Goal: Task Accomplishment & Management: Manage account settings

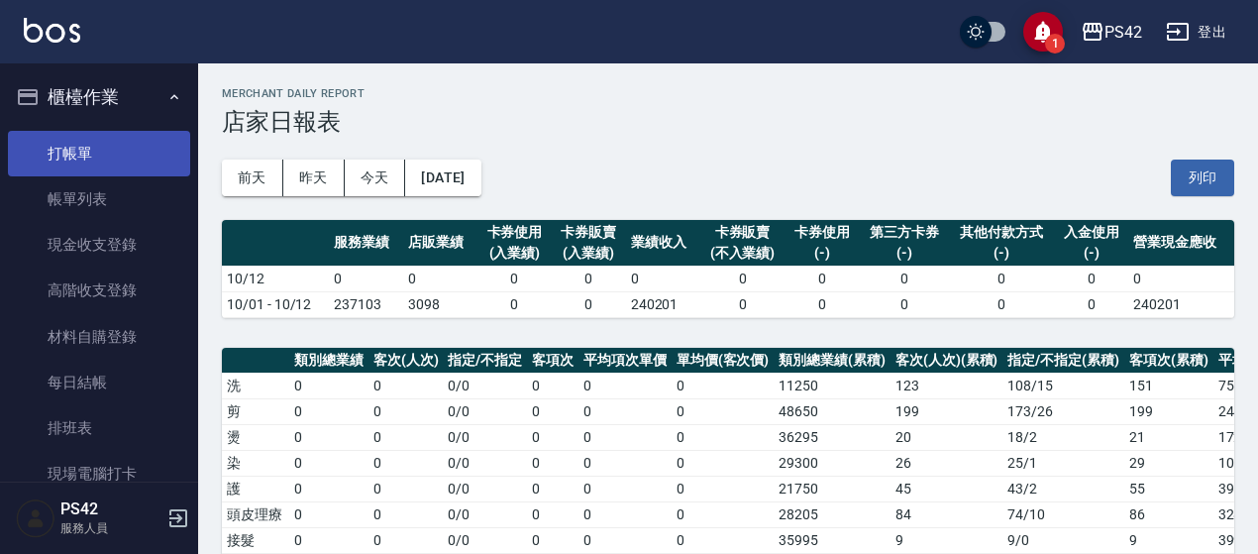
click at [113, 143] on link "打帳單" at bounding box center [99, 154] width 182 height 46
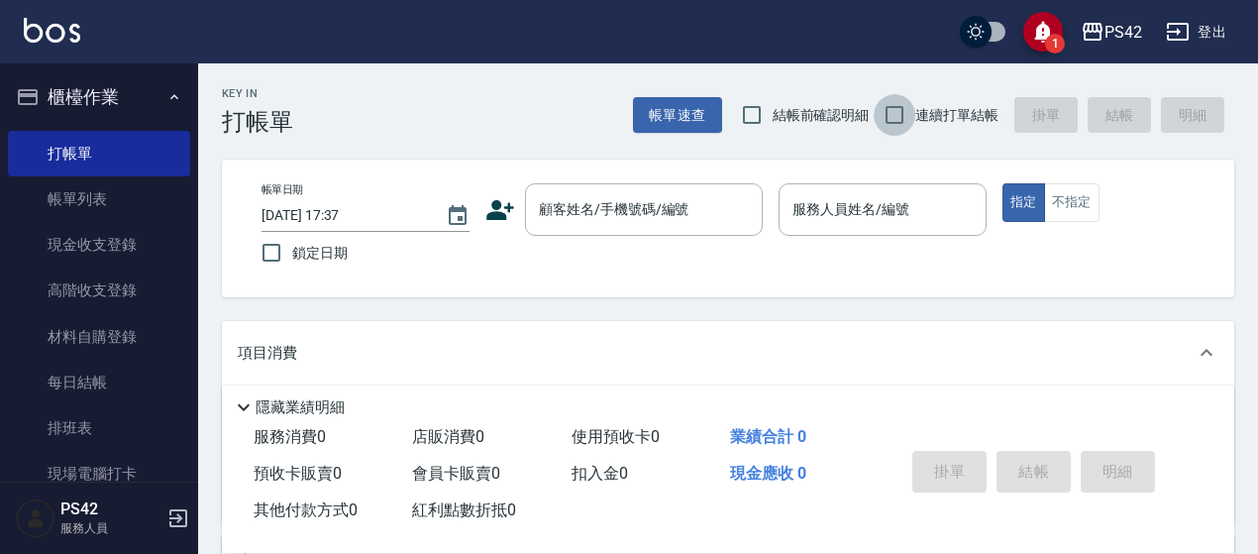
click at [901, 103] on input "連續打單結帳" at bounding box center [895, 115] width 42 height 42
checkbox input "true"
click at [620, 195] on div "顧客姓名/手機號碼/編號 顧客姓名/手機號碼/編號" at bounding box center [644, 209] width 238 height 53
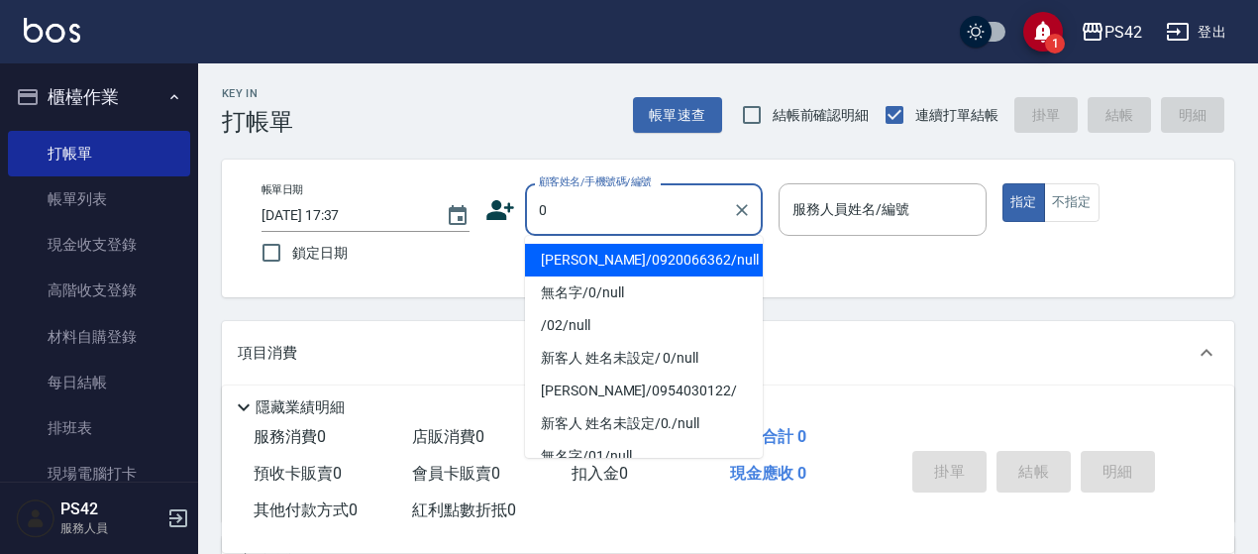
type input "[PERSON_NAME]/0920066362/null"
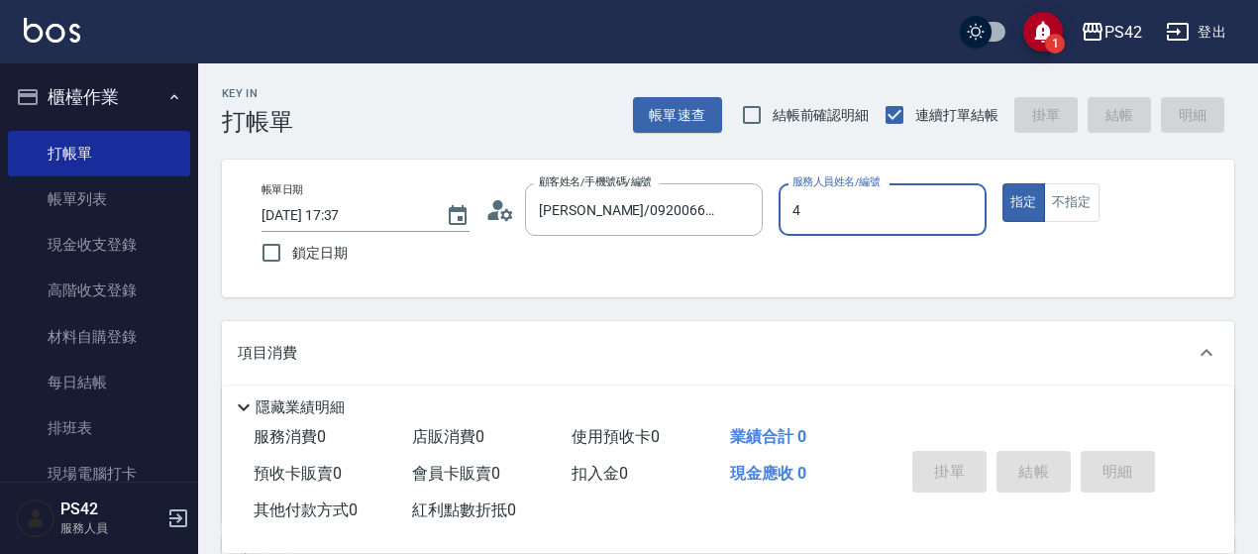
type input "4"
type button "true"
type input "[PERSON_NAME]-4"
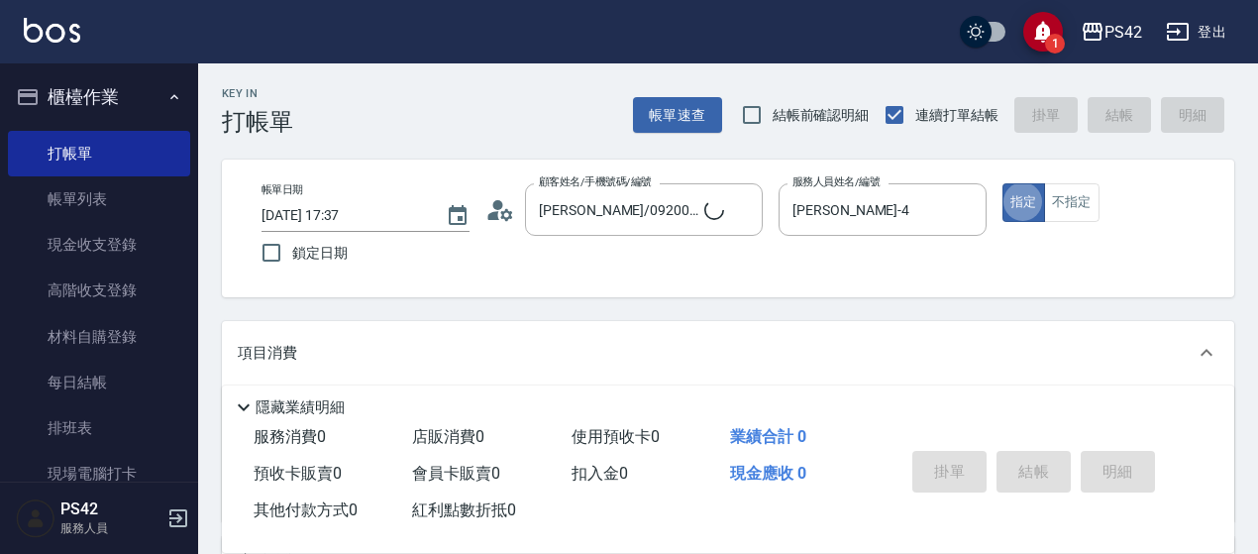
type input "無名字/0/null"
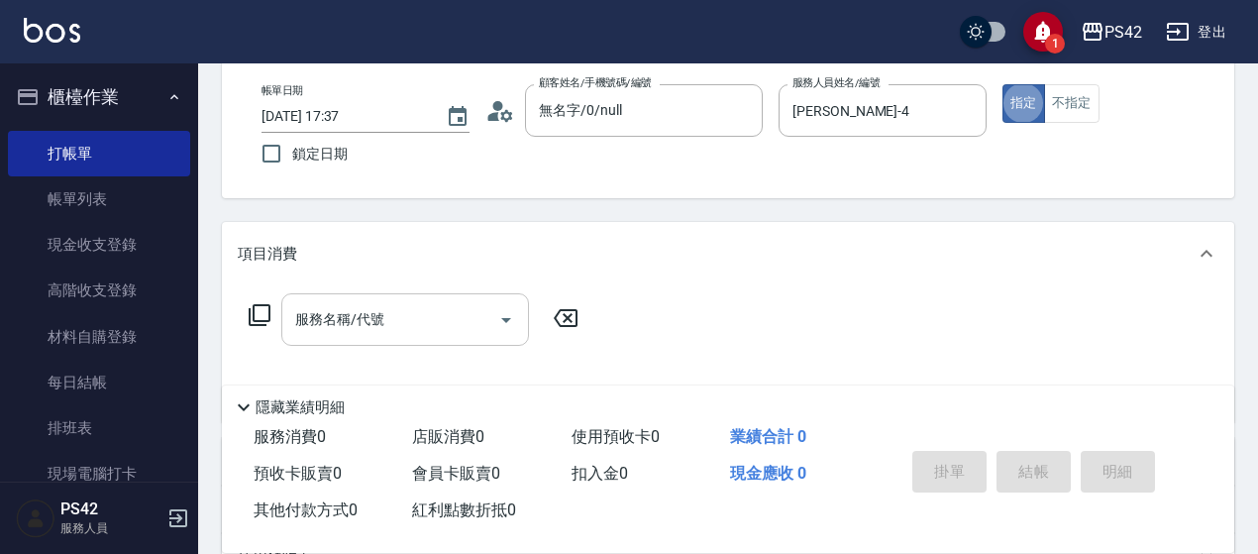
click at [386, 316] on input "服務名稱/代號" at bounding box center [390, 319] width 200 height 35
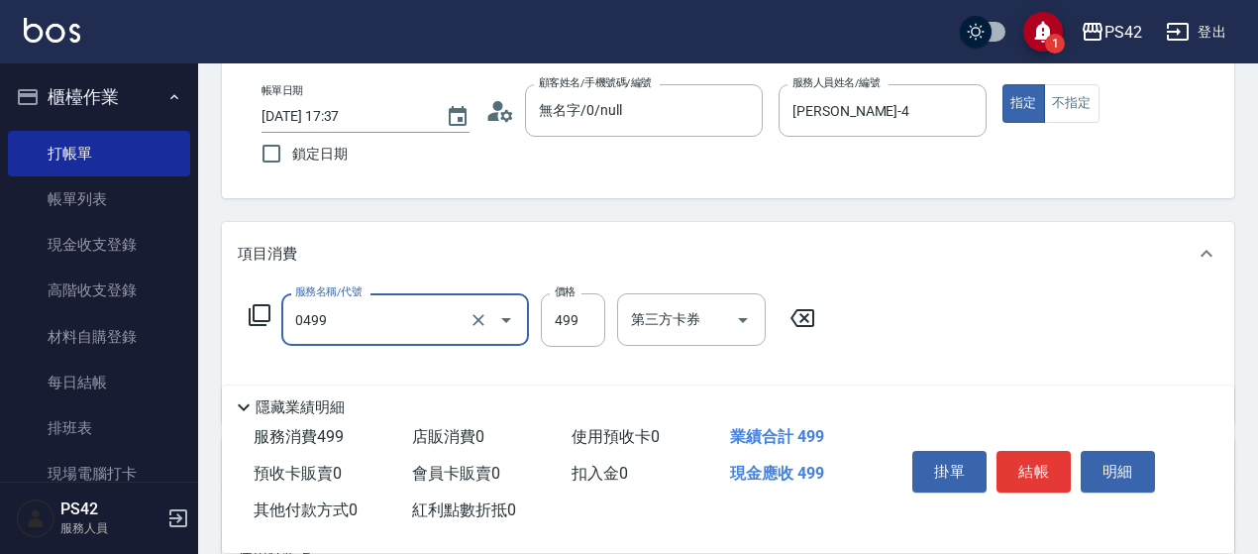
type input "伊黛莉499(0499)"
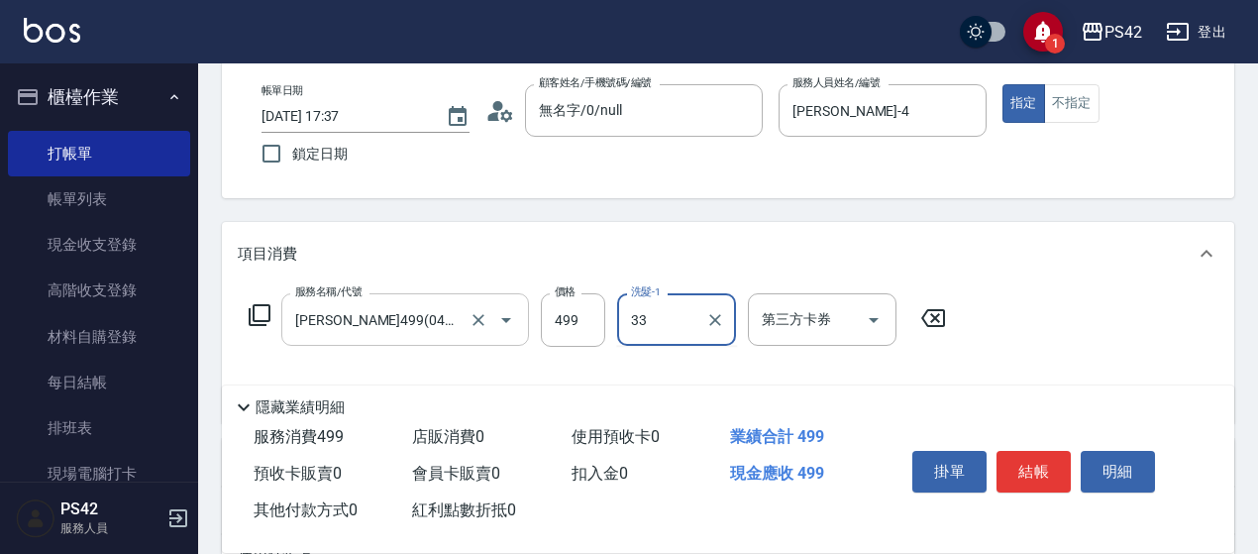
type input "陳盈嵐-33"
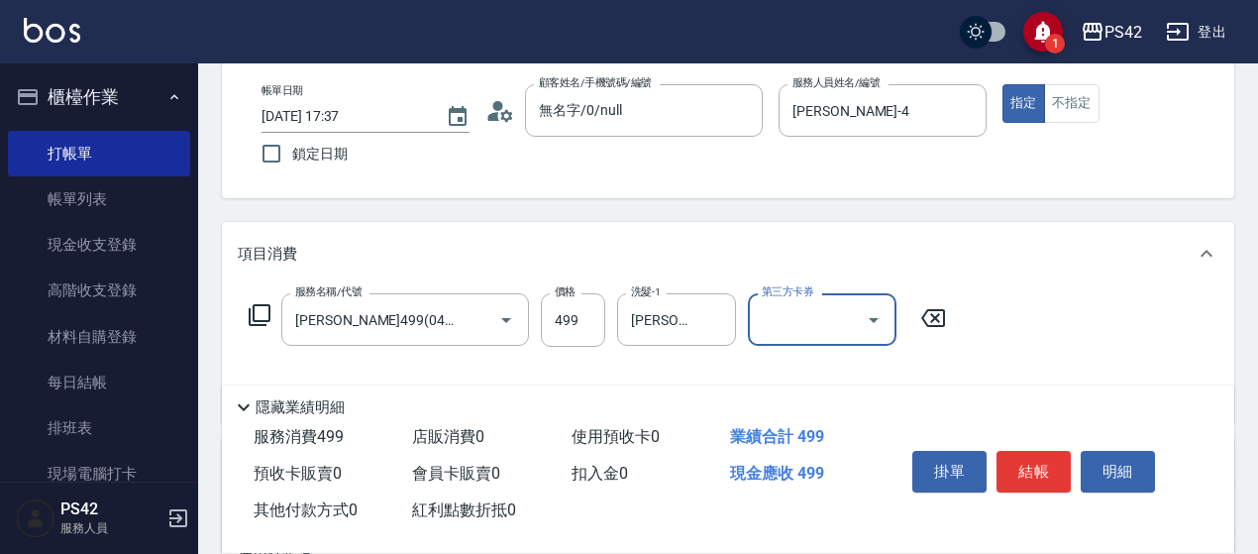
scroll to position [0, 0]
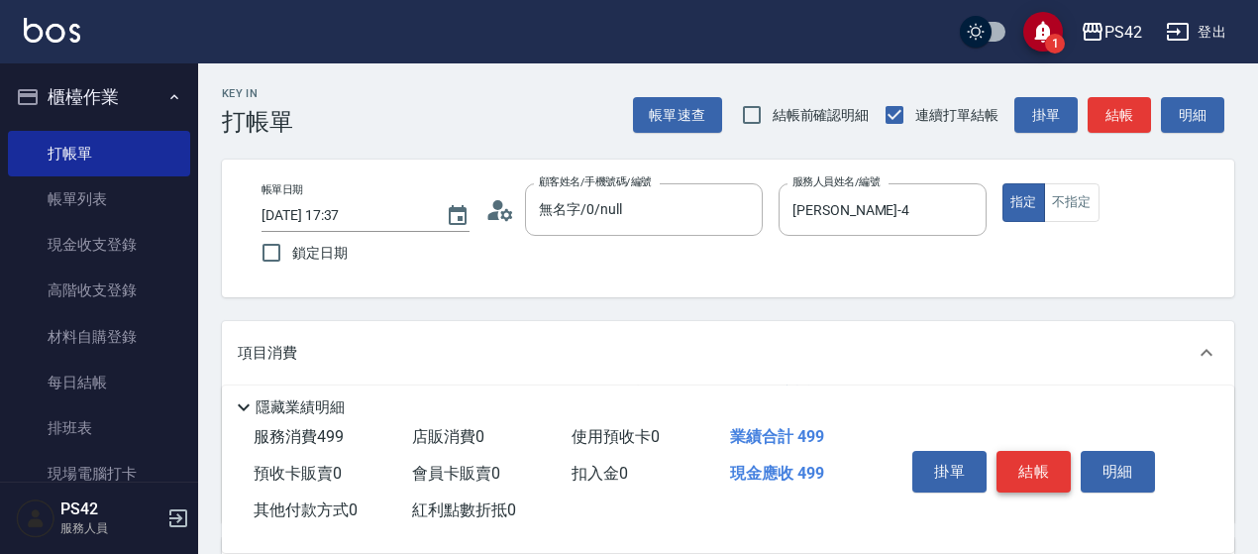
click at [1041, 466] on button "結帳" at bounding box center [1034, 472] width 74 height 42
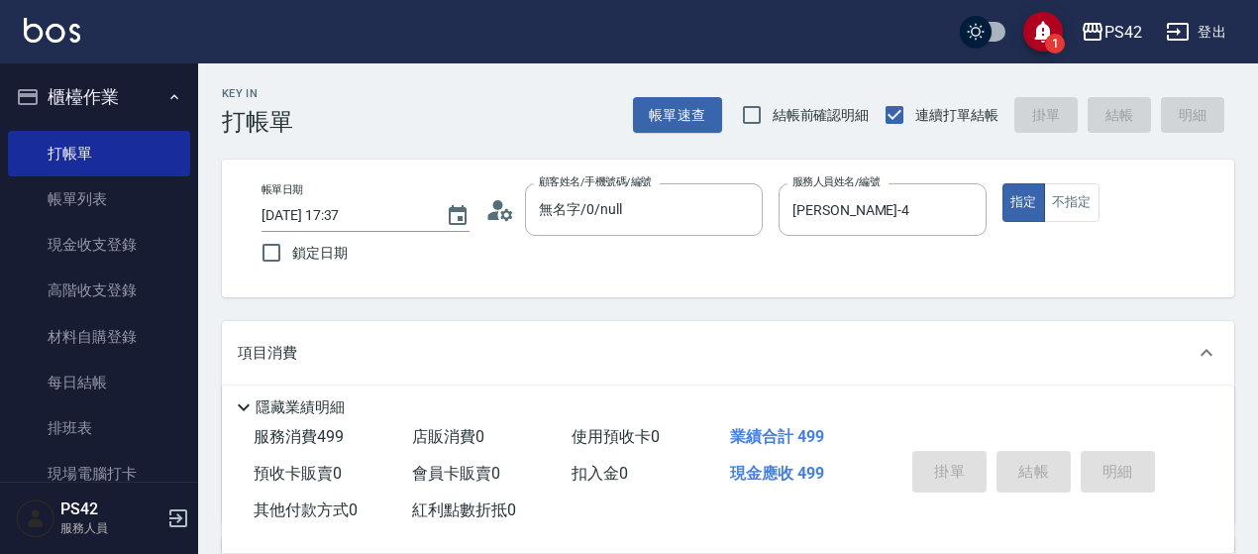
type input "2025/10/12 17:39"
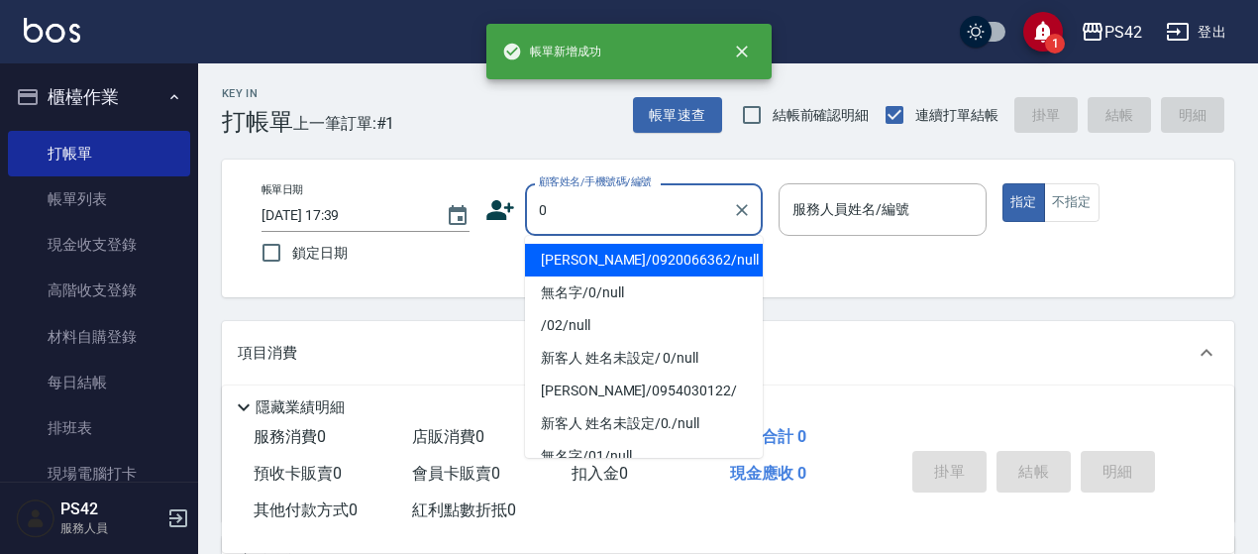
type input "[PERSON_NAME]/0920066362/null"
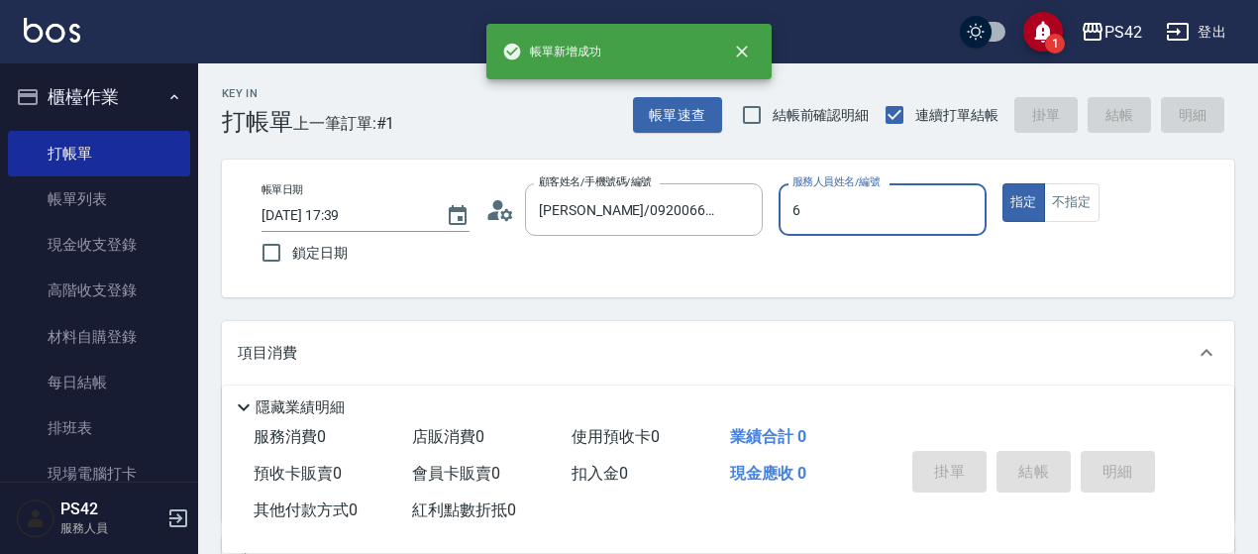
type input "許銘偉-6"
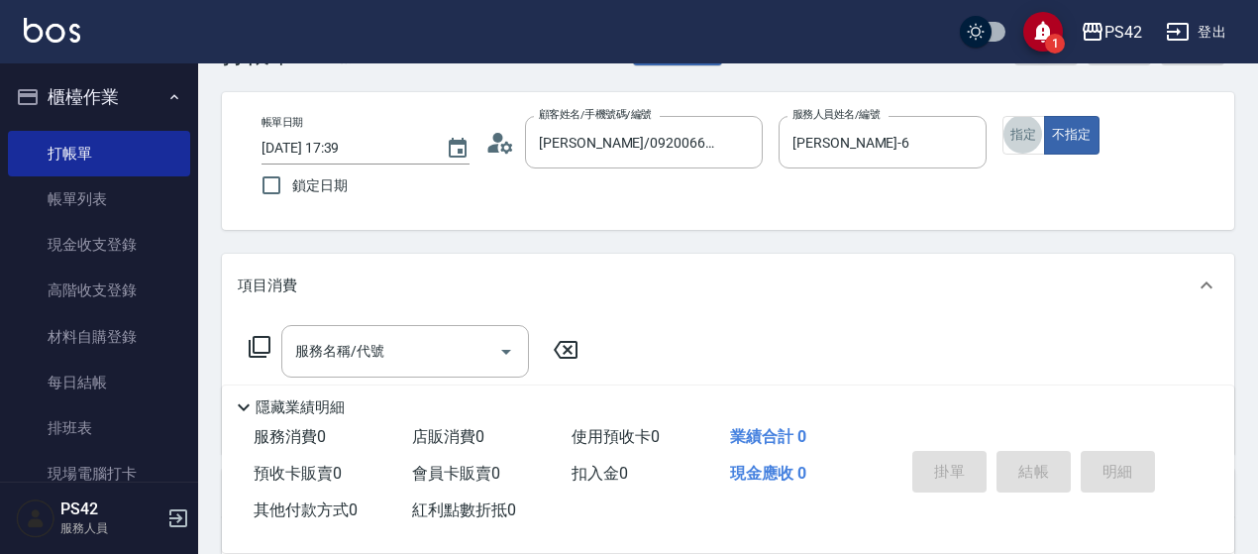
scroll to position [99, 0]
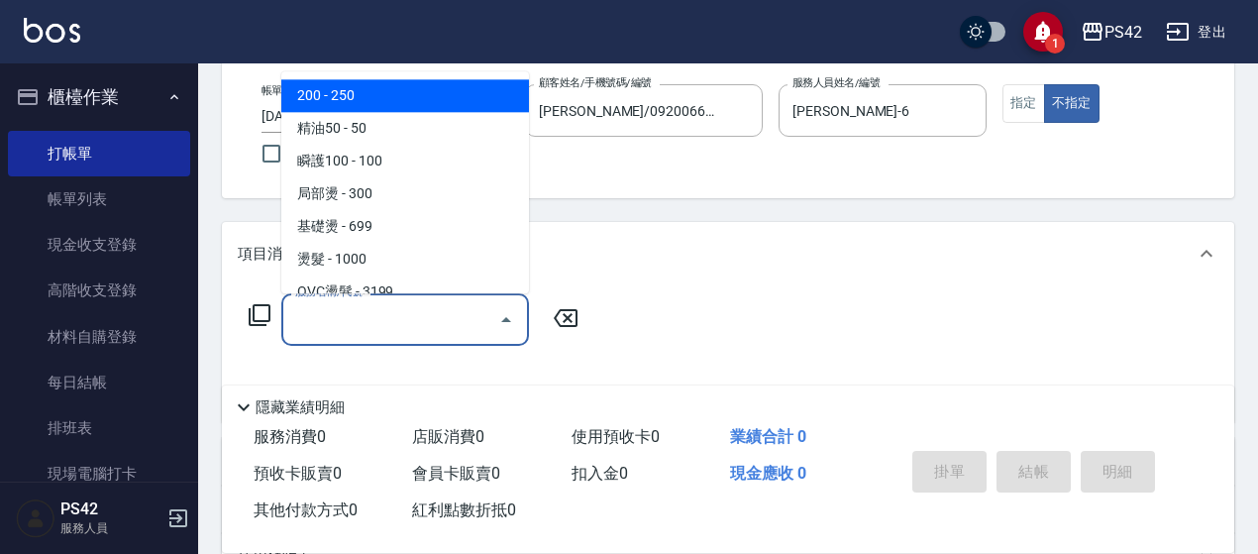
click at [415, 331] on input "服務名稱/代號" at bounding box center [390, 319] width 200 height 35
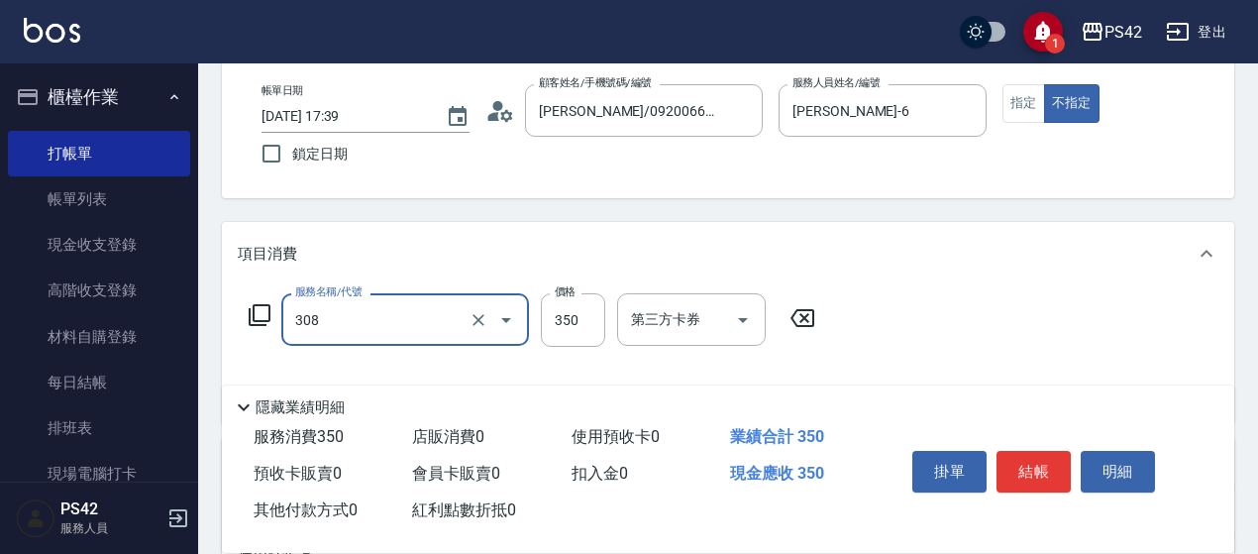
type input "洗+剪(308)"
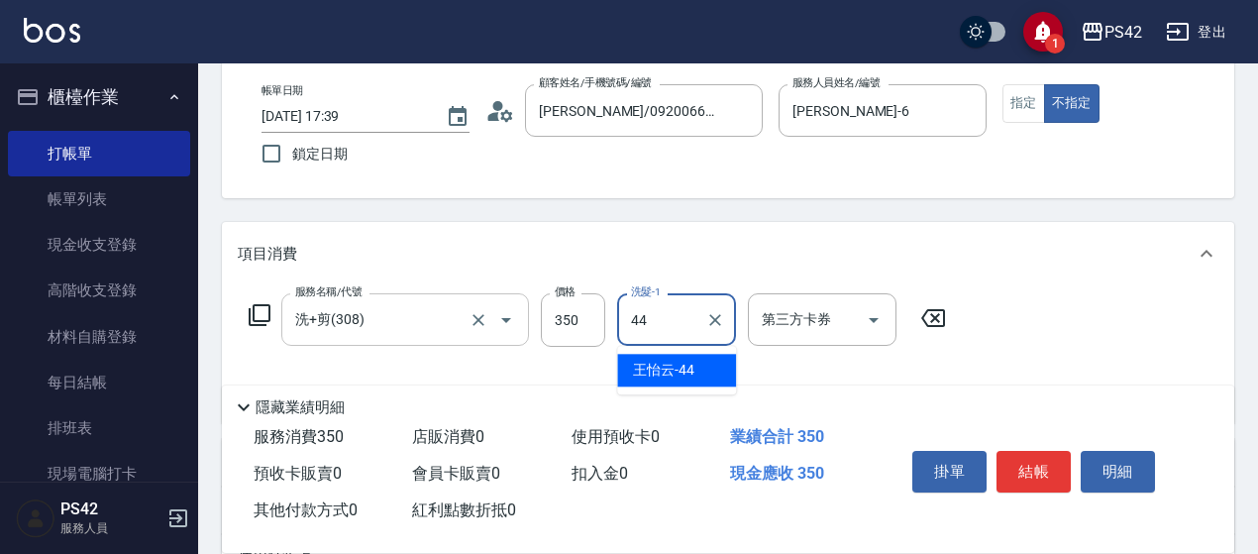
type input "王怡云-44"
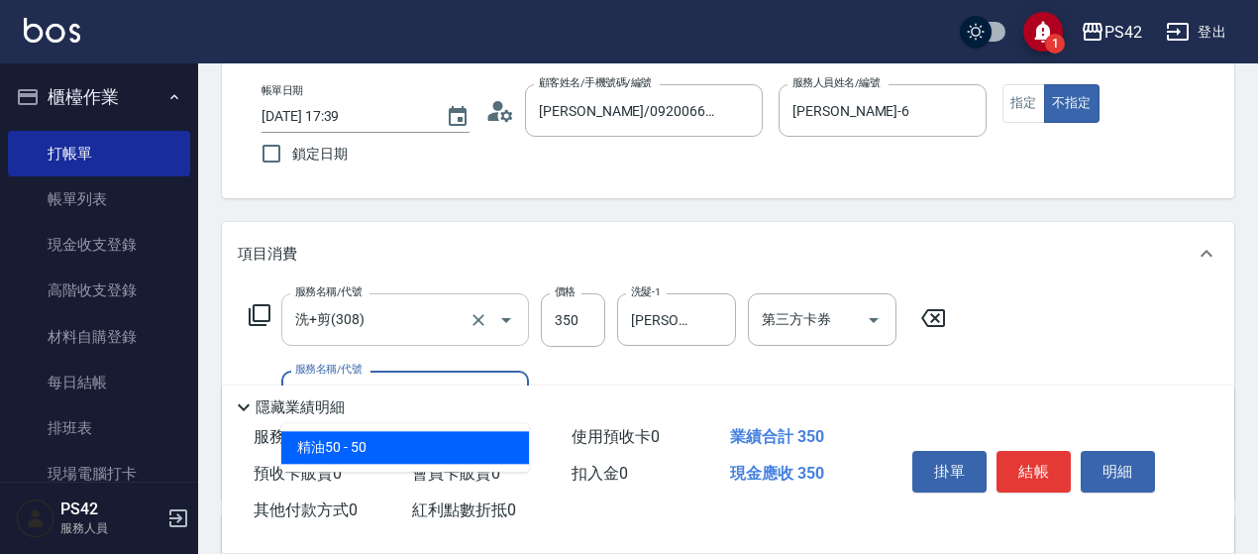
type input "精油50(112)"
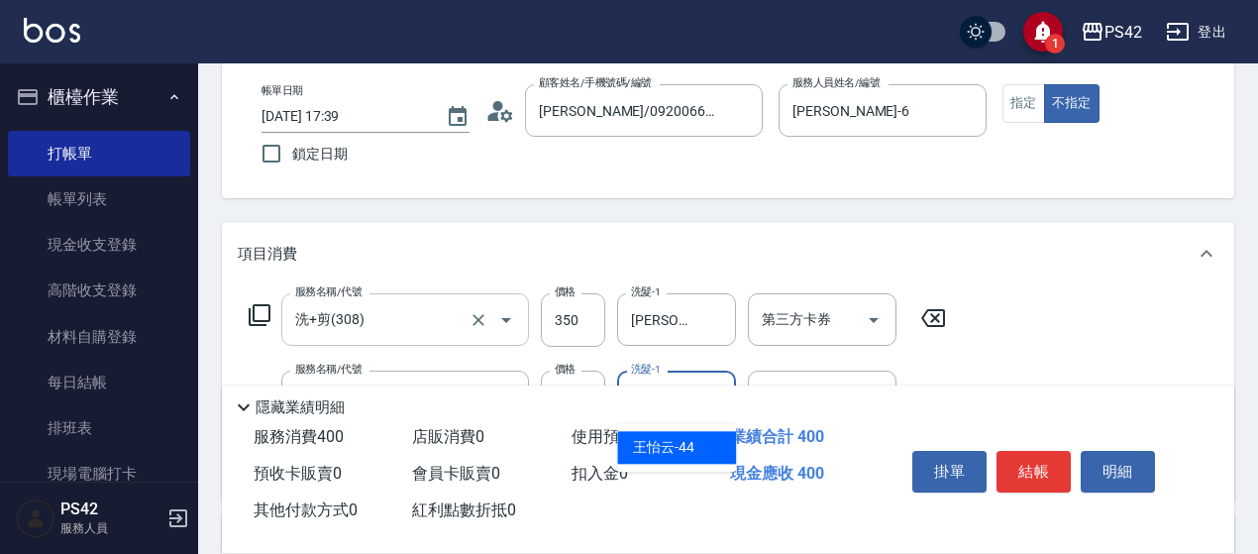
type input "王怡云-44"
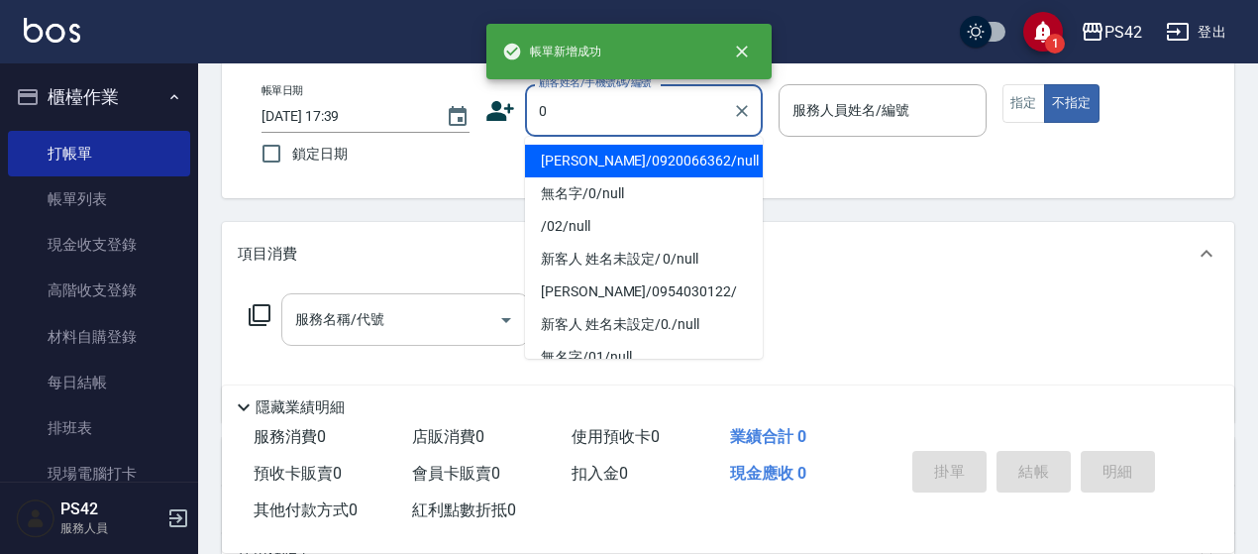
type input "[PERSON_NAME]/0920066362/null"
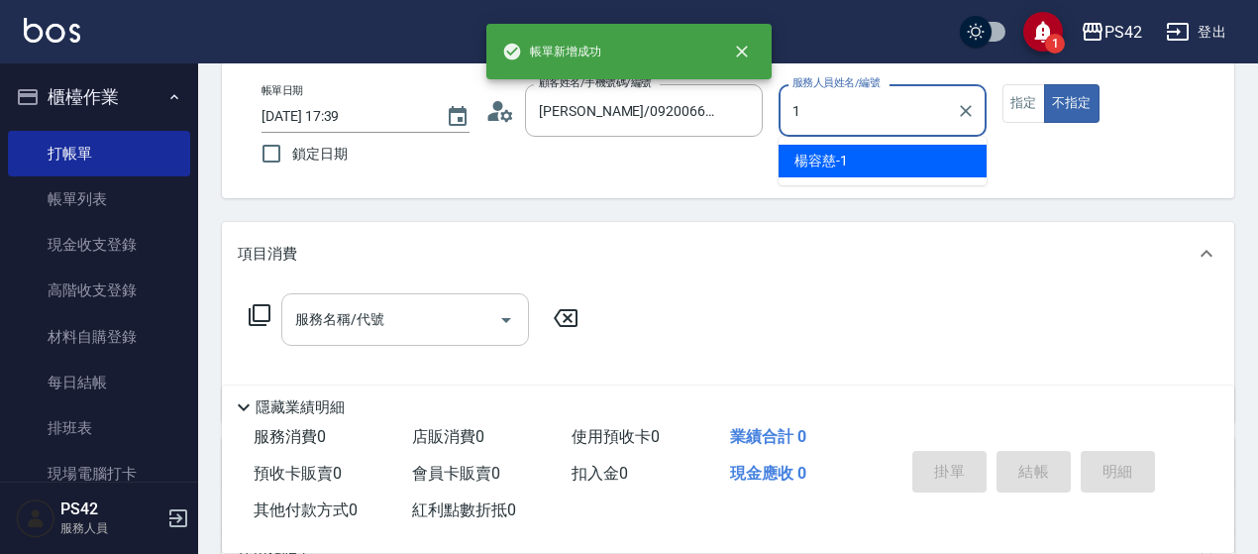
type input "1"
type button "false"
type input "楊容慈-1"
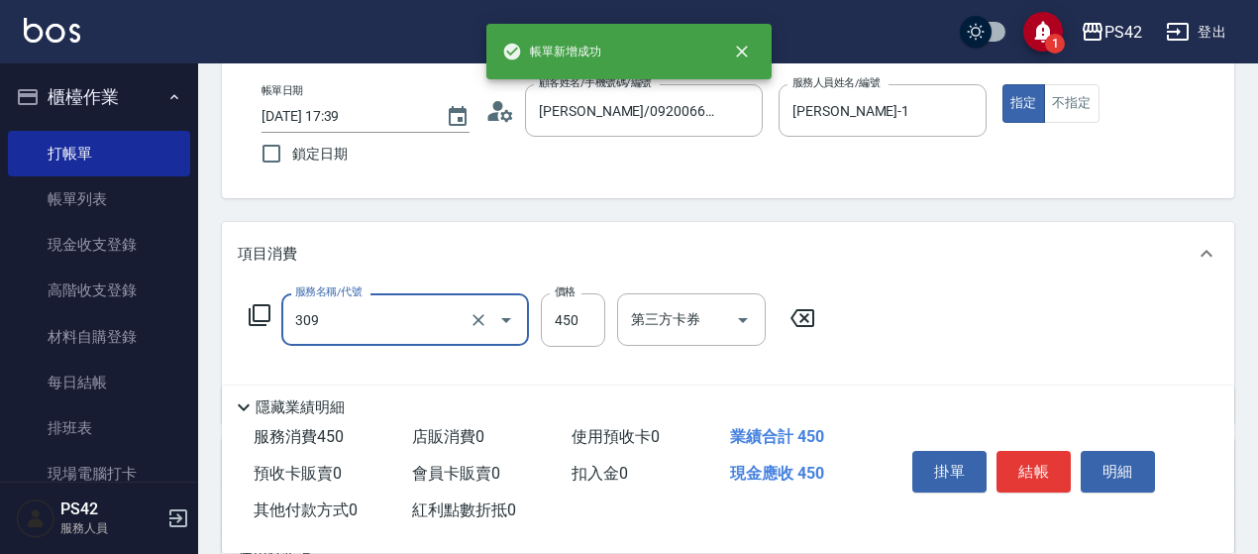
type input "洗+剪(309)"
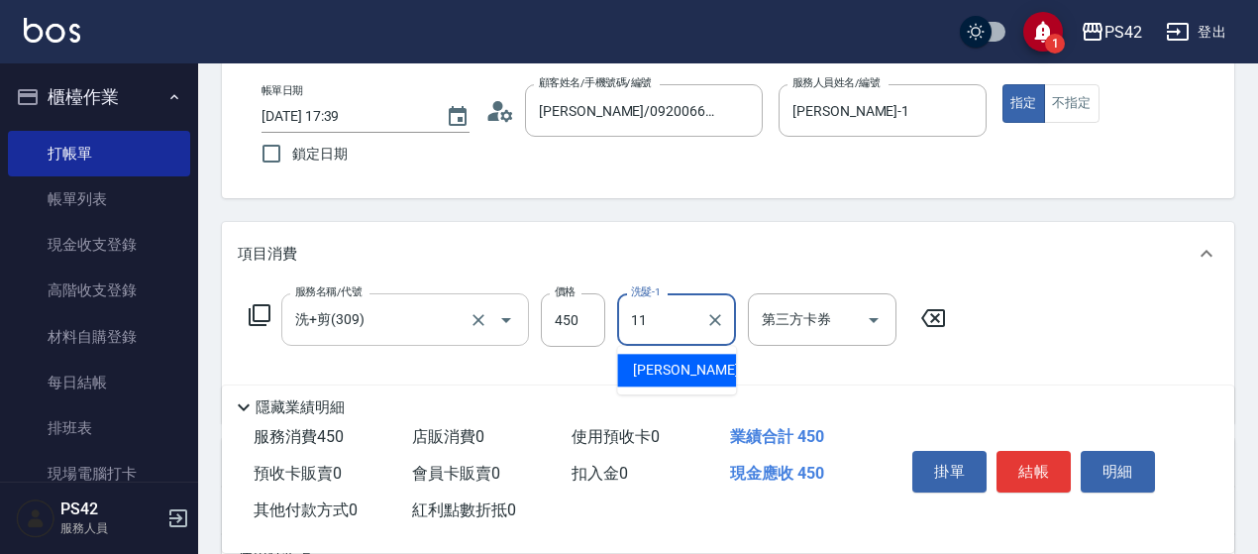
type input "[PERSON_NAME]-11"
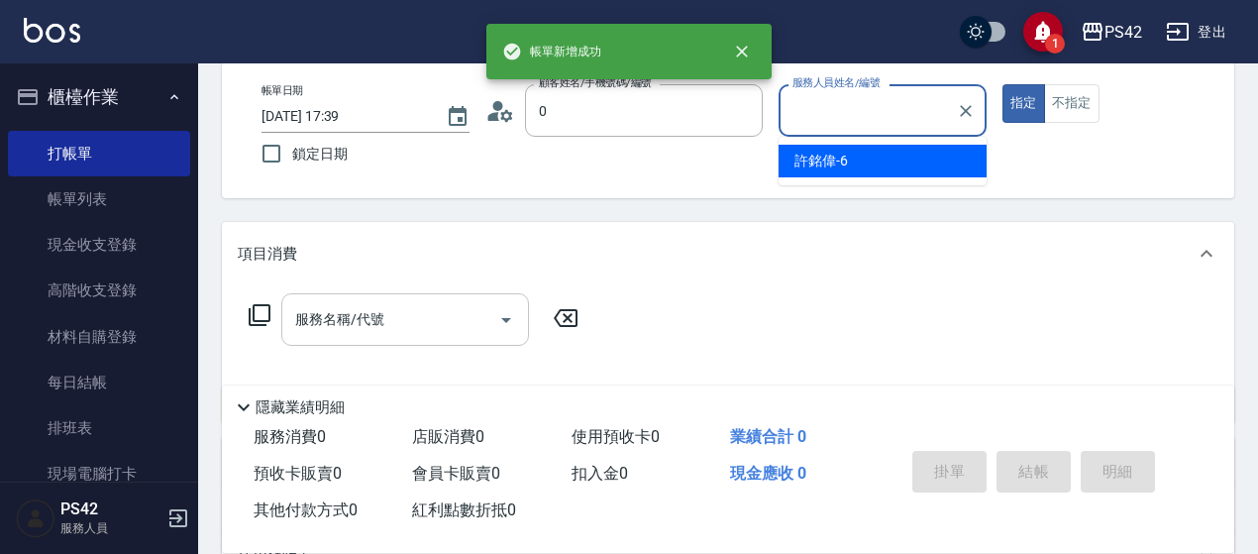
type input "[PERSON_NAME]/0920066362/null"
type input "許銘偉-6"
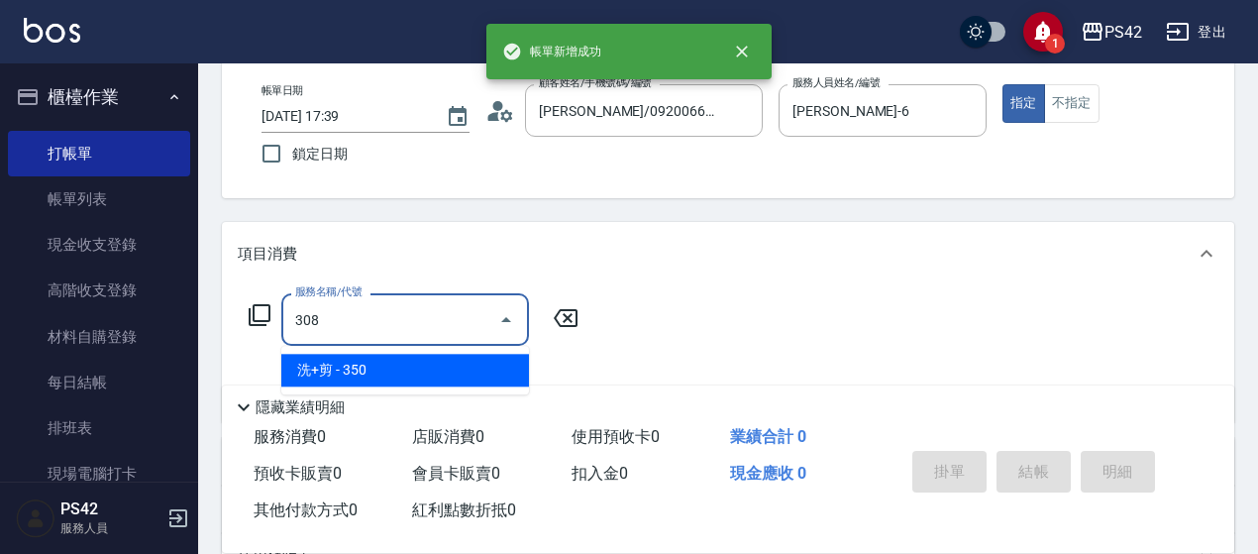
type input "洗+剪(308)"
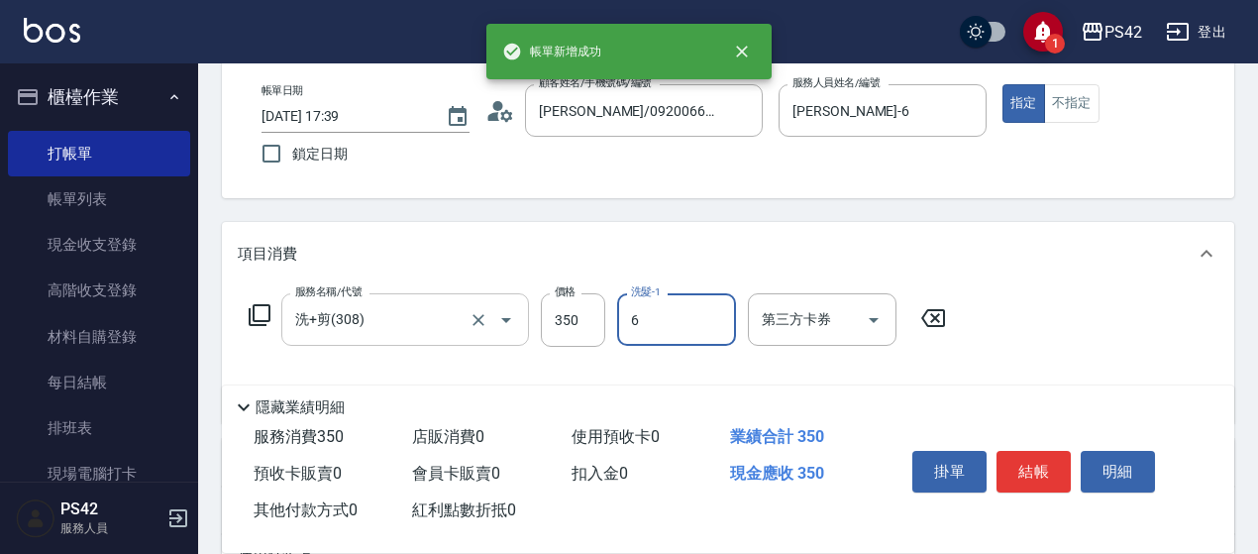
type input "許銘偉-6"
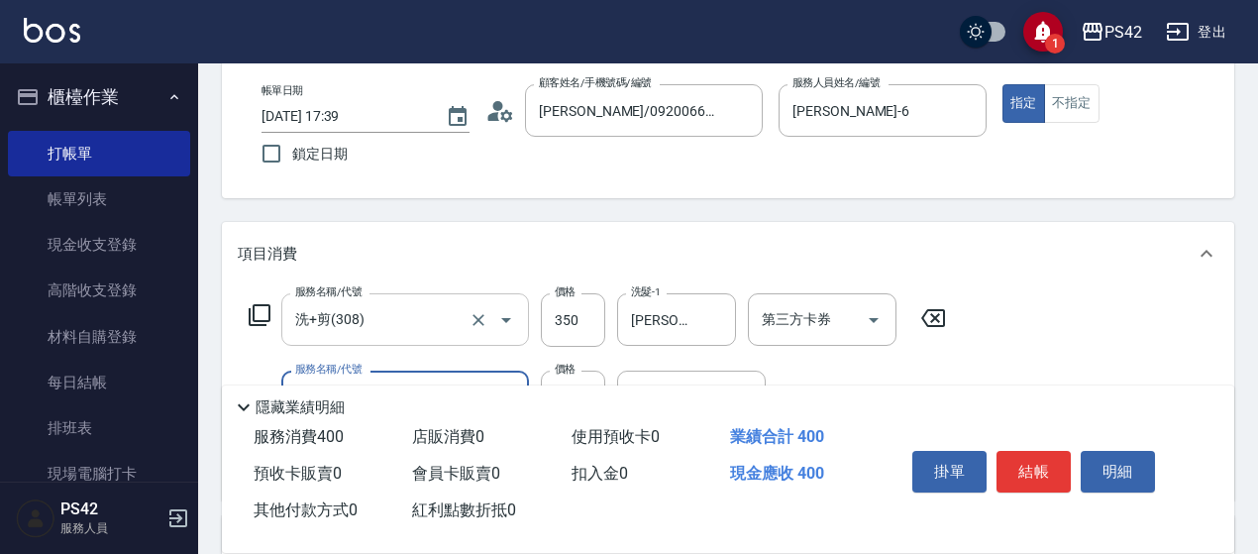
type input "精油50(112)"
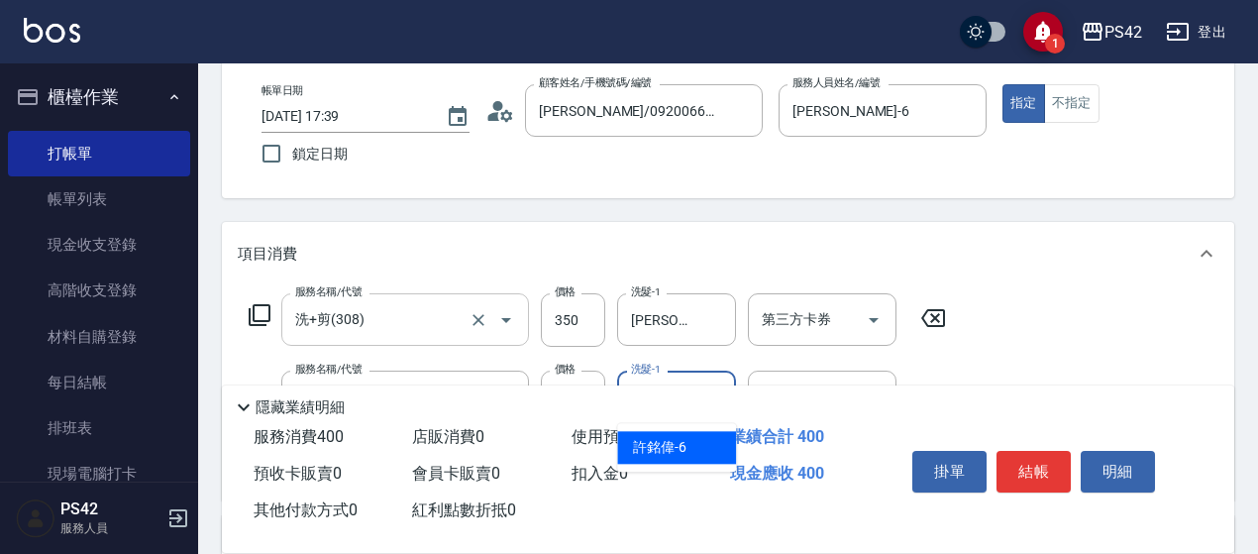
type input "許銘偉-6"
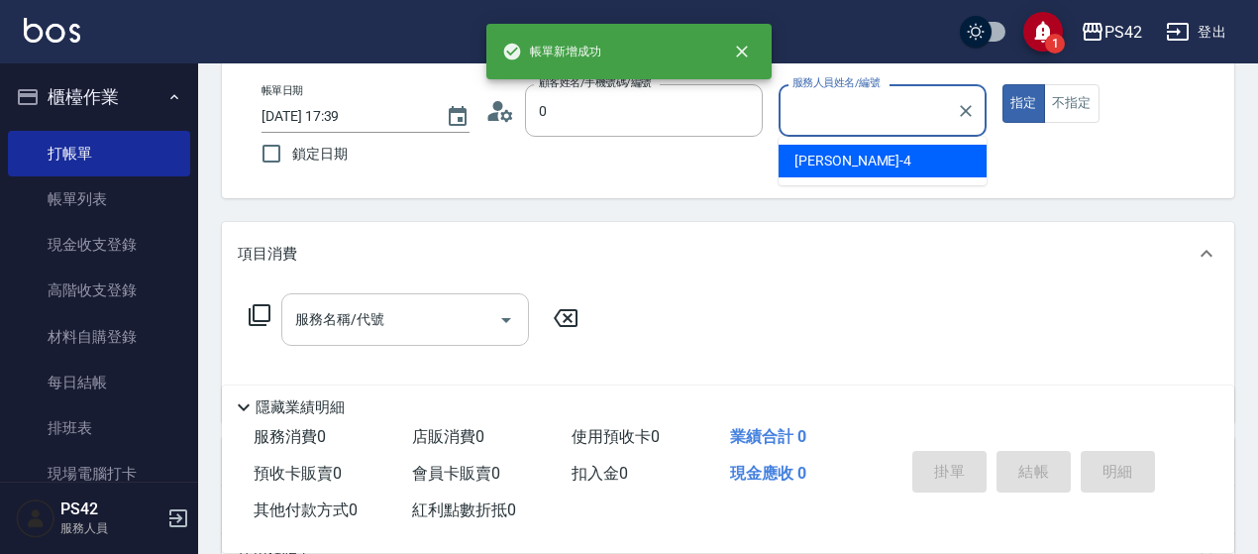
type input "[PERSON_NAME]/0920066362/null"
type input "[PERSON_NAME]-4"
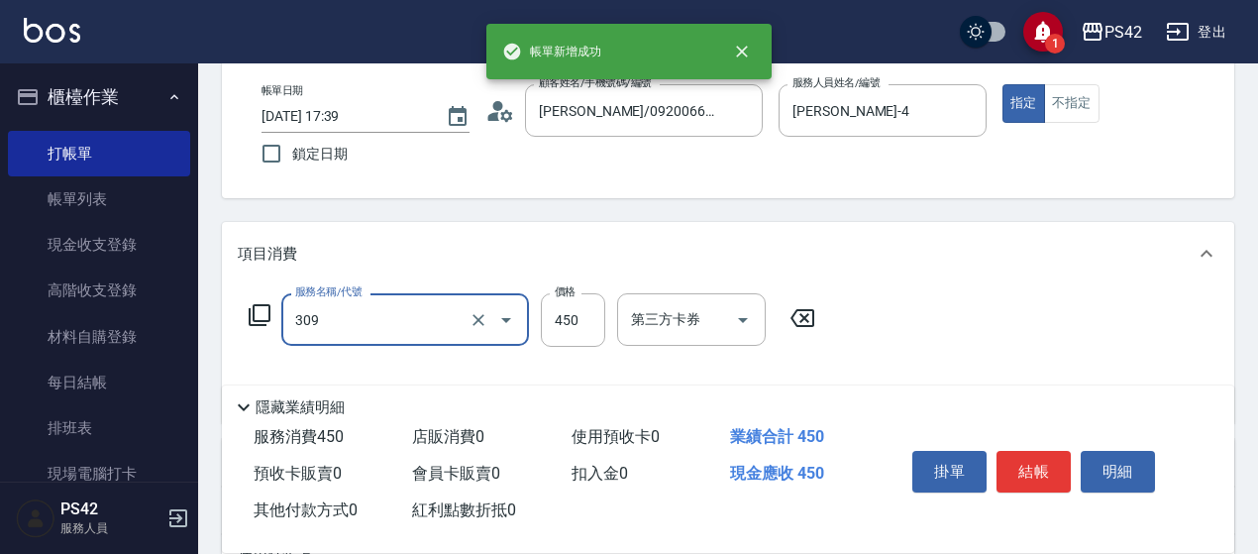
type input "洗+剪(309)"
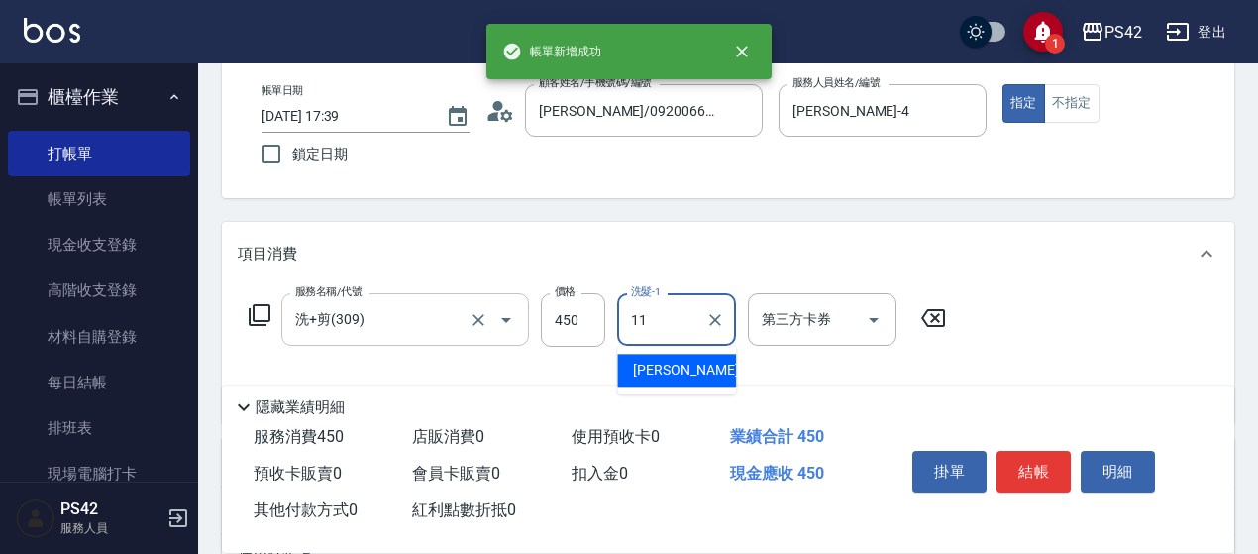
type input "[PERSON_NAME]-11"
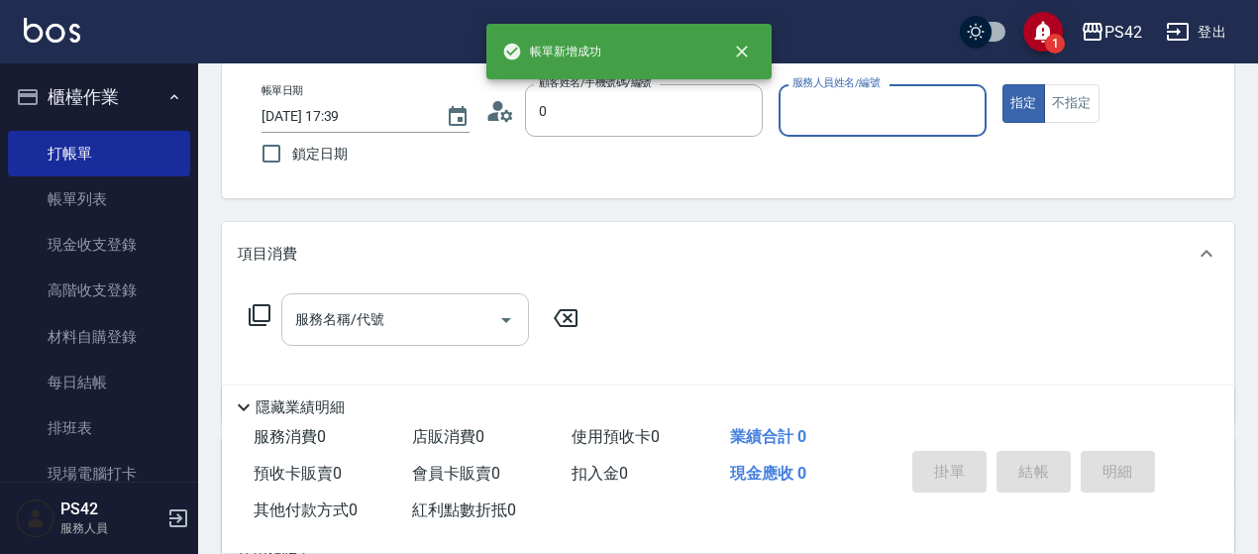
type input "[PERSON_NAME]/0920066362/null"
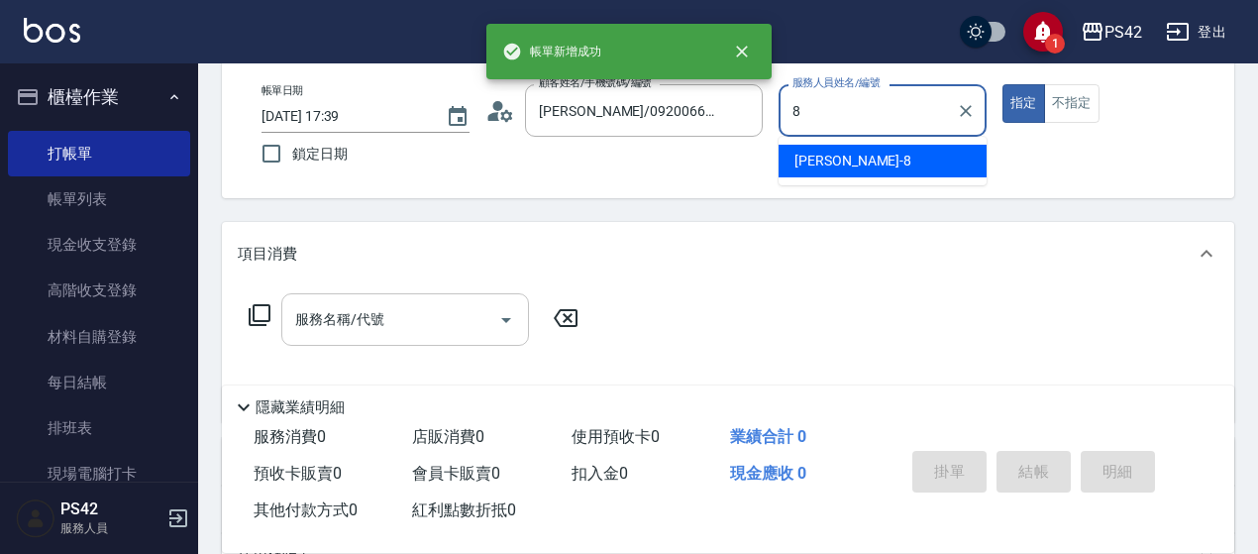
type input "張KIVI-8"
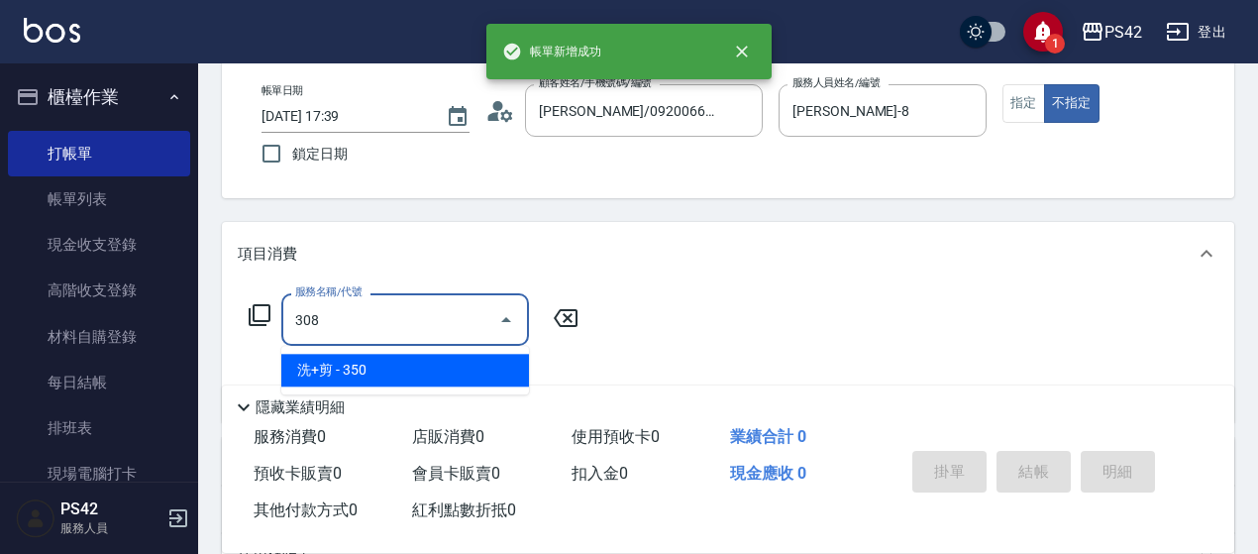
type input "洗+剪(308)"
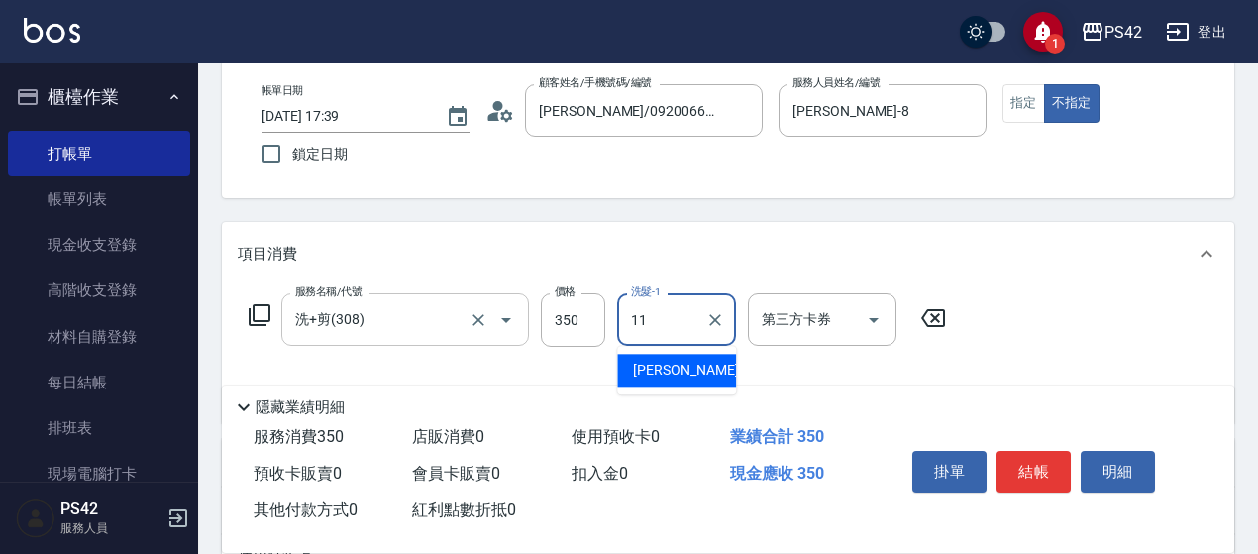
type input "[PERSON_NAME]-11"
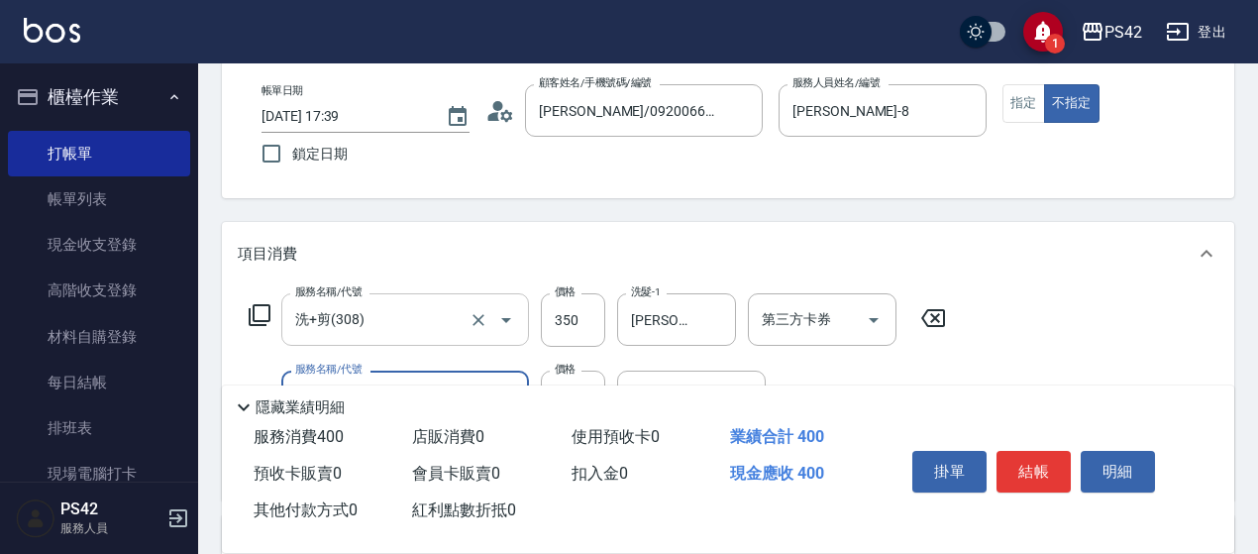
type input "精油50(112)"
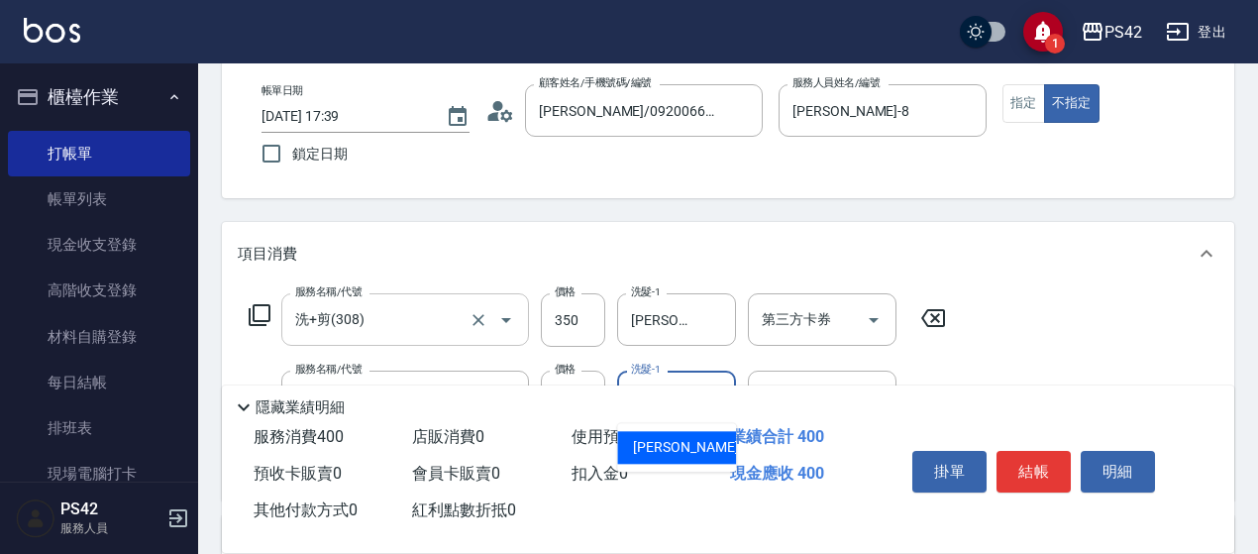
type input "[PERSON_NAME]-11"
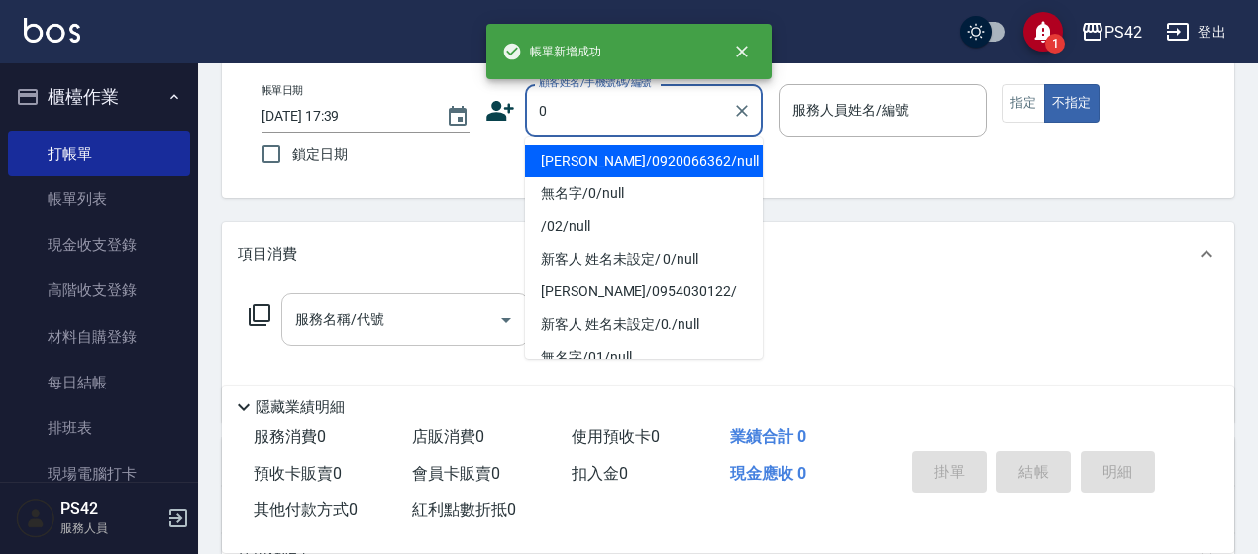
type input "[PERSON_NAME]/0920066362/null"
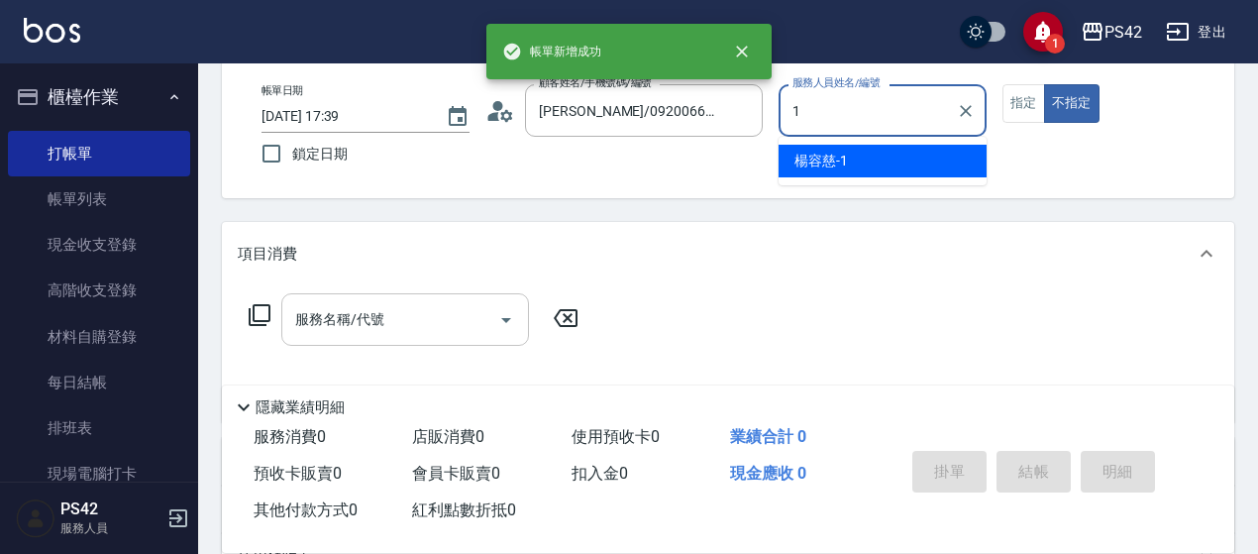
type input "楊容慈-1"
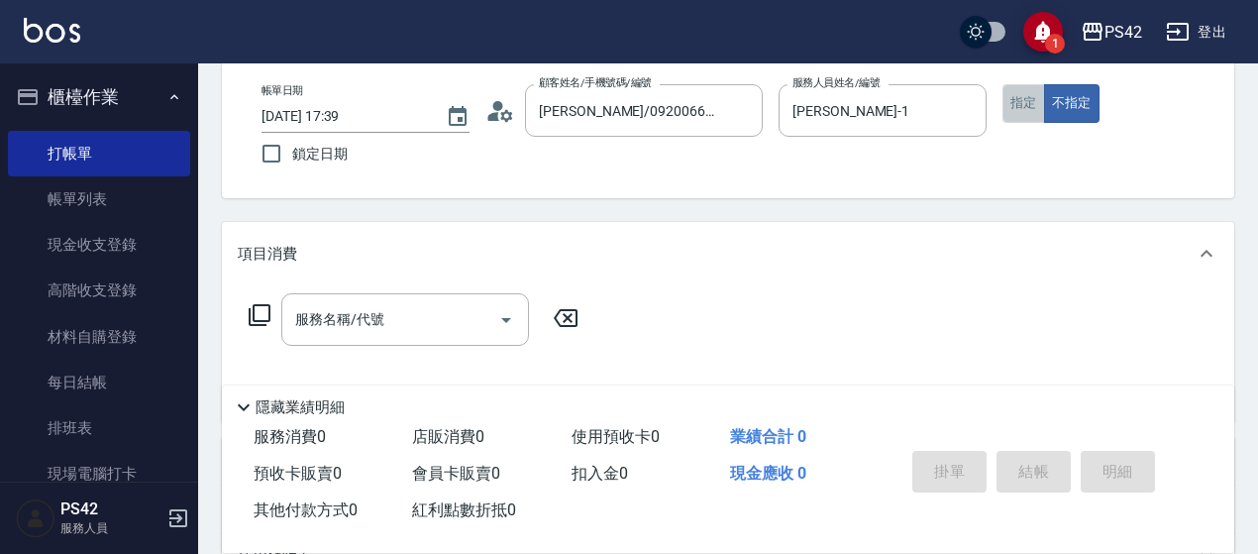
click at [1011, 98] on button "指定" at bounding box center [1024, 103] width 43 height 39
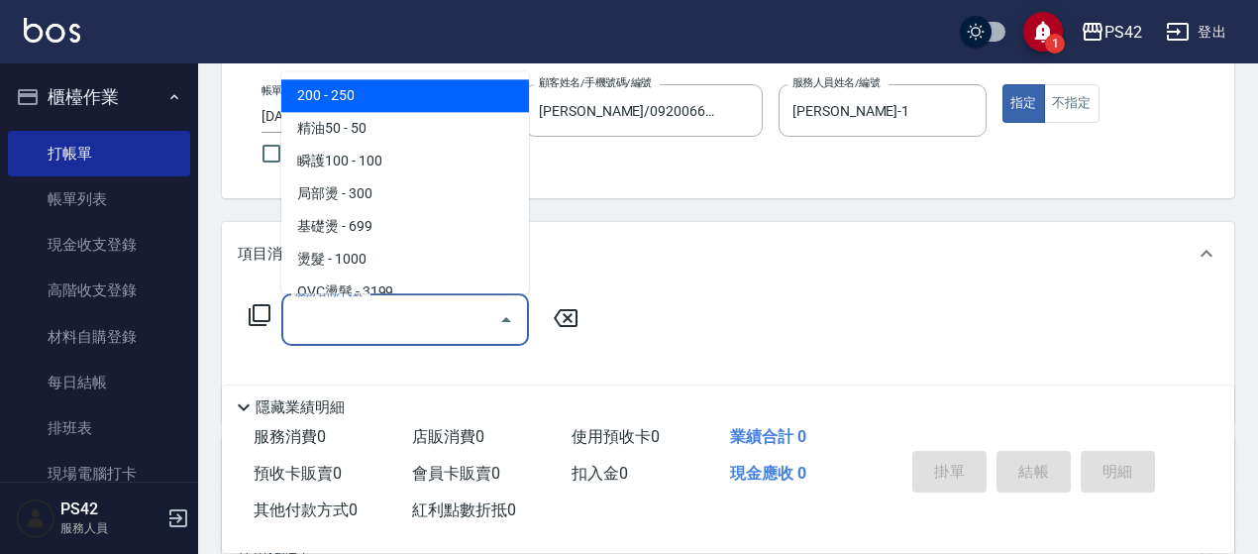
click at [435, 340] on div "服務名稱/代號" at bounding box center [405, 319] width 248 height 53
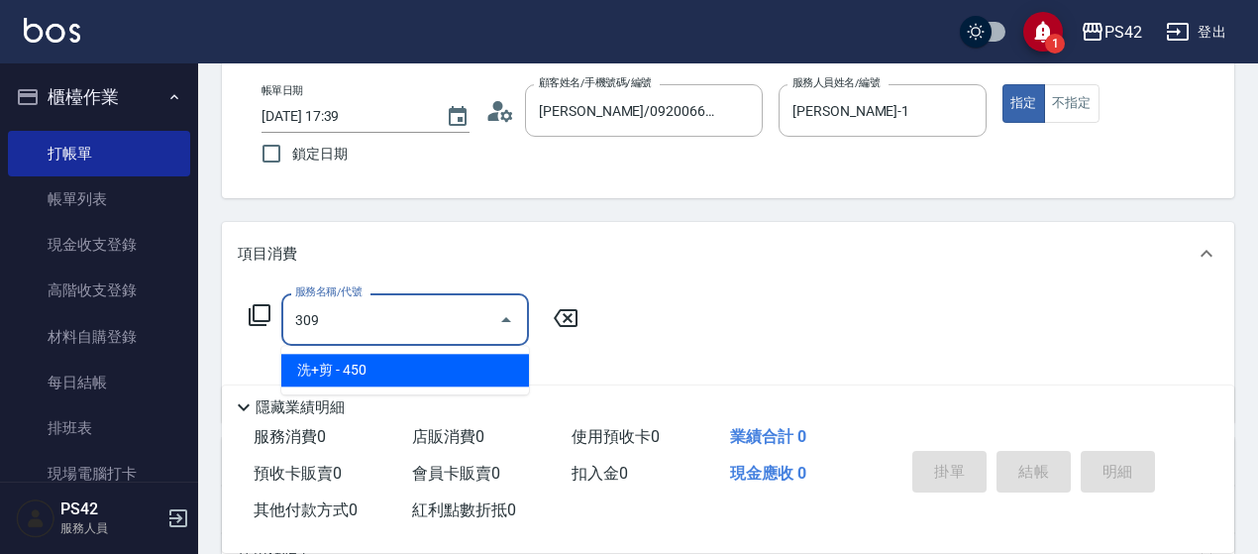
type input "洗+剪(309)"
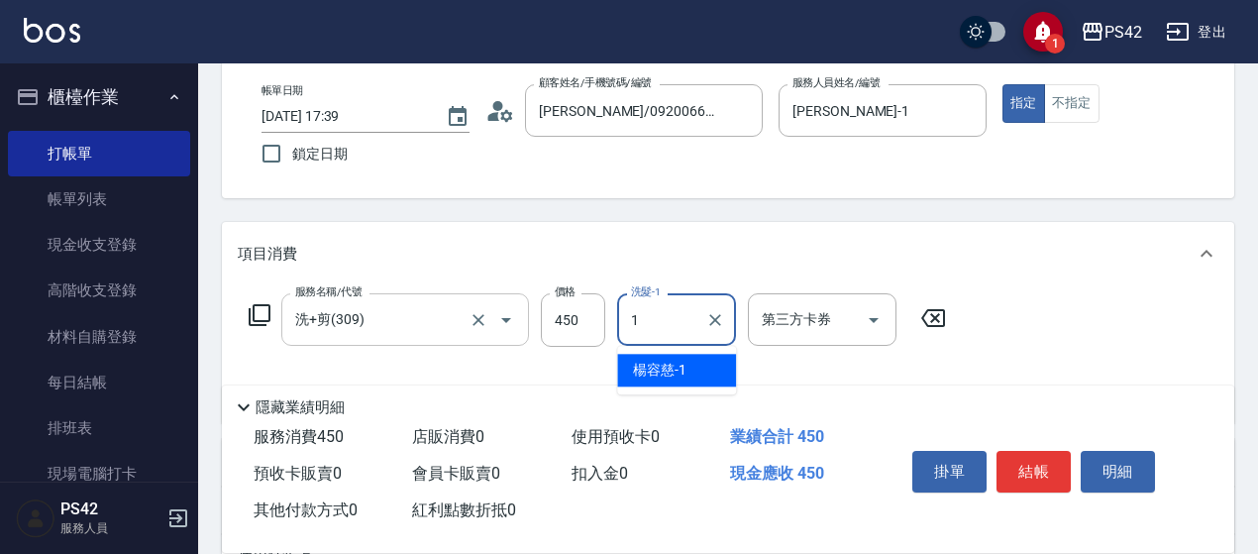
type input "楊容慈-1"
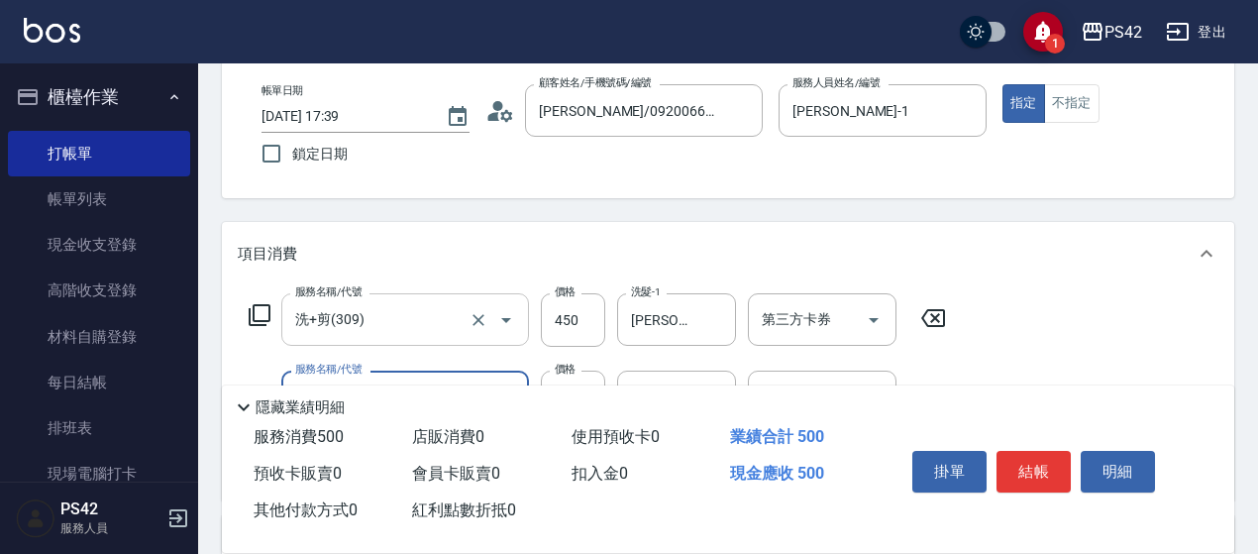
type input "精油50(112)"
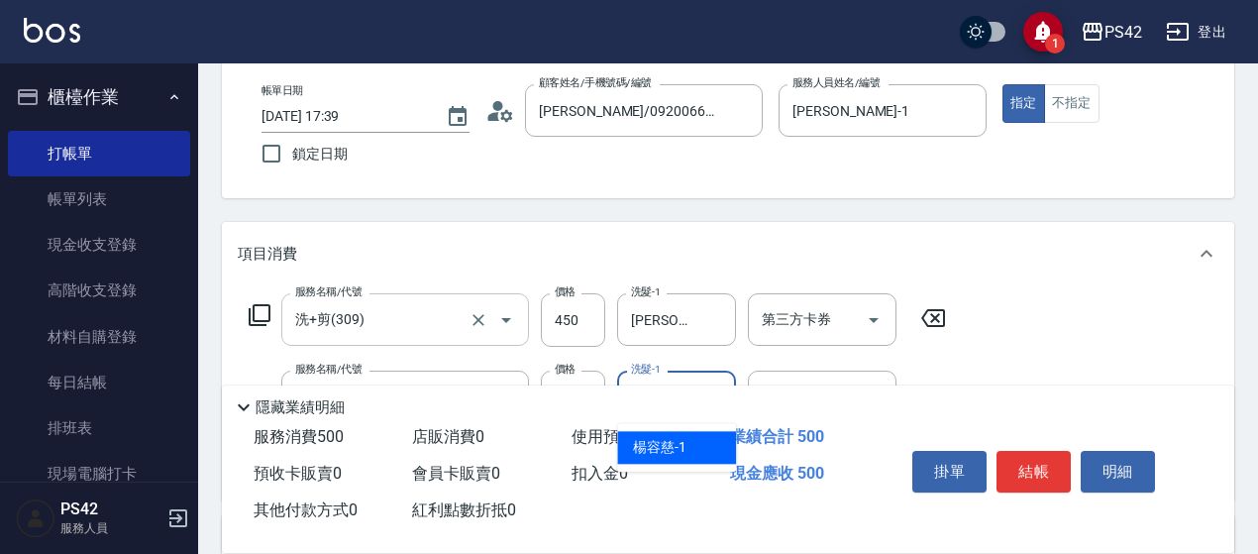
type input "楊容慈-1"
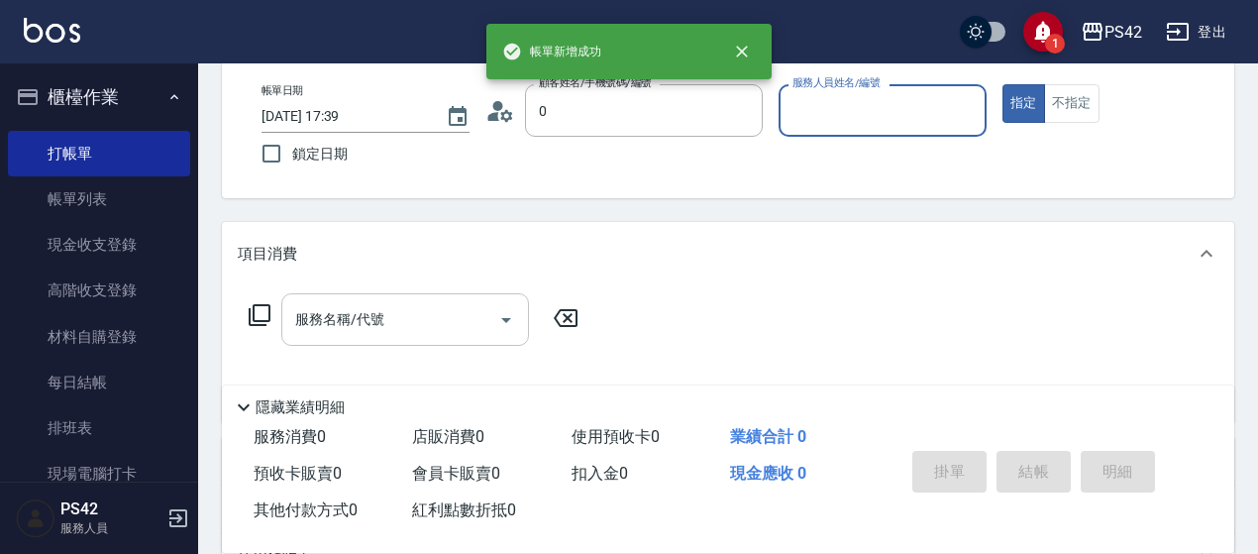
type input "[PERSON_NAME]/0920066362/null"
type input "張KIVI-8"
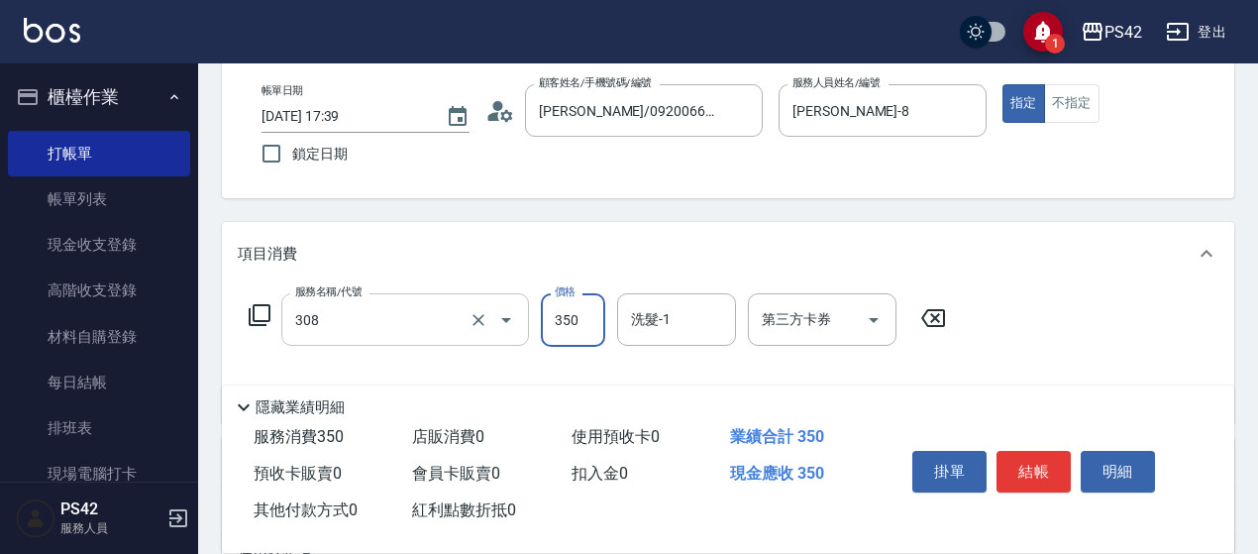
type input "洗+剪(308)"
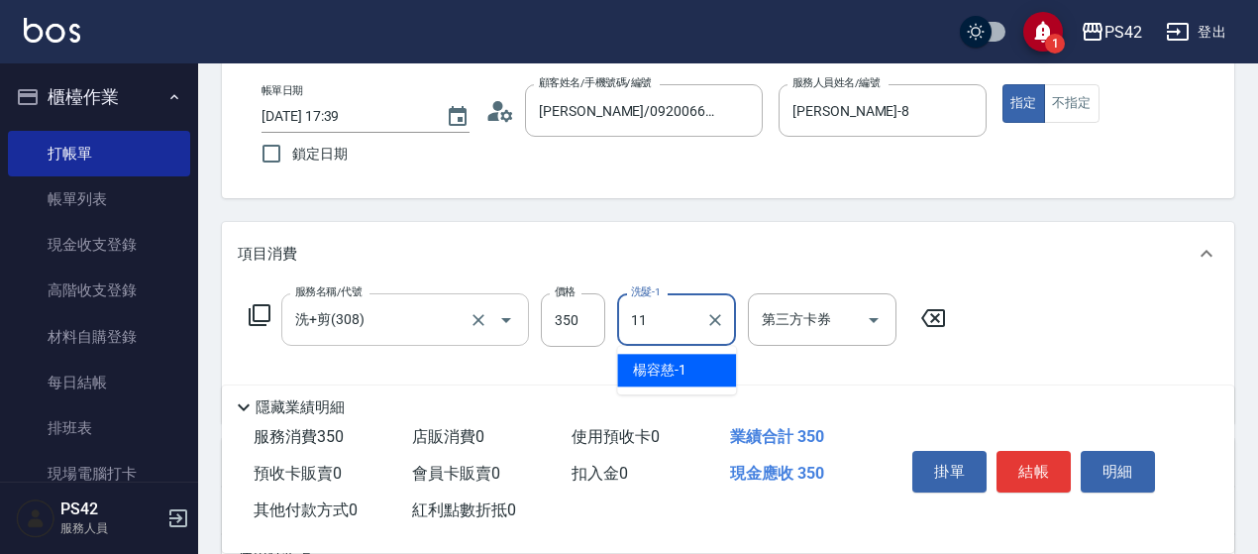
type input "[PERSON_NAME]-11"
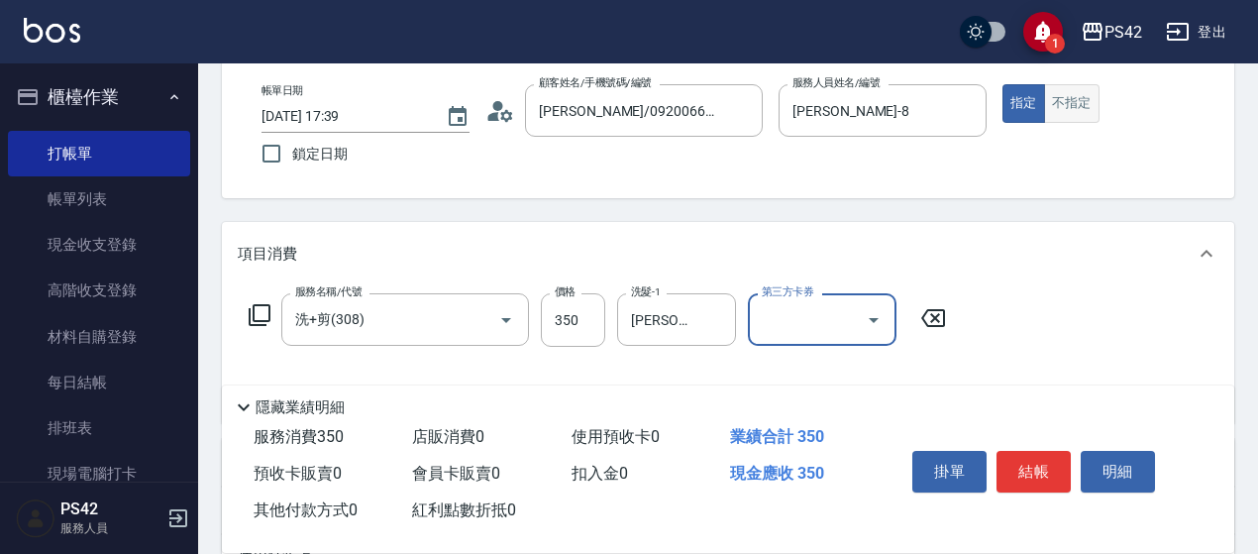
click at [1064, 102] on button "不指定" at bounding box center [1071, 103] width 55 height 39
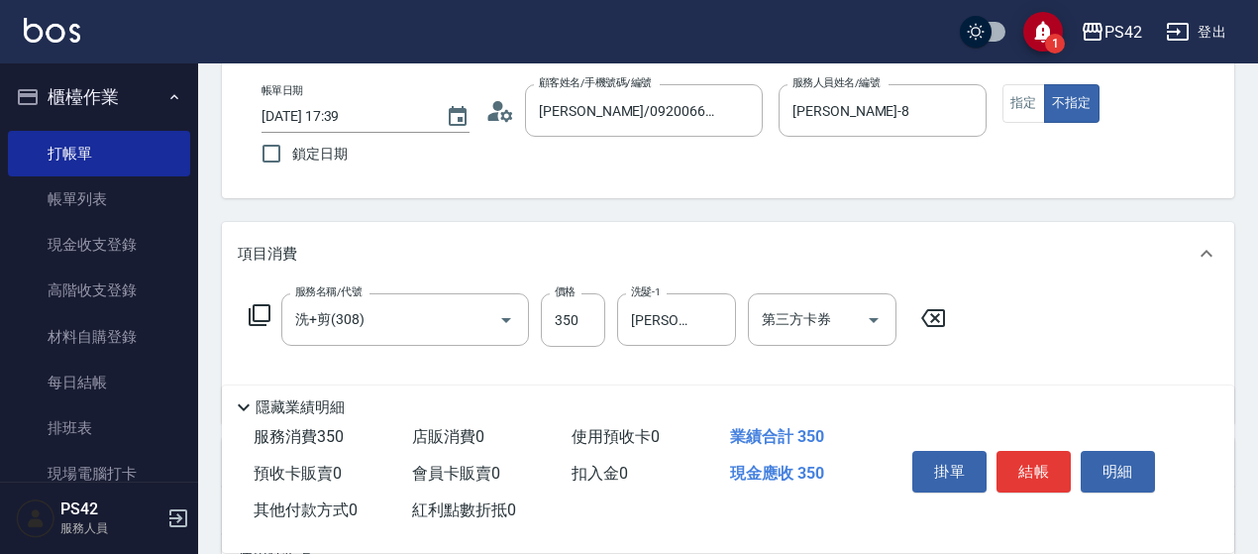
click at [1063, 458] on button "結帳" at bounding box center [1034, 472] width 74 height 42
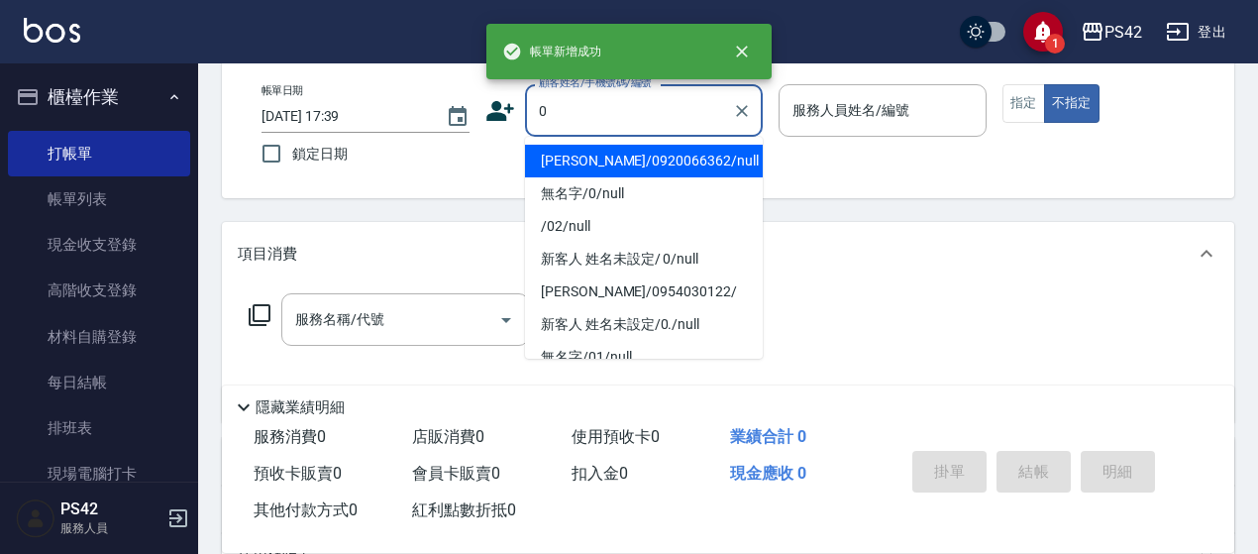
type input "[PERSON_NAME]/0920066362/null"
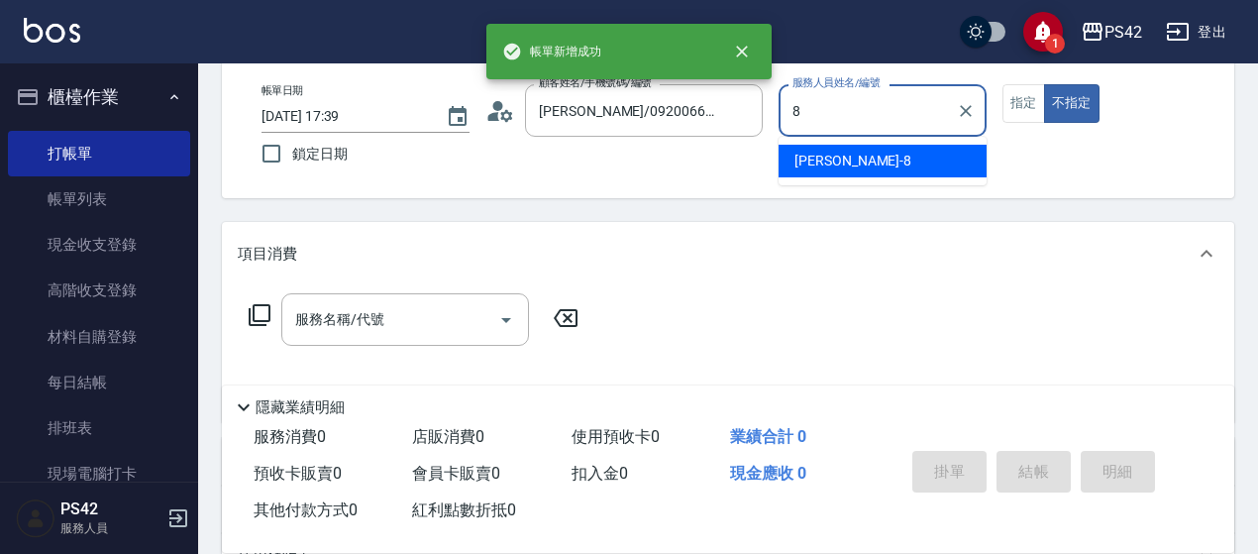
type input "張KIVI-8"
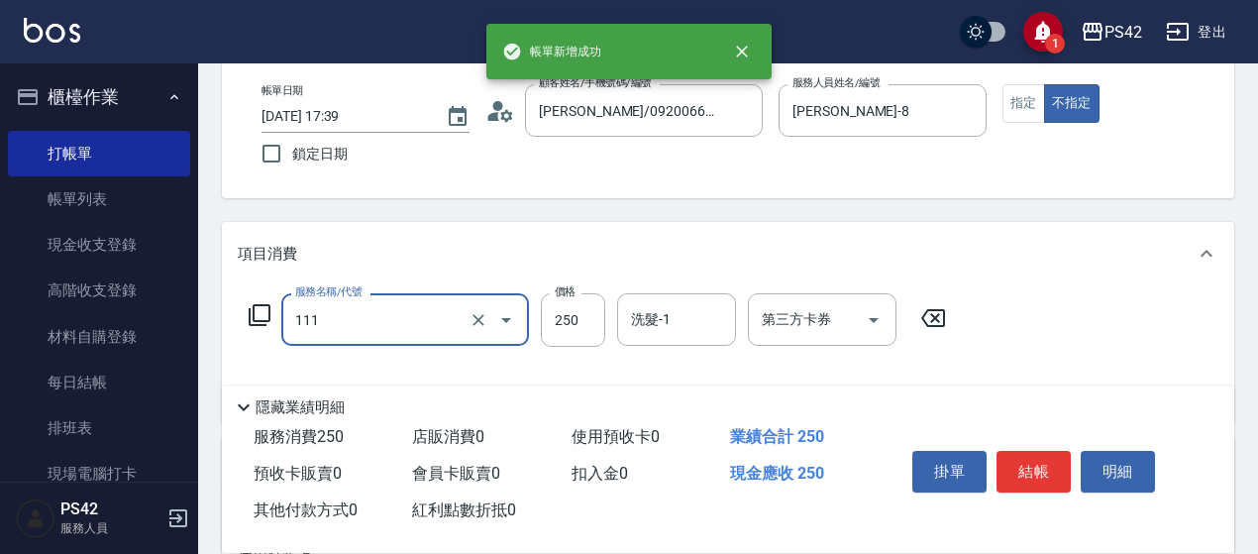
type input "200(111)"
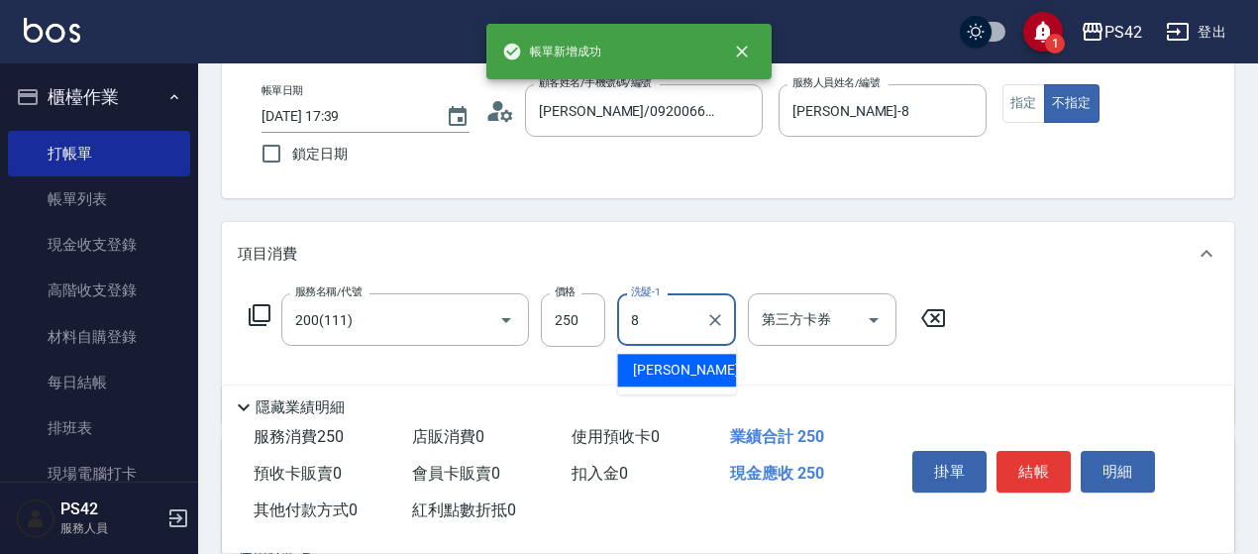
type input "張KIVI-8"
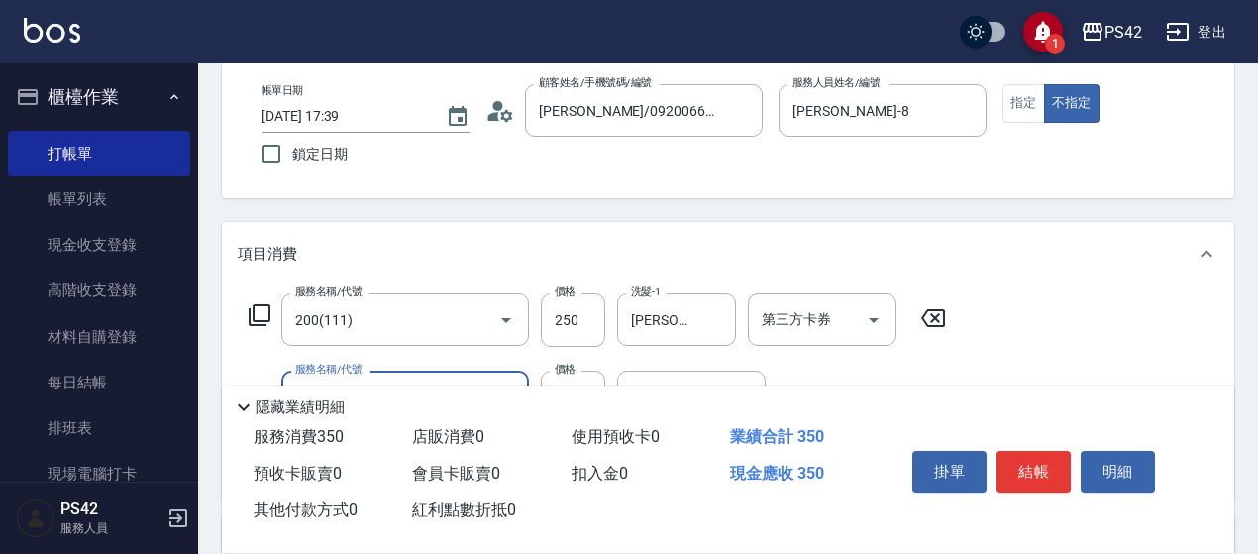
type input "瞬護100(113)"
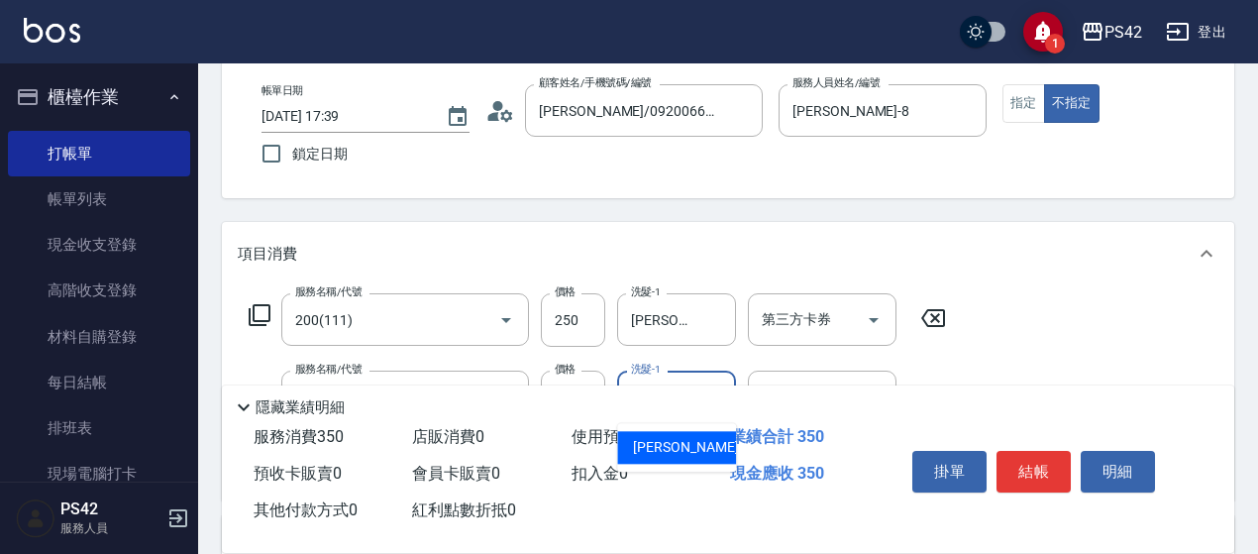
type input "張KIVI-8"
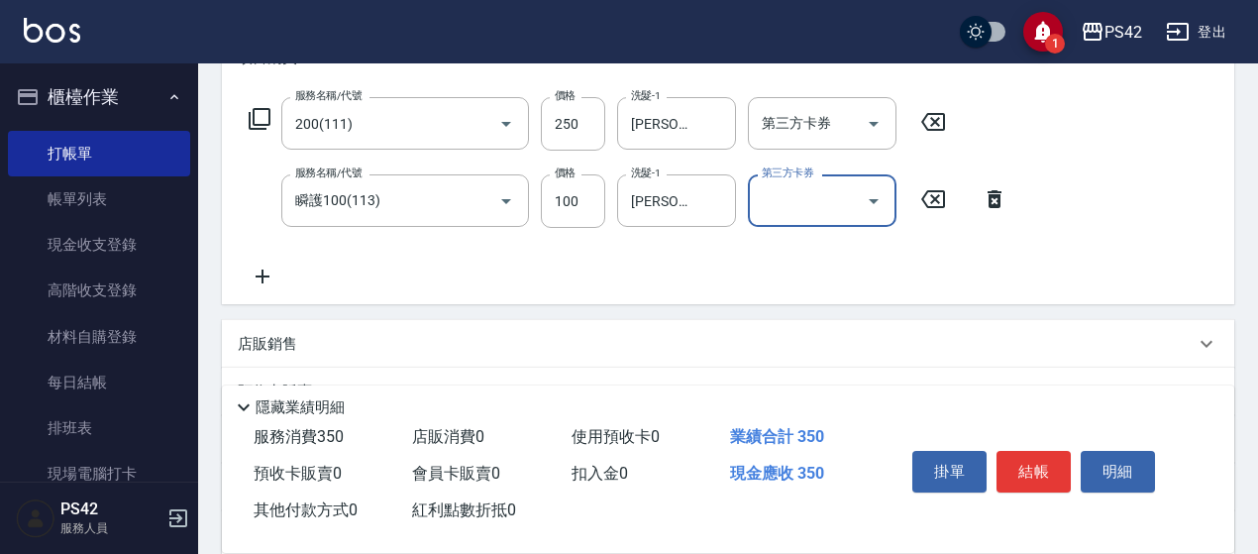
scroll to position [297, 0]
click at [713, 195] on icon "Clear" at bounding box center [715, 199] width 20 height 20
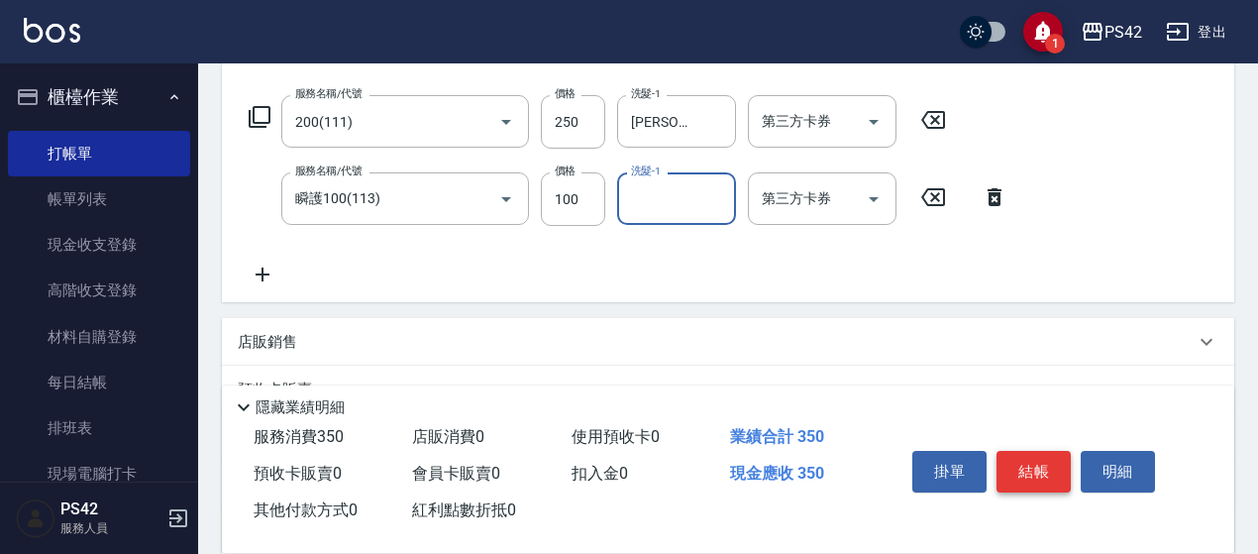
click at [1008, 451] on button "結帳" at bounding box center [1034, 472] width 74 height 42
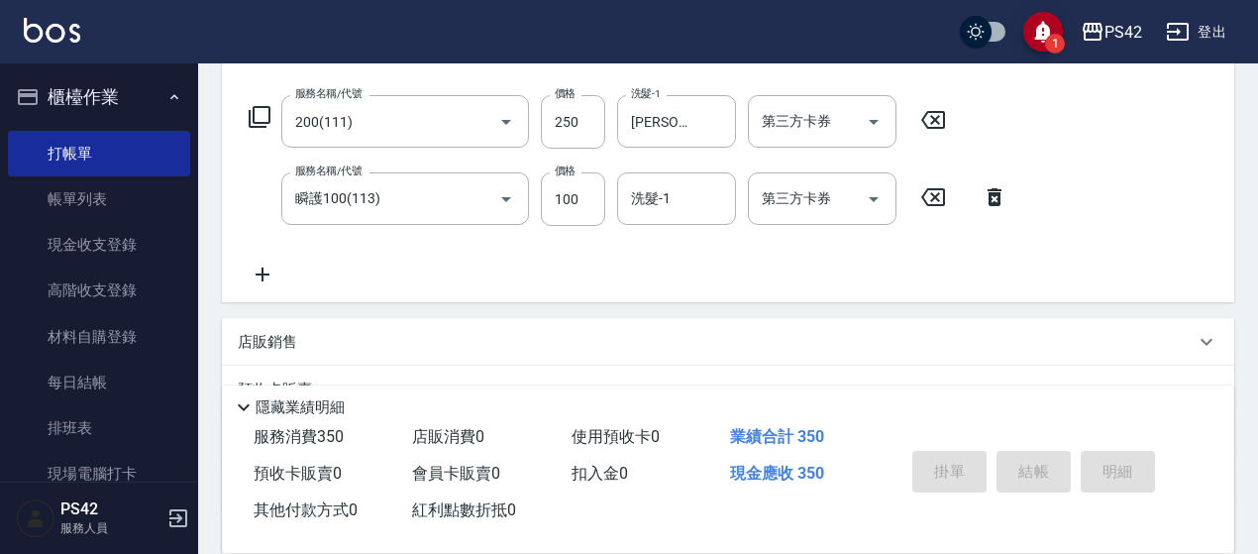
type input "2025/10/12 17:40"
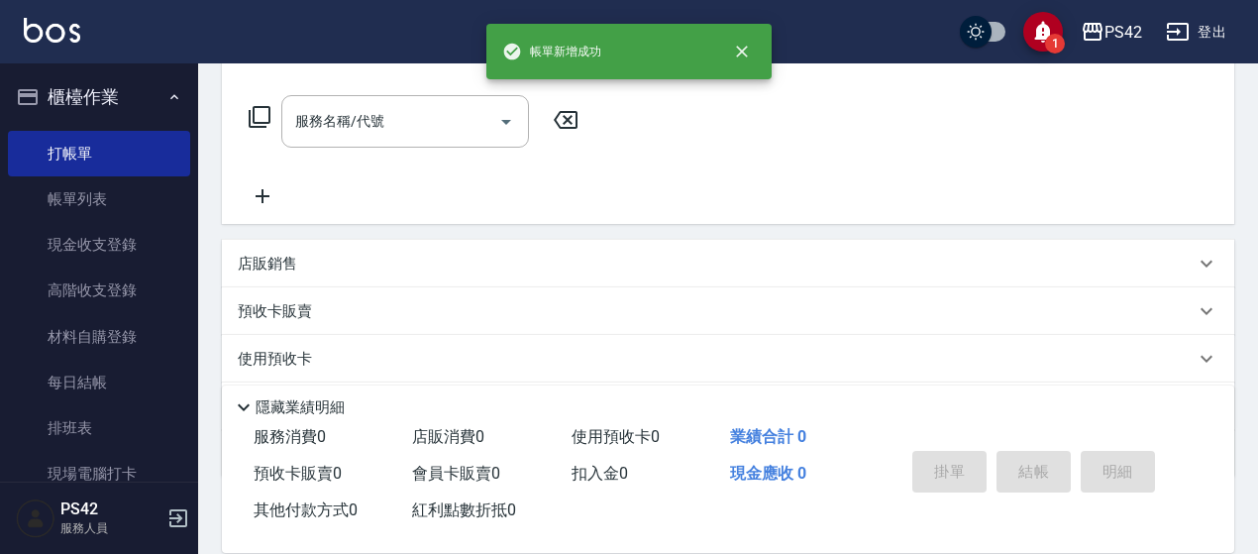
scroll to position [0, 0]
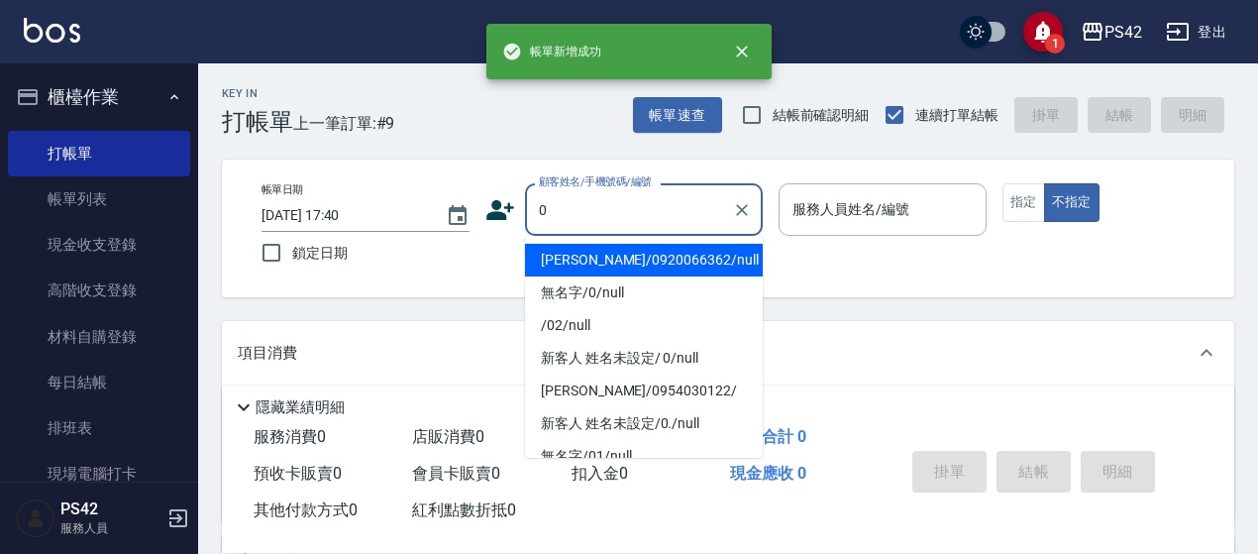
type input "[PERSON_NAME]/0920066362/null"
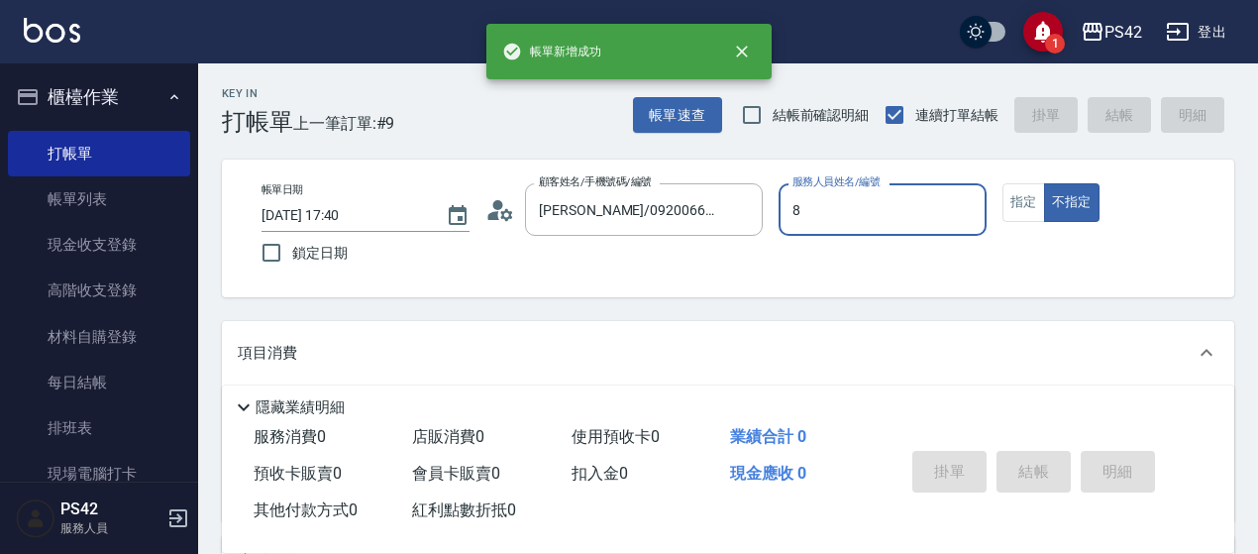
type input "張KIVI-8"
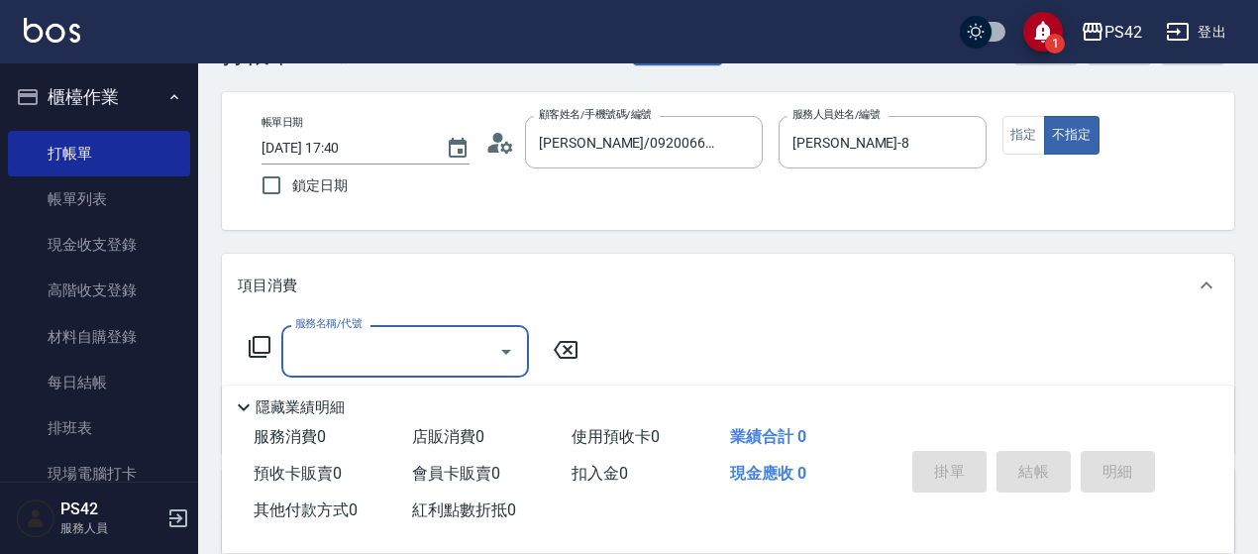
scroll to position [99, 0]
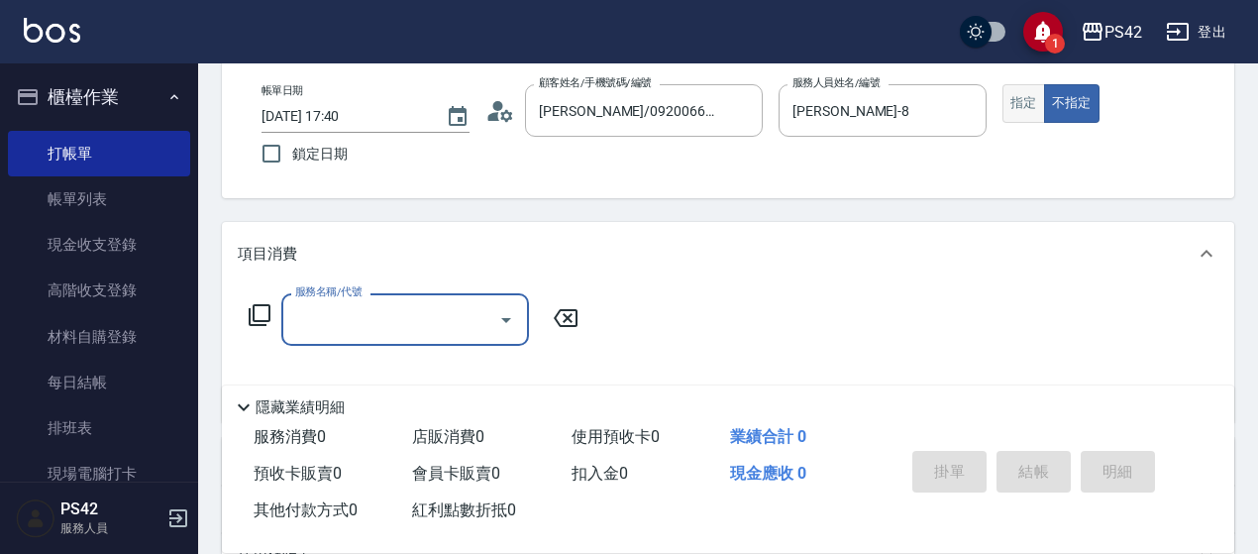
click at [1024, 113] on button "指定" at bounding box center [1024, 103] width 43 height 39
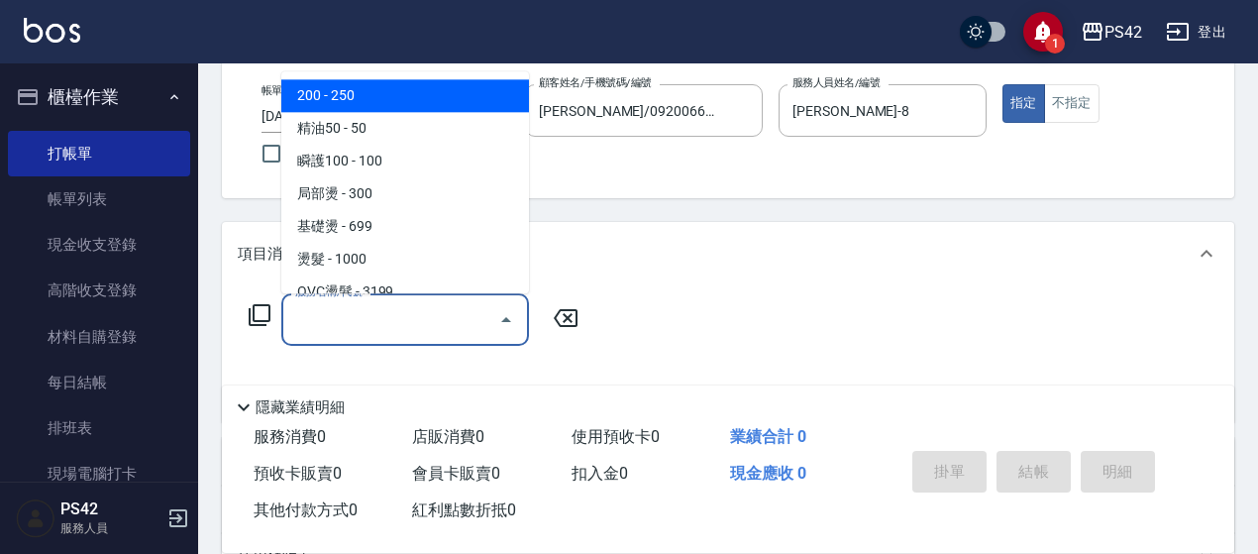
click at [376, 329] on input "服務名稱/代號" at bounding box center [390, 319] width 200 height 35
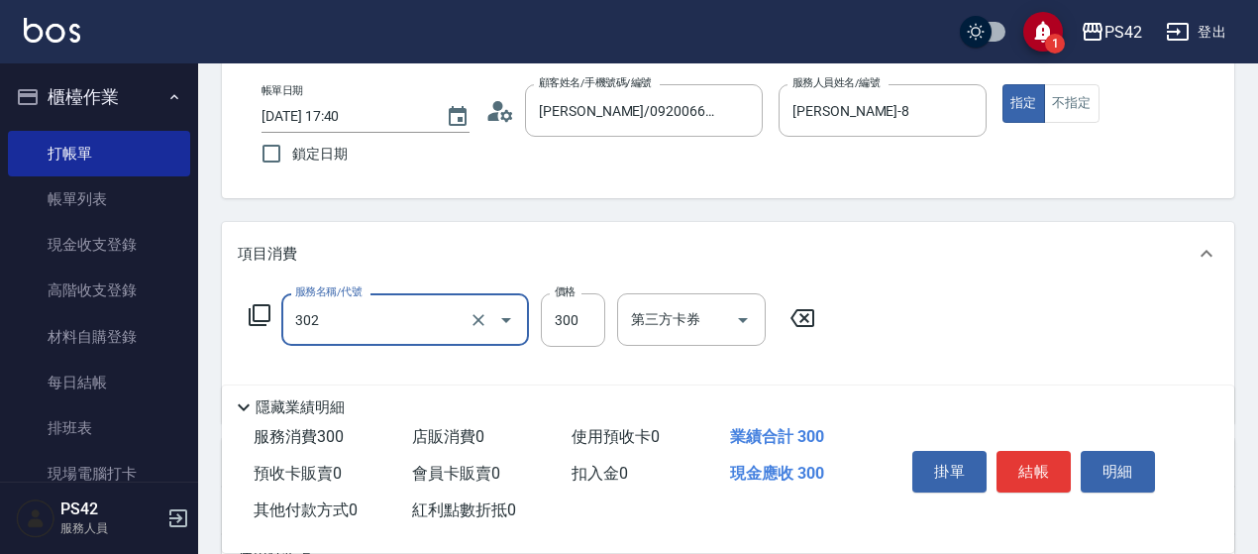
type input "剪髮(302)"
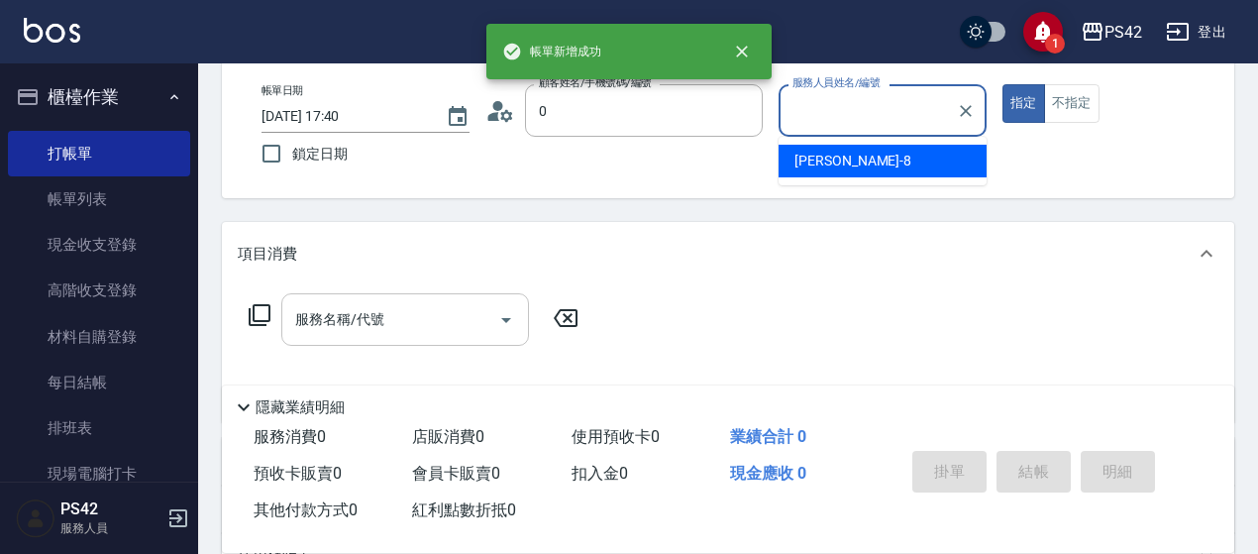
type input "[PERSON_NAME]/0920066362/null"
type input "張KIVI-8"
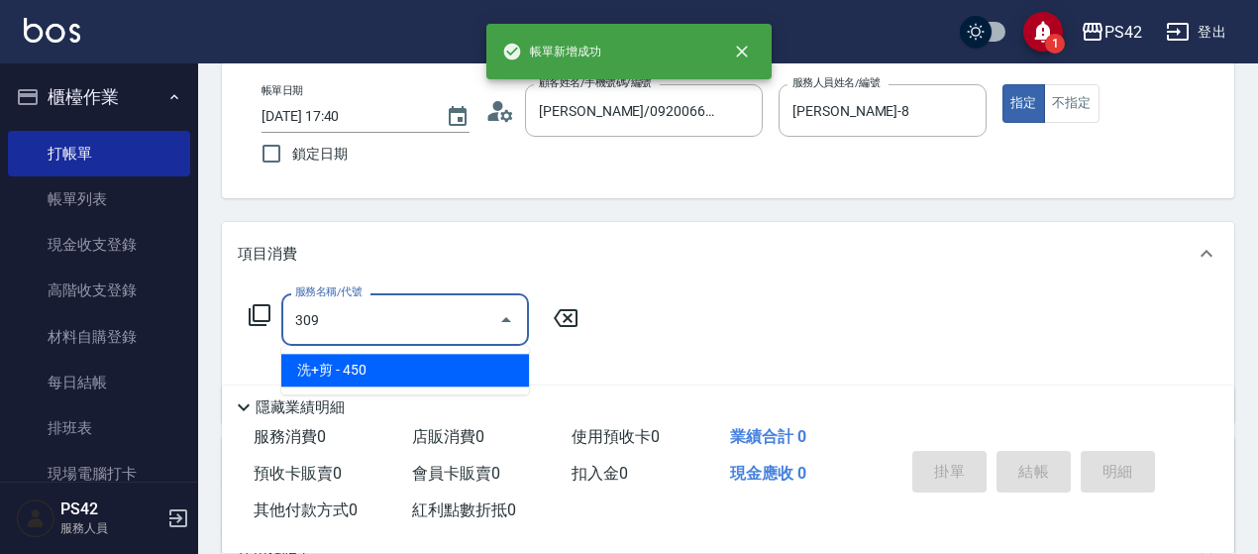
type input "洗+剪(309)"
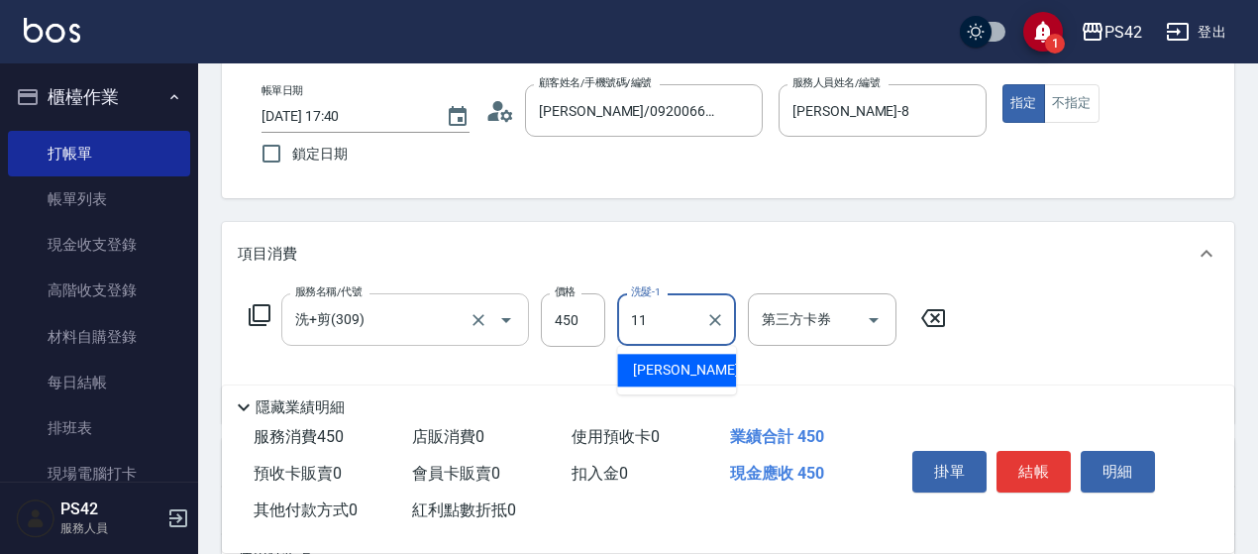
type input "[PERSON_NAME]-11"
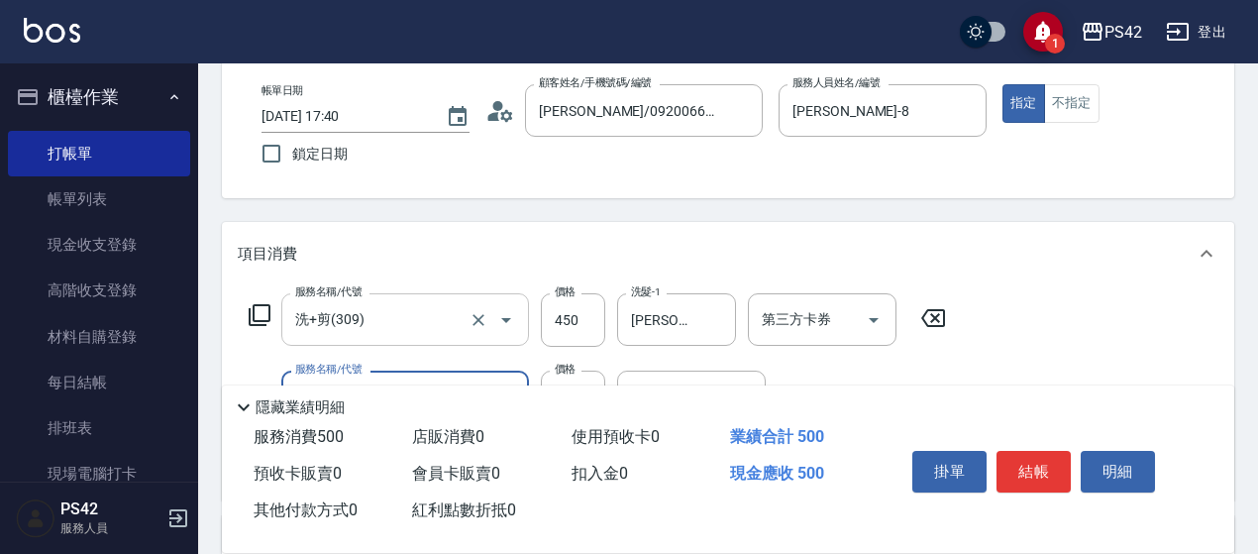
type input "精油50(112)"
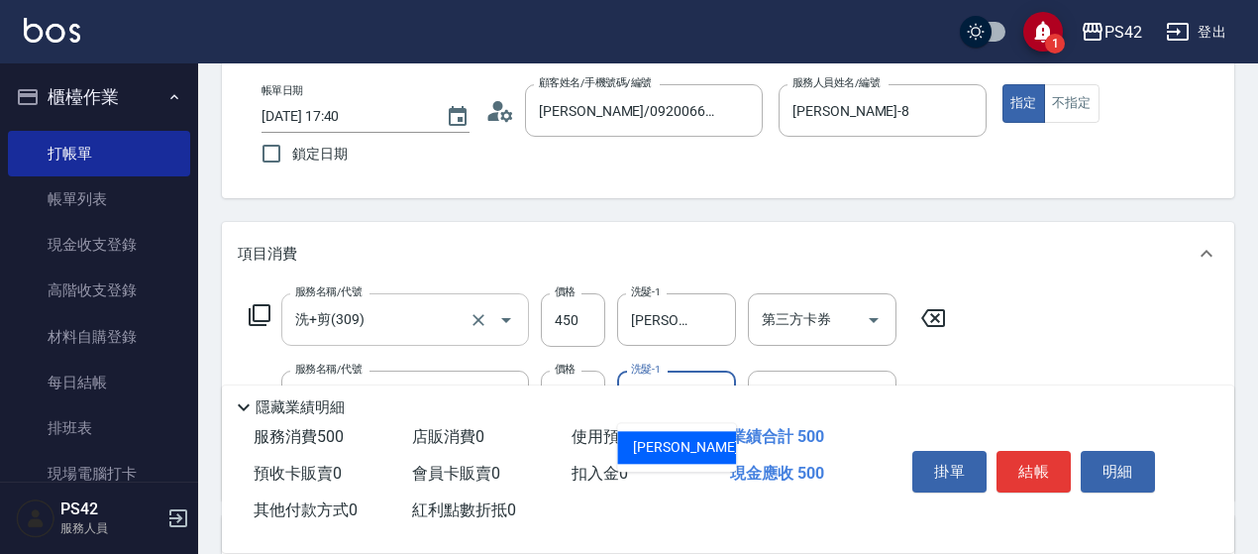
type input "[PERSON_NAME]-11"
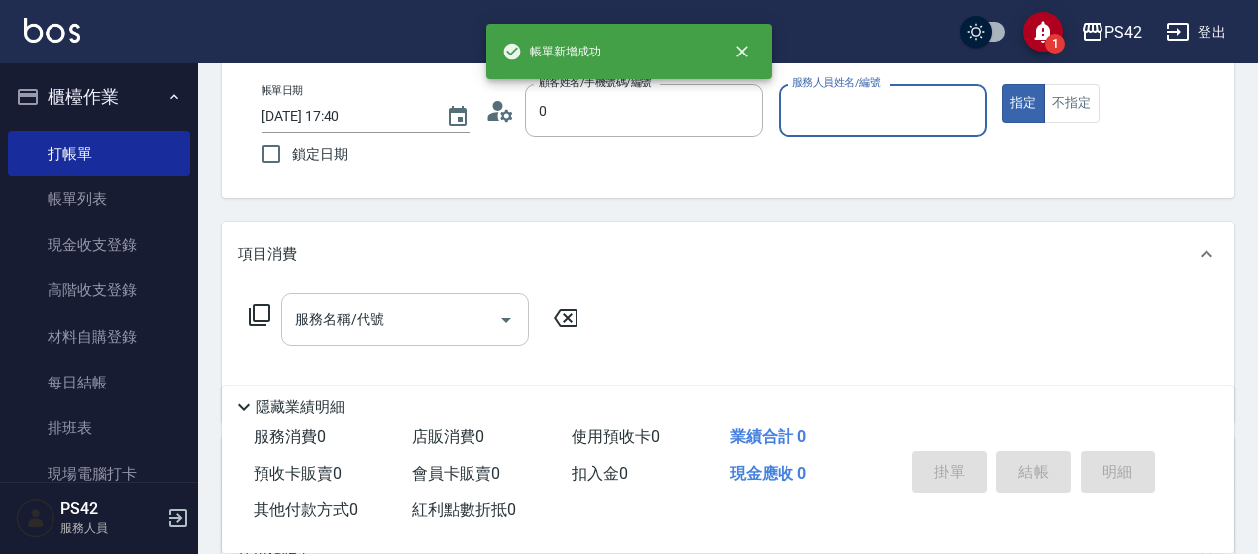
type input "[PERSON_NAME]/0920066362/null"
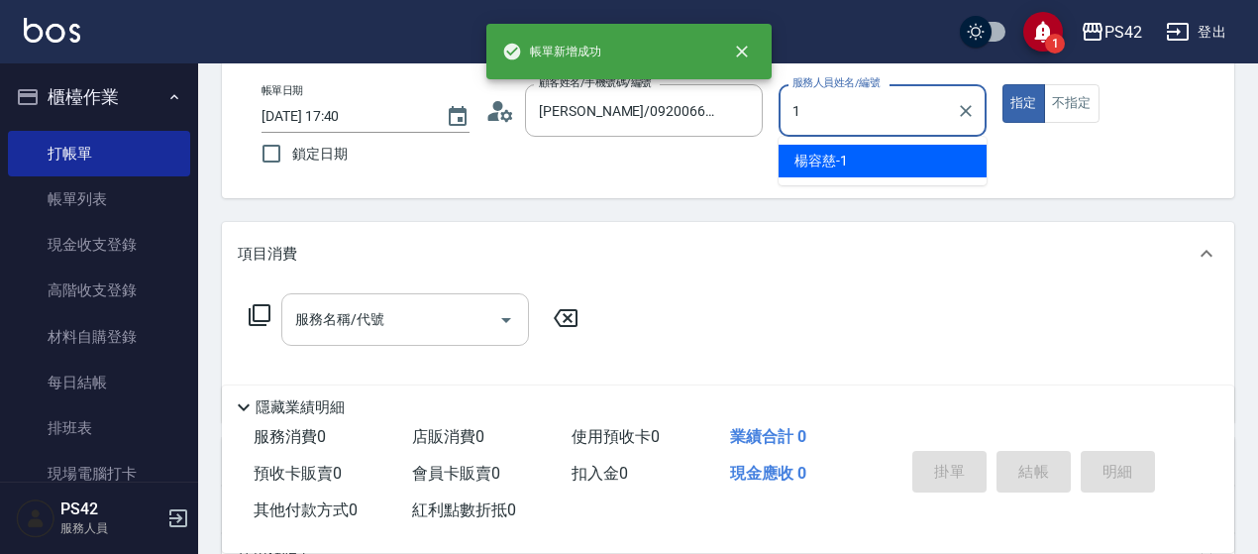
type input "楊容慈-1"
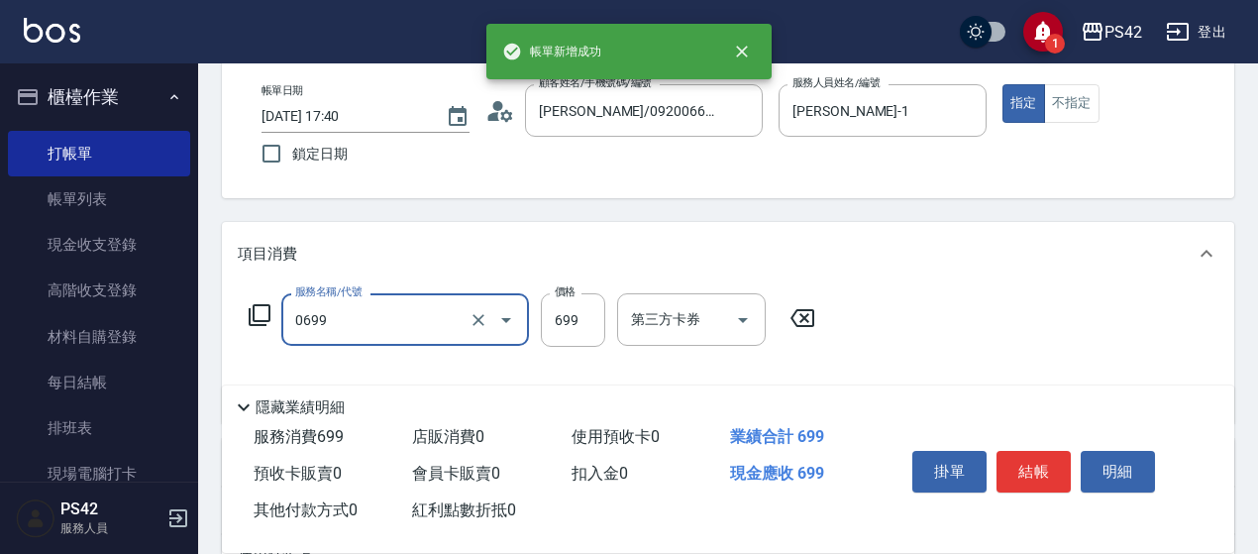
type input "精油SPA(0699)"
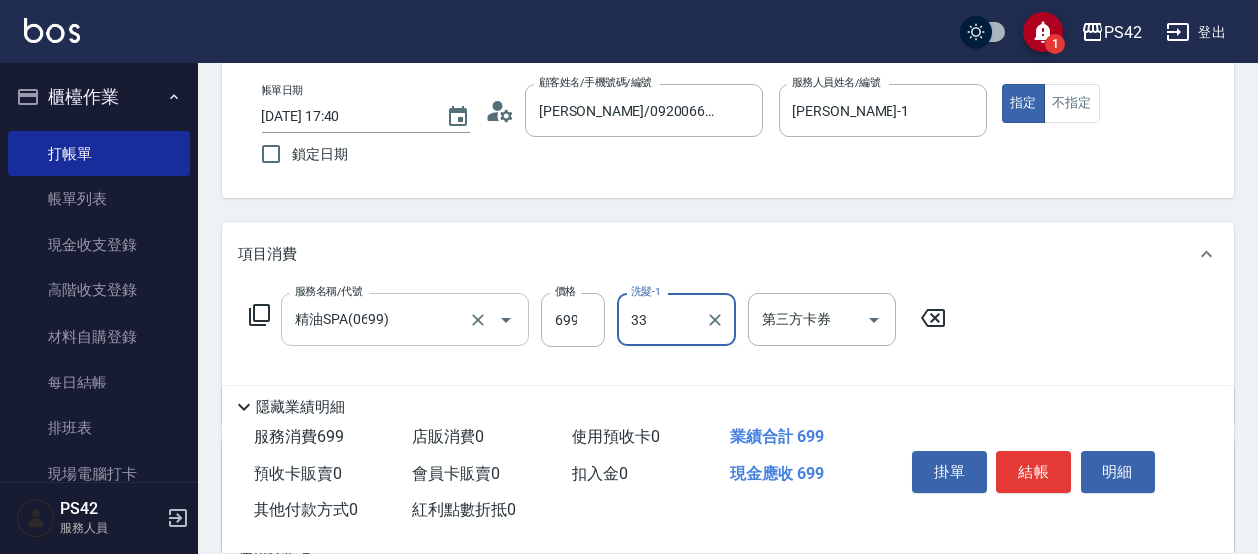
type input "陳盈嵐-33"
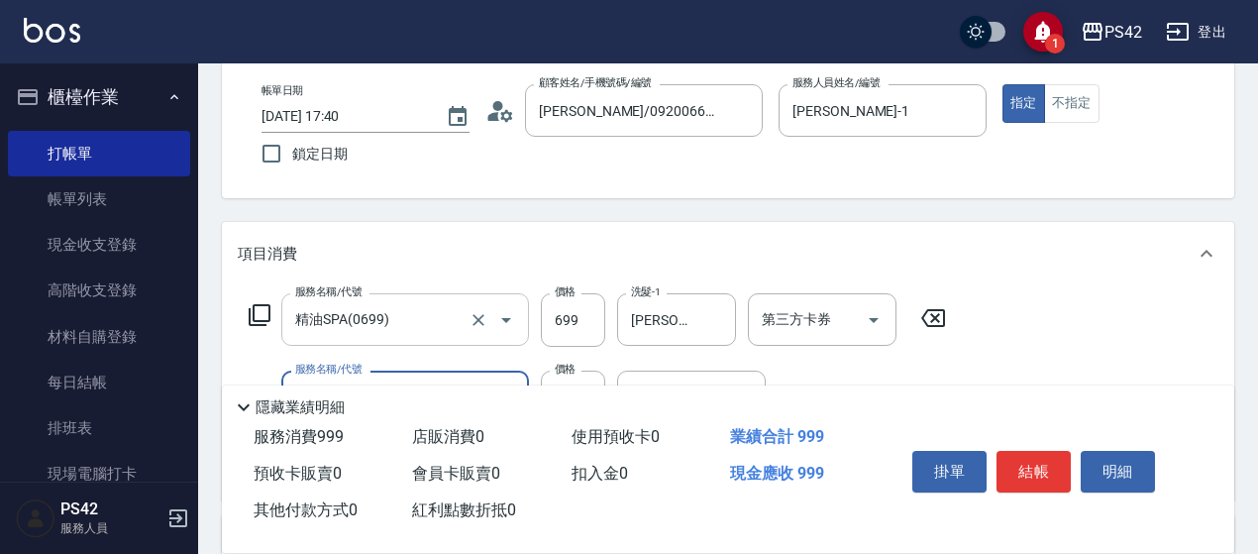
type input "剪髮(302)"
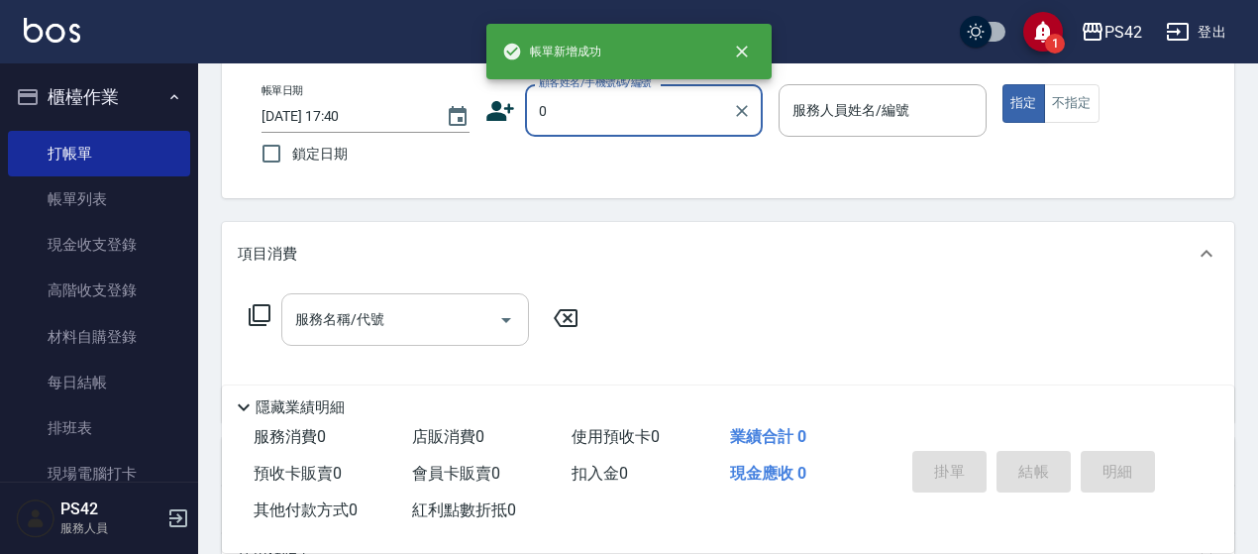
type input "[PERSON_NAME]/0920066362/null"
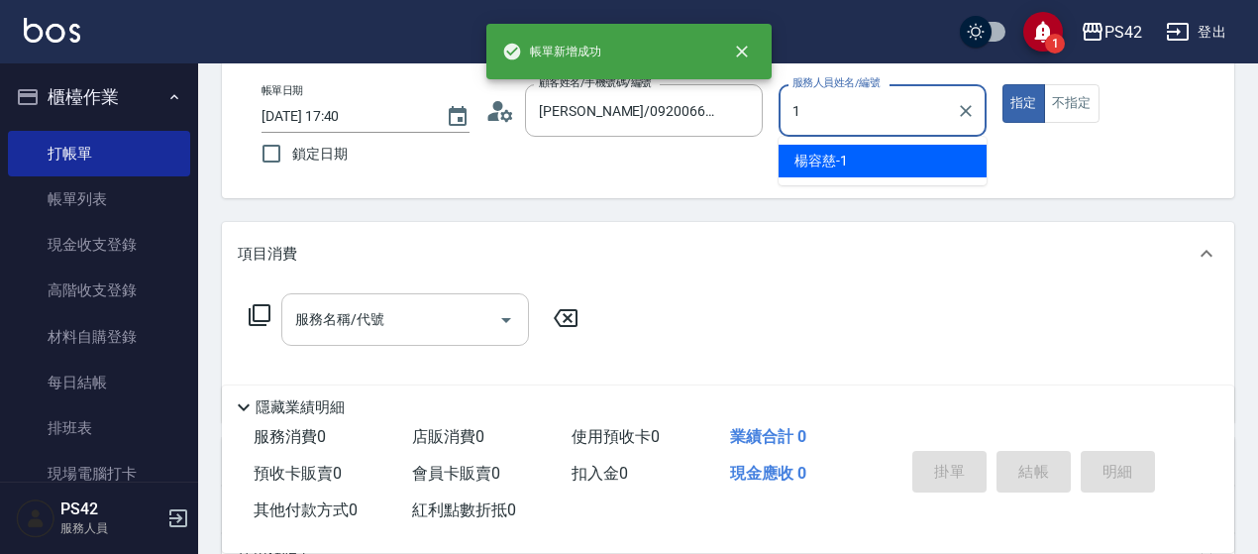
type input "楊容慈-1"
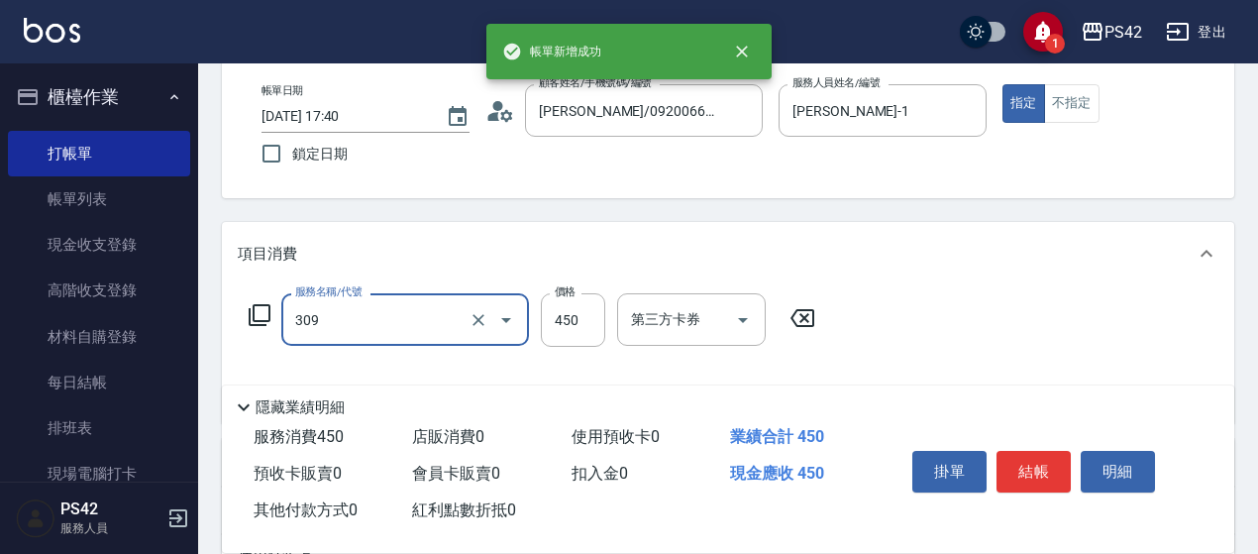
type input "洗+剪(309)"
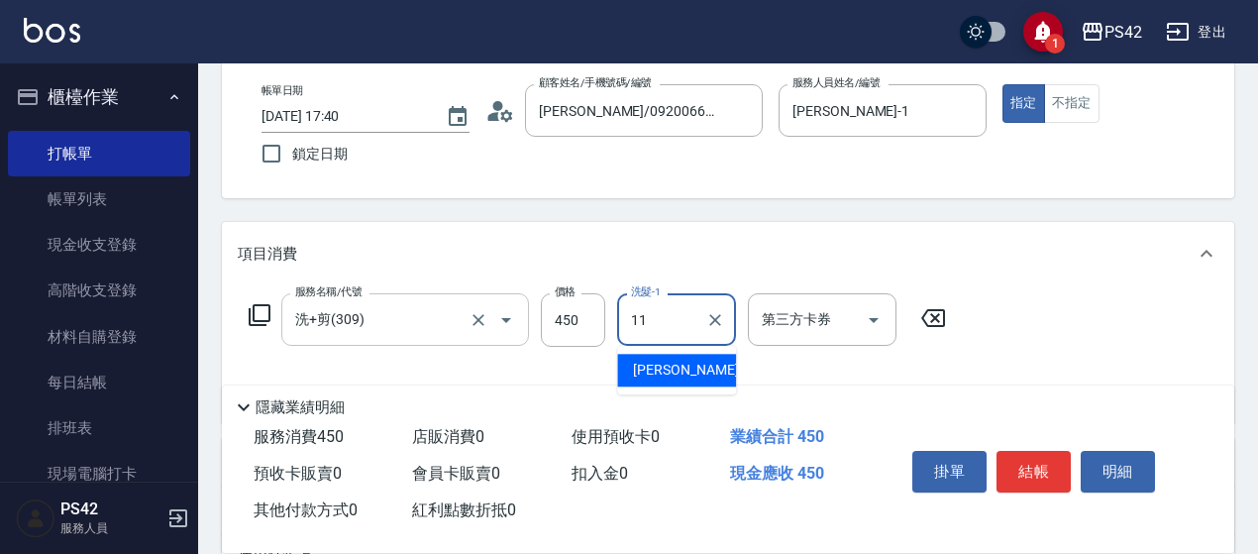
type input "[PERSON_NAME]-11"
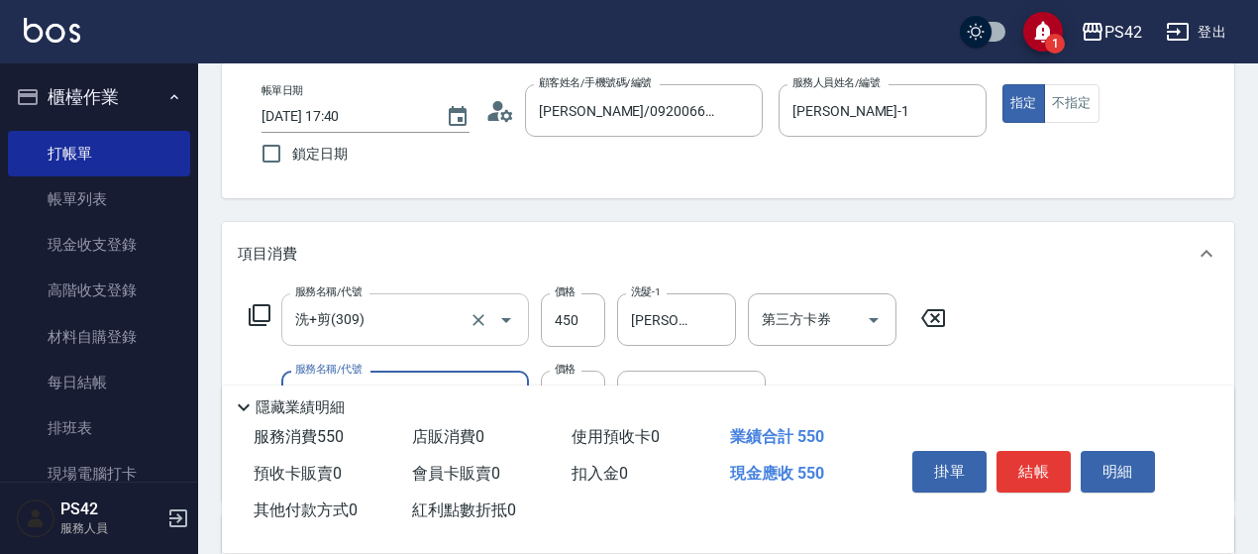
type input "瞬護100(113)"
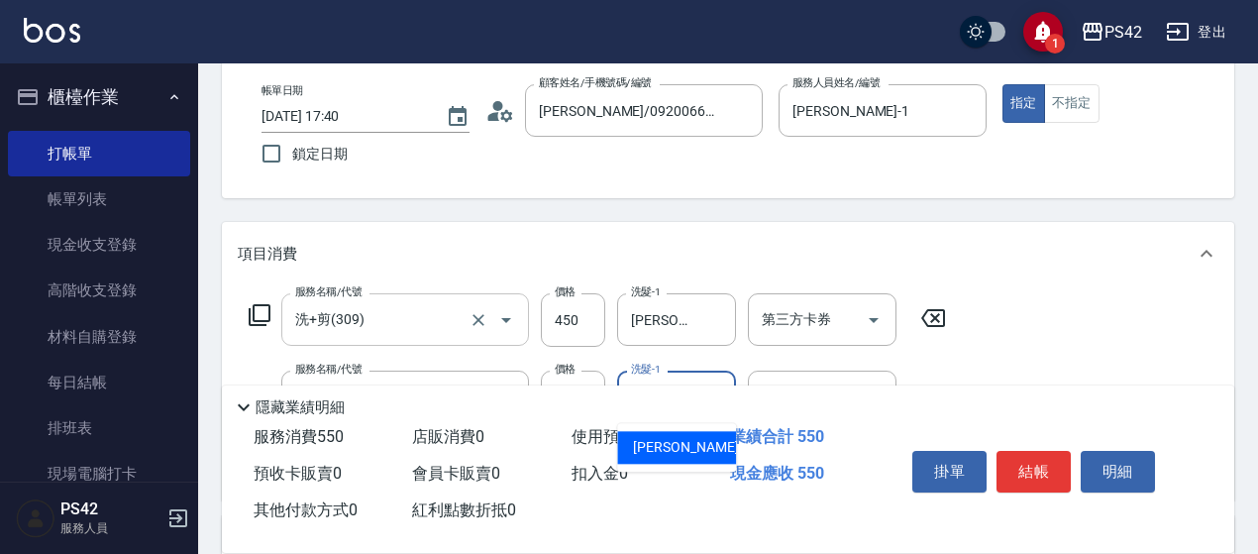
type input "[PERSON_NAME]-11"
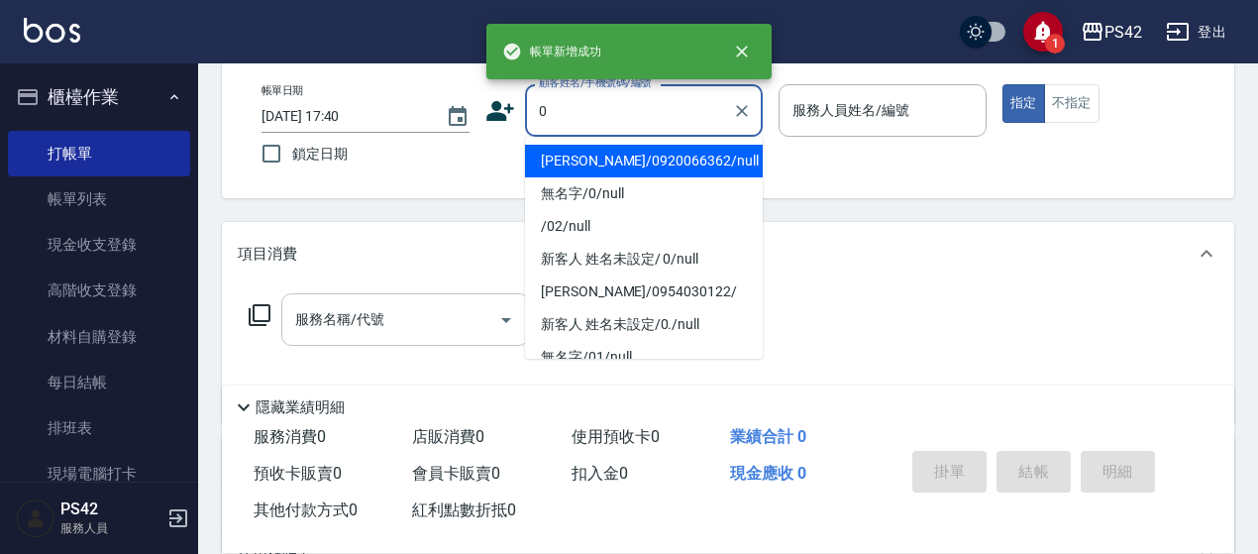
type input "[PERSON_NAME]/0920066362/null"
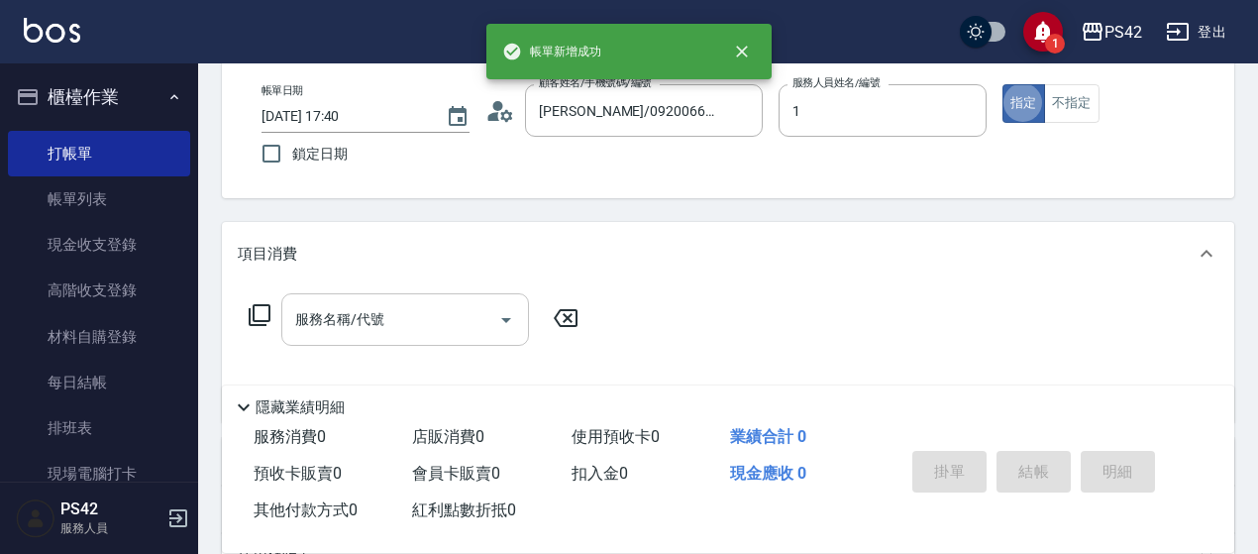
type input "楊容慈-1"
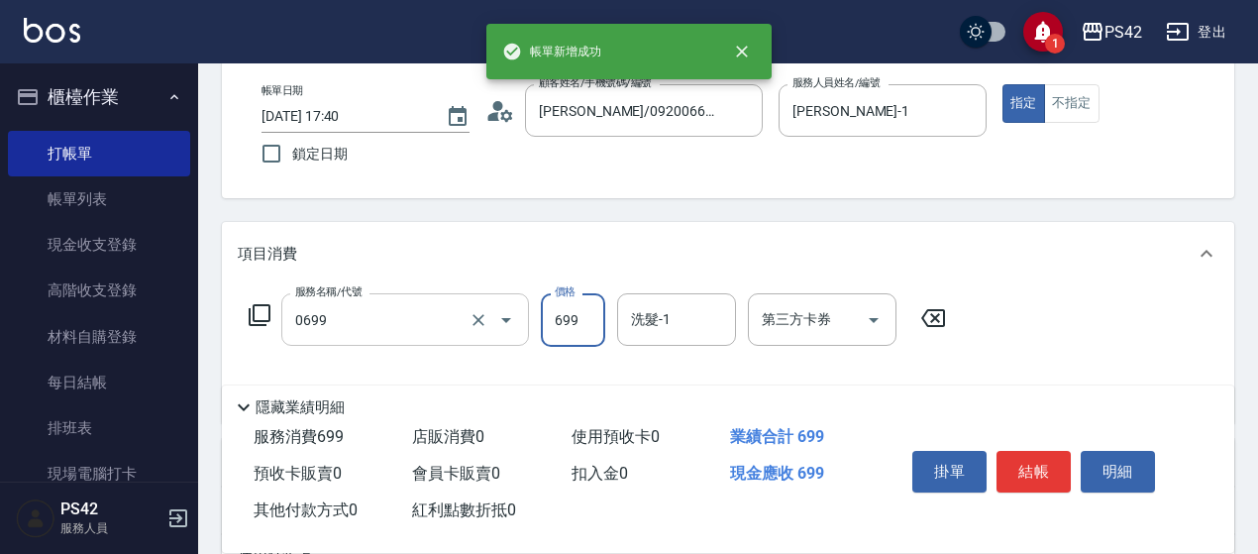
type input "精油SPA(0699)"
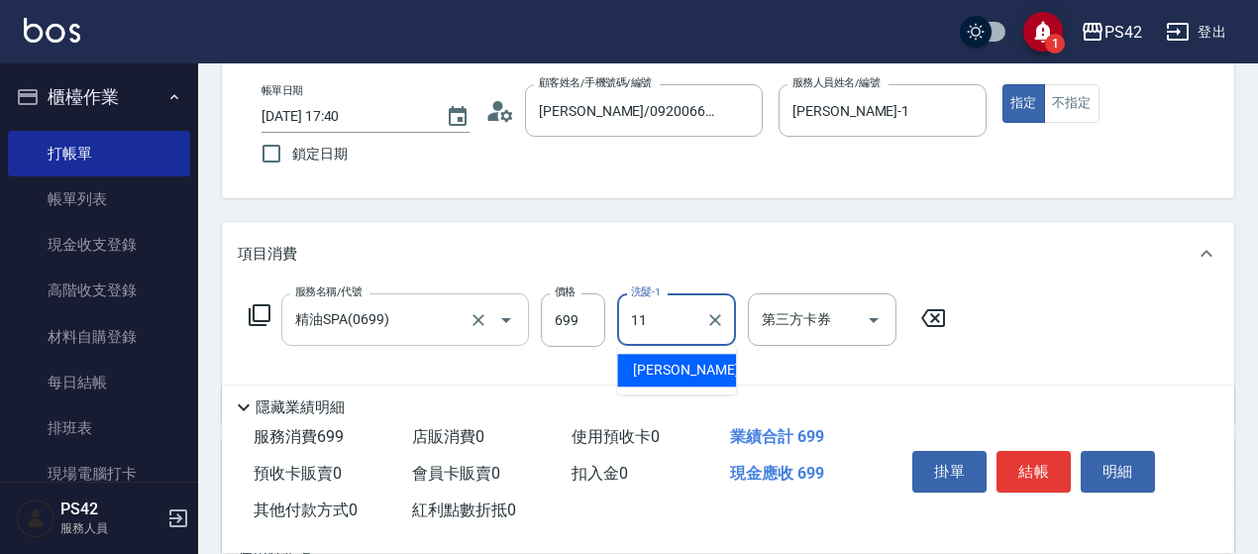
type input "[PERSON_NAME]-11"
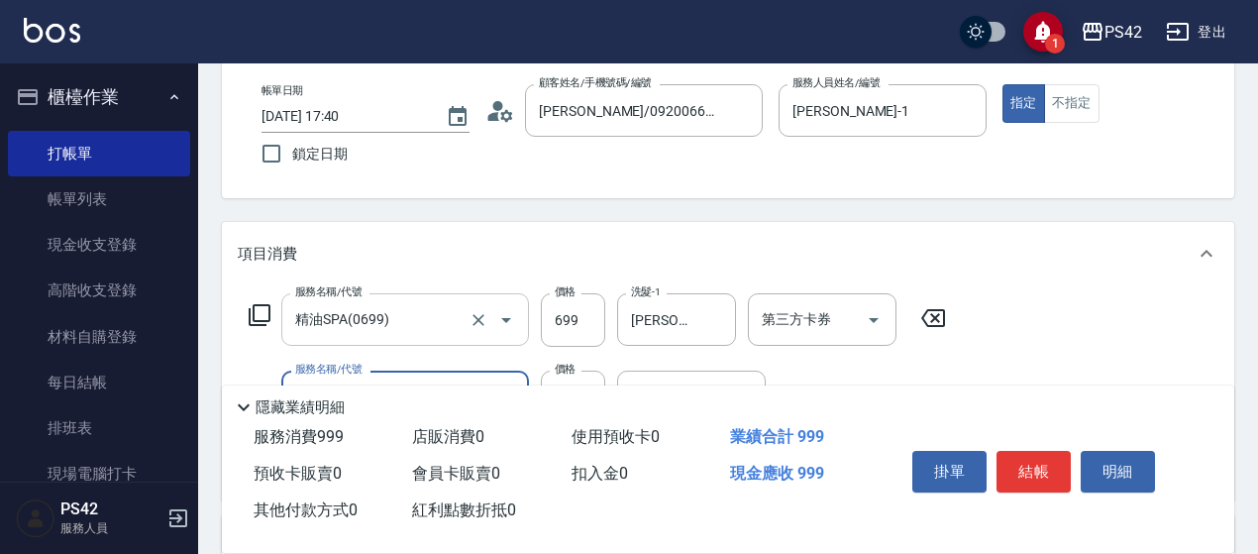
type input "剪髮(302)"
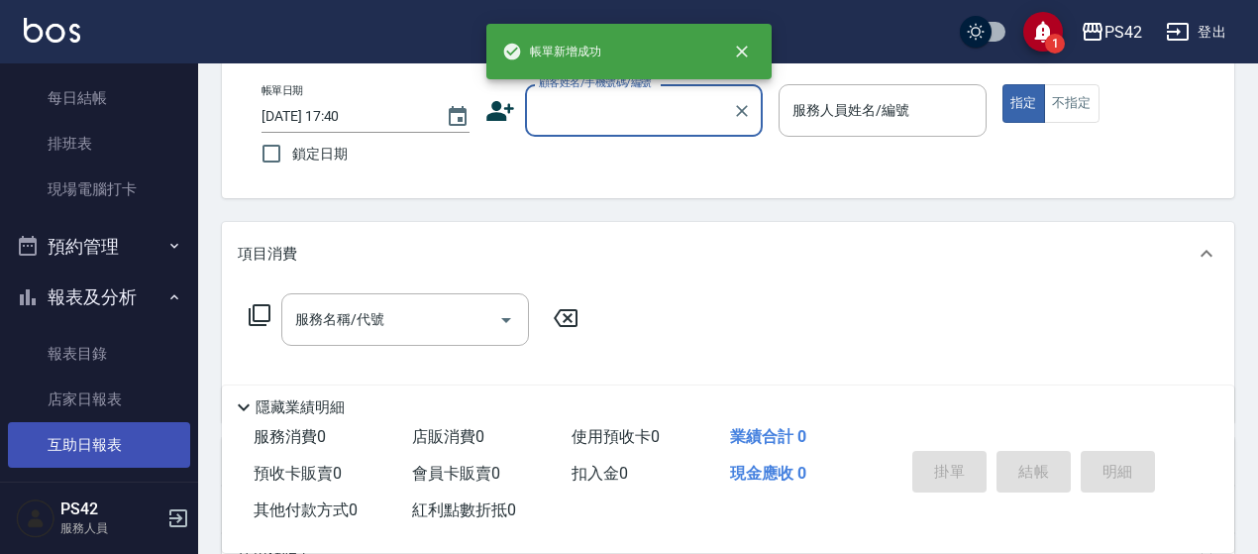
scroll to position [396, 0]
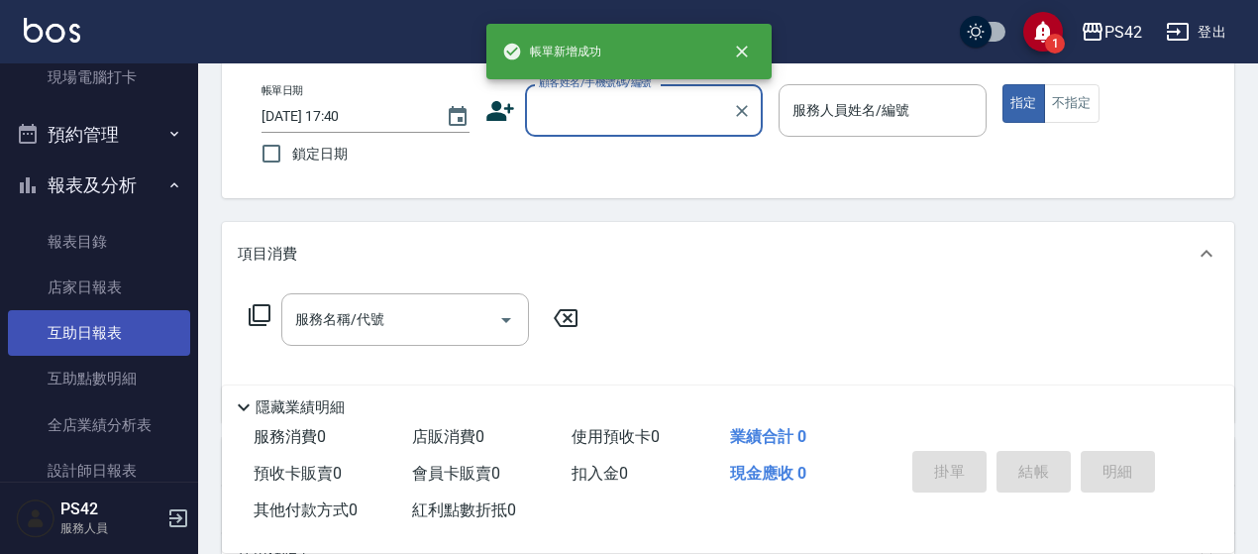
click at [84, 322] on link "互助日報表" at bounding box center [99, 333] width 182 height 46
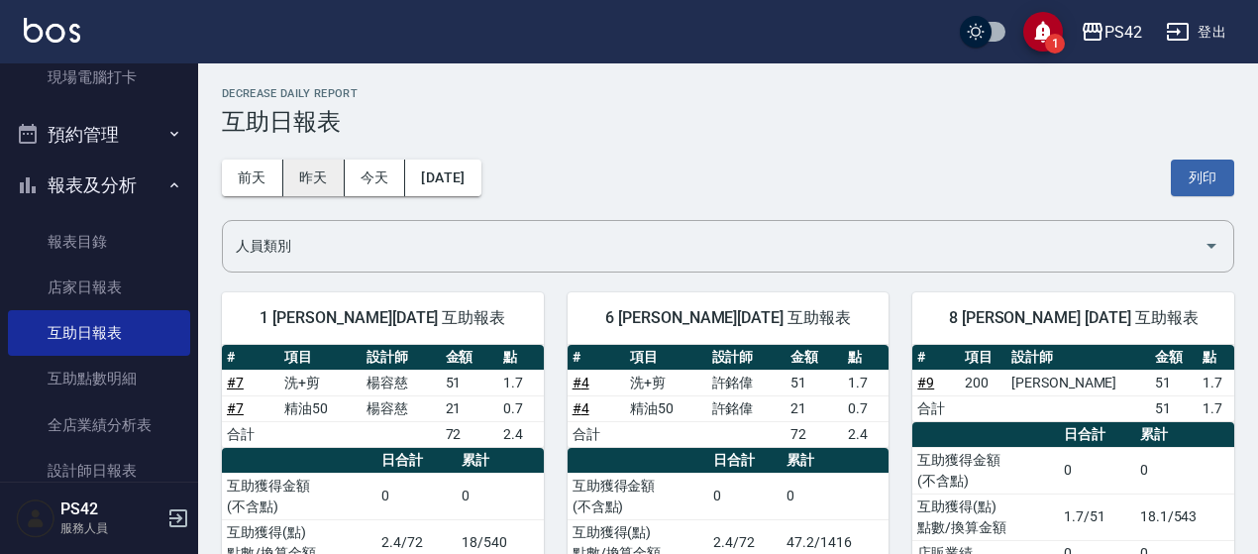
click at [325, 171] on button "昨天" at bounding box center [313, 178] width 61 height 37
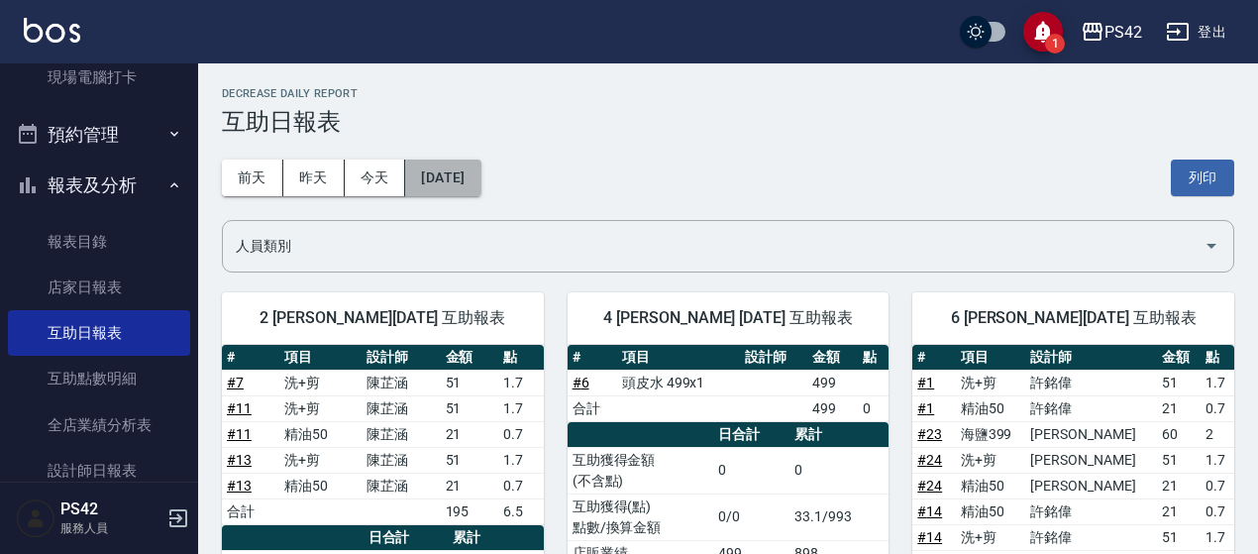
click at [481, 172] on button "2025/10/11" at bounding box center [442, 178] width 75 height 37
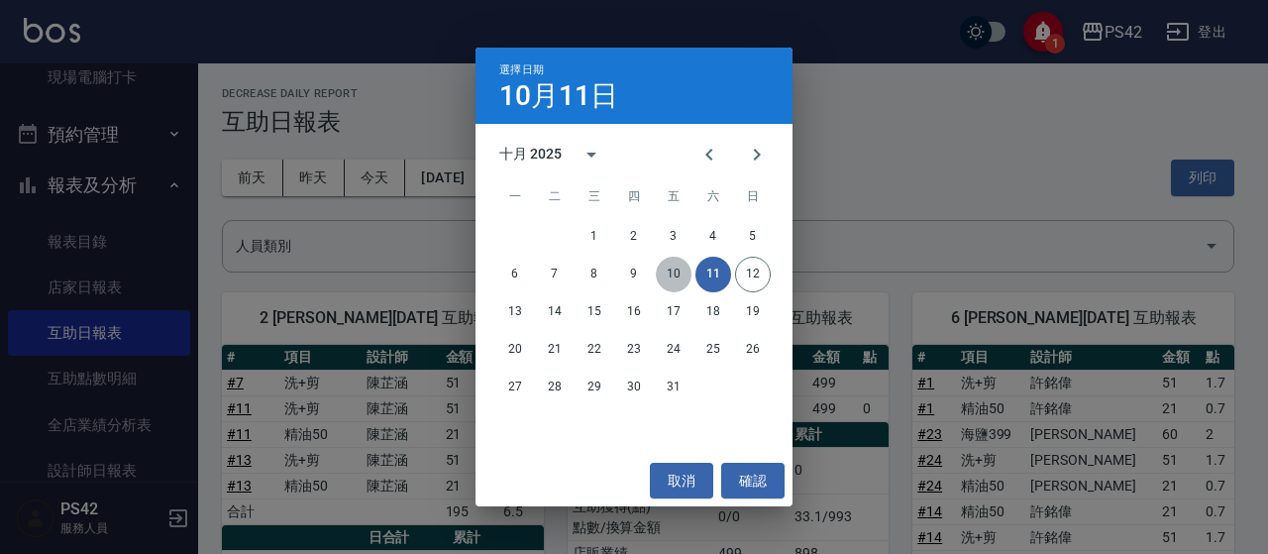
click at [681, 281] on button "10" at bounding box center [674, 275] width 36 height 36
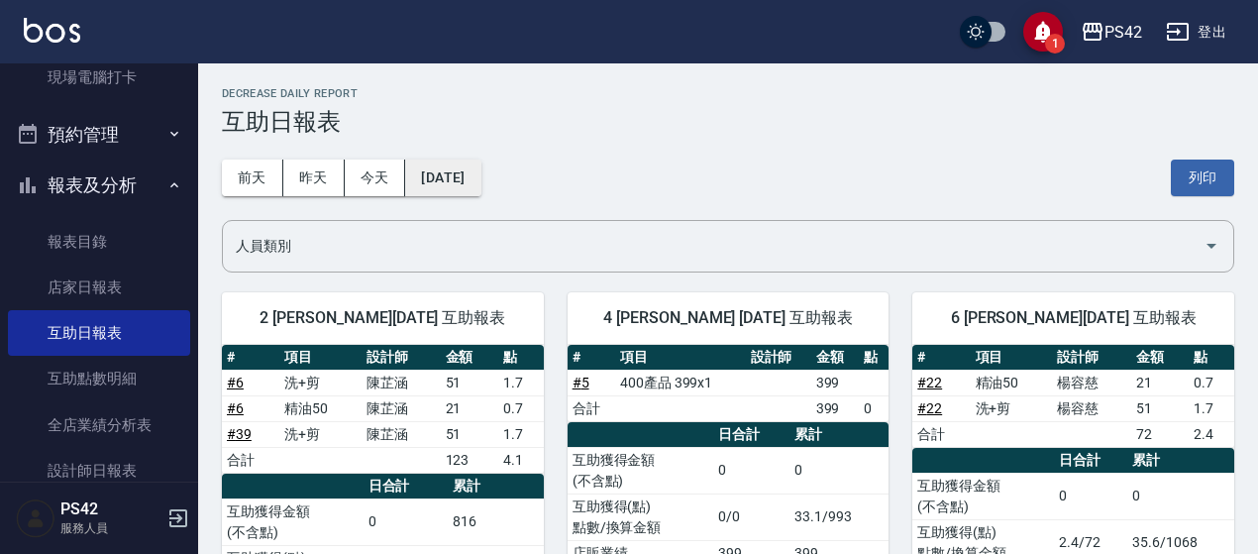
click at [481, 182] on button "2025/10/10" at bounding box center [442, 178] width 75 height 37
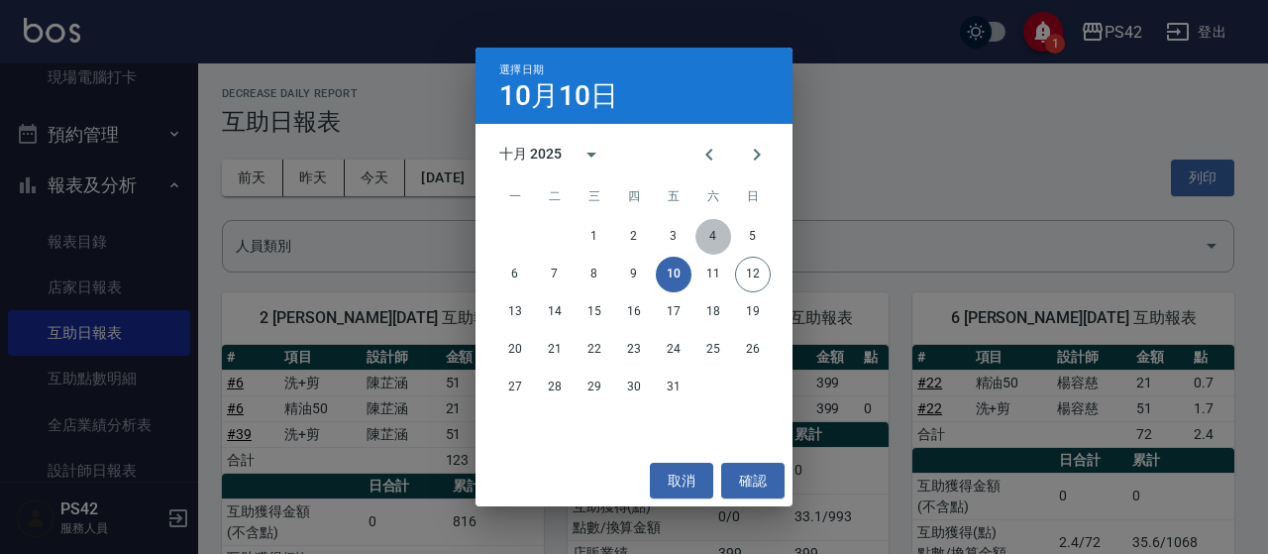
click at [720, 237] on button "4" at bounding box center [714, 237] width 36 height 36
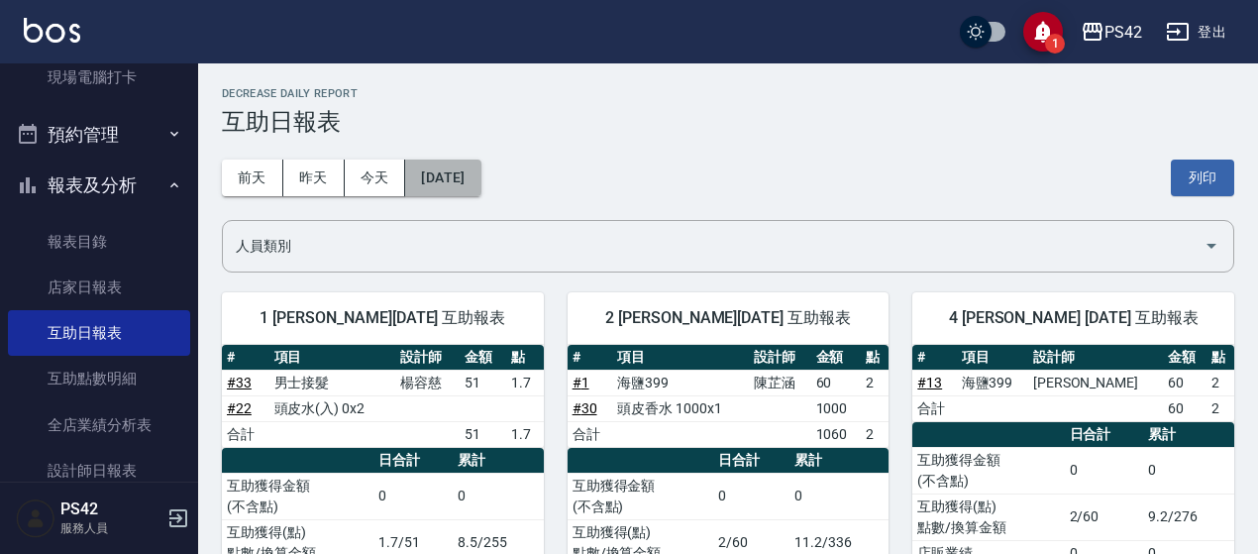
click at [466, 172] on button "2025/10/04" at bounding box center [442, 178] width 75 height 37
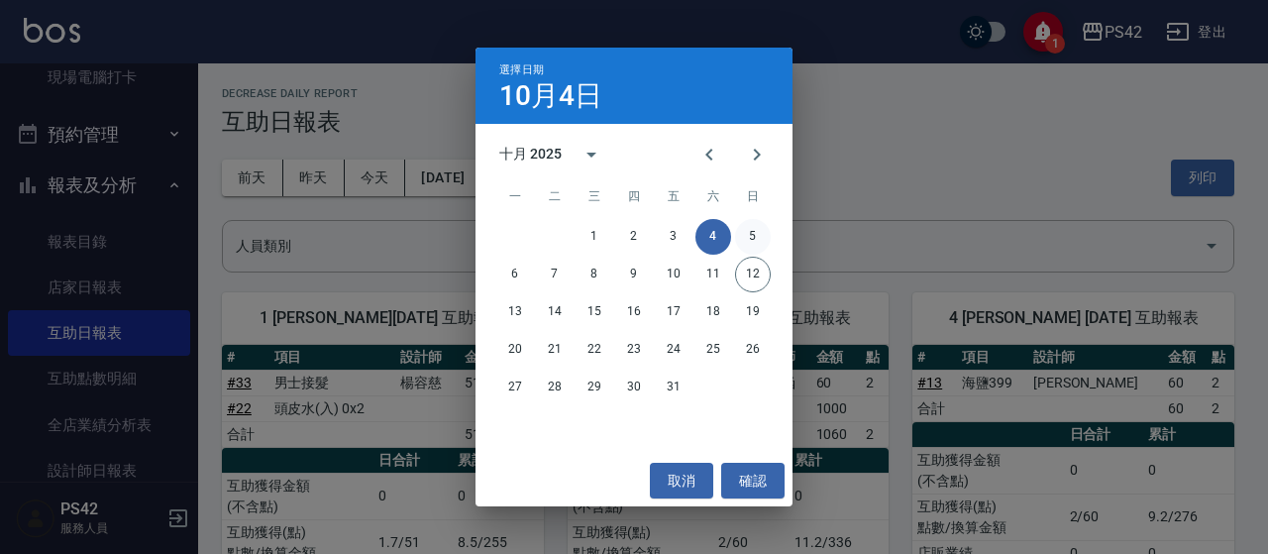
click at [763, 230] on button "5" at bounding box center [753, 237] width 36 height 36
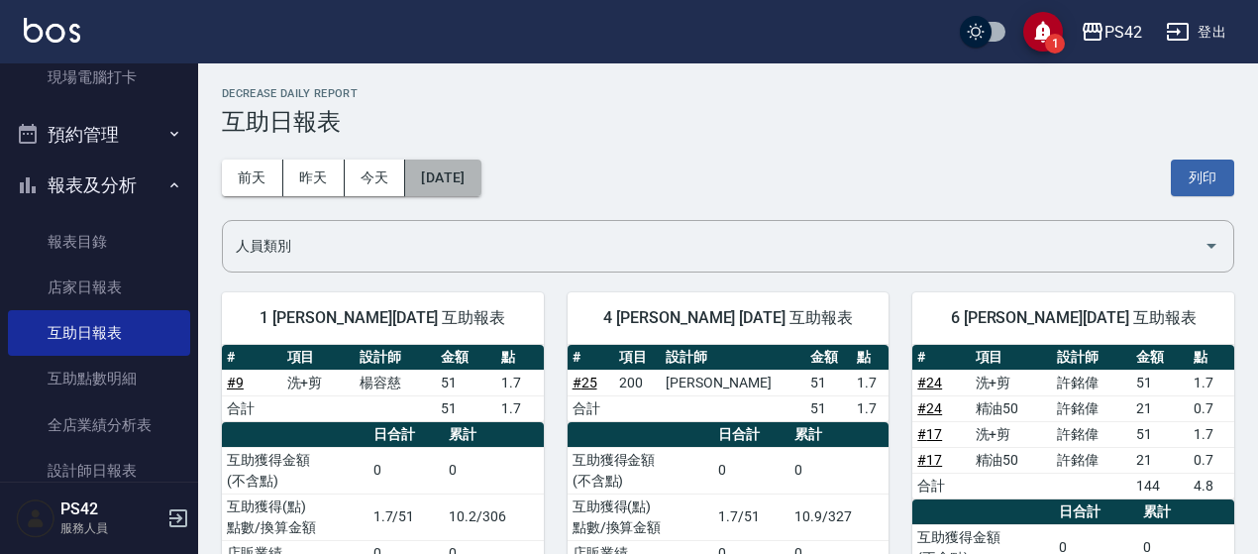
click at [478, 181] on button "2025/10/05" at bounding box center [442, 178] width 75 height 37
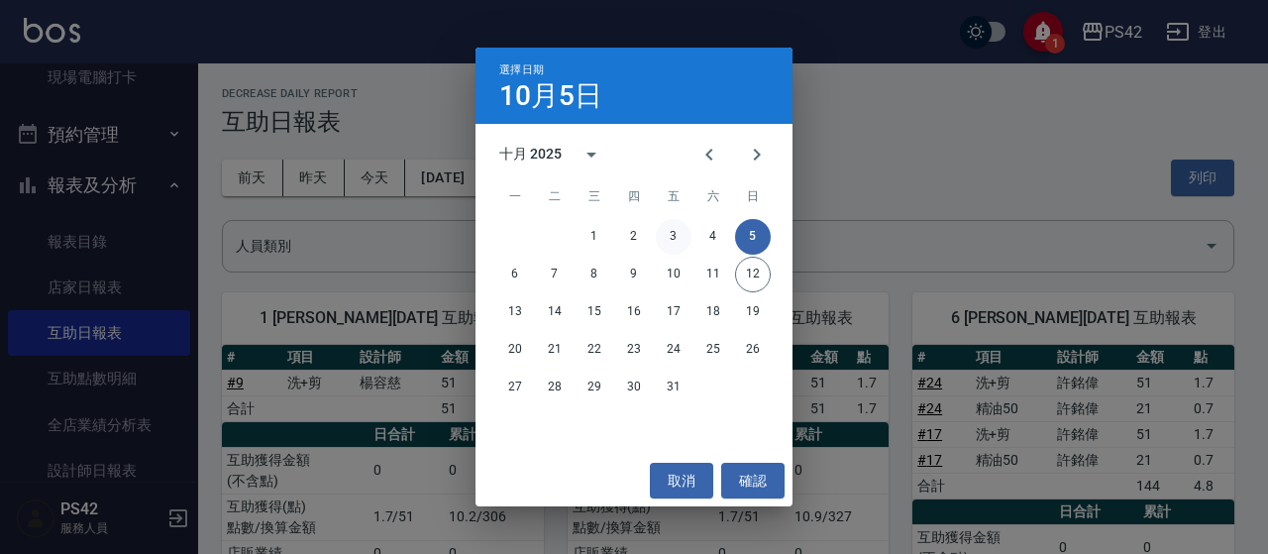
click at [684, 237] on button "3" at bounding box center [674, 237] width 36 height 36
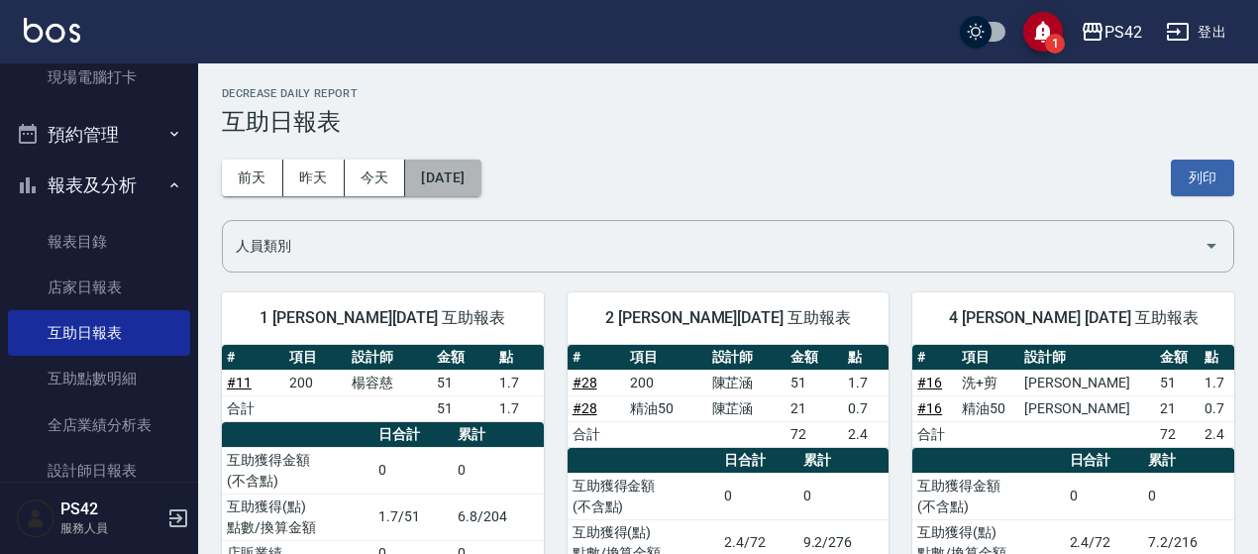
click at [481, 171] on button "2025/10/03" at bounding box center [442, 178] width 75 height 37
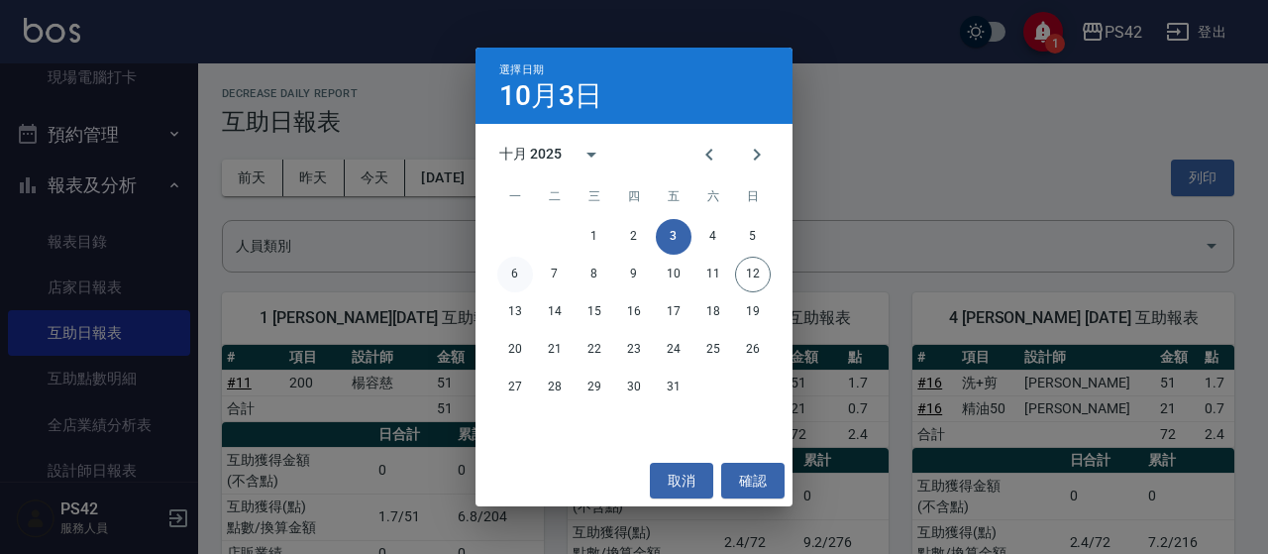
click at [514, 278] on button "6" at bounding box center [515, 275] width 36 height 36
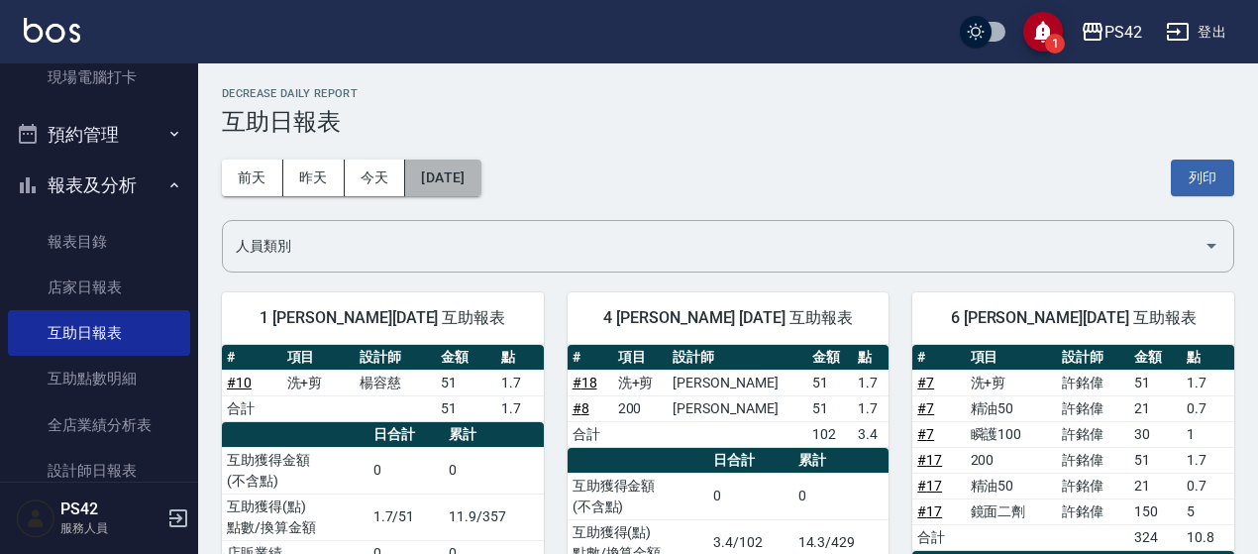
click at [481, 179] on button "2025/10/06" at bounding box center [442, 178] width 75 height 37
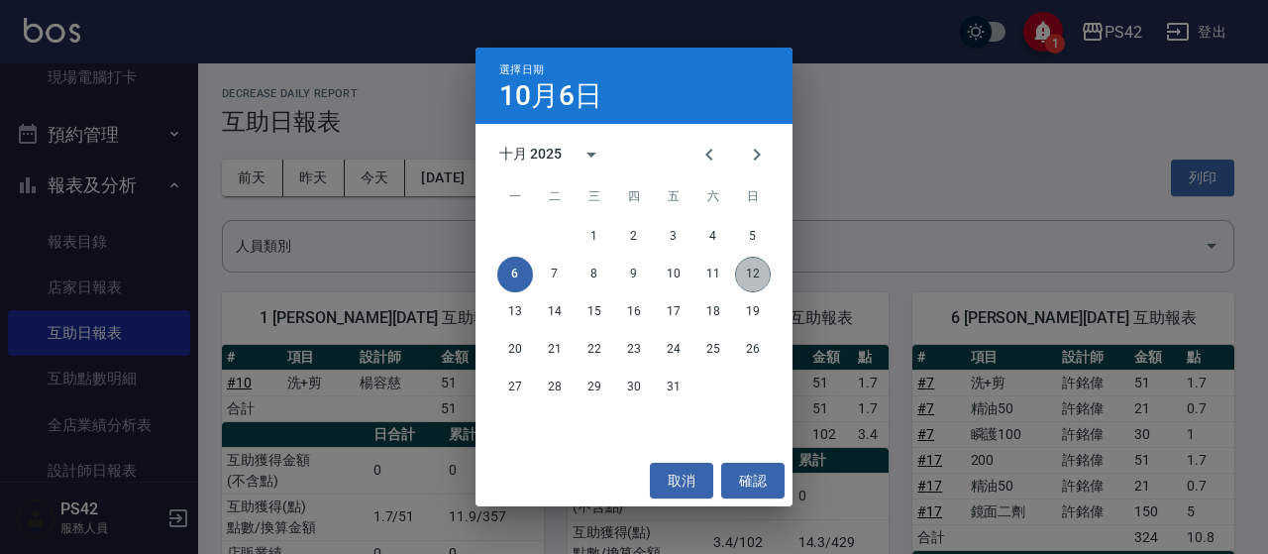
click at [757, 268] on button "12" at bounding box center [753, 275] width 36 height 36
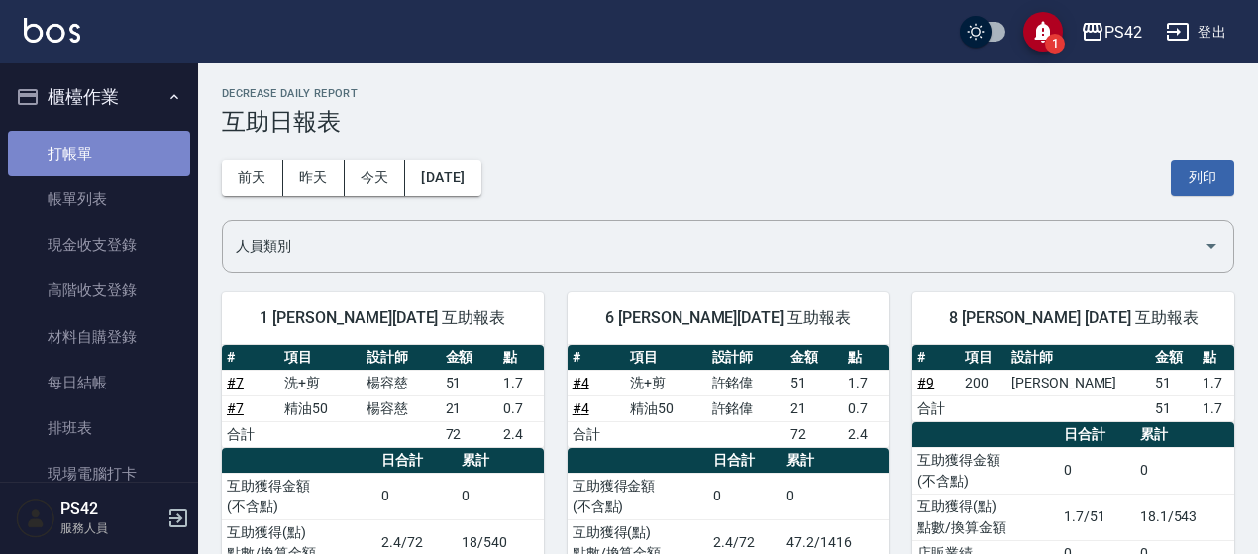
click at [119, 152] on link "打帳單" at bounding box center [99, 154] width 182 height 46
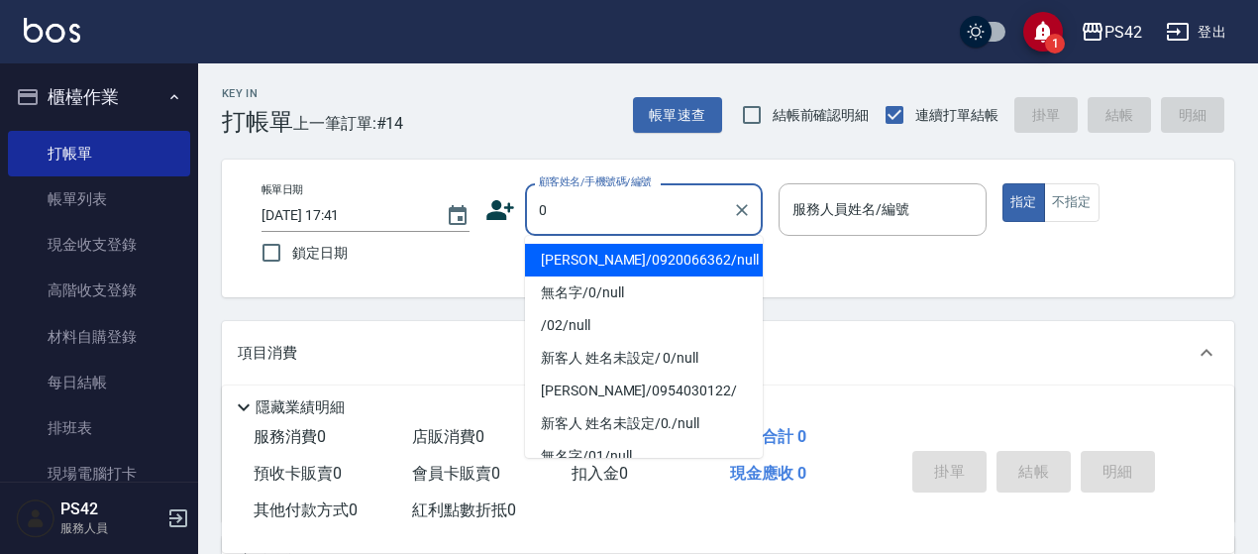
type input "[PERSON_NAME]/0920066362/null"
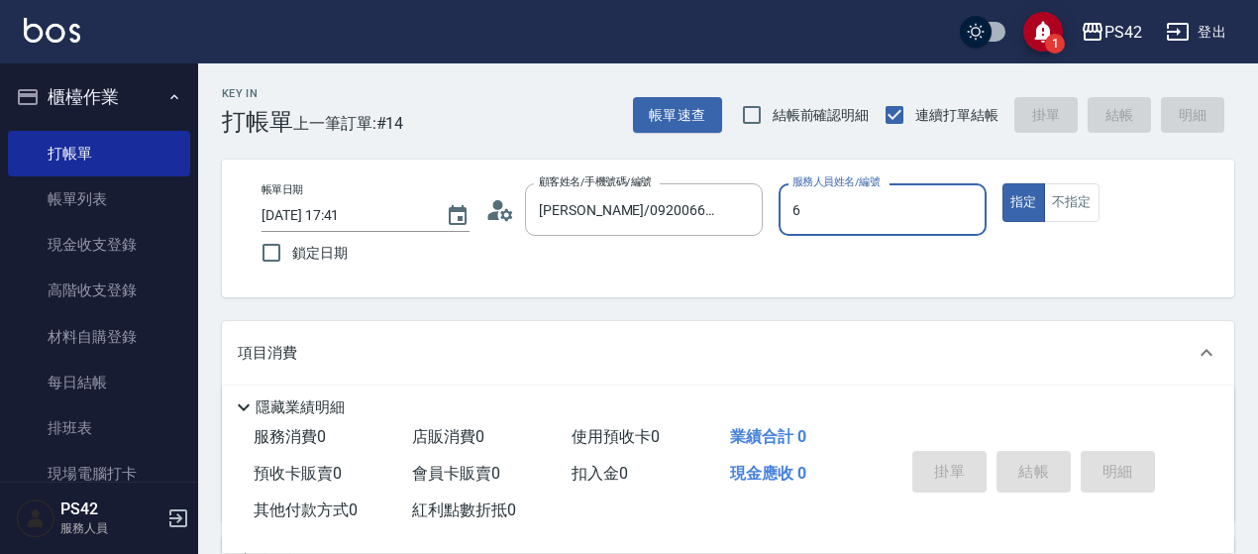
type input "許銘偉-6"
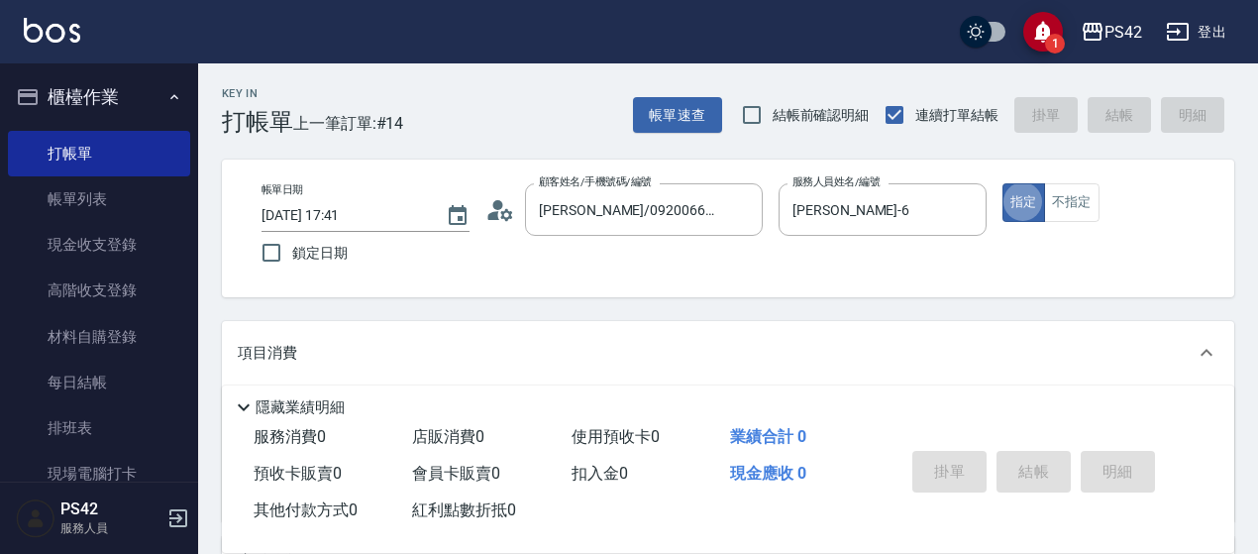
type button "true"
type input "無名字/0/null"
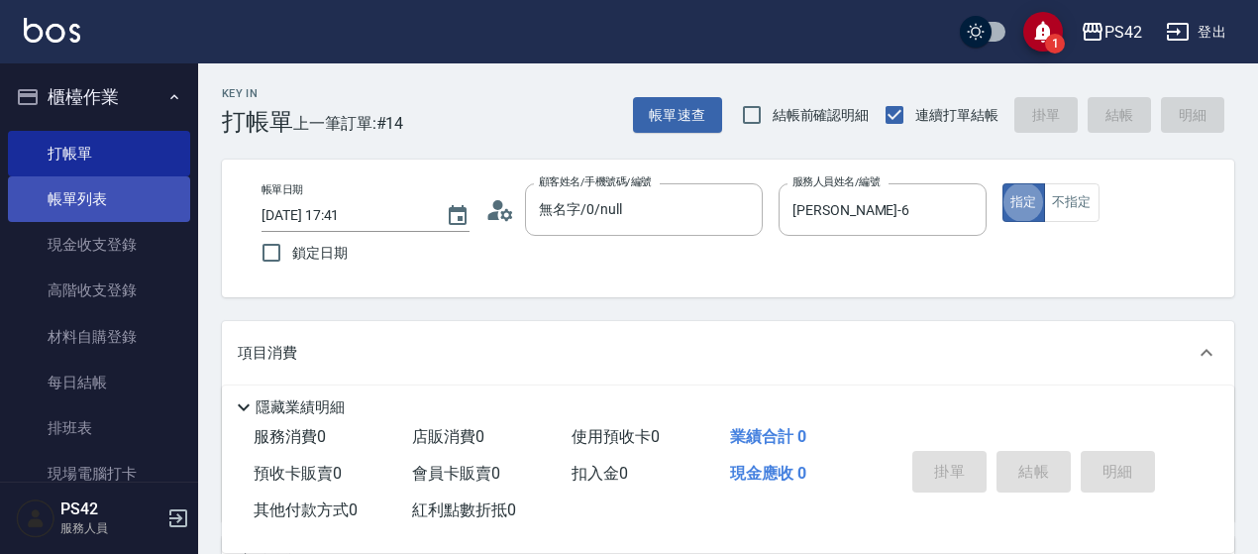
scroll to position [99, 0]
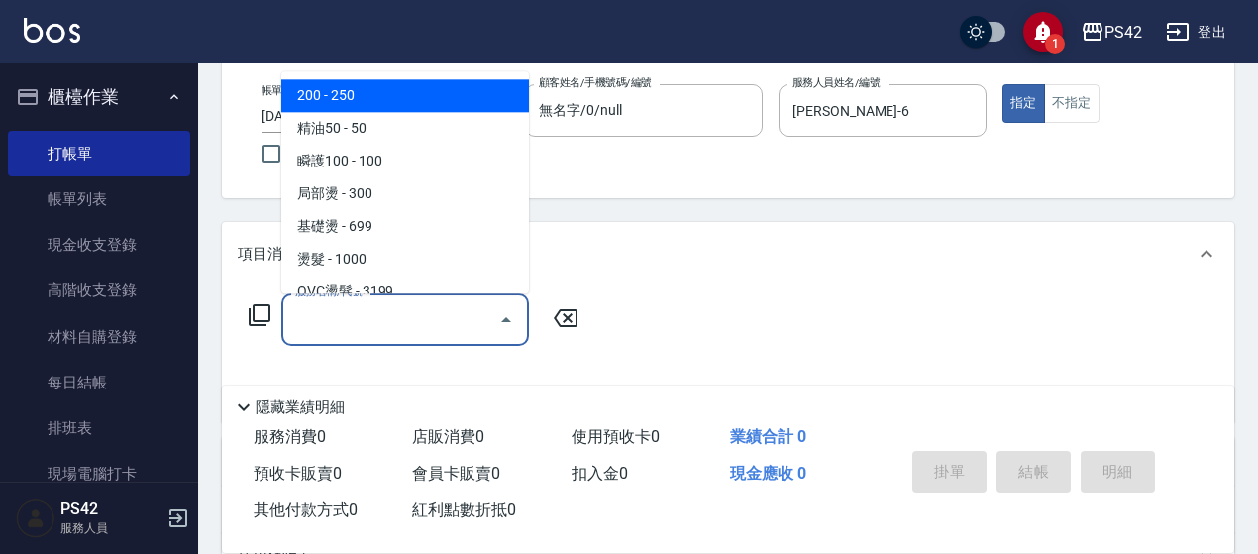
click at [355, 308] on div "服務名稱/代號 服務名稱/代號" at bounding box center [405, 319] width 248 height 53
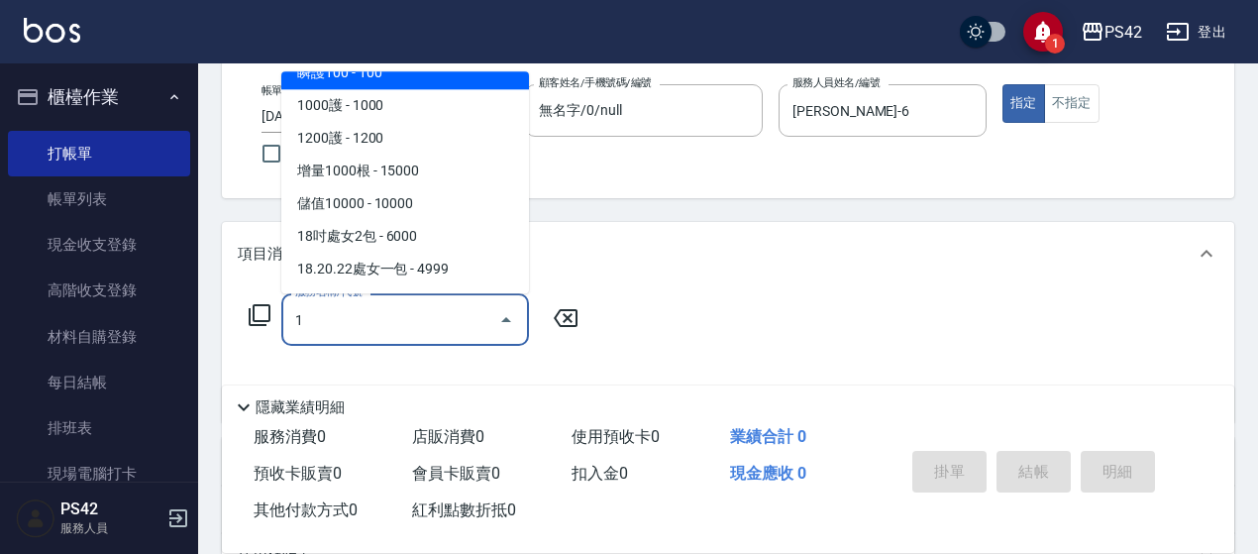
scroll to position [8, 0]
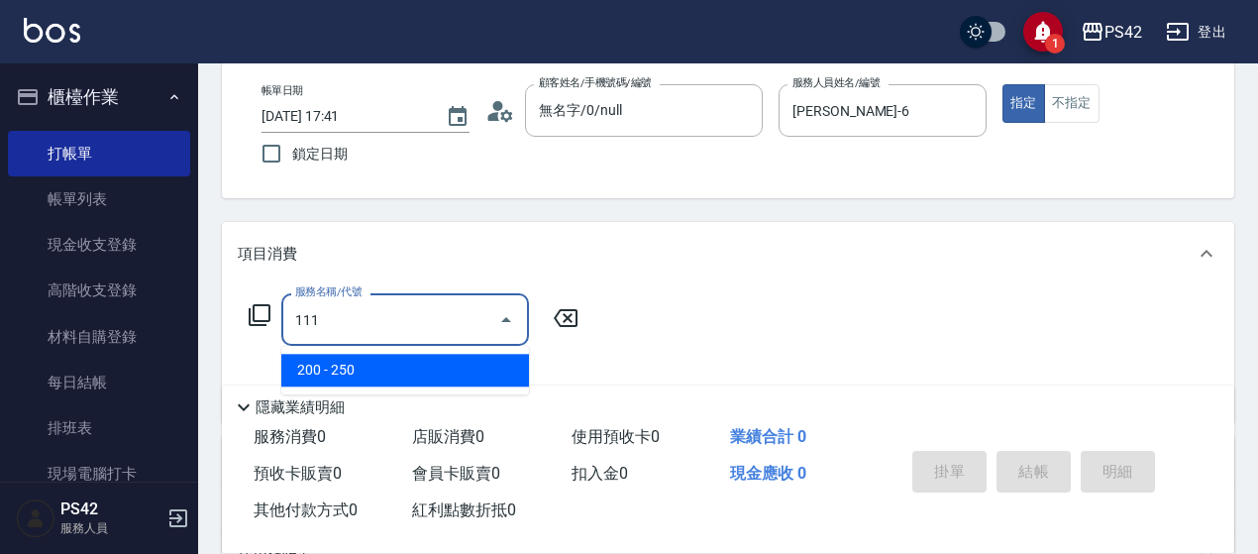
type input "200(111)"
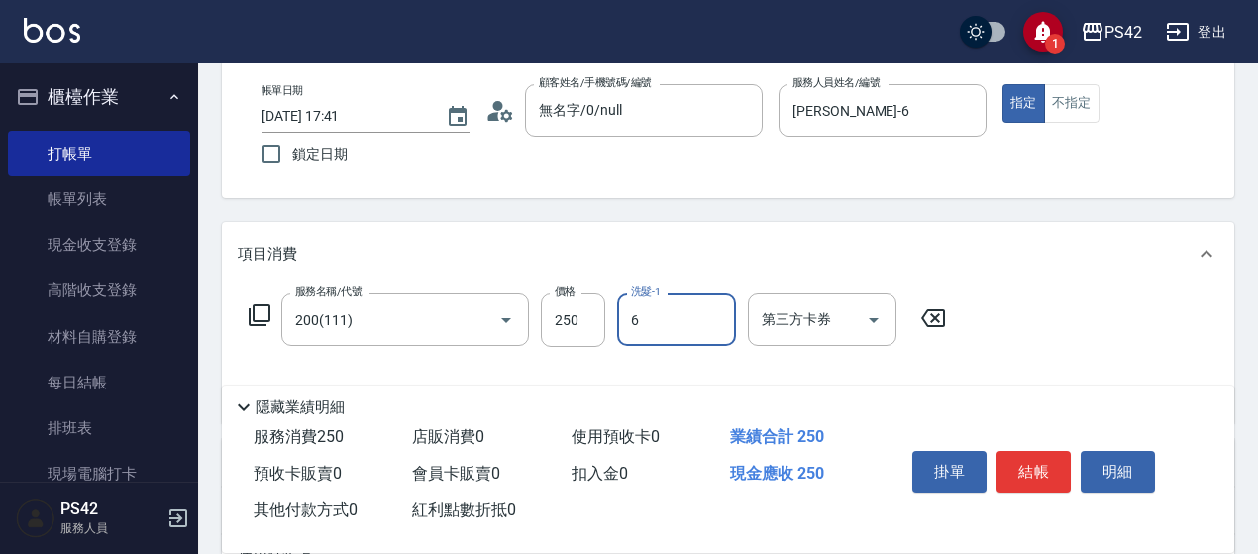
type input "許銘偉-6"
click at [1069, 108] on button "不指定" at bounding box center [1071, 103] width 55 height 39
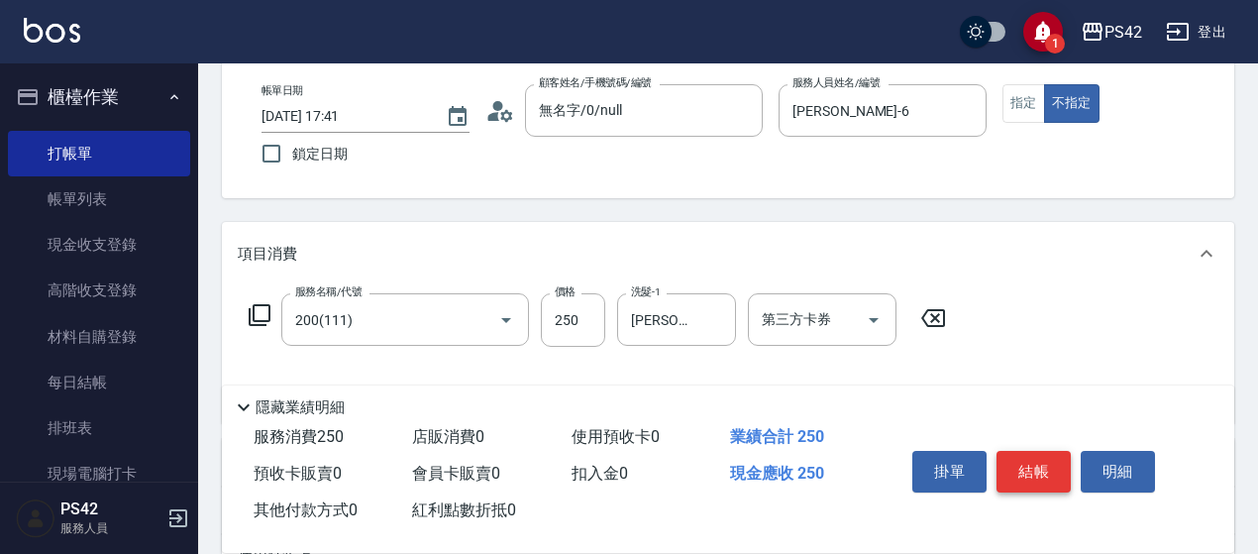
click at [1044, 465] on button "結帳" at bounding box center [1034, 472] width 74 height 42
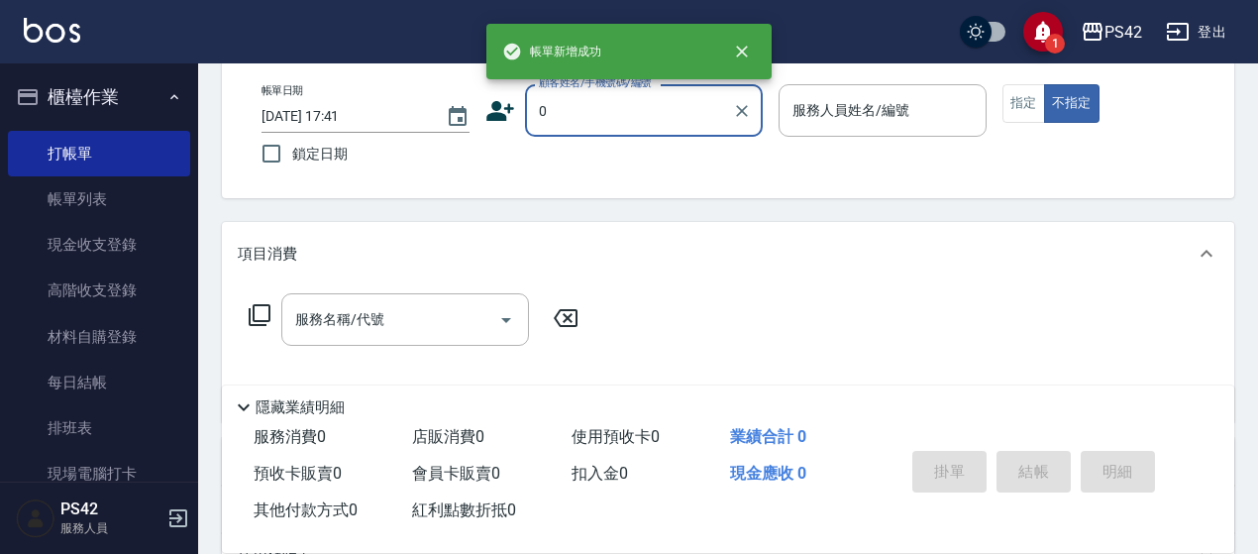
type input "[PERSON_NAME]/0920066362/null"
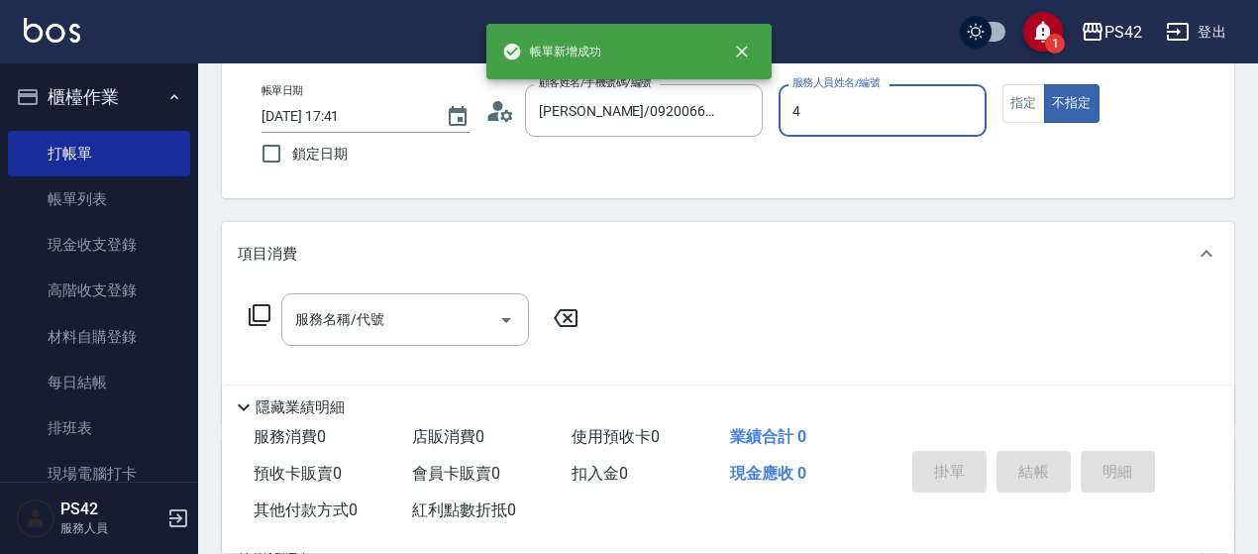
type input "4"
type button "false"
type input "[PERSON_NAME]-4"
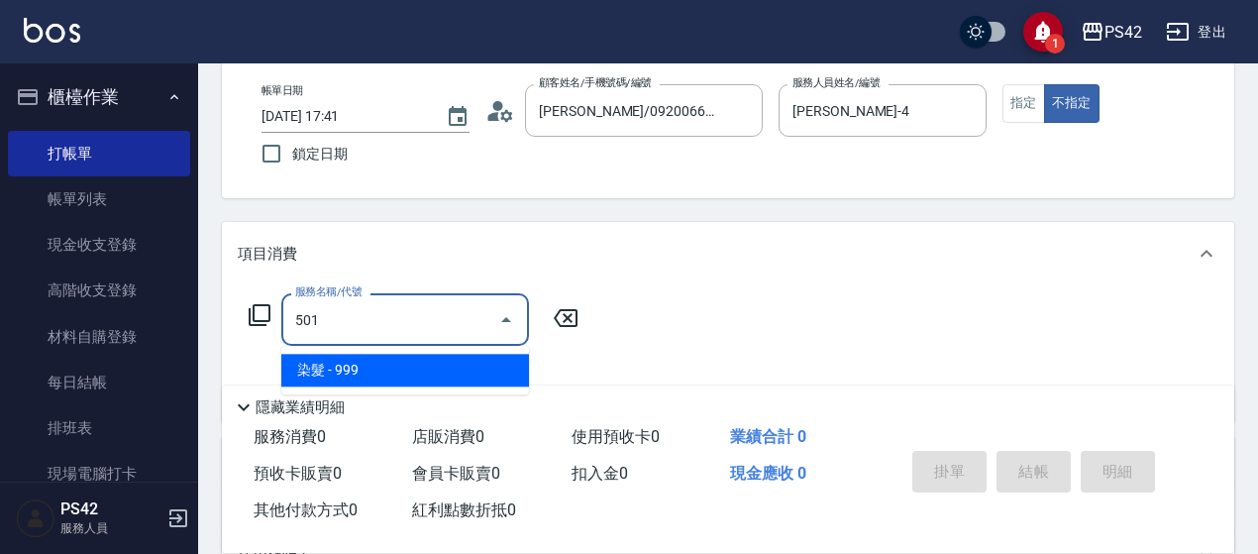
type input "染髮(501)"
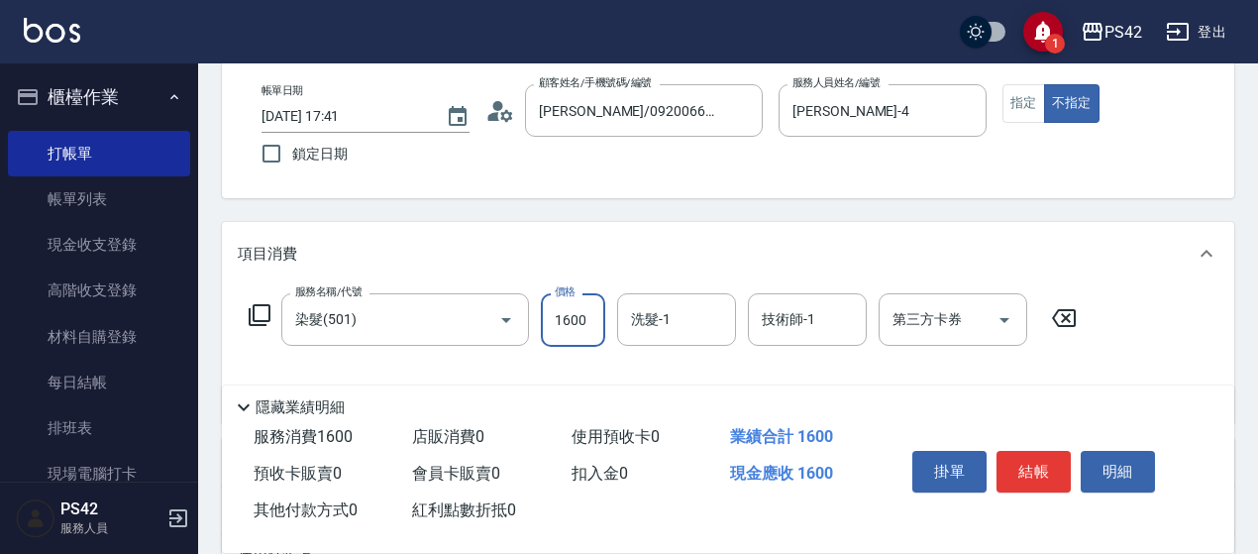
type input "1600"
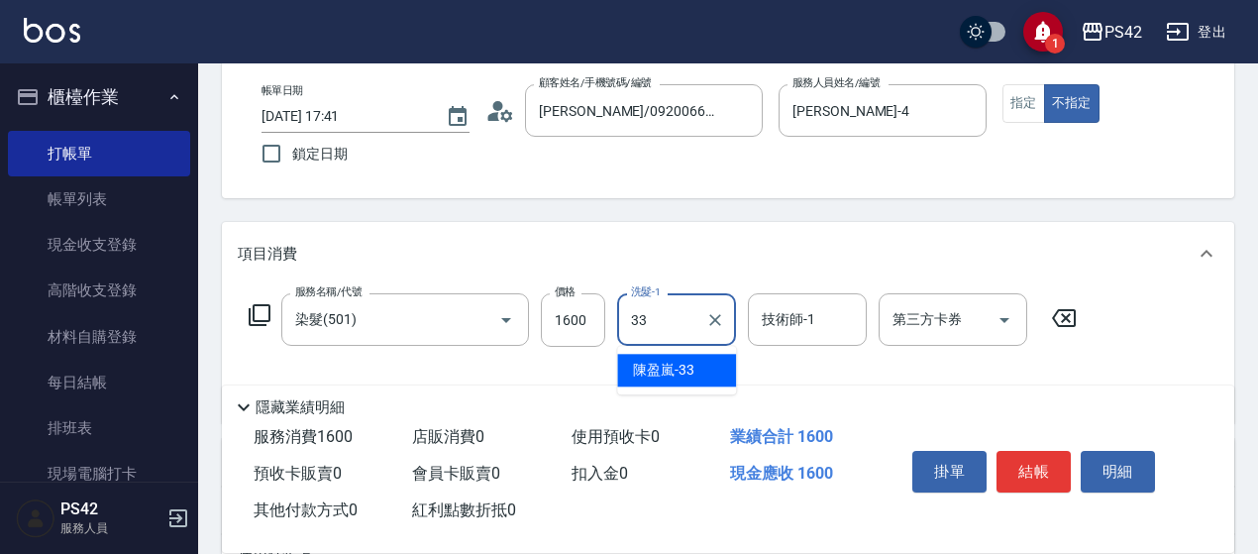
type input "陳盈嵐-33"
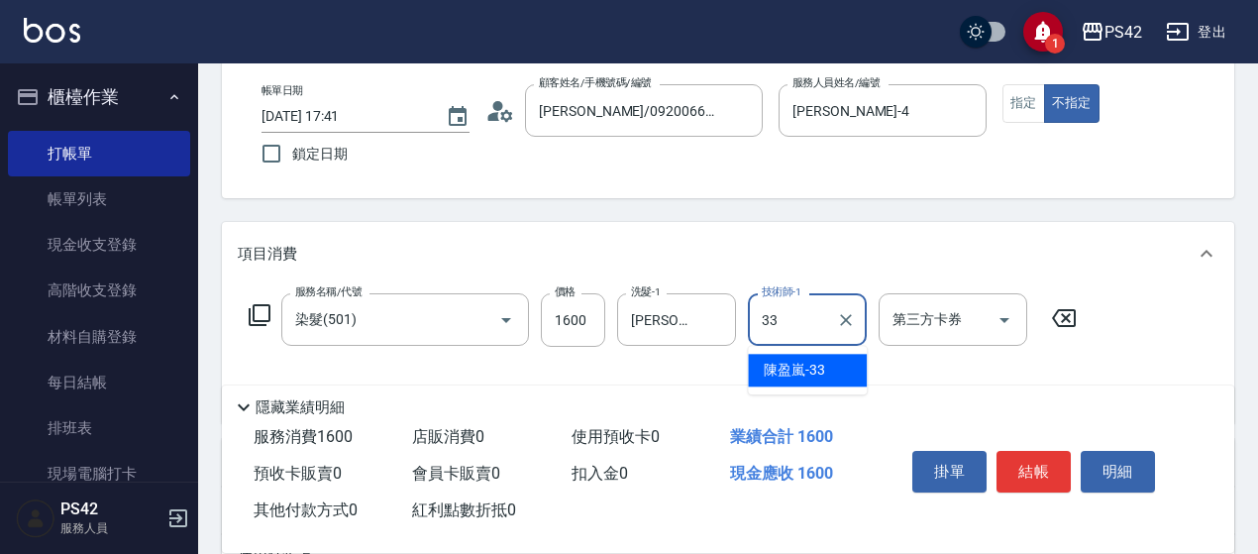
type input "陳盈嵐-33"
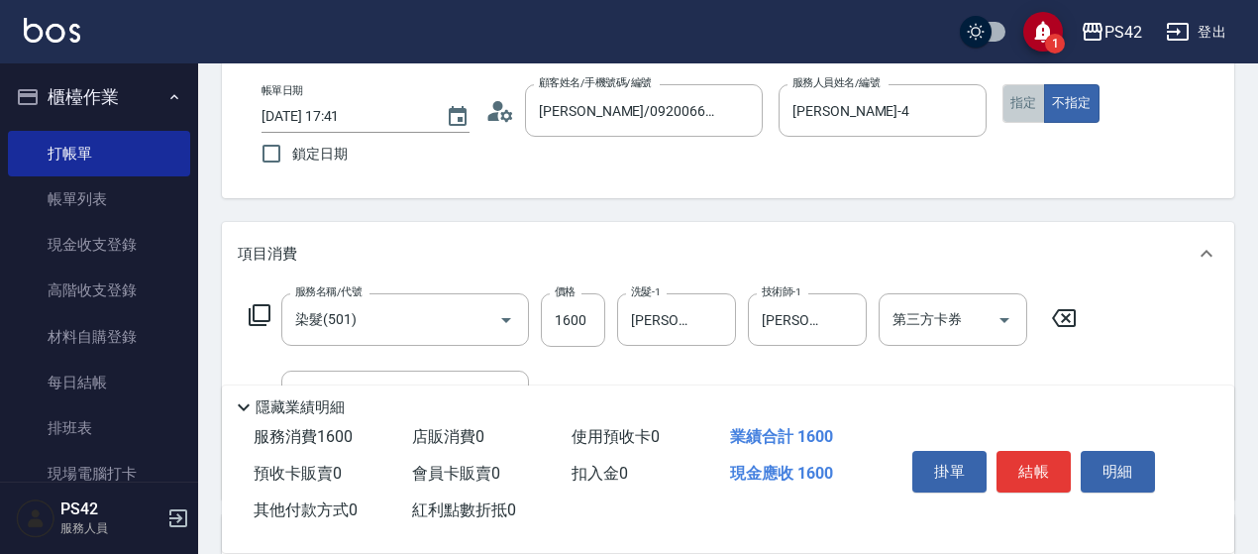
click at [1024, 96] on button "指定" at bounding box center [1024, 103] width 43 height 39
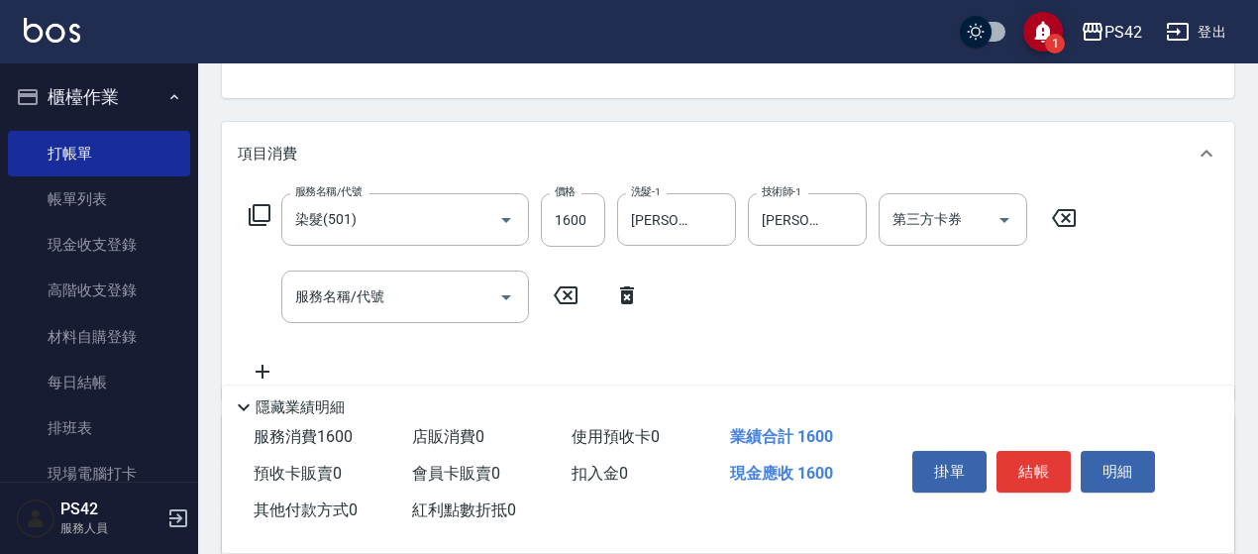
scroll to position [297, 0]
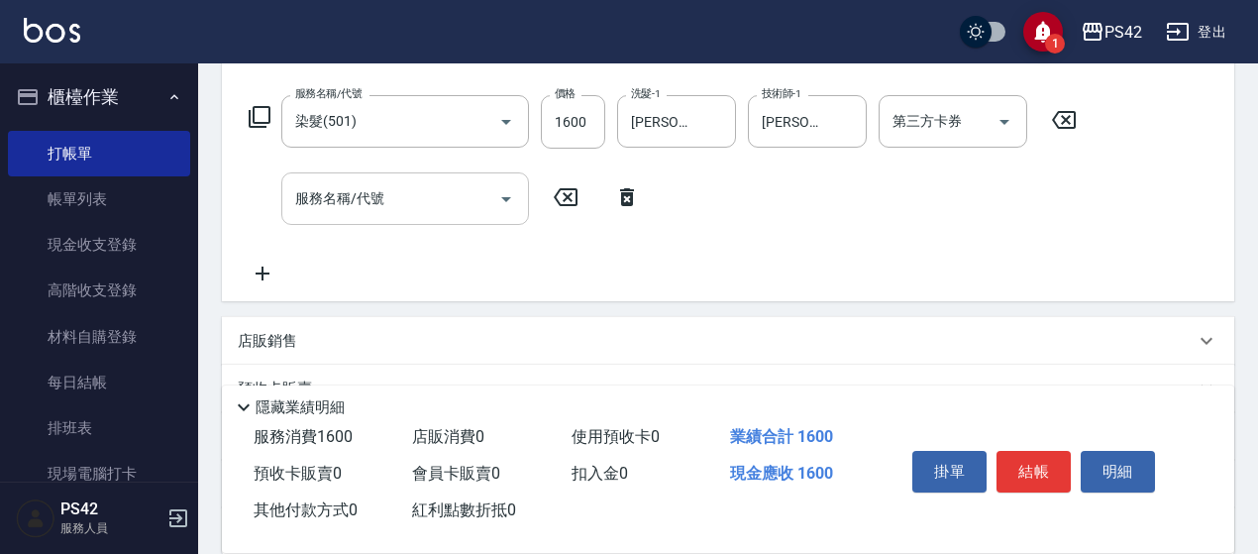
click at [394, 182] on input "服務名稱/代號" at bounding box center [390, 198] width 200 height 35
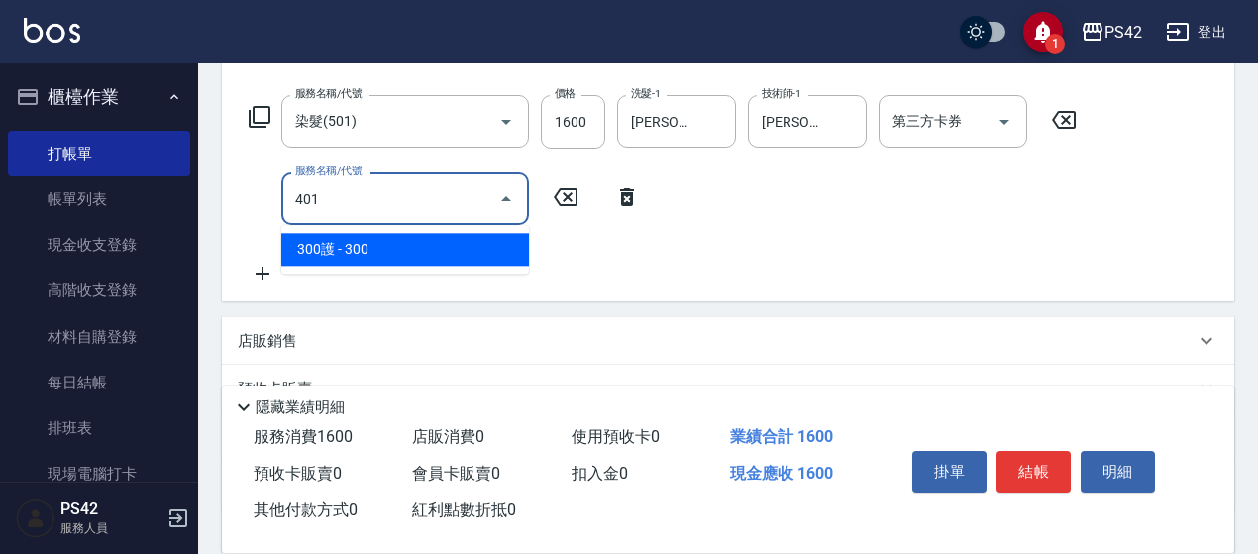
type input "300護(401)"
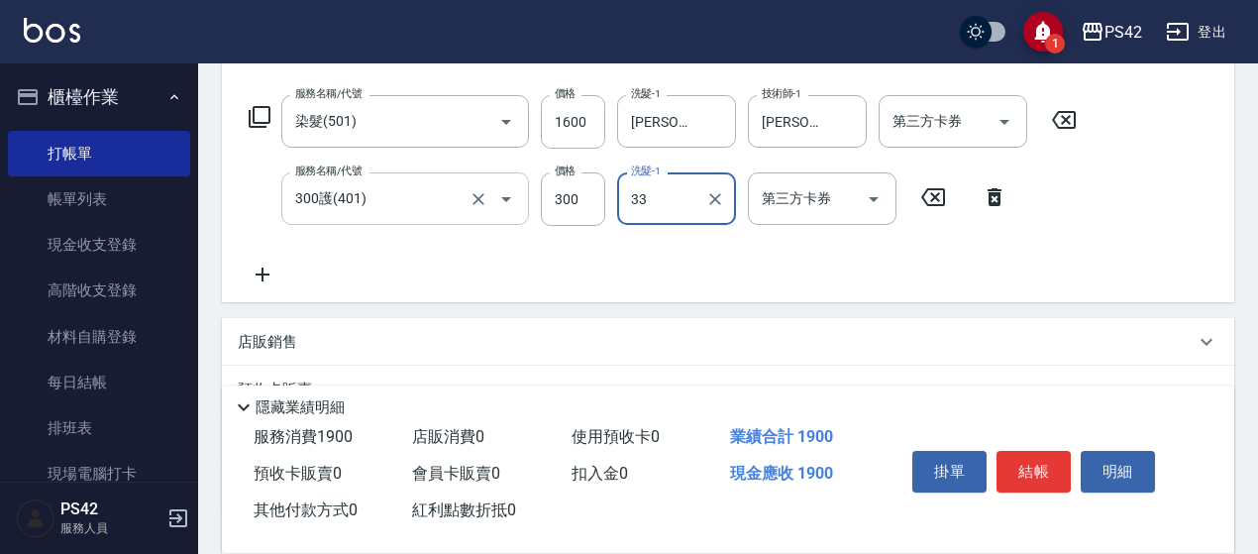
type input "陳盈嵐-33"
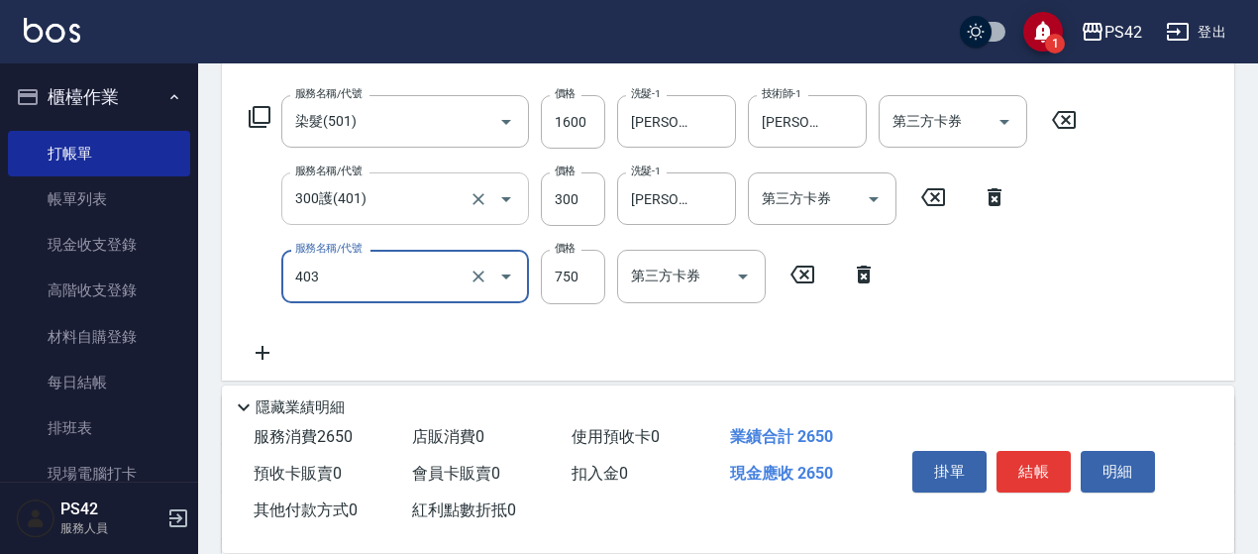
type input "750護(403)"
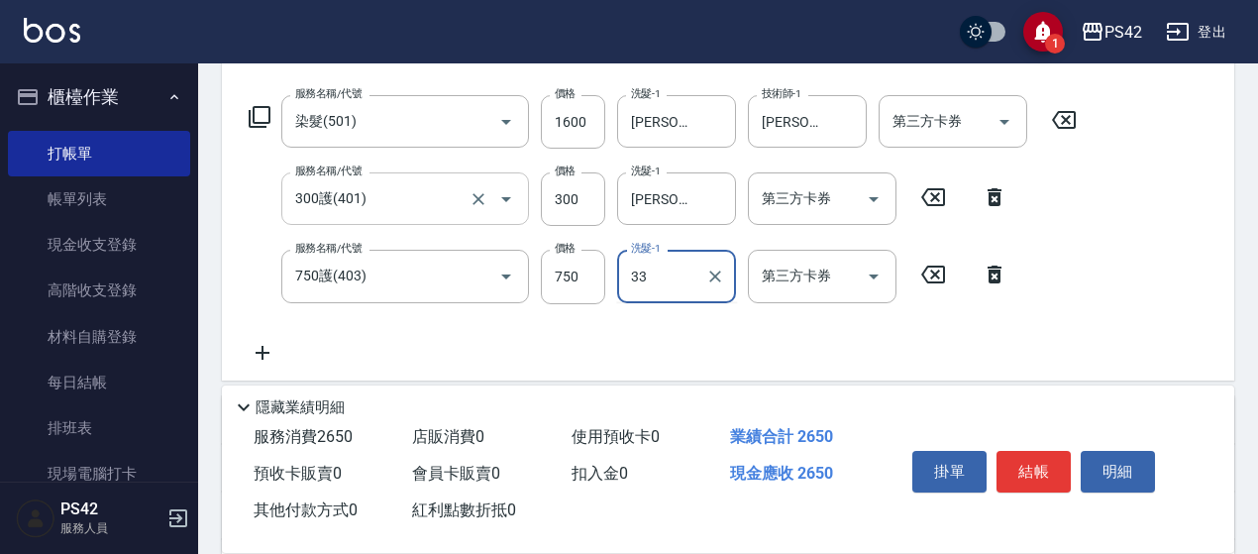
type input "陳盈嵐-33"
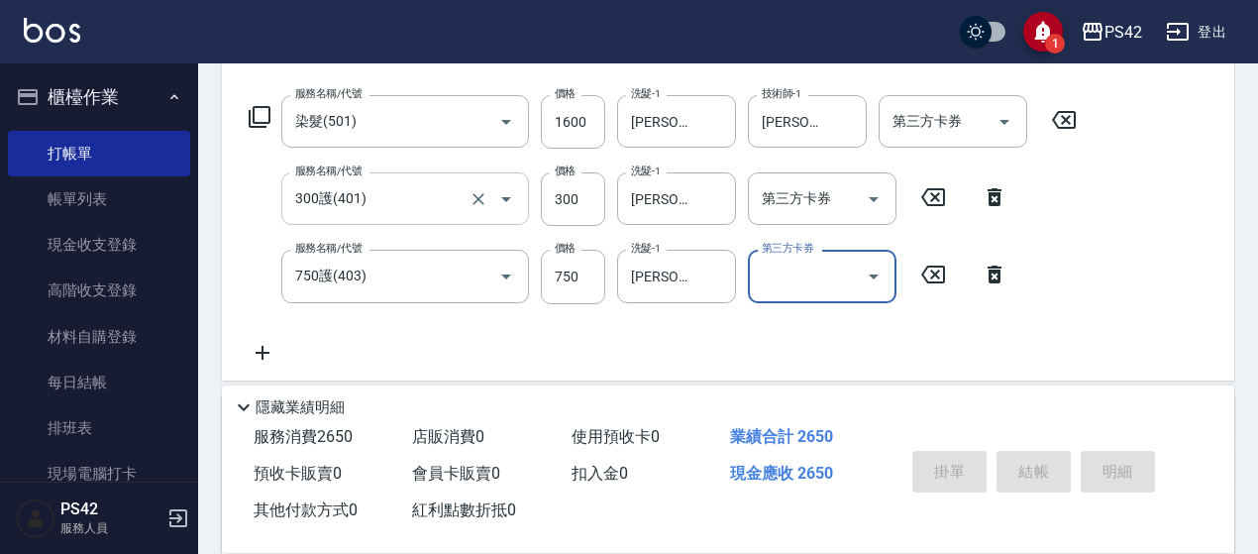
type input "2025/10/12 17:42"
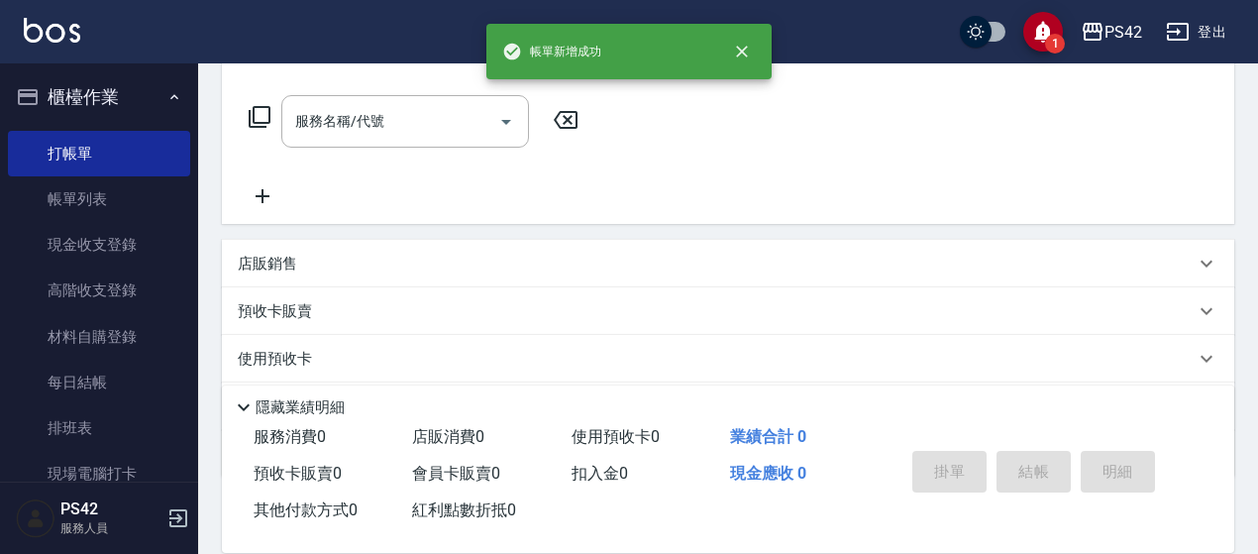
scroll to position [0, 0]
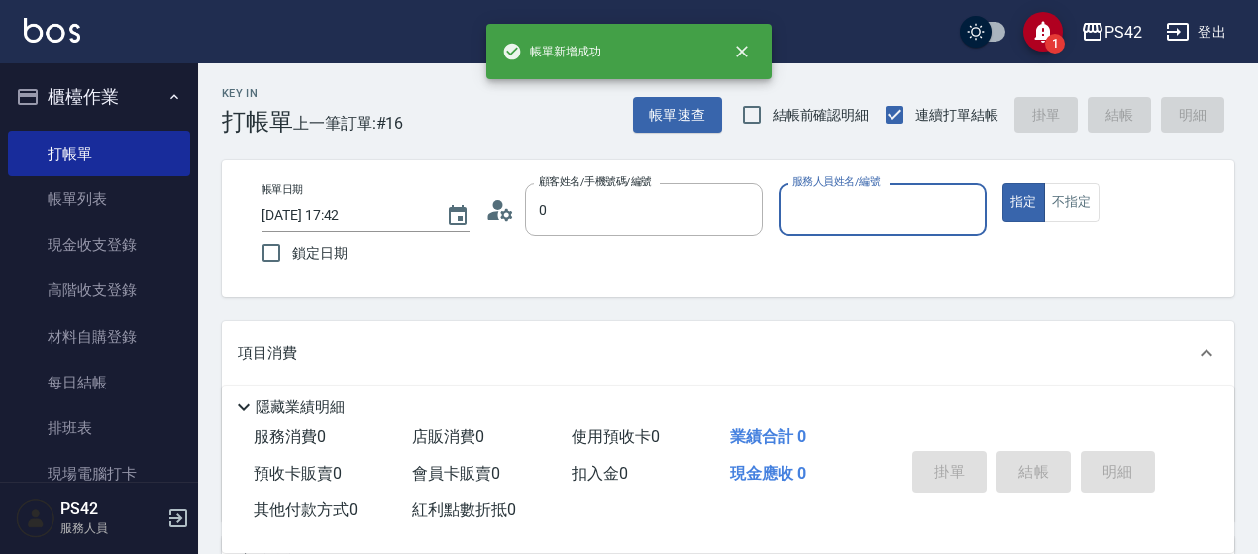
type input "[PERSON_NAME]/0920066362/null"
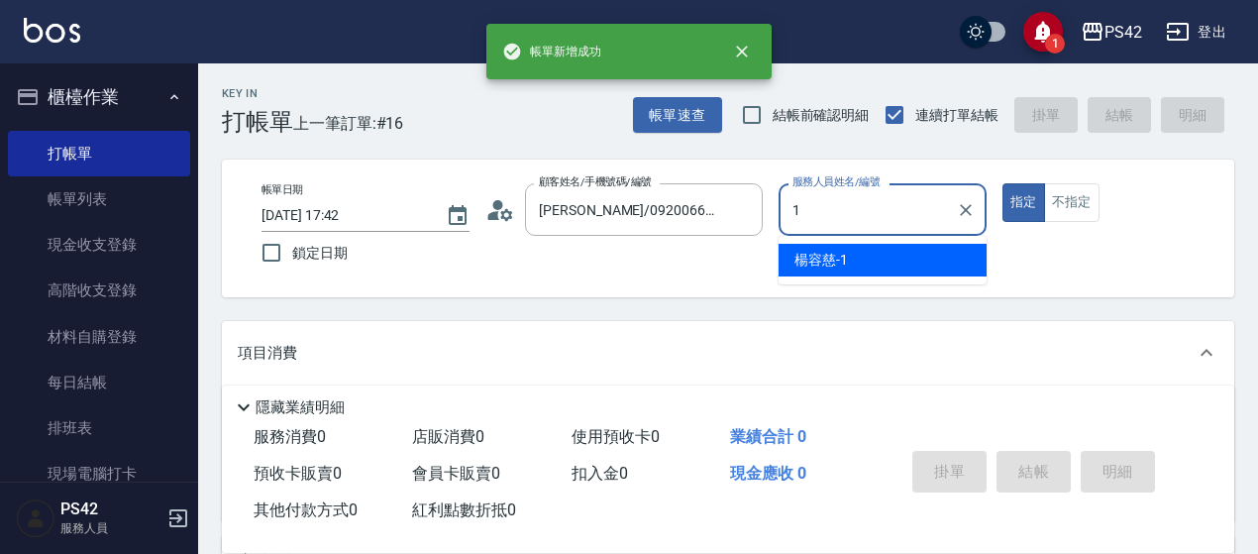
type input "楊容慈-1"
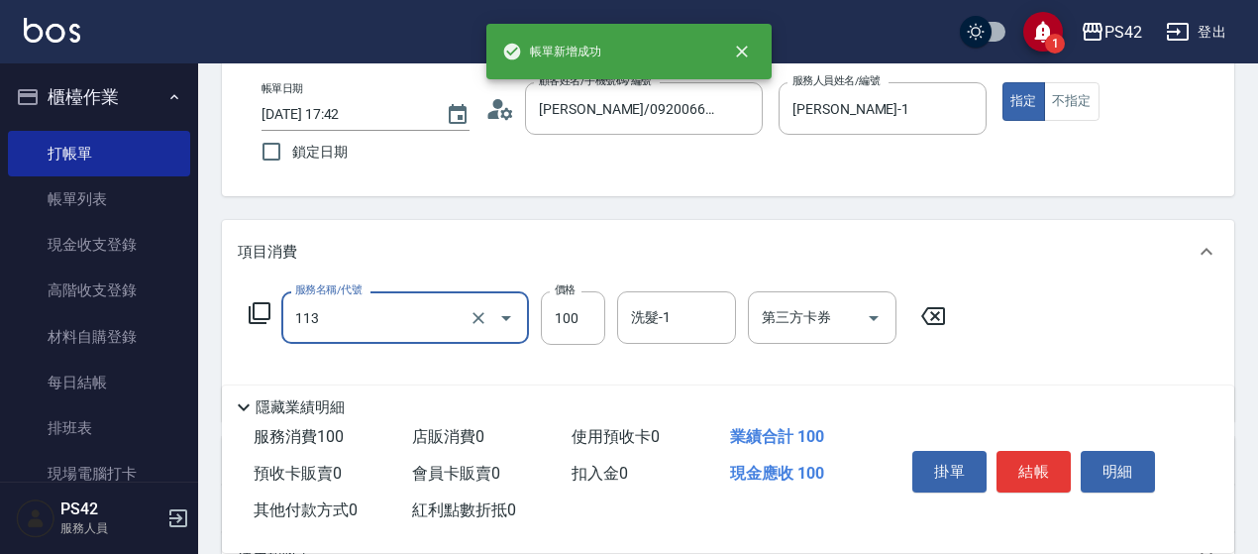
scroll to position [198, 0]
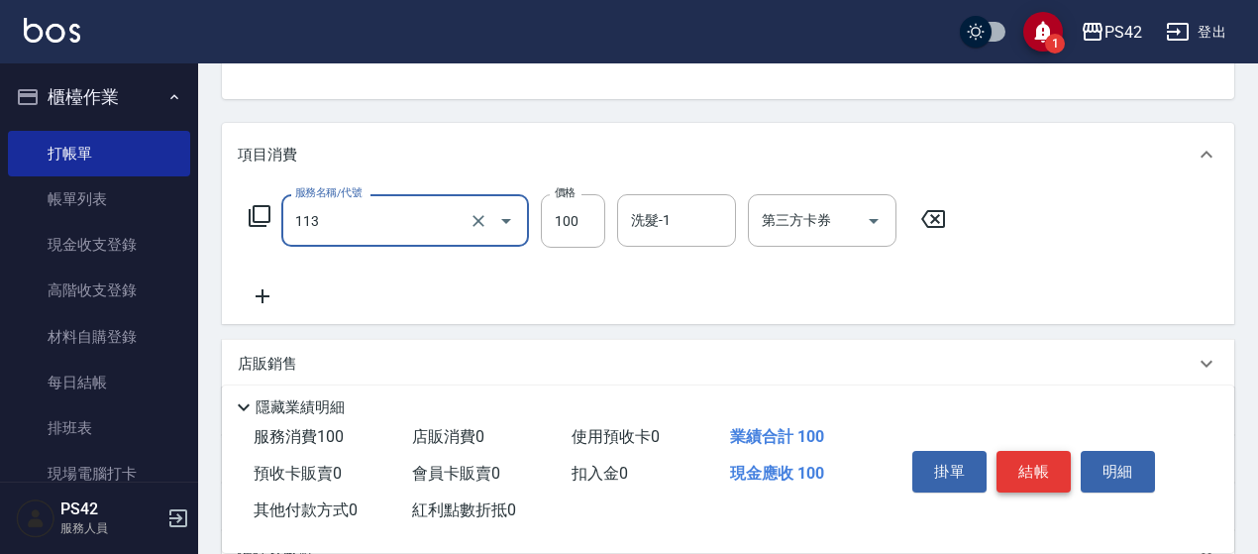
type input "瞬護100(113)"
click at [1040, 476] on button "結帳" at bounding box center [1034, 472] width 74 height 42
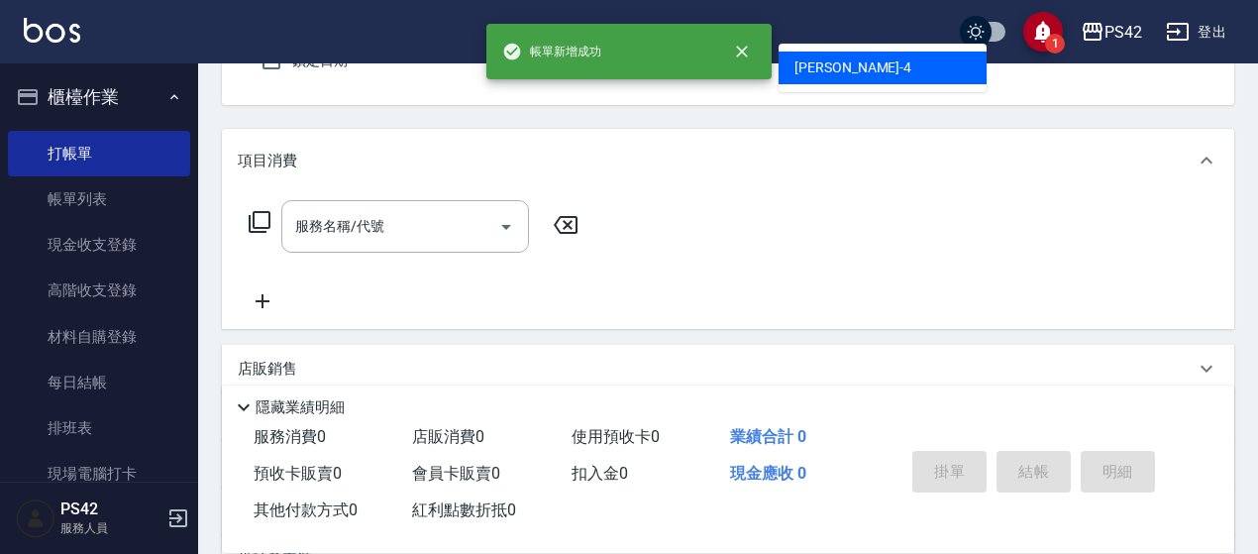
type input "[PERSON_NAME]/0920066362/null"
type input "[PERSON_NAME]-4"
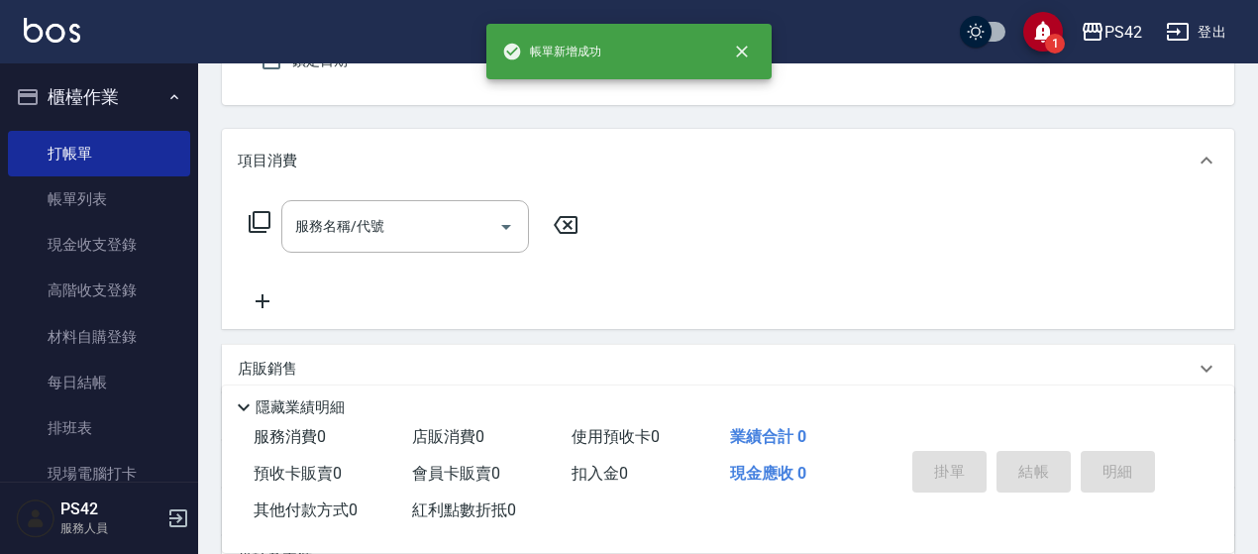
scroll to position [183, 0]
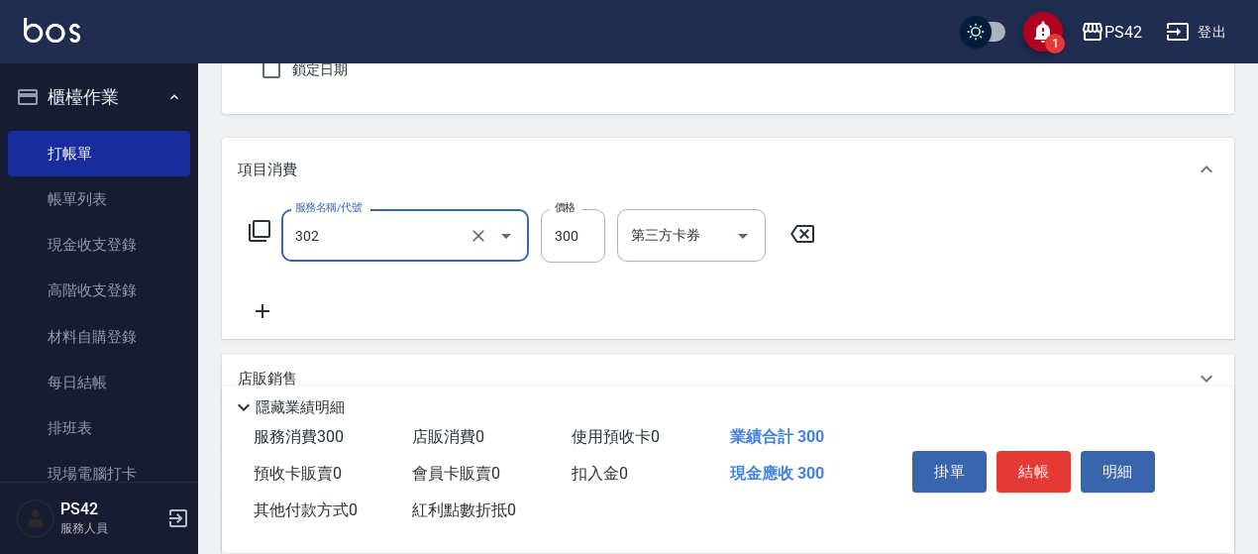
type input "剪髮(302)"
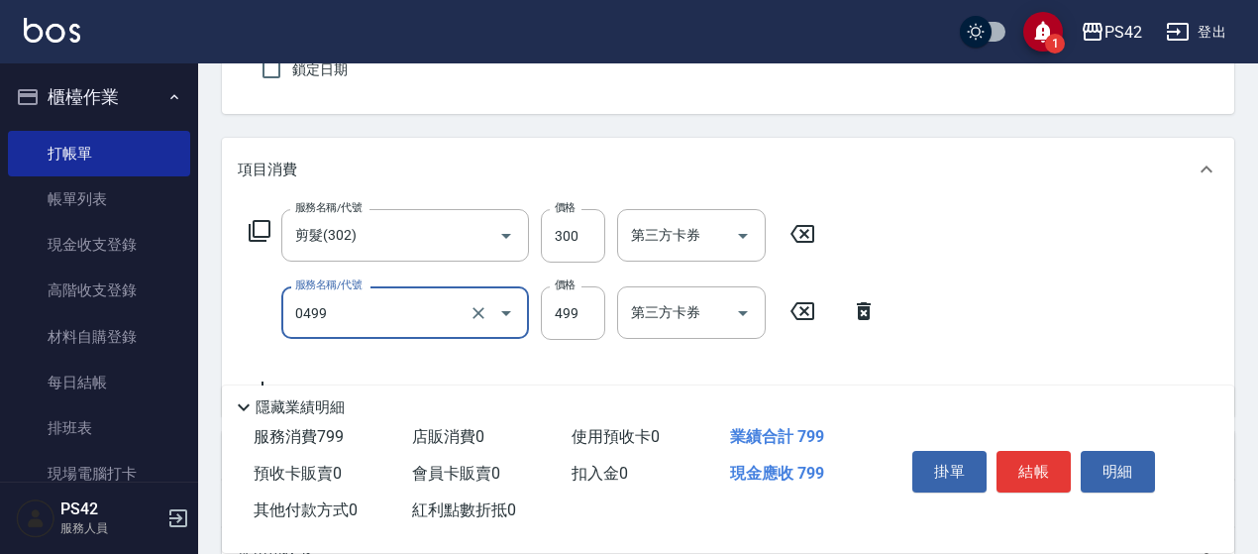
type input "伊黛莉499(0499)"
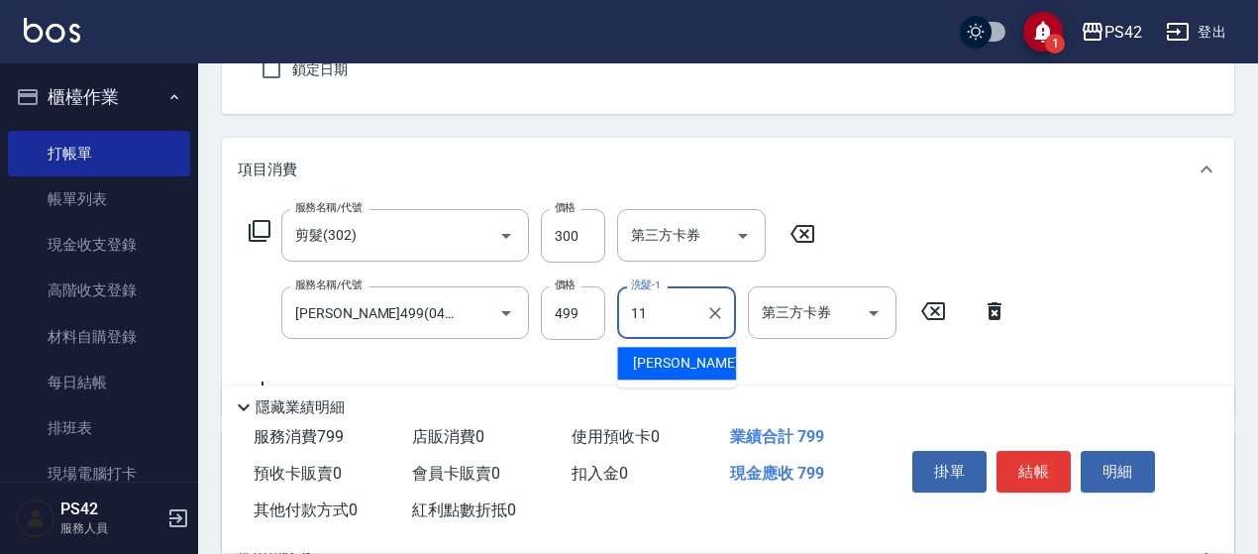
type input "[PERSON_NAME]-11"
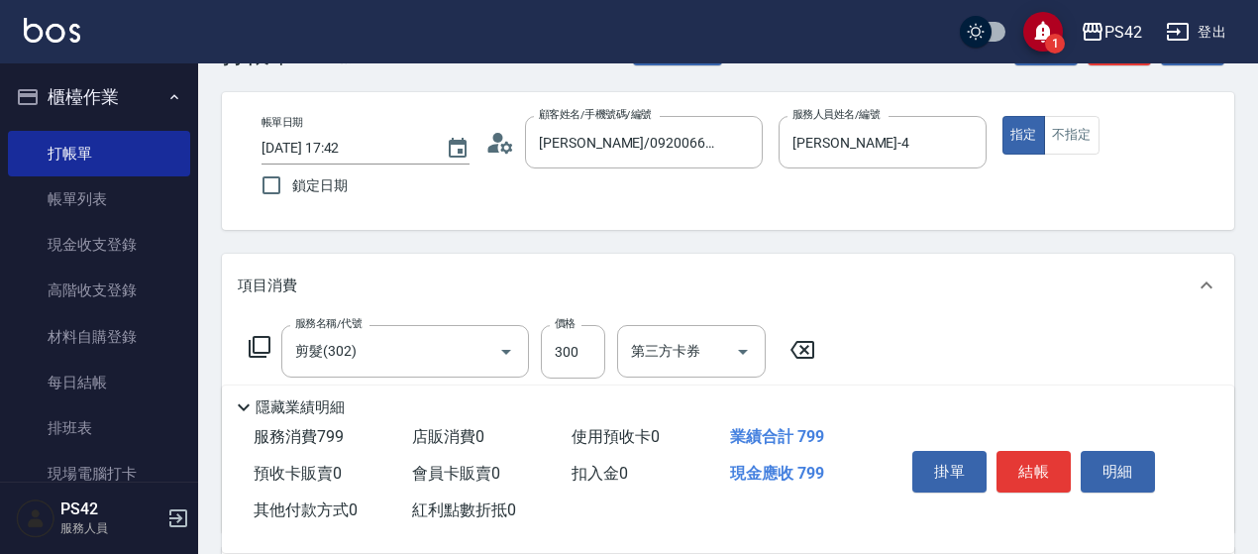
scroll to position [99, 0]
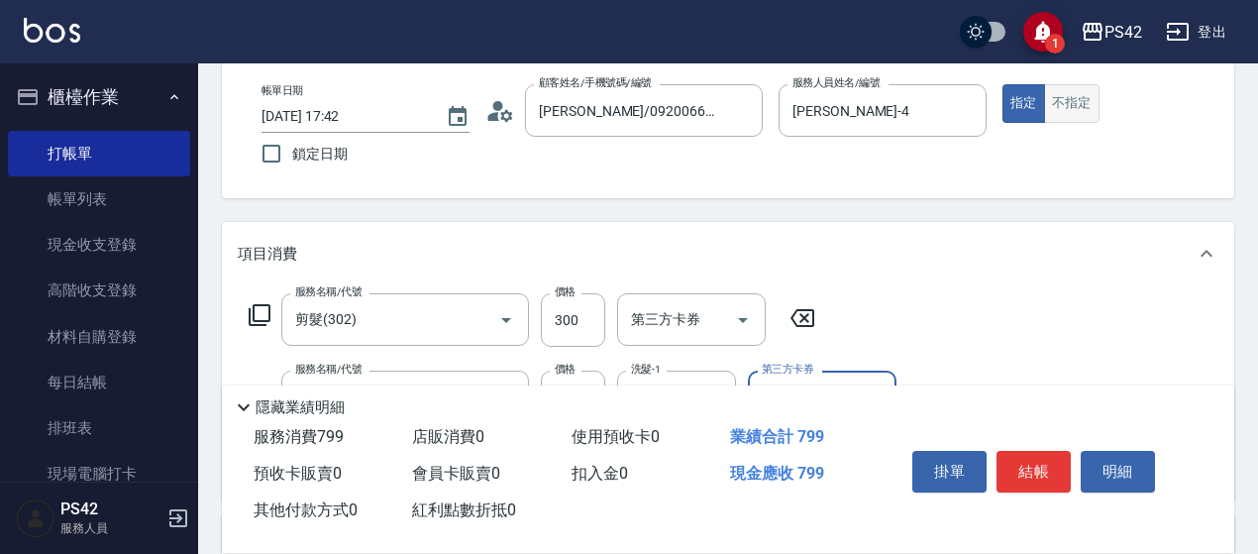
drag, startPoint x: 1053, startPoint y: 108, endPoint x: 1057, endPoint y: 122, distance: 14.4
click at [1053, 107] on button "不指定" at bounding box center [1071, 103] width 55 height 39
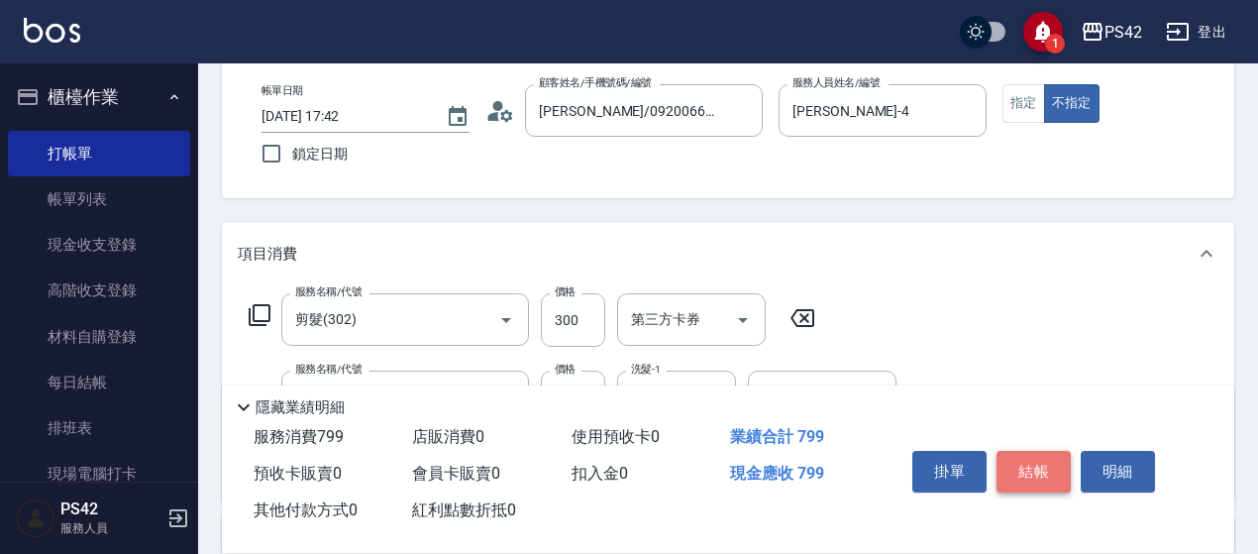
click at [1019, 459] on button "結帳" at bounding box center [1034, 472] width 74 height 42
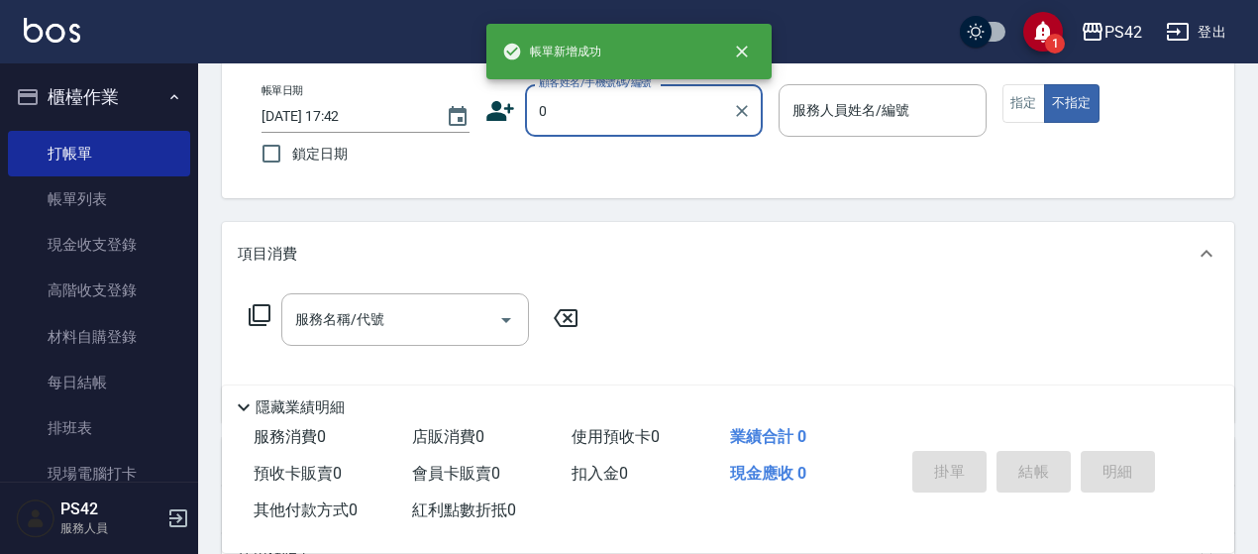
type input "[PERSON_NAME]/0920066362/null"
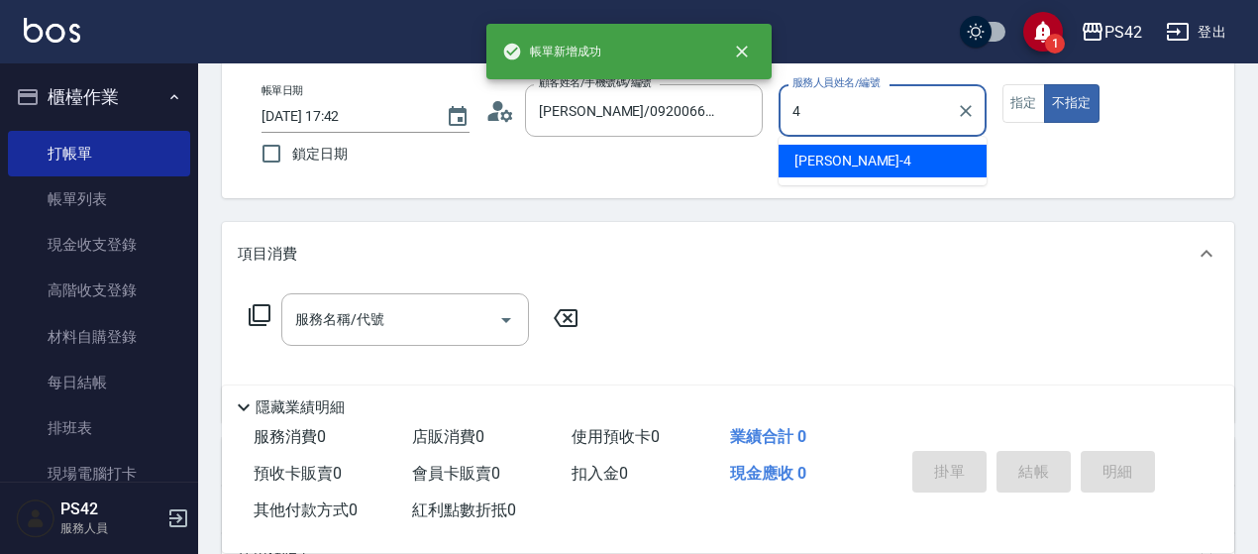
type input "[PERSON_NAME]-4"
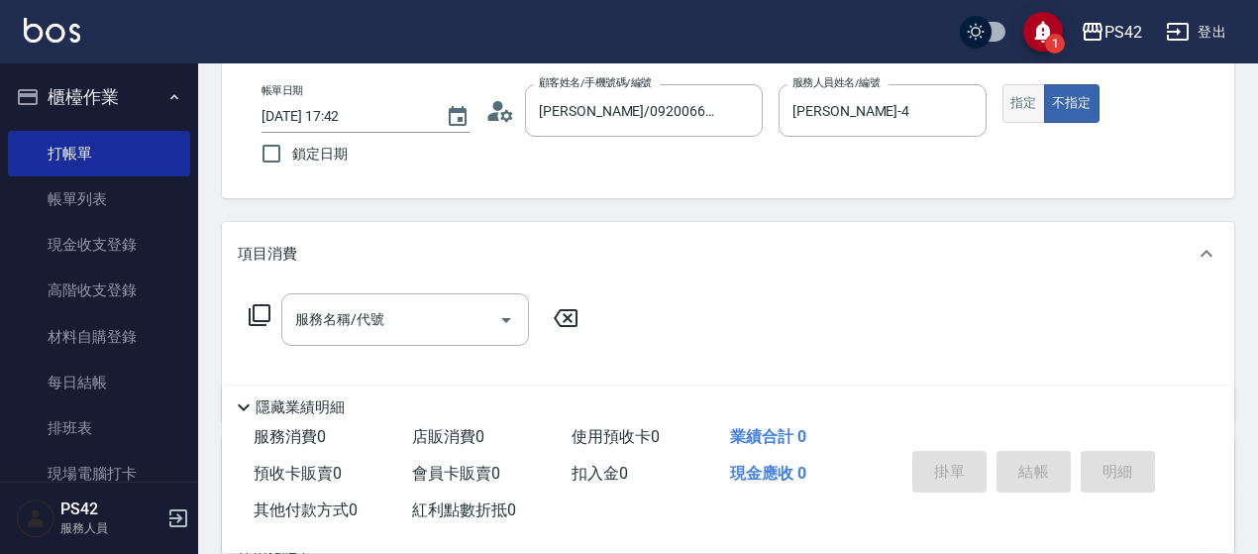
click at [1028, 106] on button "指定" at bounding box center [1024, 103] width 43 height 39
click at [386, 328] on input "服務名稱/代號" at bounding box center [390, 319] width 200 height 35
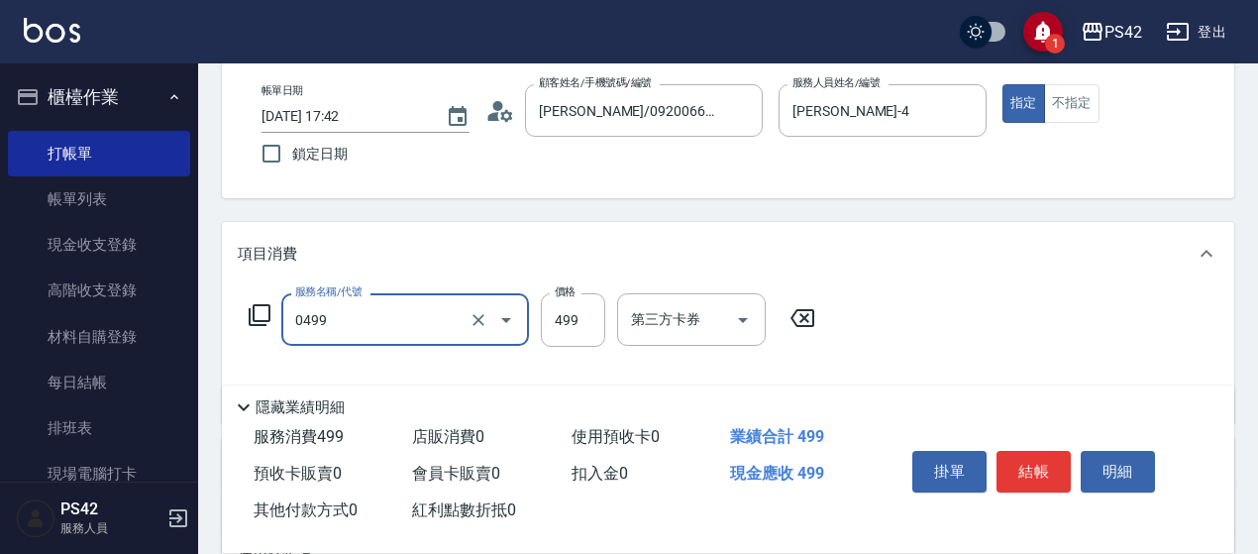
type input "伊黛莉499(0499)"
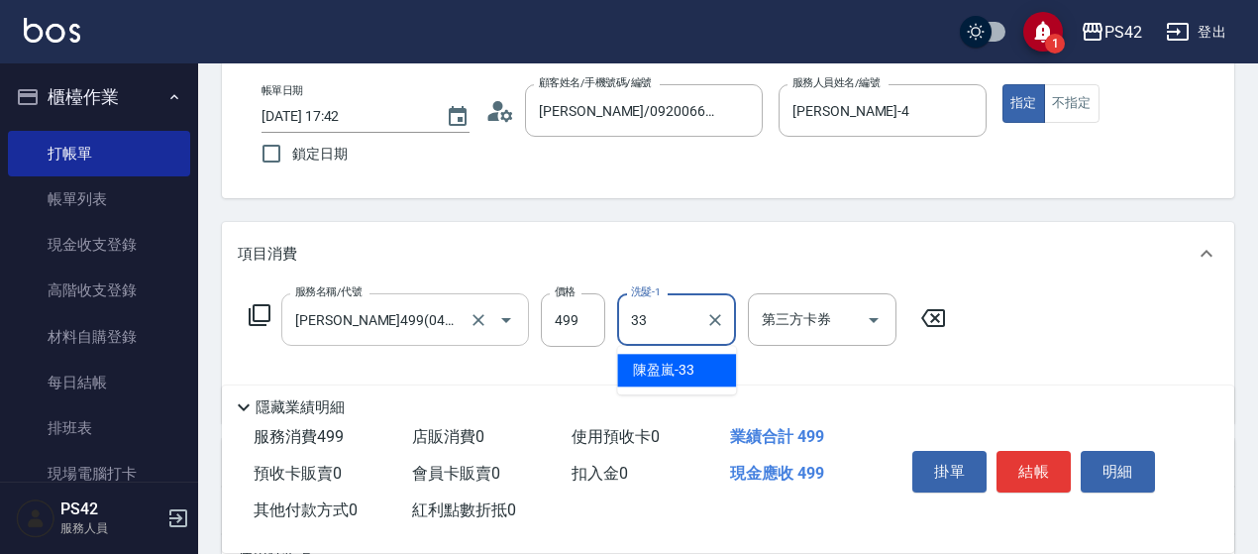
type input "陳盈嵐-33"
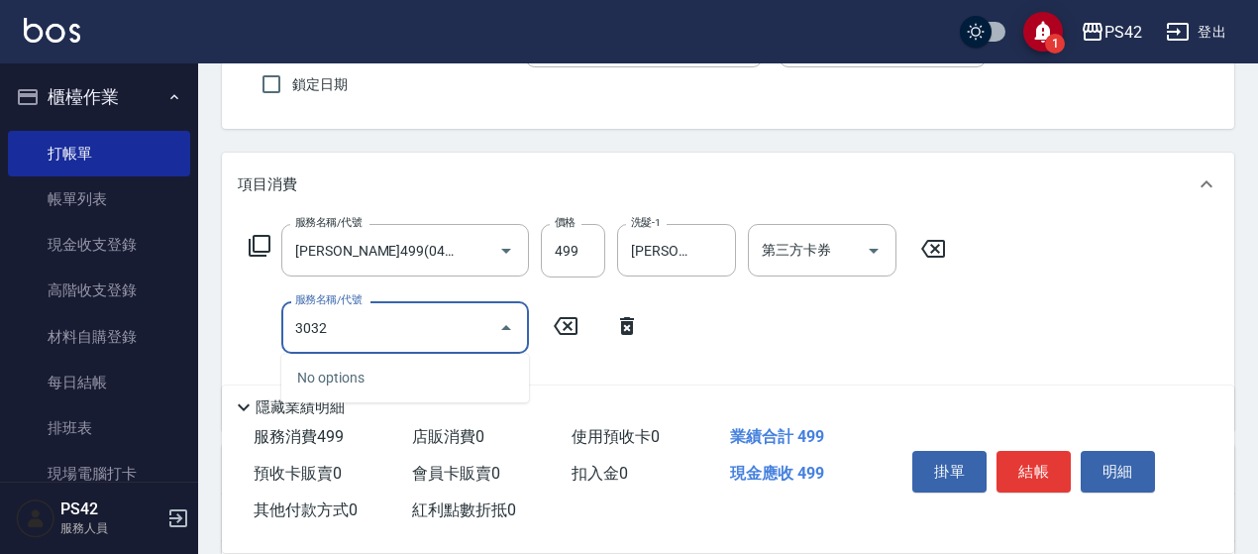
scroll to position [198, 0]
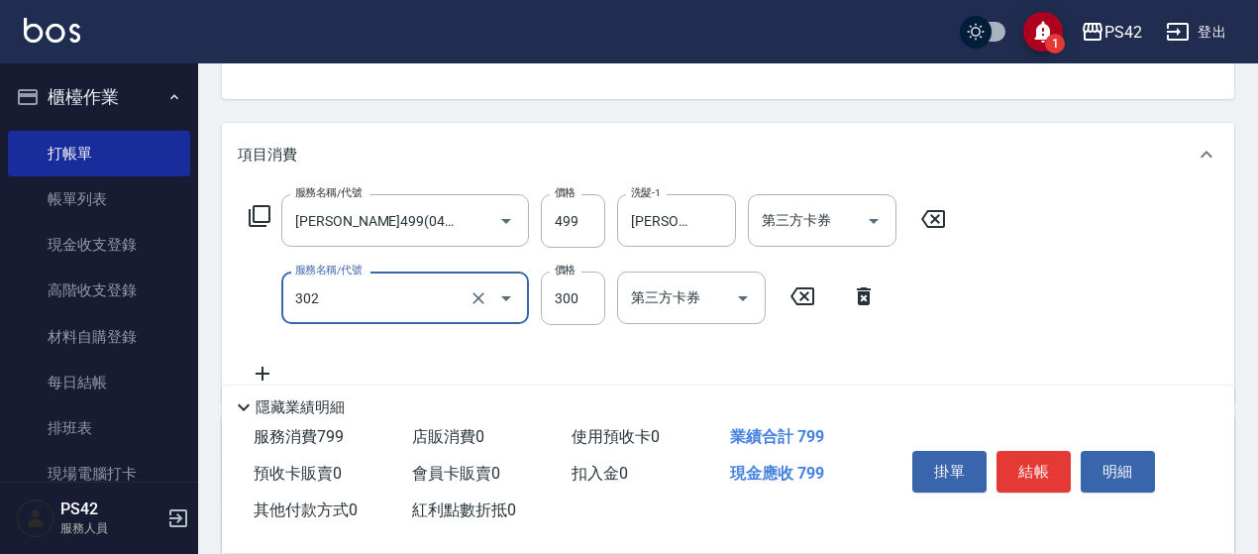
type input "剪髮(302)"
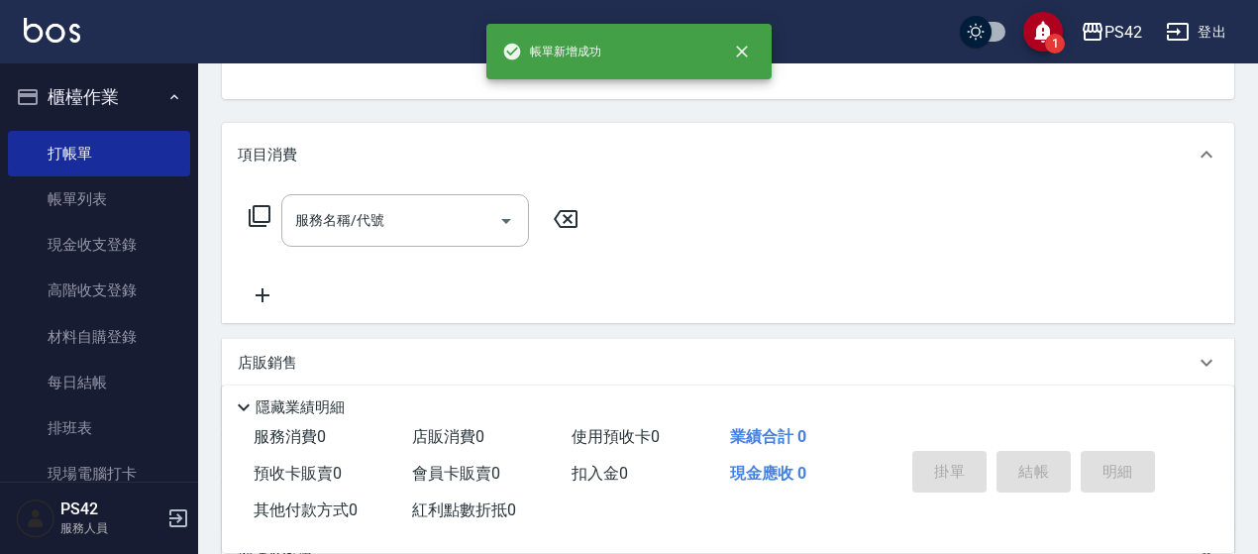
scroll to position [192, 0]
type input "[PERSON_NAME]/0920066362/null"
type input "[PERSON_NAME]-2"
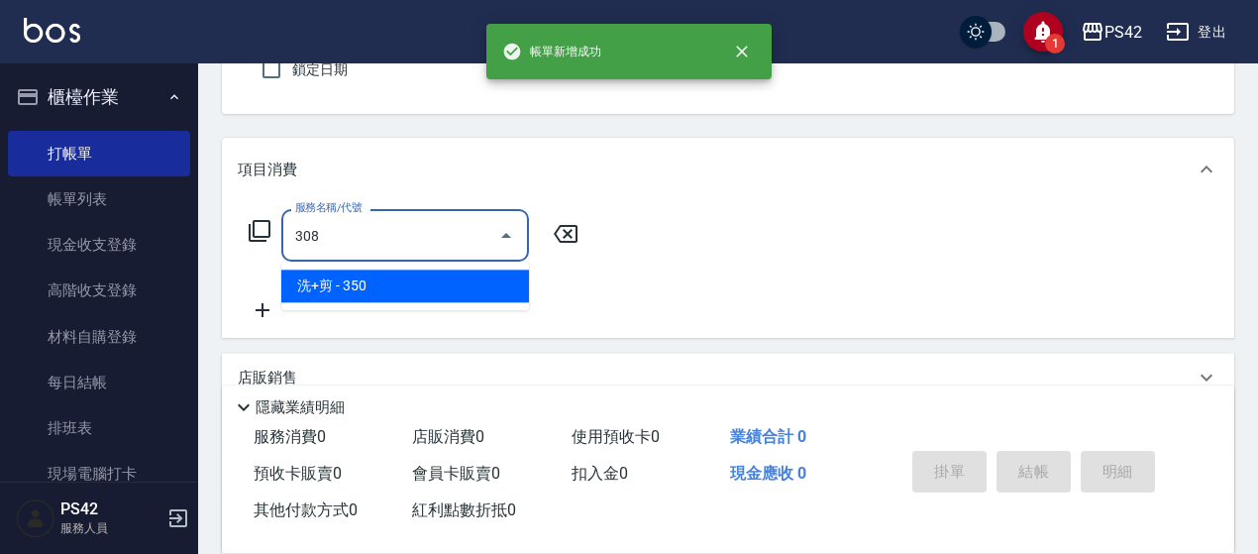
type input "洗+剪(308)"
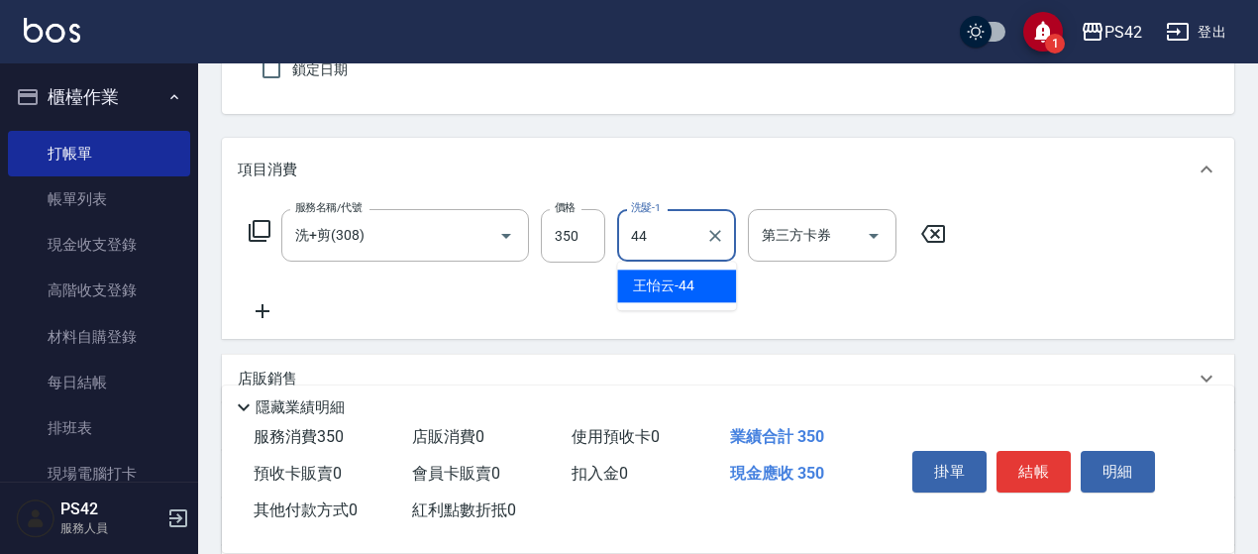
type input "王怡云-44"
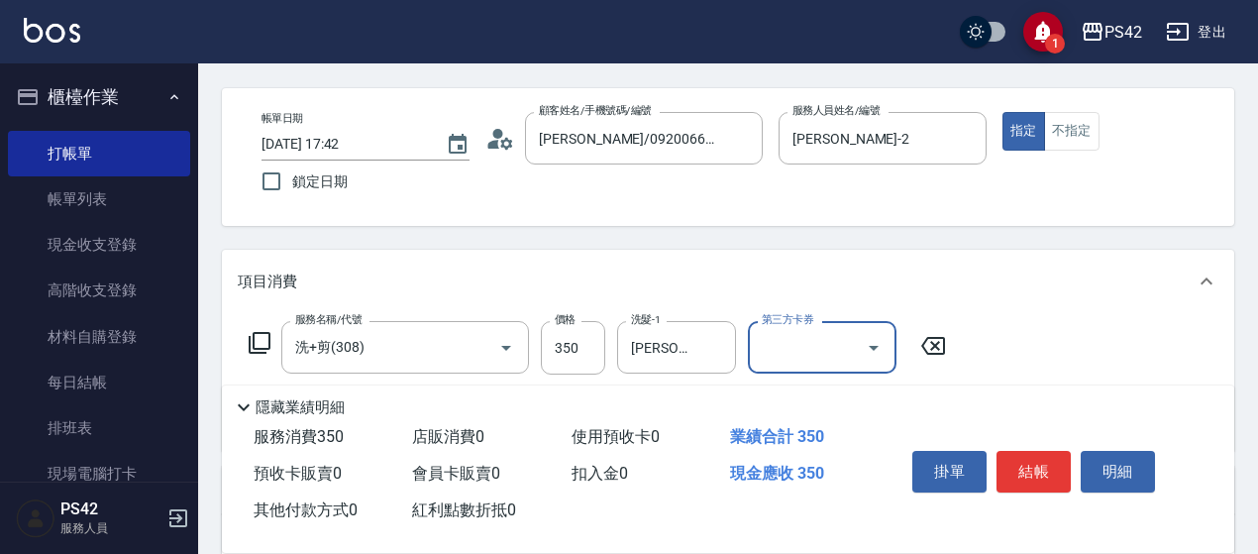
scroll to position [0, 0]
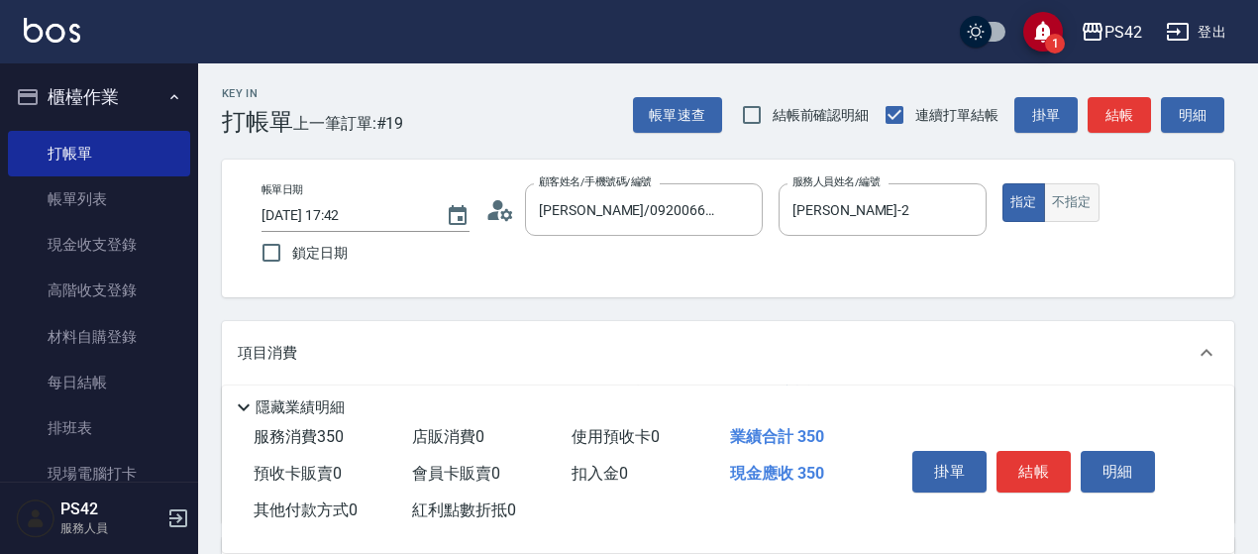
click at [1076, 191] on button "不指定" at bounding box center [1071, 202] width 55 height 39
click at [1033, 477] on button "結帳" at bounding box center [1034, 472] width 74 height 42
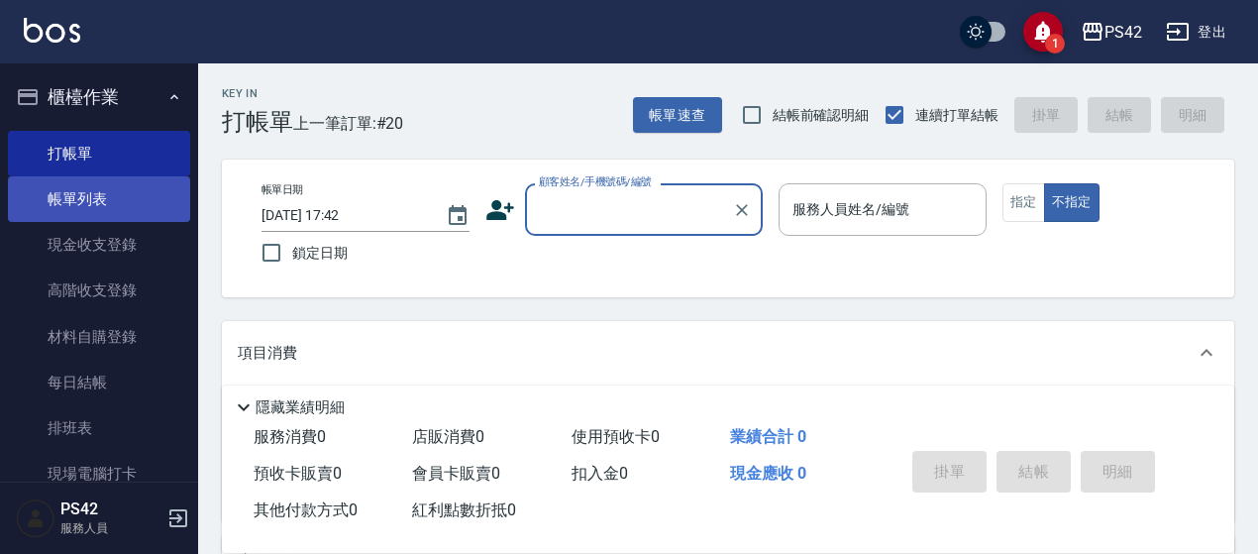
click at [144, 181] on link "帳單列表" at bounding box center [99, 199] width 182 height 46
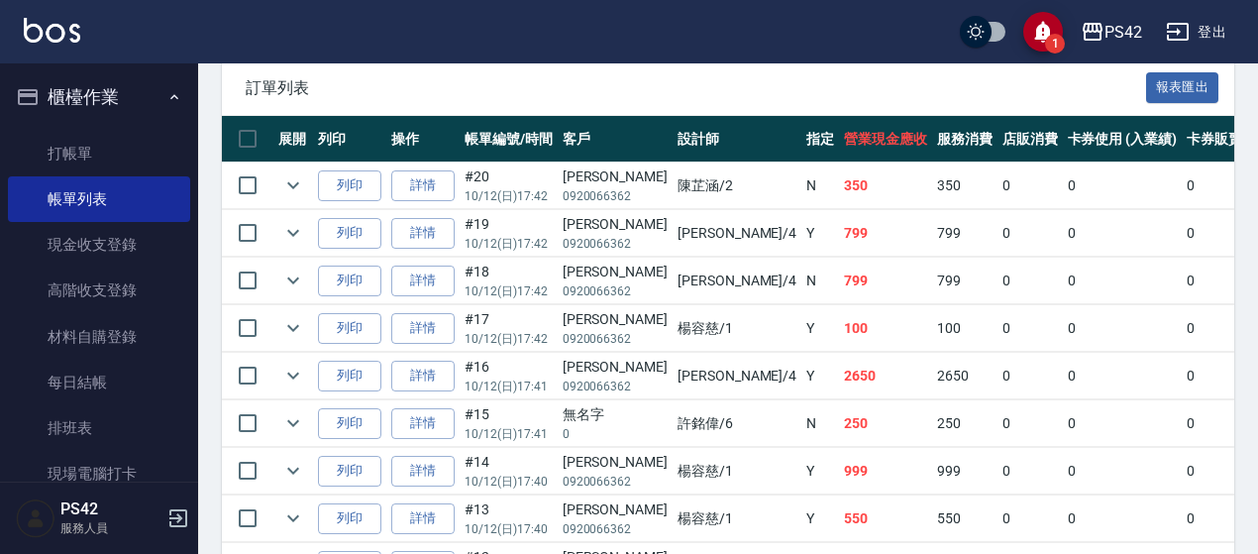
scroll to position [495, 0]
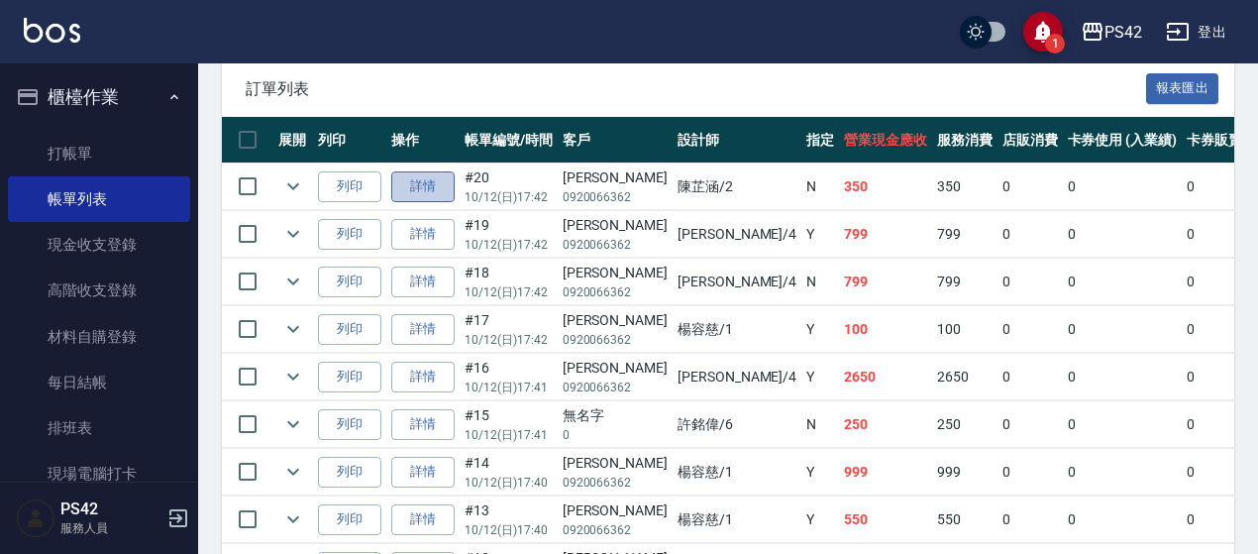
click at [448, 183] on link "詳情" at bounding box center [422, 186] width 63 height 31
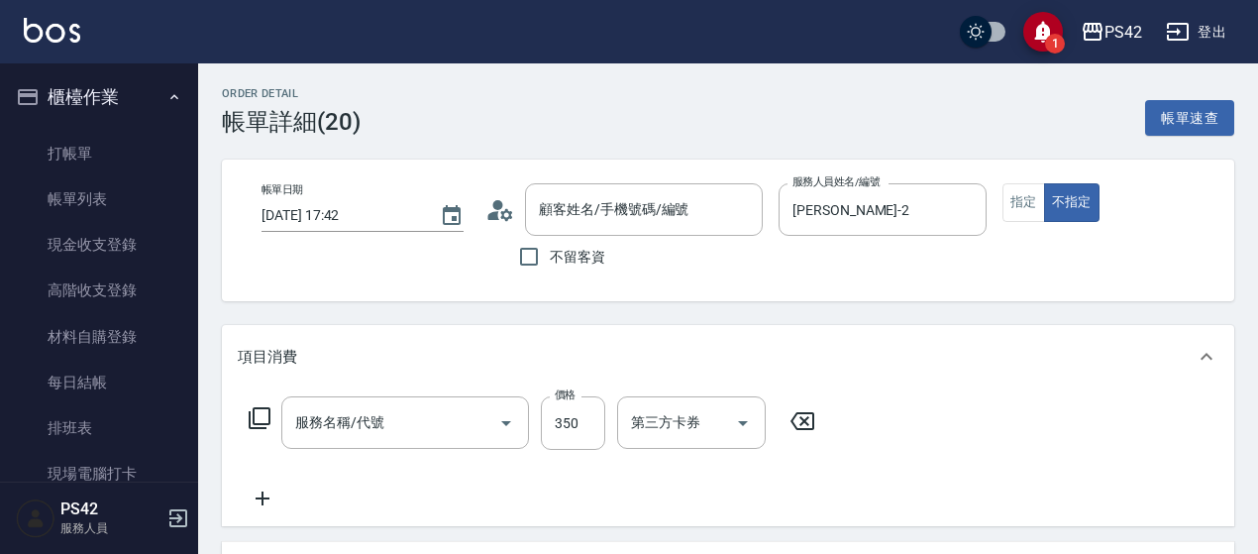
type input "2025/10/12 17:42"
type input "[PERSON_NAME]-2"
type input "洗+剪(308)"
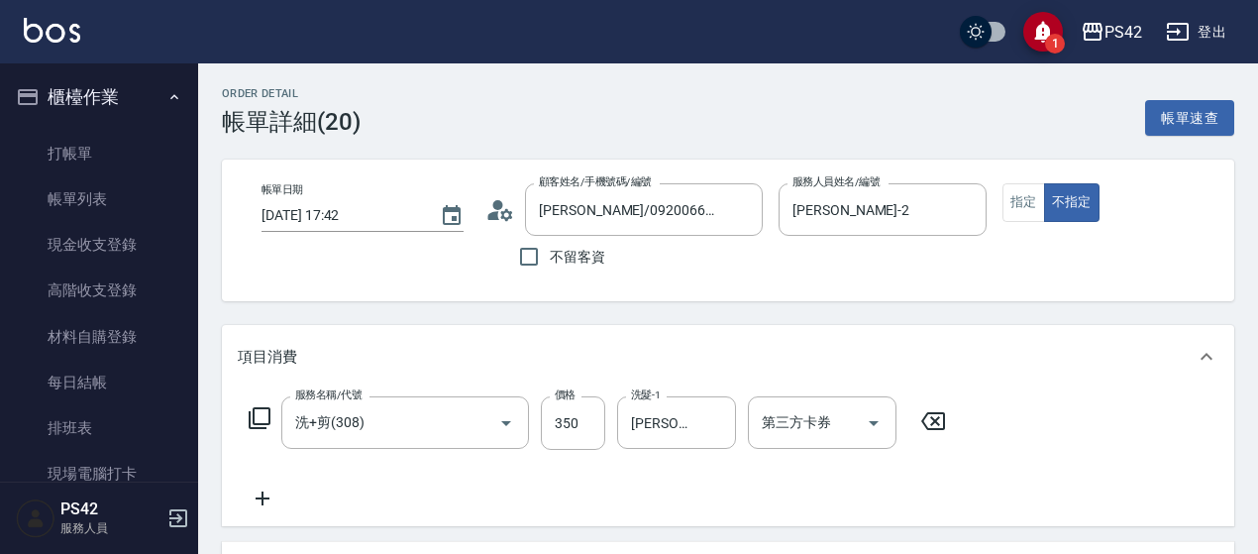
type input "[PERSON_NAME]/0920066362/null"
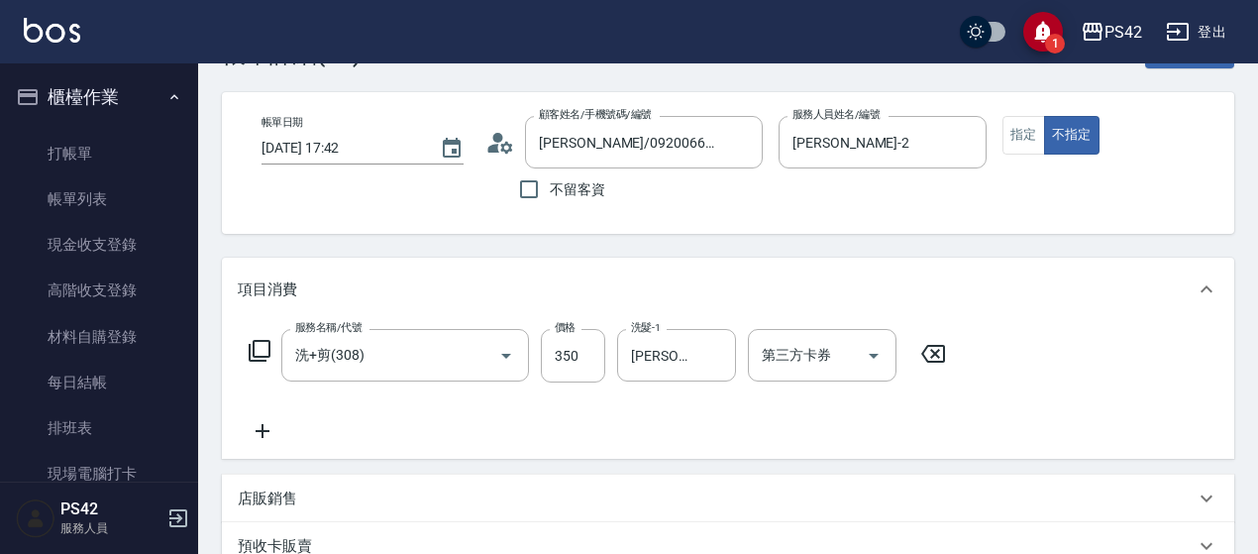
scroll to position [99, 0]
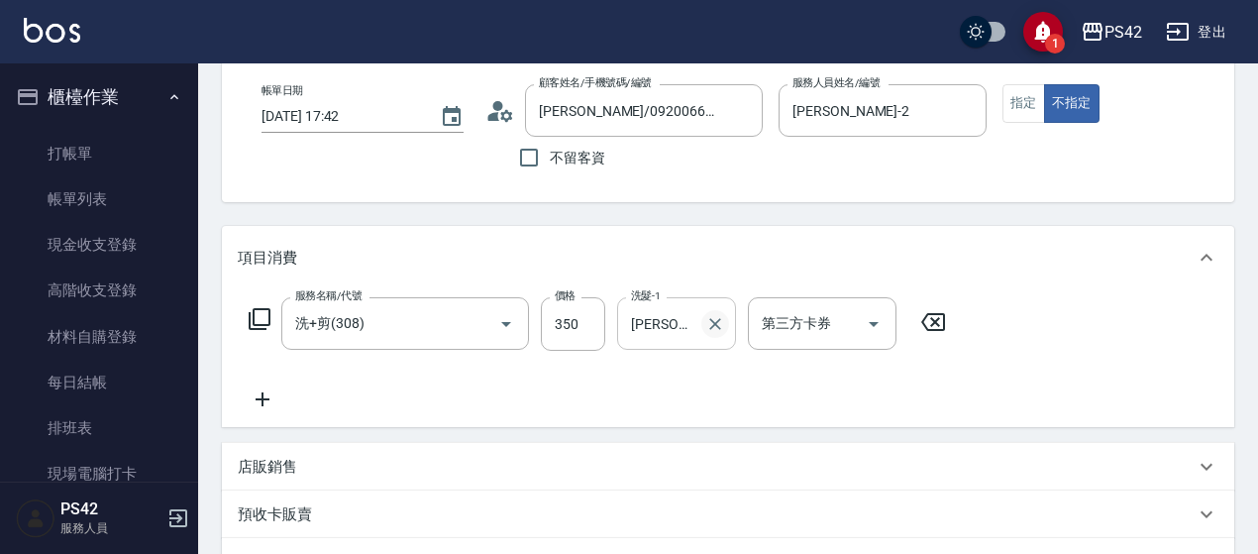
click at [713, 322] on icon "Clear" at bounding box center [715, 324] width 12 height 12
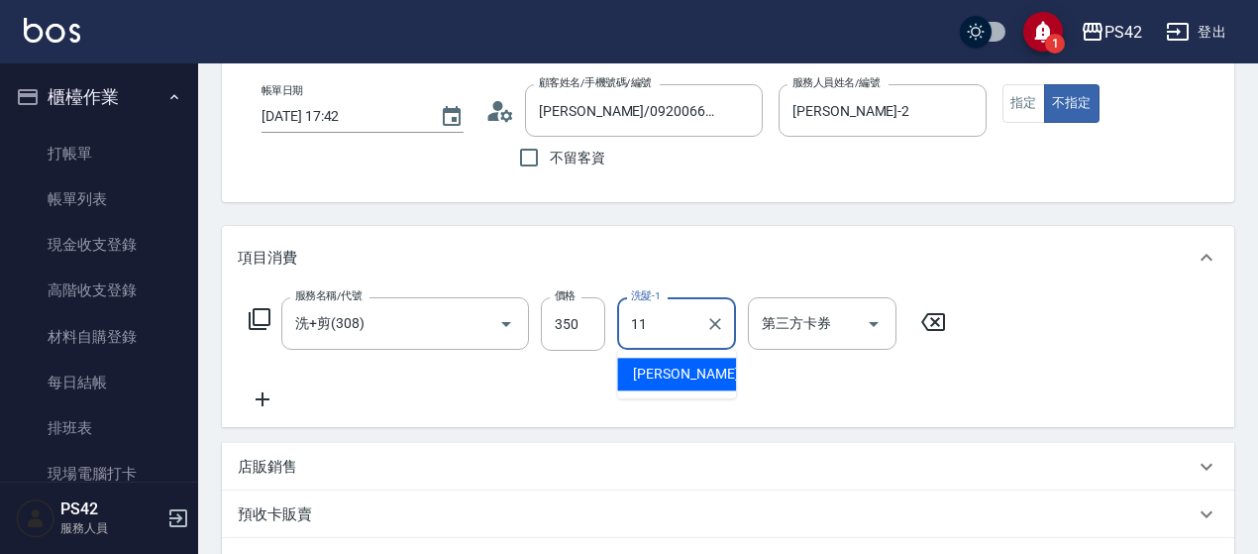
type input "[PERSON_NAME]-11"
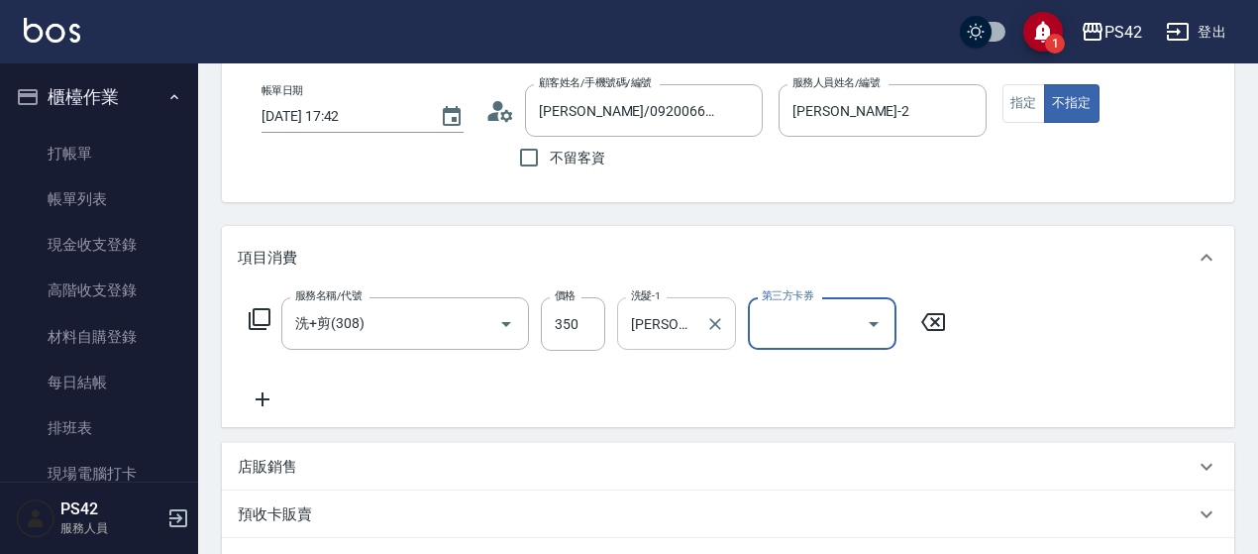
click at [266, 393] on icon at bounding box center [263, 399] width 50 height 24
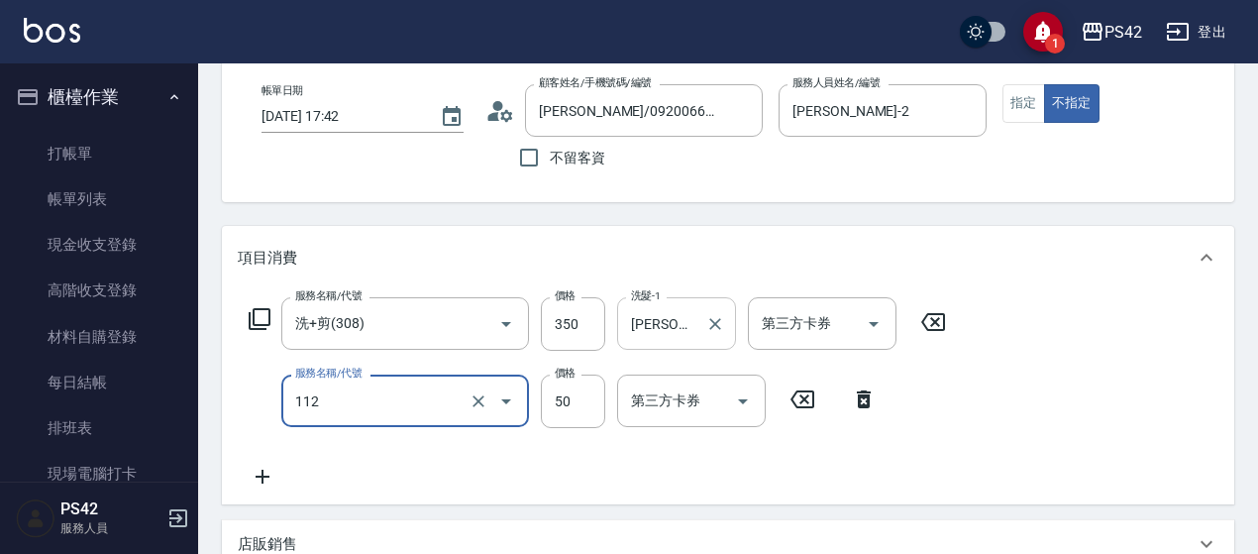
type input "精油50(112)"
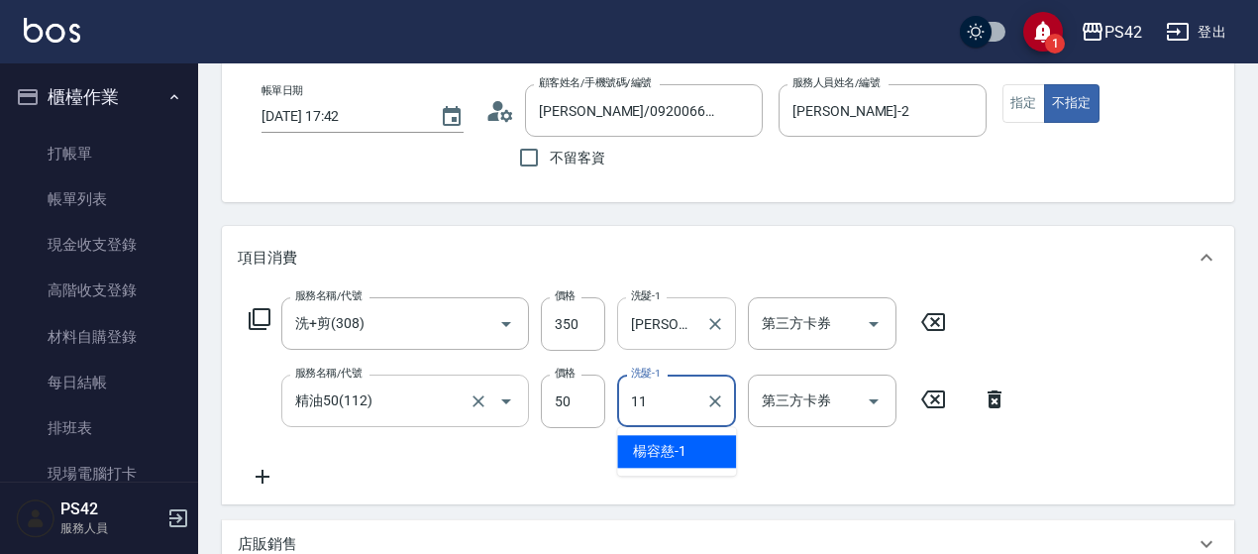
type input "[PERSON_NAME]-11"
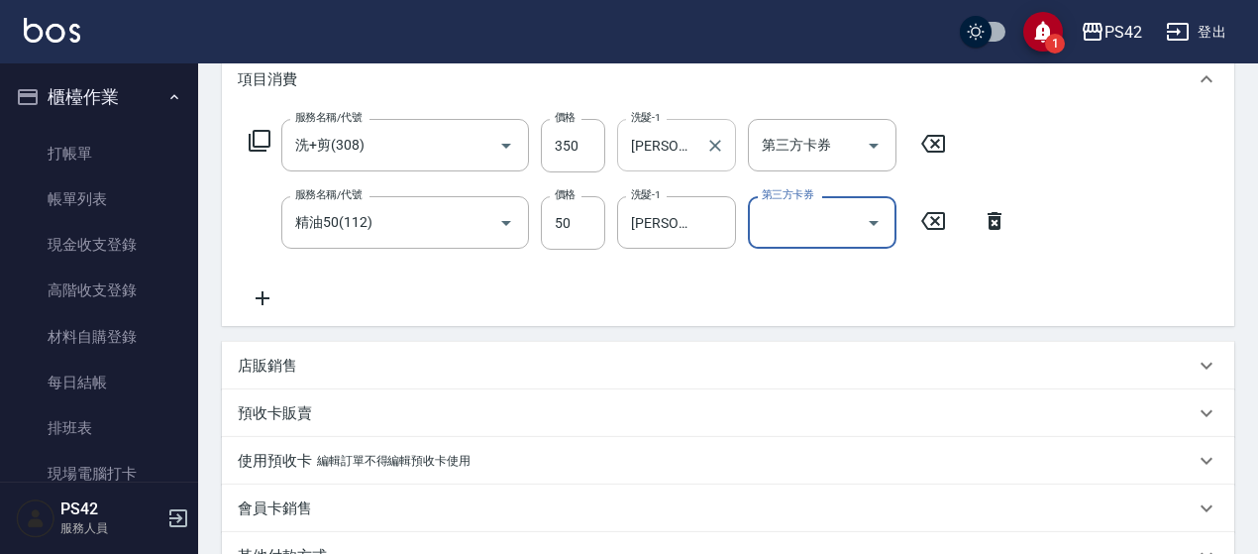
scroll to position [563, 0]
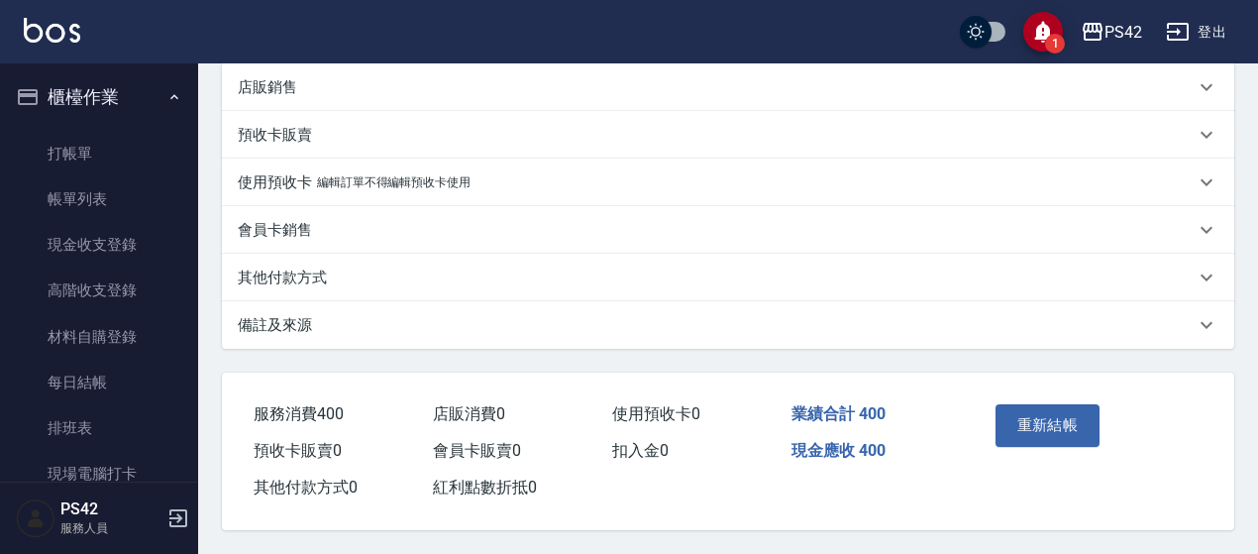
click at [1013, 424] on button "重新結帳" at bounding box center [1048, 425] width 105 height 42
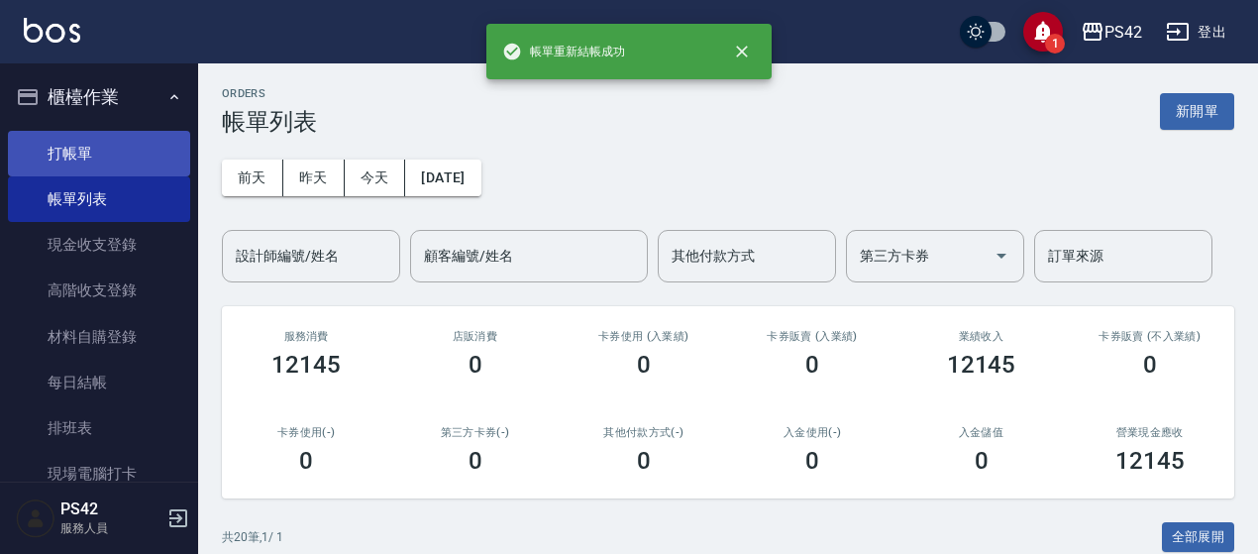
click at [115, 143] on link "打帳單" at bounding box center [99, 154] width 182 height 46
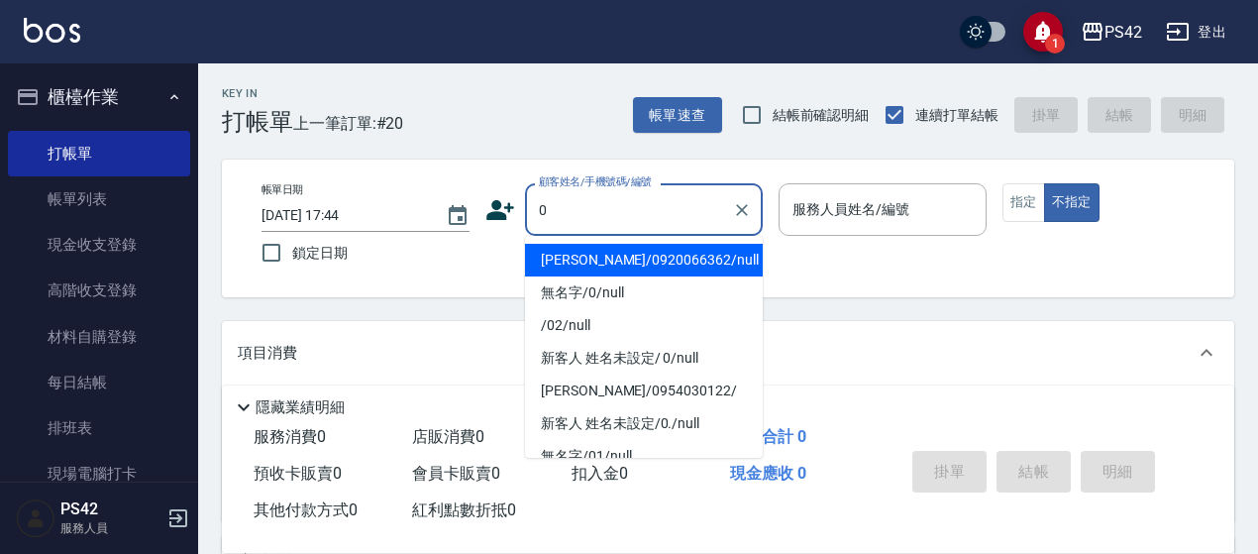
type input "0"
type input "2"
type input "[PERSON_NAME]/0920066362/null"
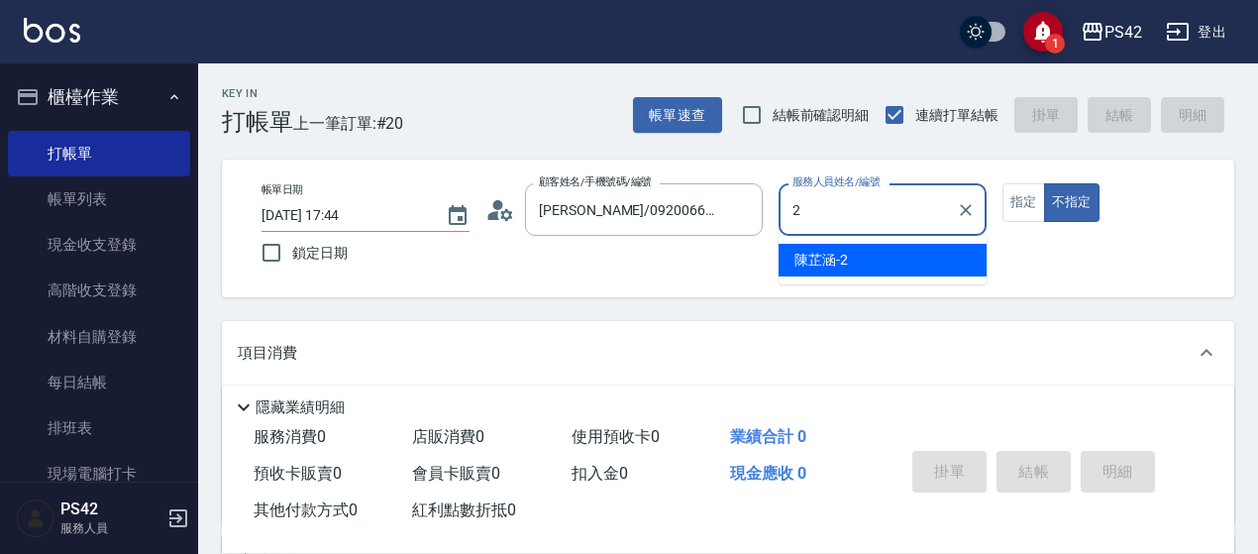
type input "[PERSON_NAME]-2"
type button "false"
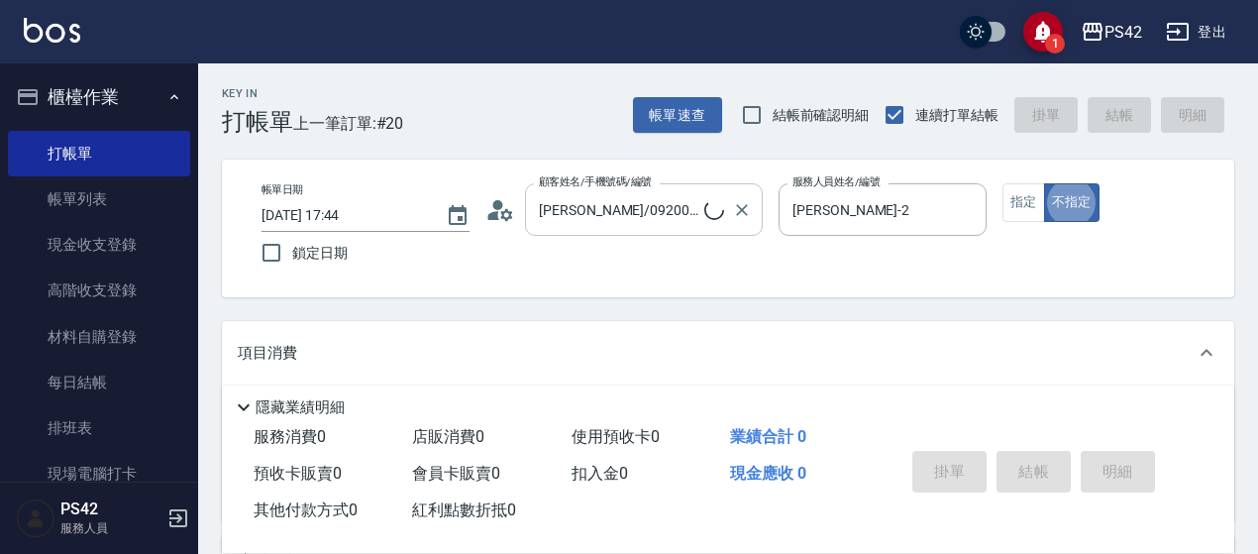
type input "無名字/0/null"
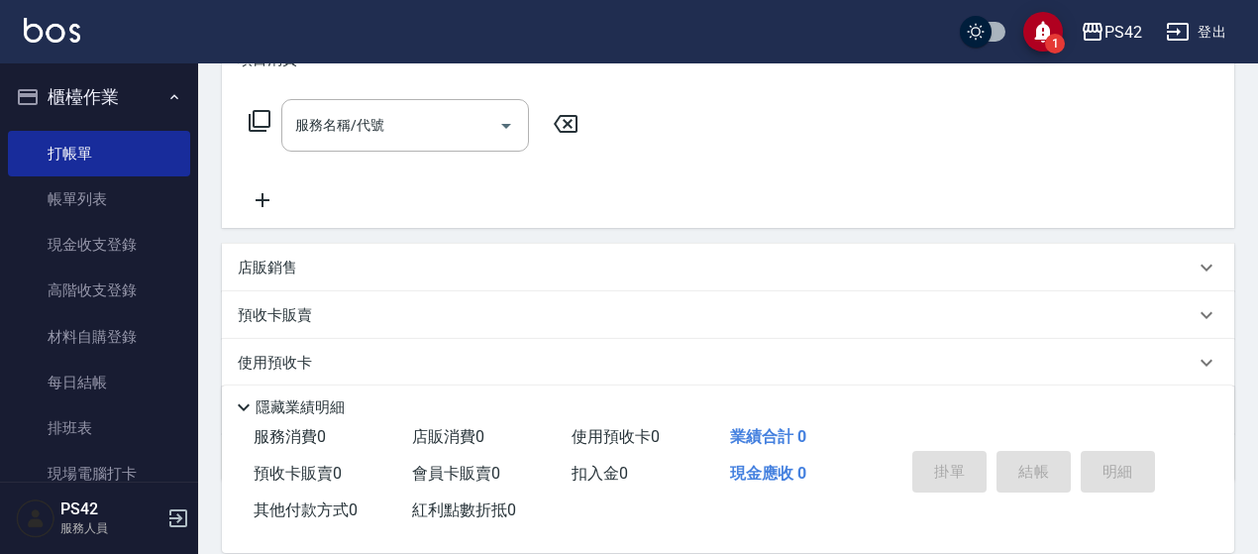
scroll to position [297, 0]
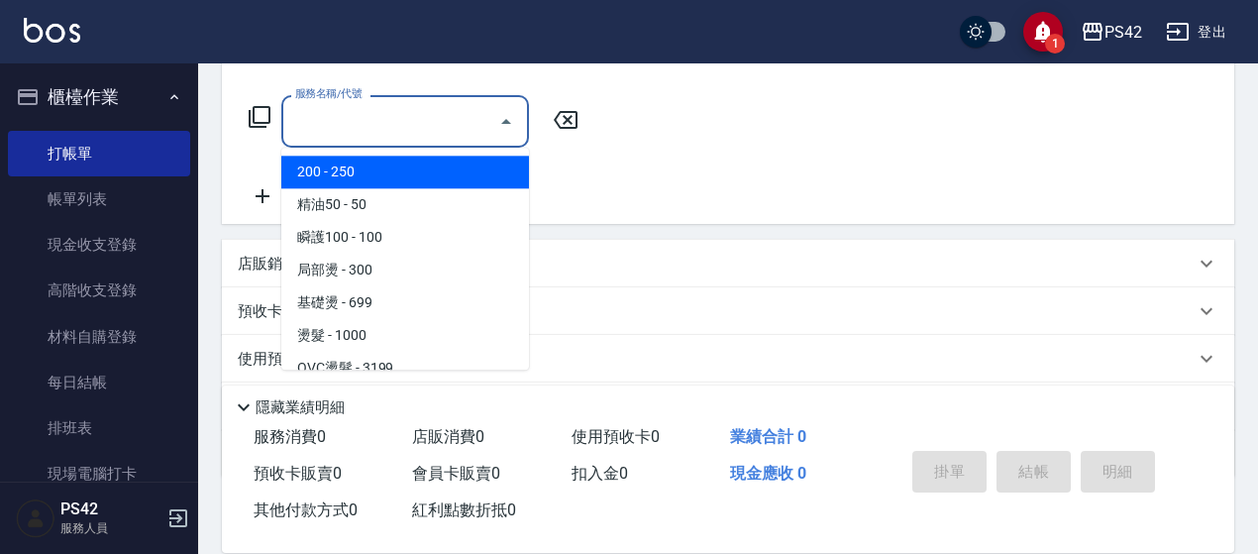
click at [424, 124] on input "服務名稱/代號" at bounding box center [390, 121] width 200 height 35
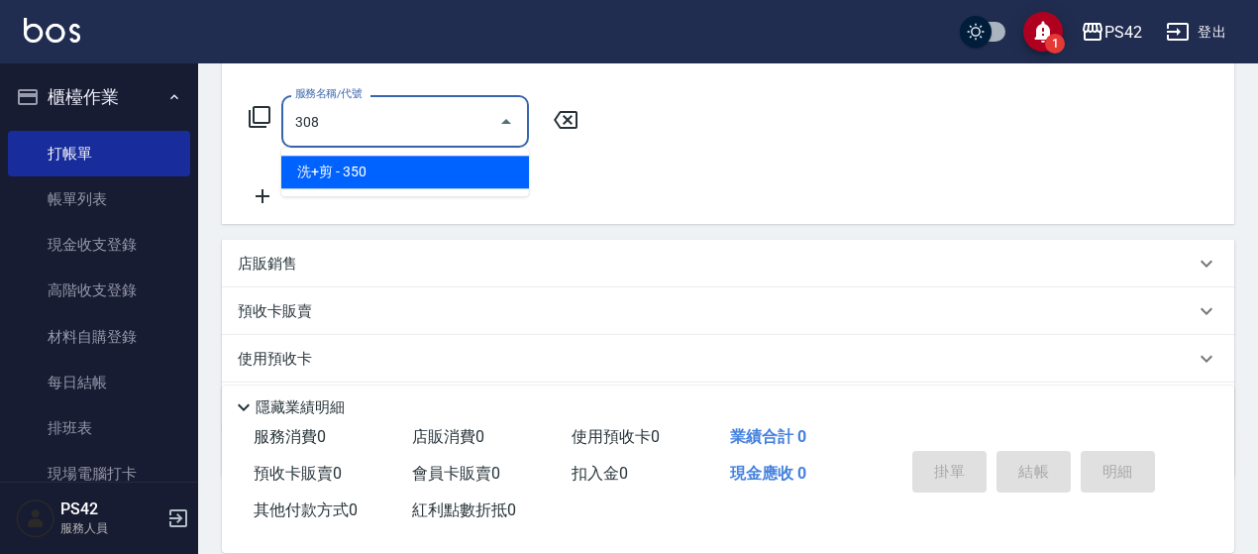
type input "洗+剪(308)"
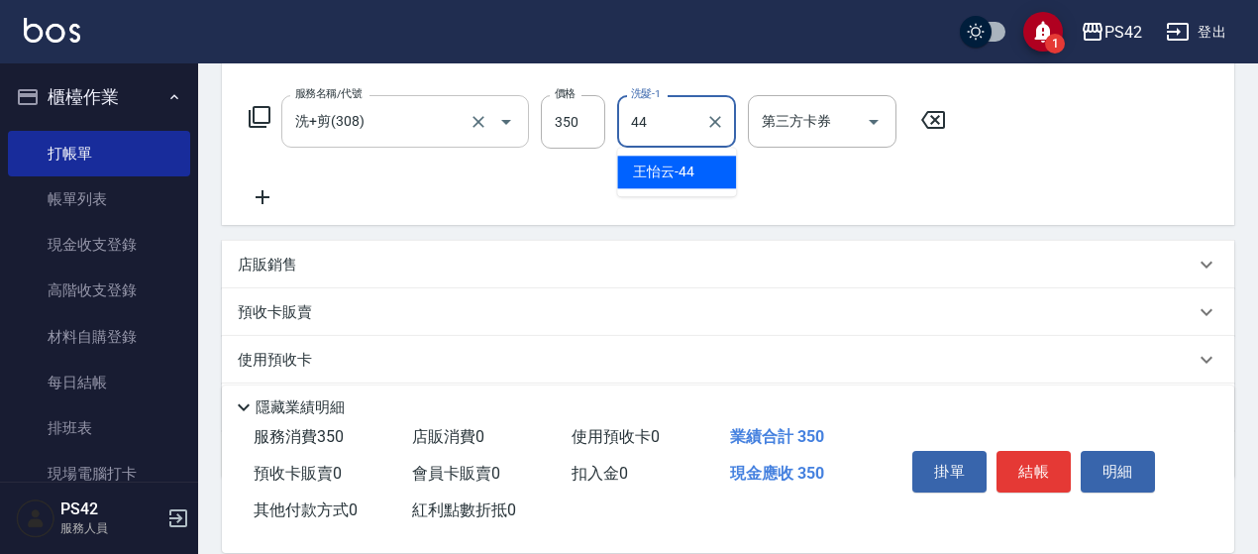
type input "王怡云-44"
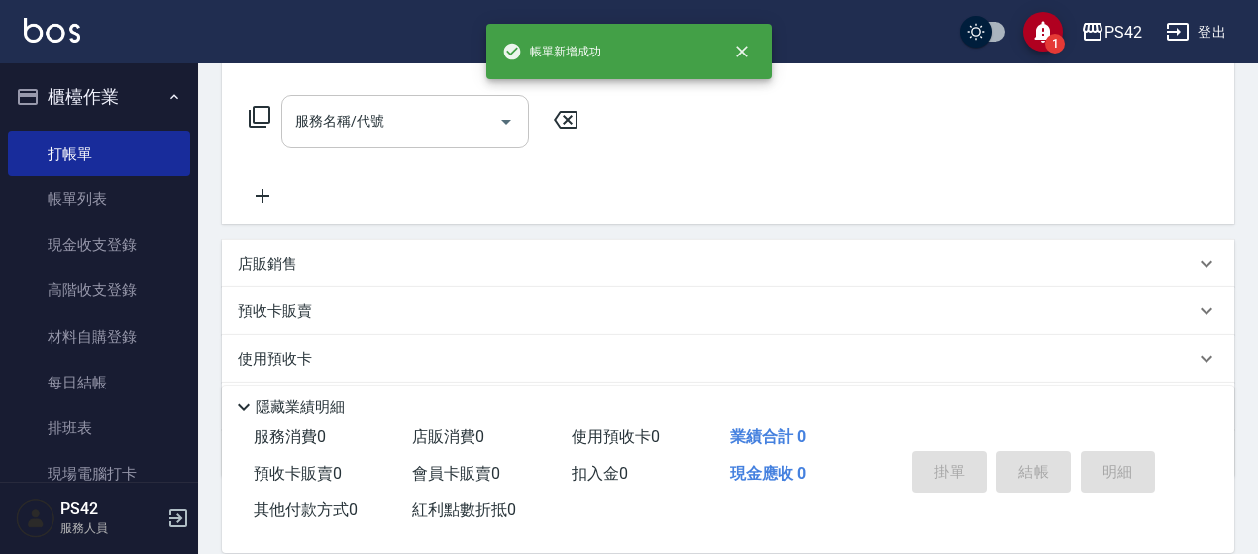
scroll to position [0, 0]
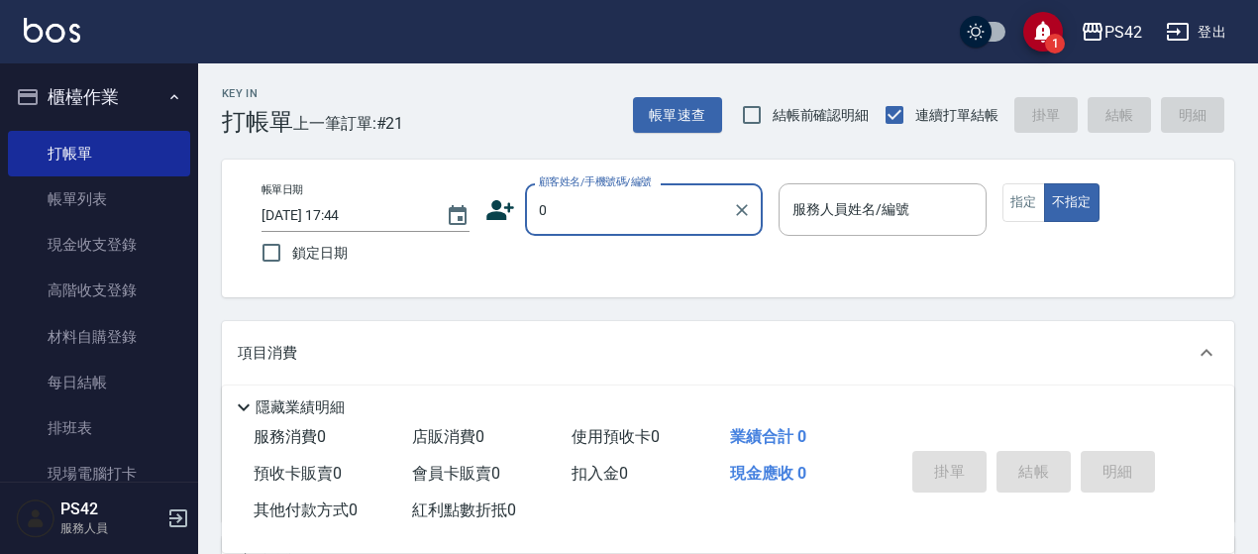
type input "[PERSON_NAME]/0920066362/null"
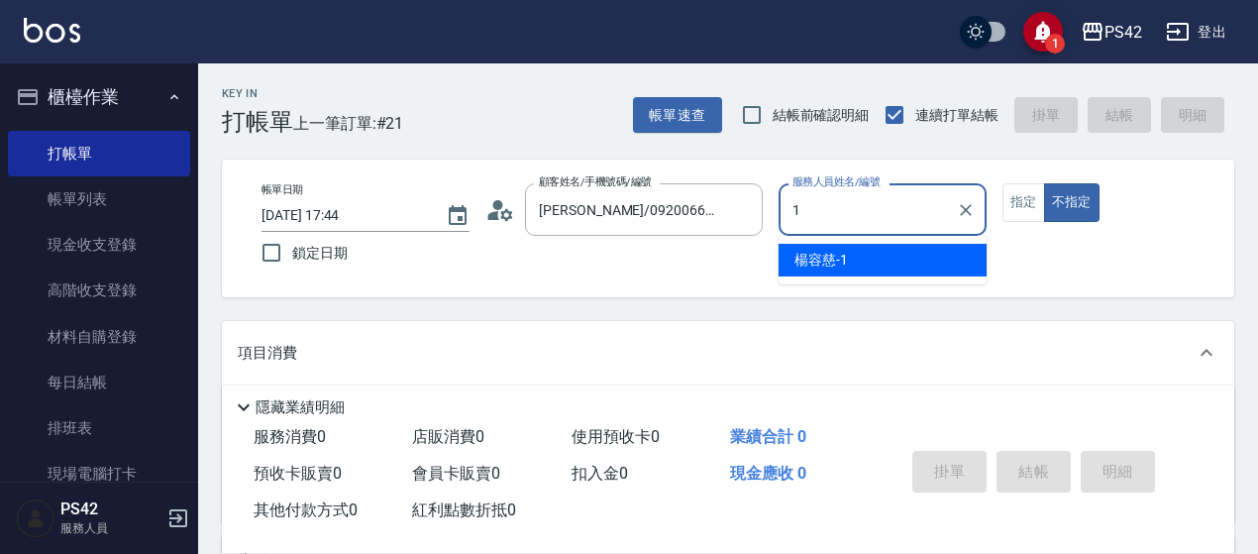
type input "楊容慈-1"
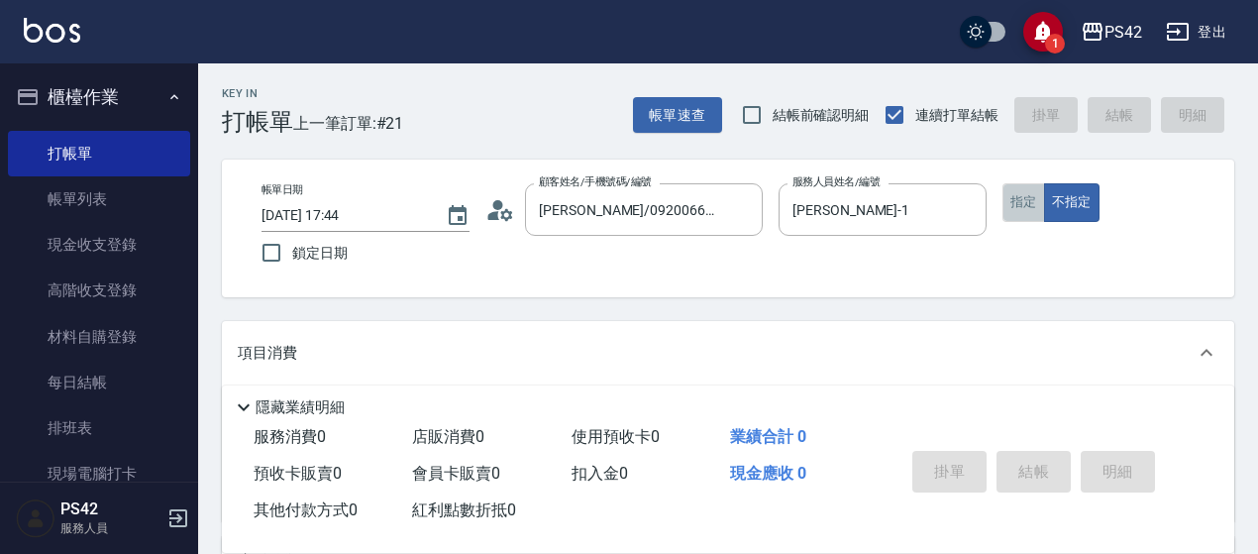
click at [1022, 214] on button "指定" at bounding box center [1024, 202] width 43 height 39
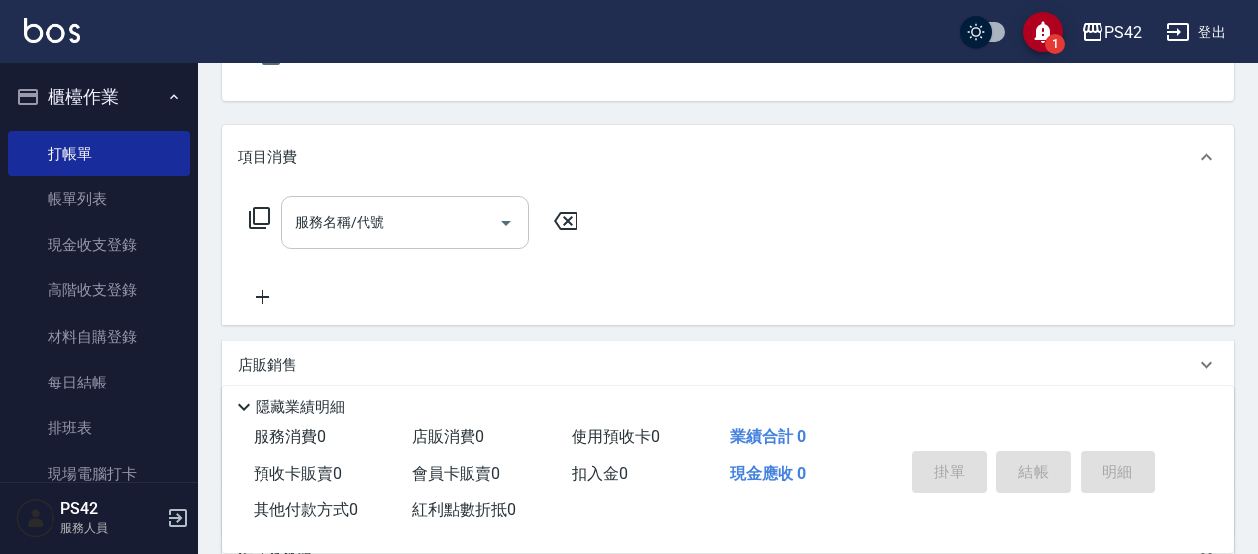
scroll to position [198, 0]
click at [422, 219] on input "服務名稱/代號" at bounding box center [390, 220] width 200 height 35
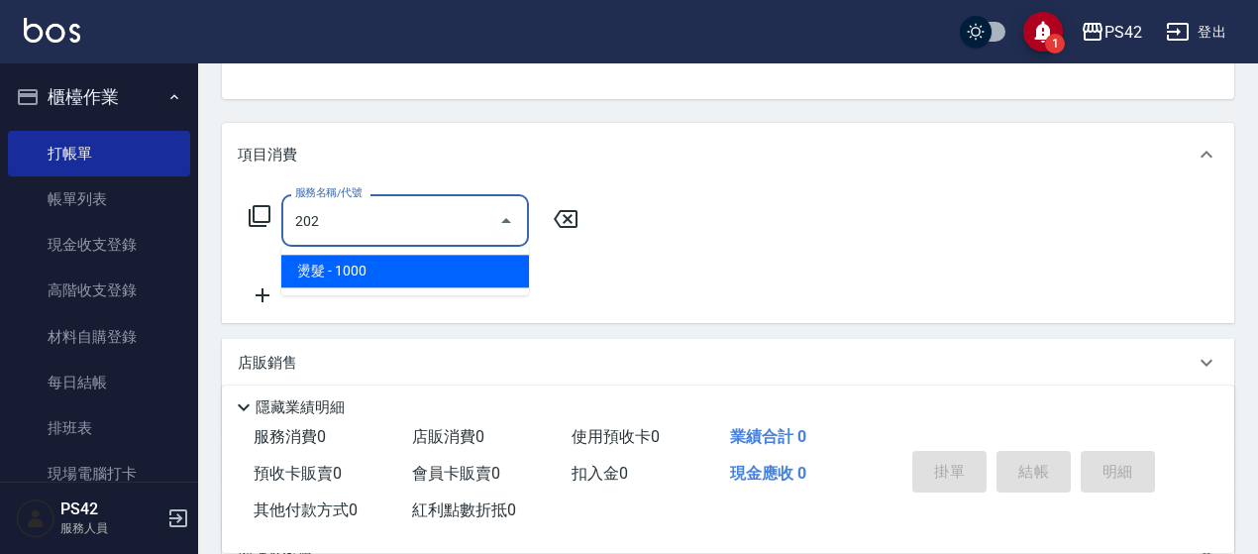
type input "燙髮(202)"
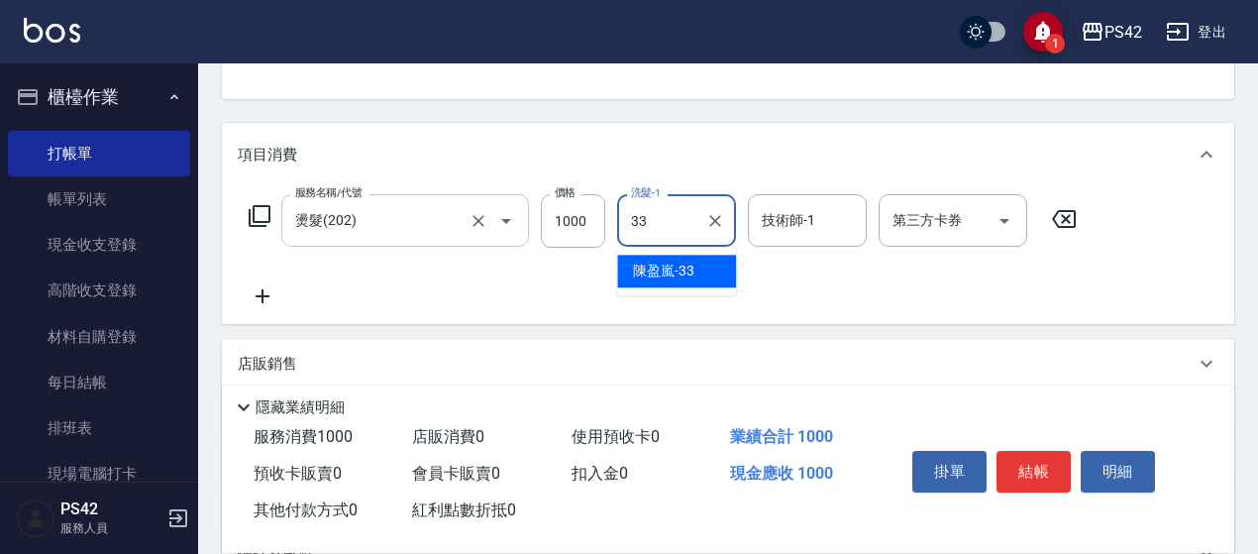
type input "陳盈嵐-33"
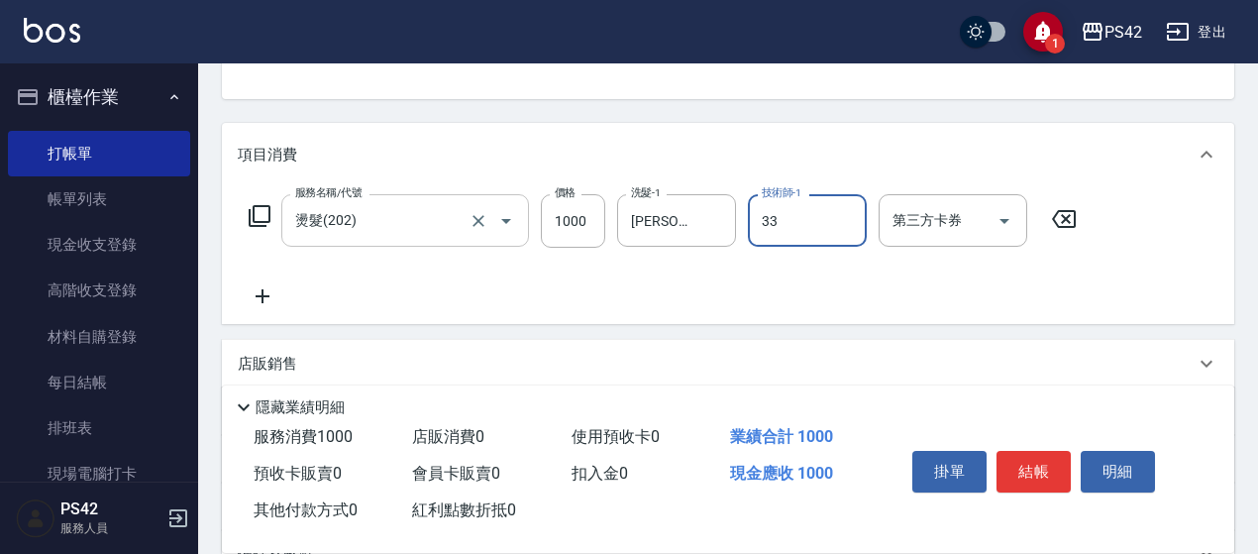
type input "陳盈嵐-33"
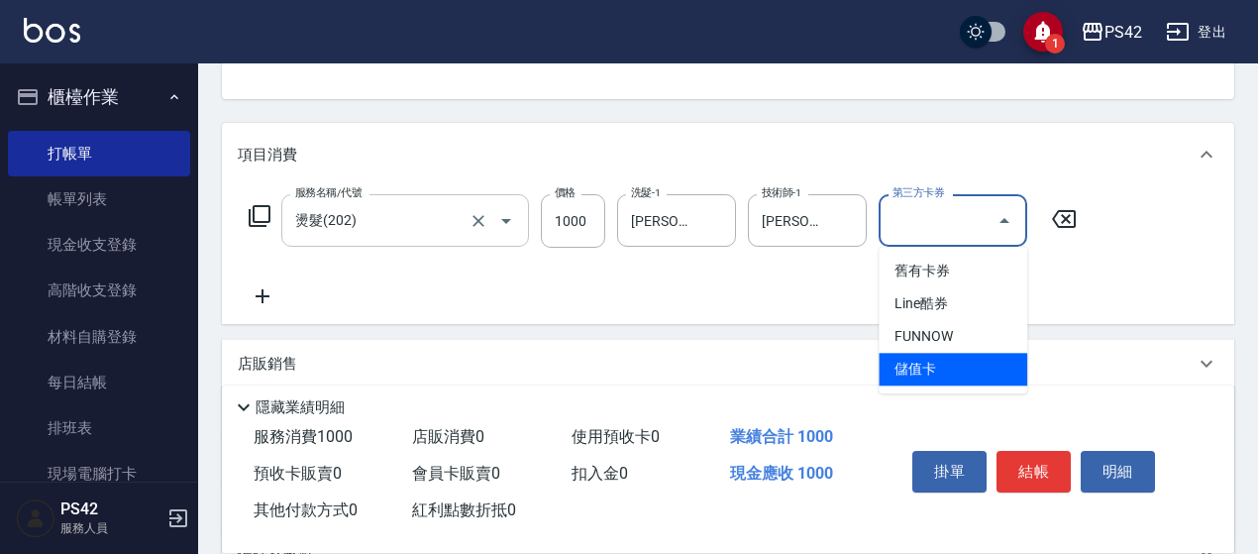
type input "儲值卡"
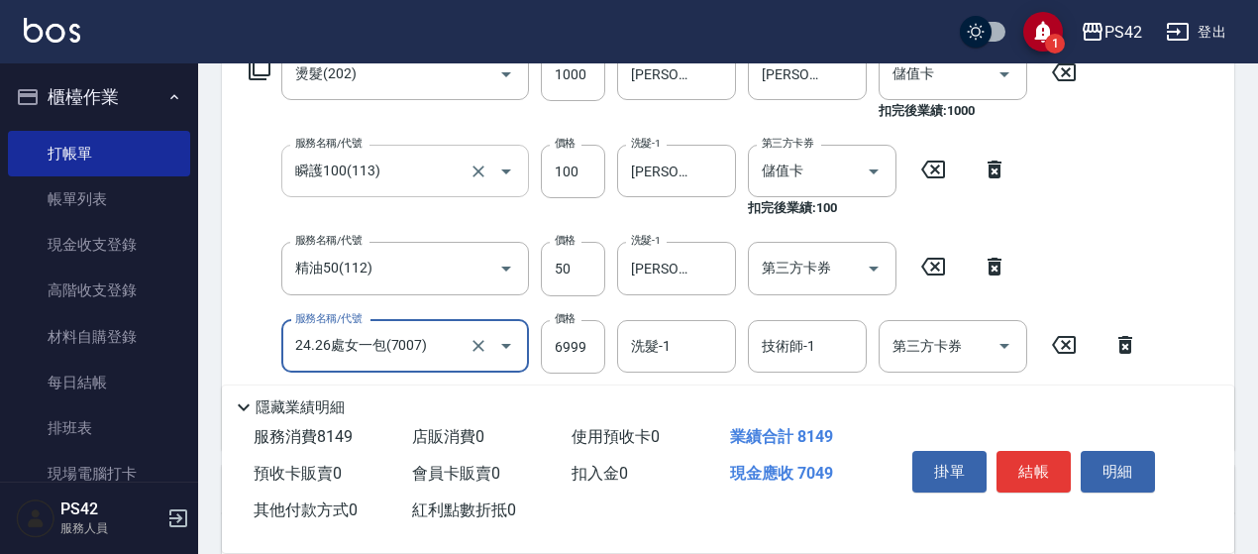
scroll to position [396, 0]
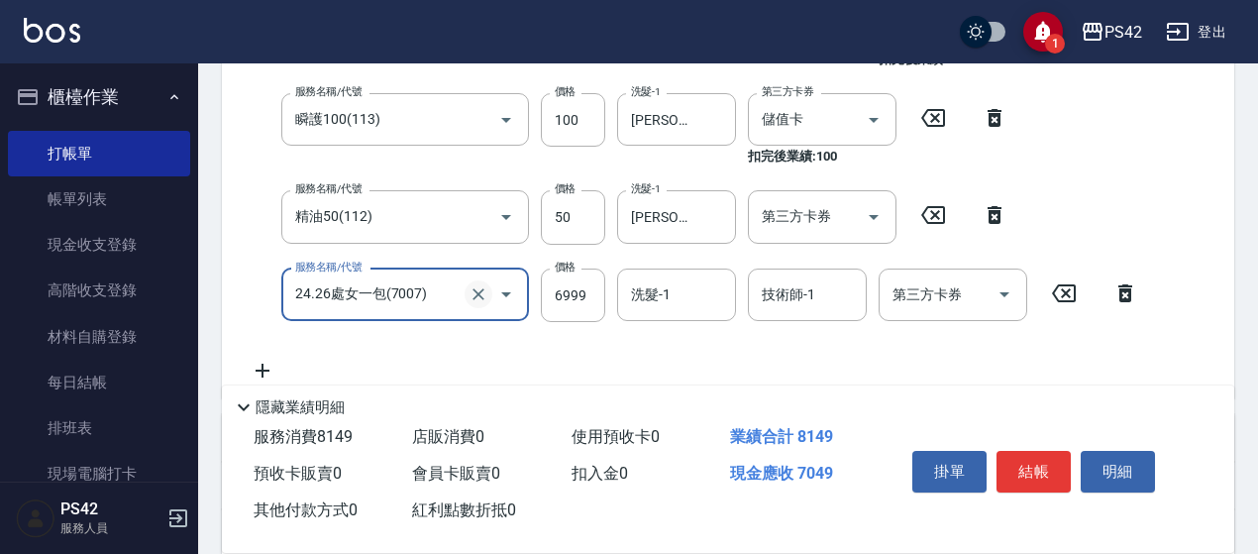
click at [483, 294] on icon "Clear" at bounding box center [479, 294] width 20 height 20
click at [1074, 295] on icon at bounding box center [1064, 293] width 24 height 18
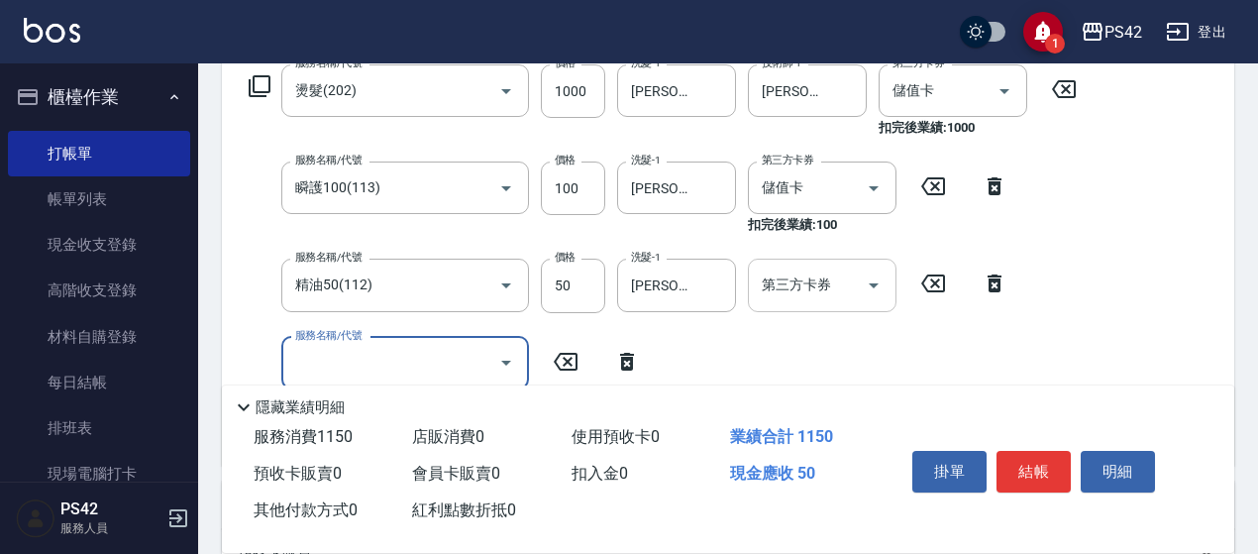
scroll to position [297, 0]
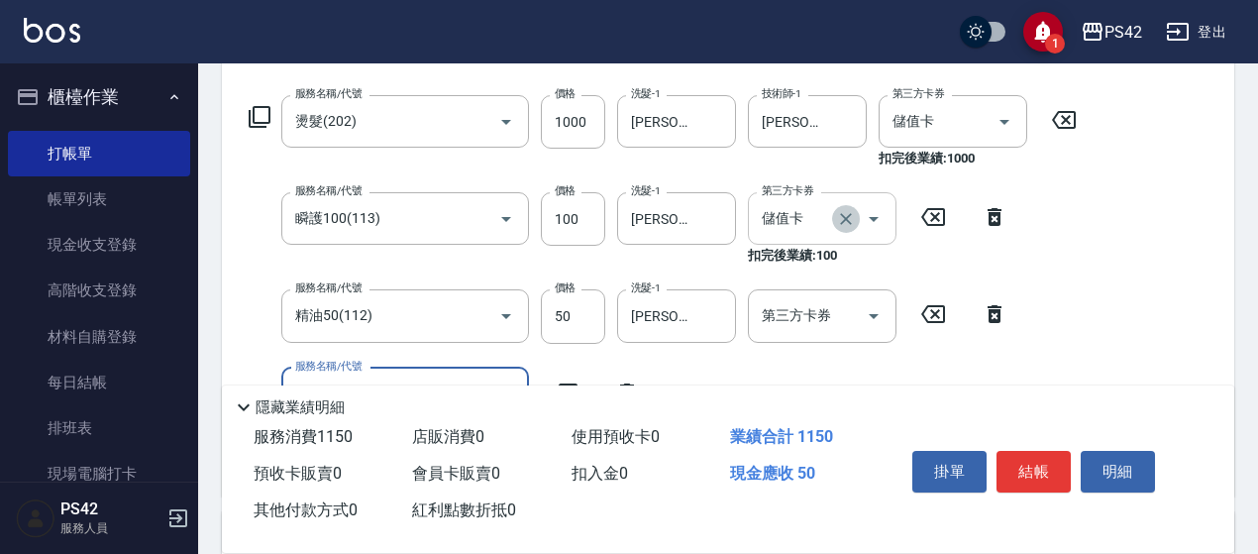
click at [856, 223] on button "Clear" at bounding box center [846, 219] width 28 height 28
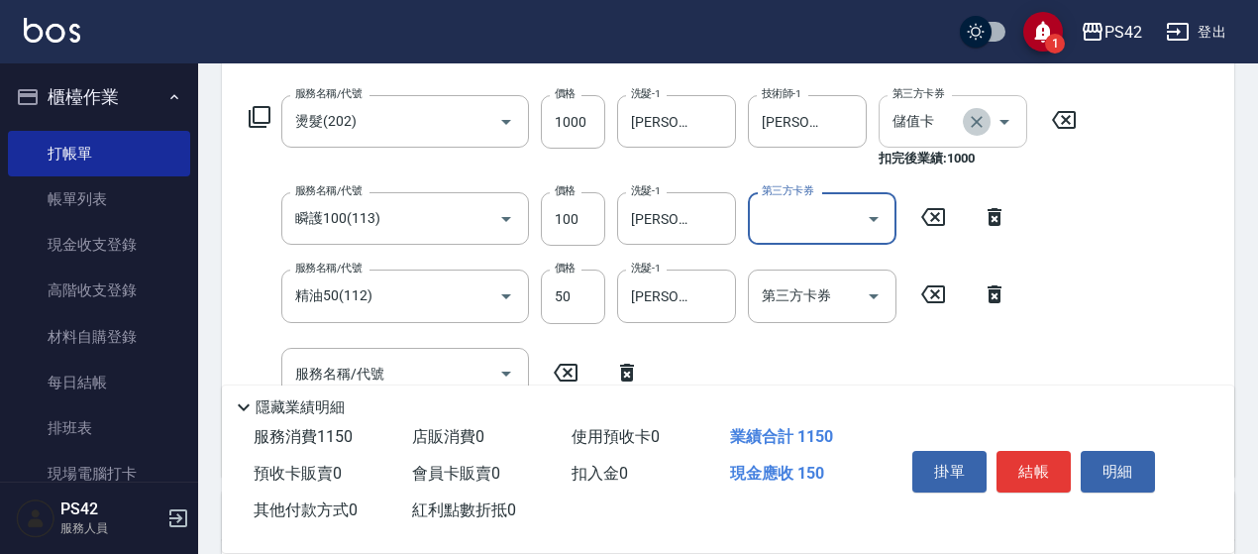
click at [973, 122] on icon "Clear" at bounding box center [977, 122] width 20 height 20
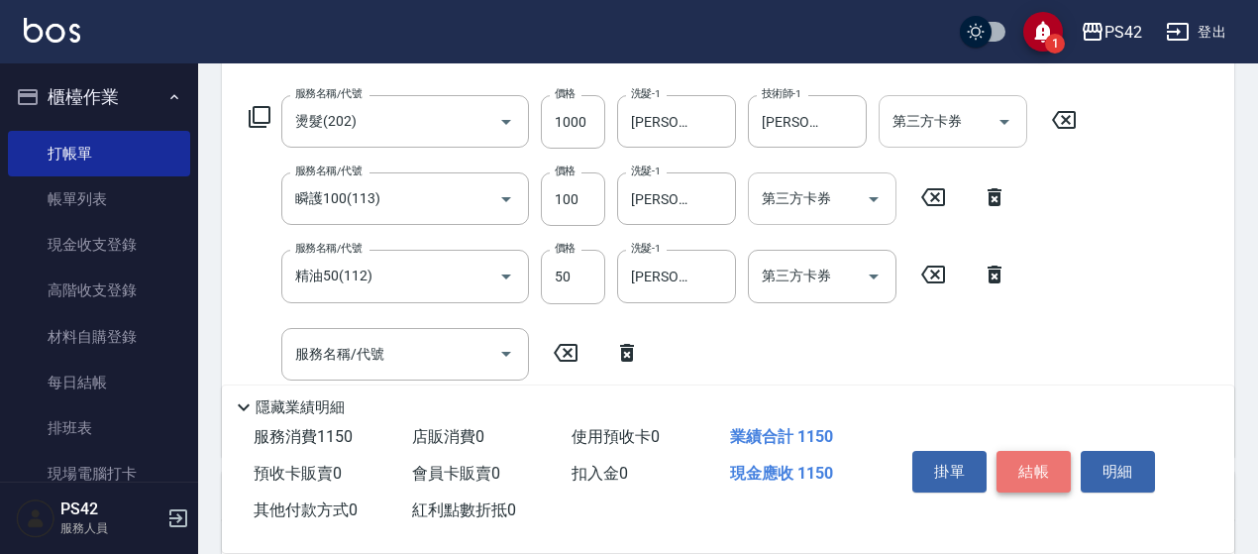
click at [1034, 458] on button "結帳" at bounding box center [1034, 472] width 74 height 42
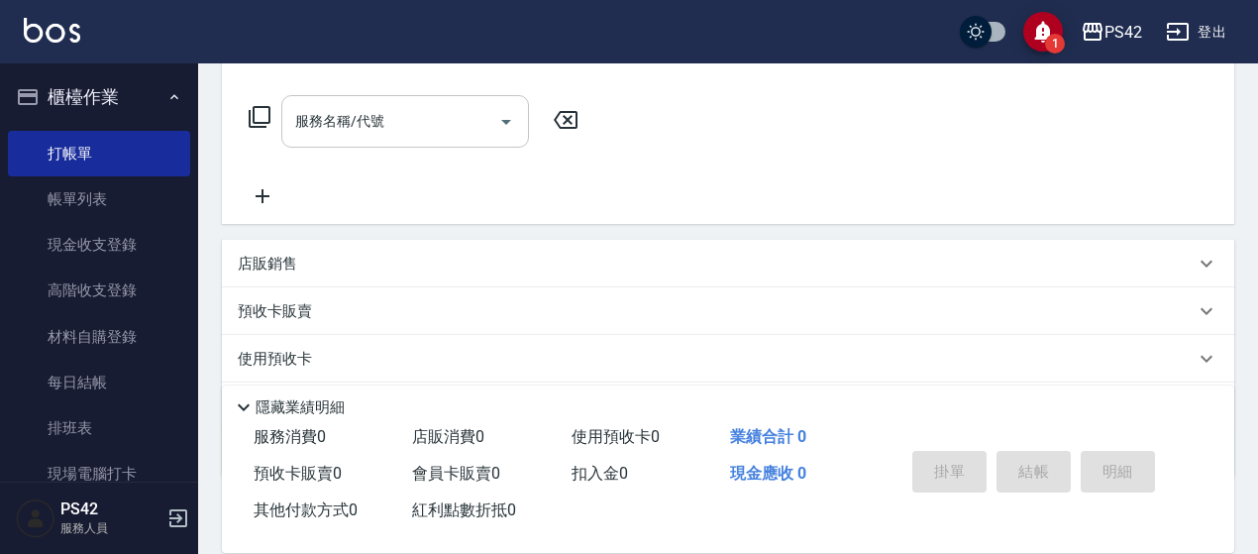
click at [358, 114] on input "服務名稱/代號" at bounding box center [390, 121] width 200 height 35
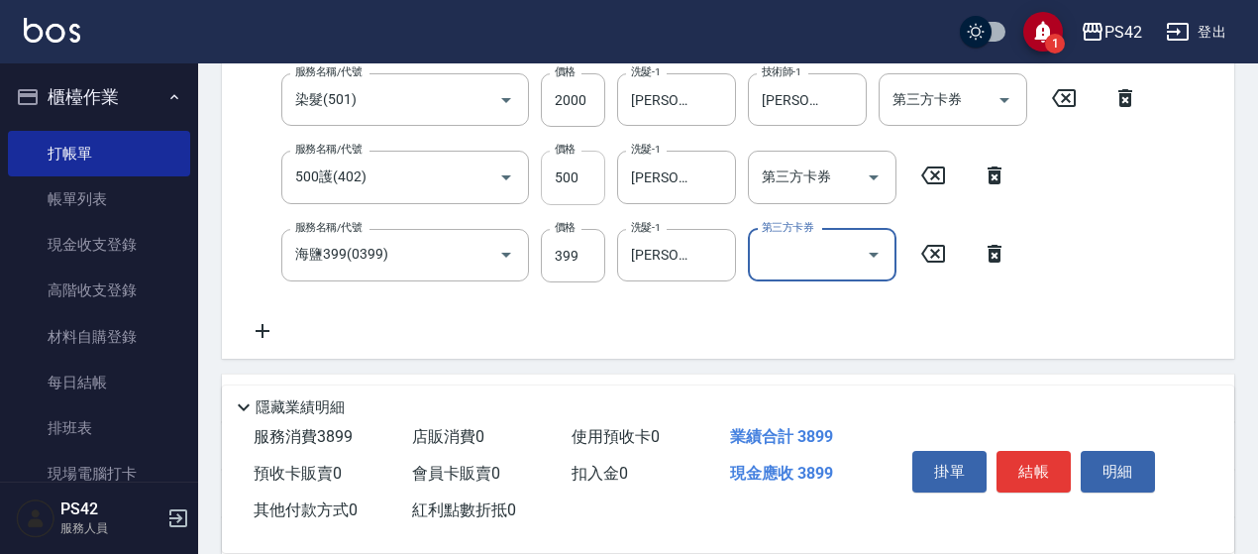
scroll to position [392, 0]
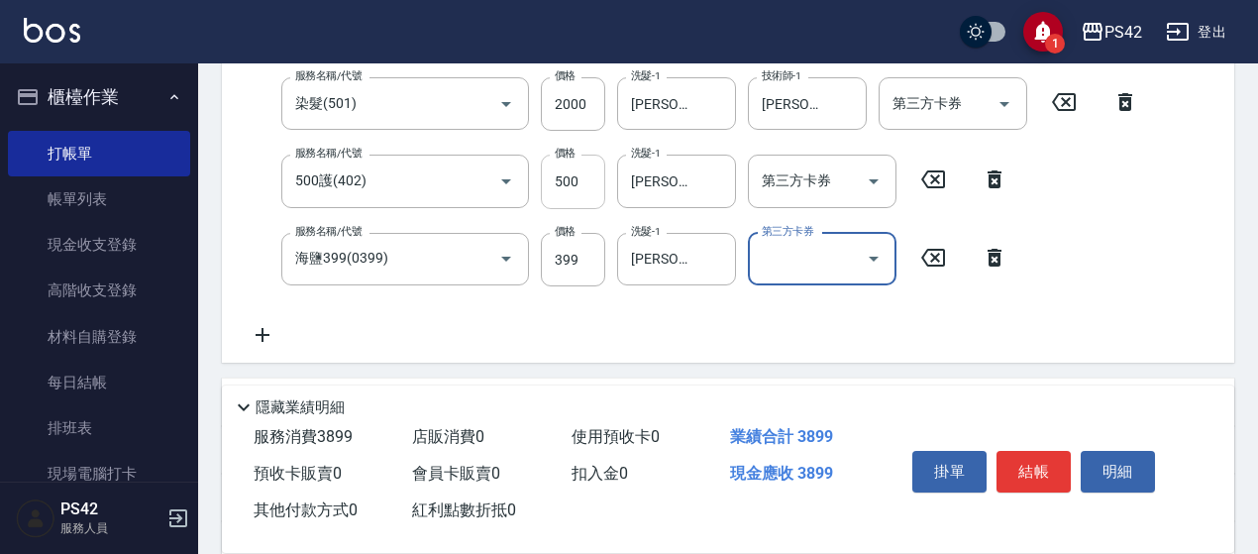
click at [581, 181] on input "500" at bounding box center [573, 182] width 64 height 54
click at [575, 180] on input "500" at bounding box center [573, 182] width 64 height 54
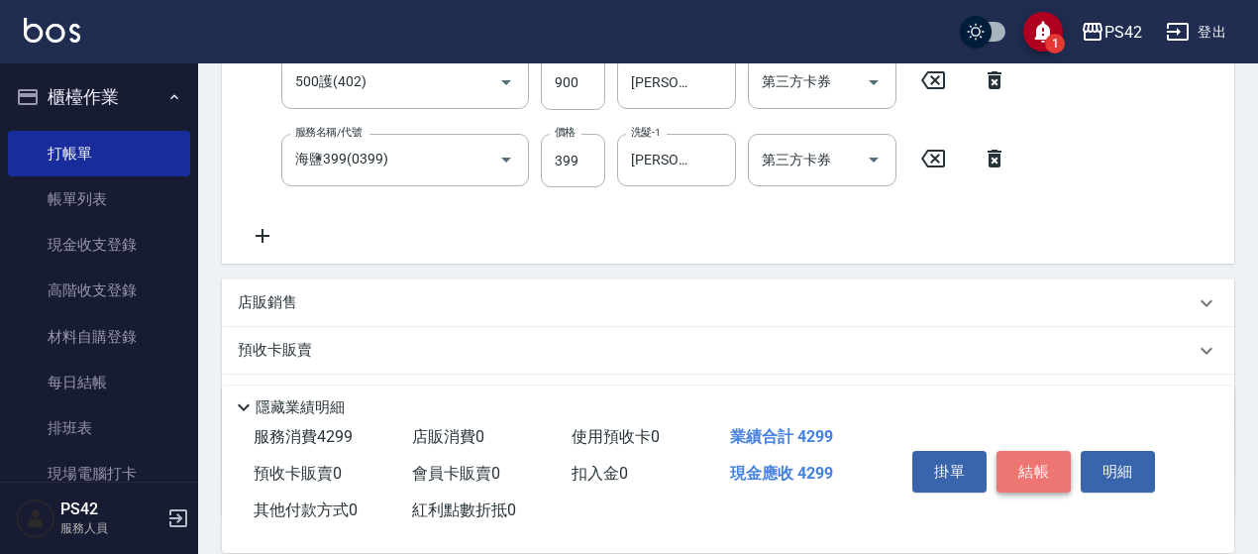
click at [1034, 453] on button "結帳" at bounding box center [1034, 472] width 74 height 42
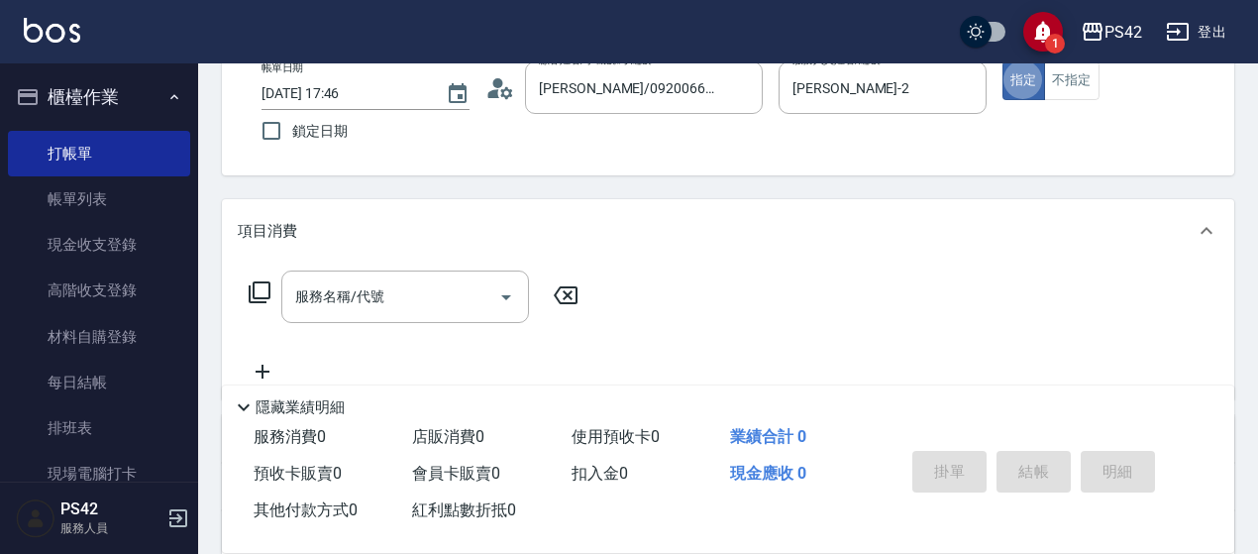
scroll to position [198, 0]
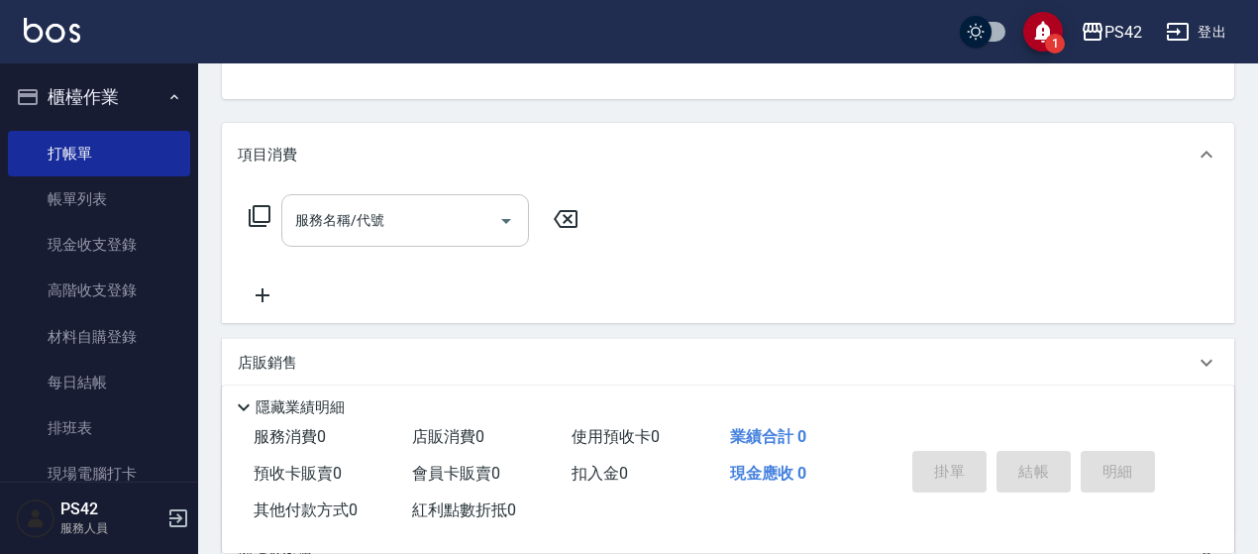
click at [460, 227] on input "服務名稱/代號" at bounding box center [390, 220] width 200 height 35
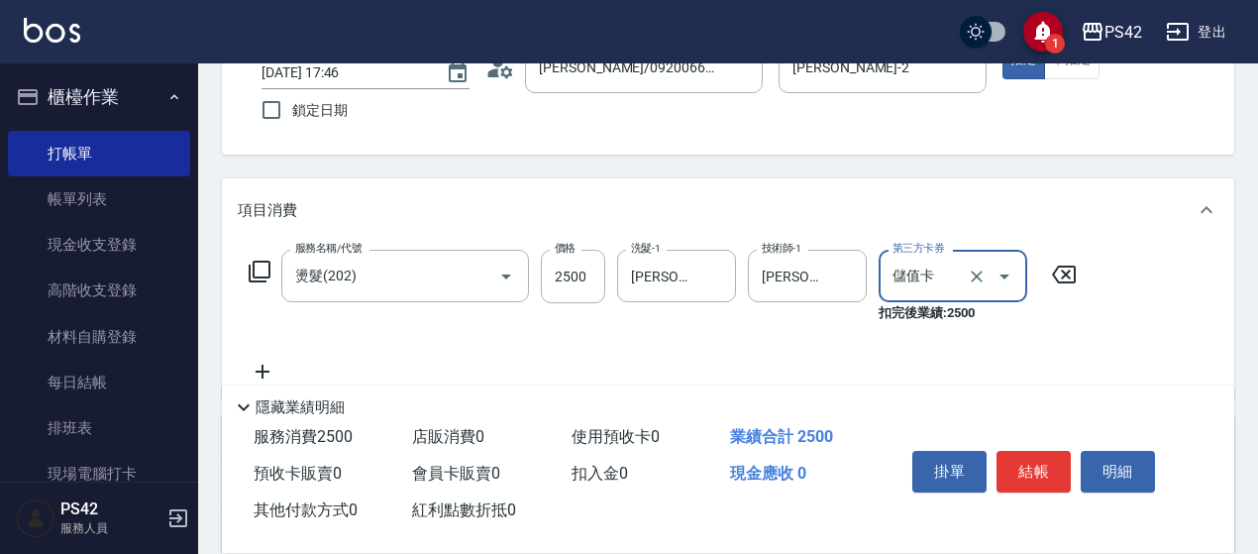
scroll to position [0, 0]
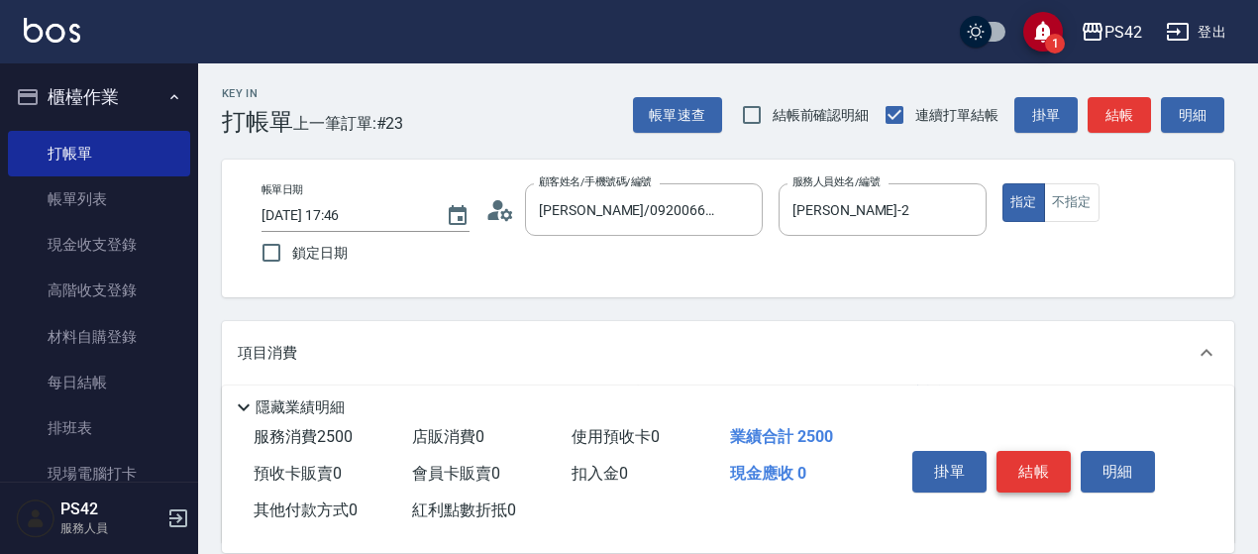
click at [1022, 457] on button "結帳" at bounding box center [1034, 472] width 74 height 42
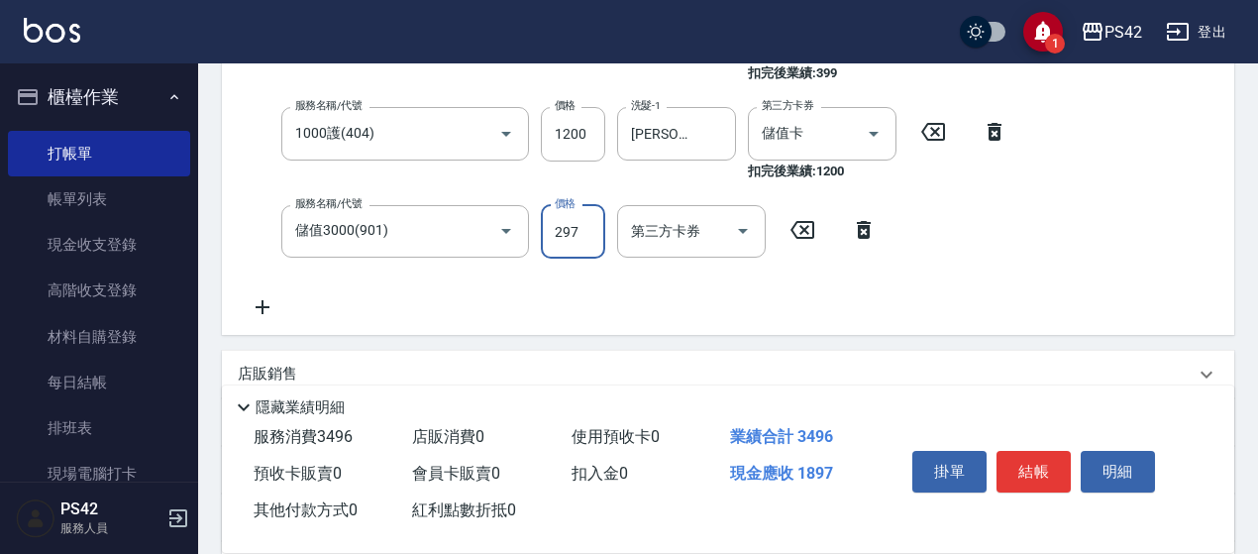
scroll to position [297, 0]
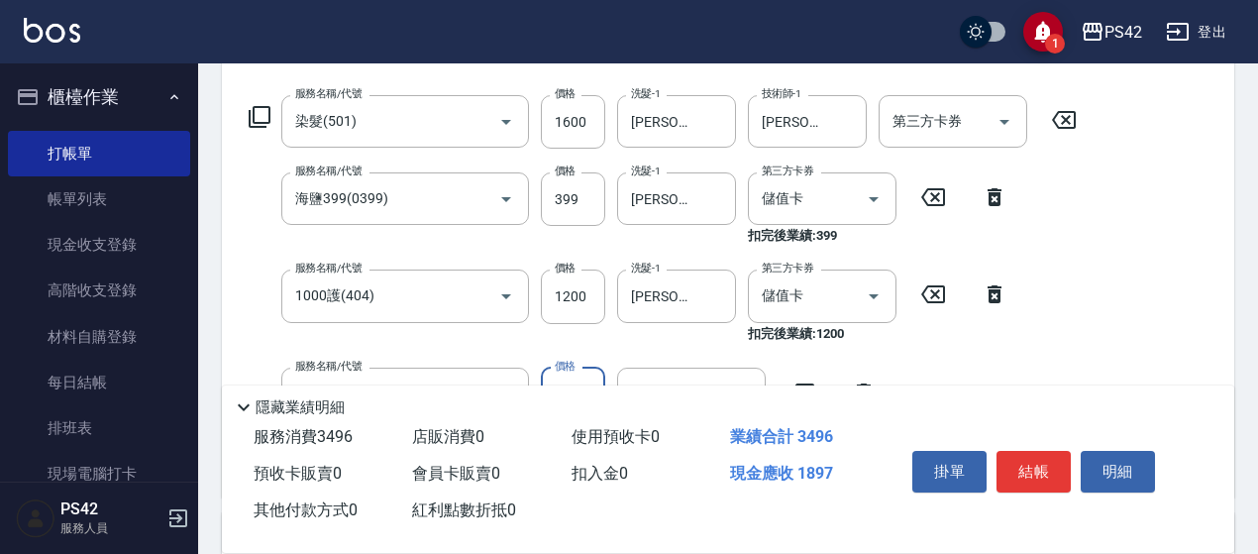
click at [1029, 322] on div "服務名稱/代號 染髮(501) 服務名稱/代號 價格 1600 價格 洗髮-1 王喻婷-23 洗髮-1 技術師-1 王喻婷-23 技術師-1 第三方卡券 第三…" at bounding box center [663, 288] width 851 height 386
click at [1062, 443] on div "掛單 結帳 明細" at bounding box center [1034, 474] width 259 height 62
click at [1050, 451] on button "結帳" at bounding box center [1034, 472] width 74 height 42
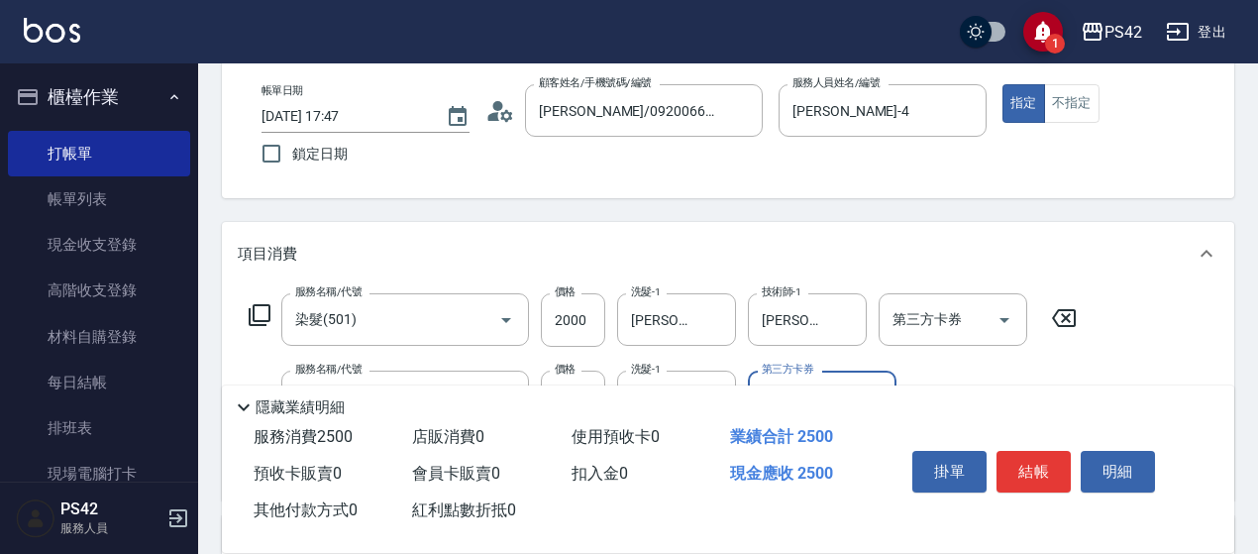
scroll to position [198, 0]
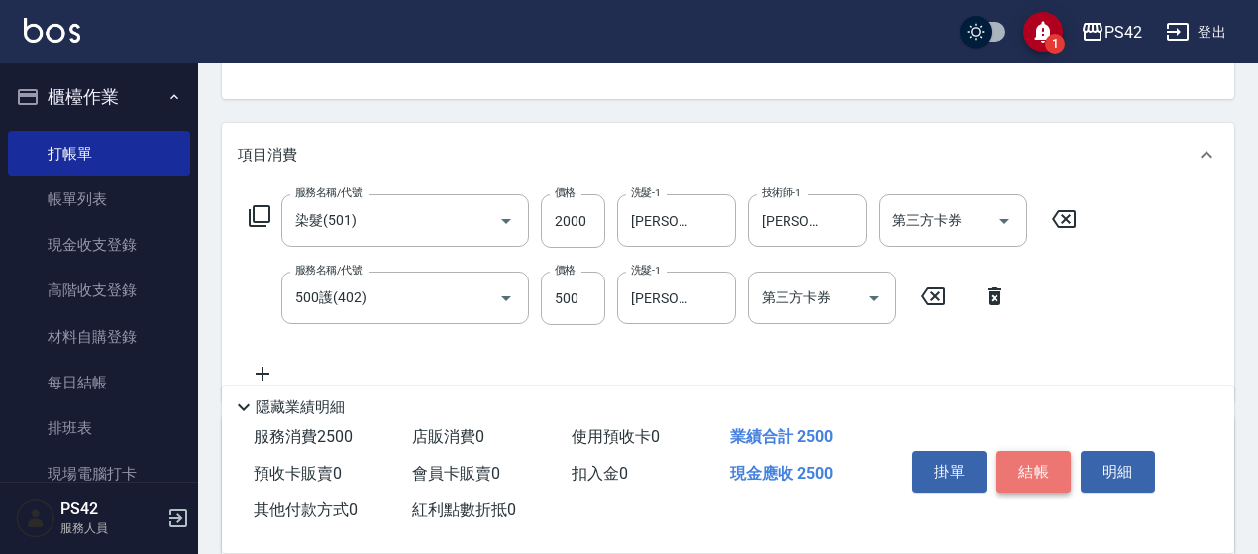
click at [1041, 468] on button "結帳" at bounding box center [1034, 472] width 74 height 42
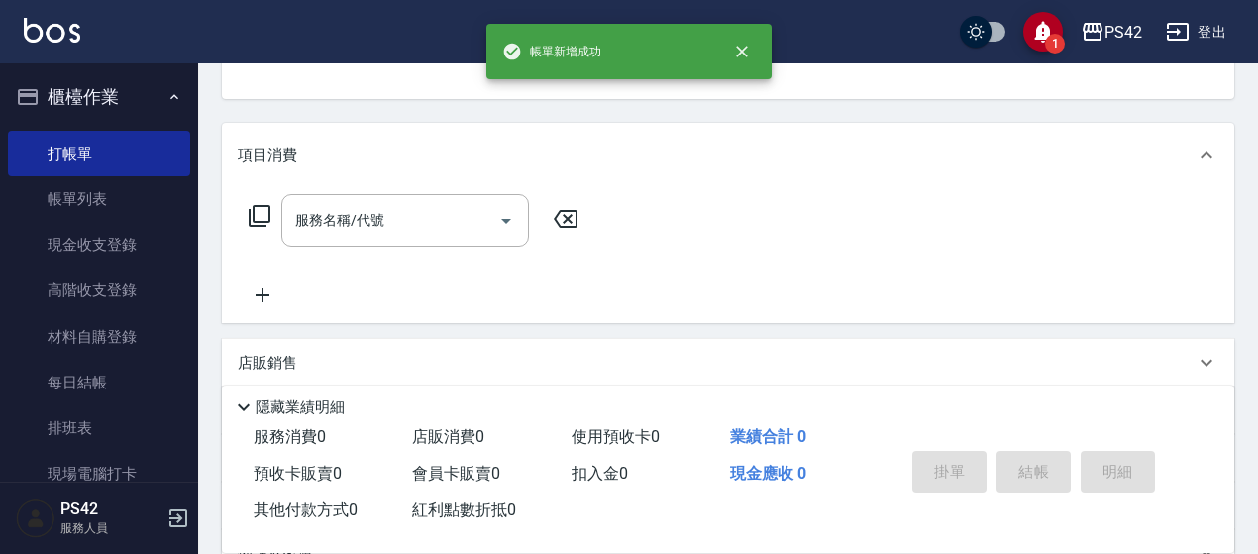
scroll to position [192, 0]
click at [472, 223] on input "服務名稱/代號" at bounding box center [390, 226] width 200 height 35
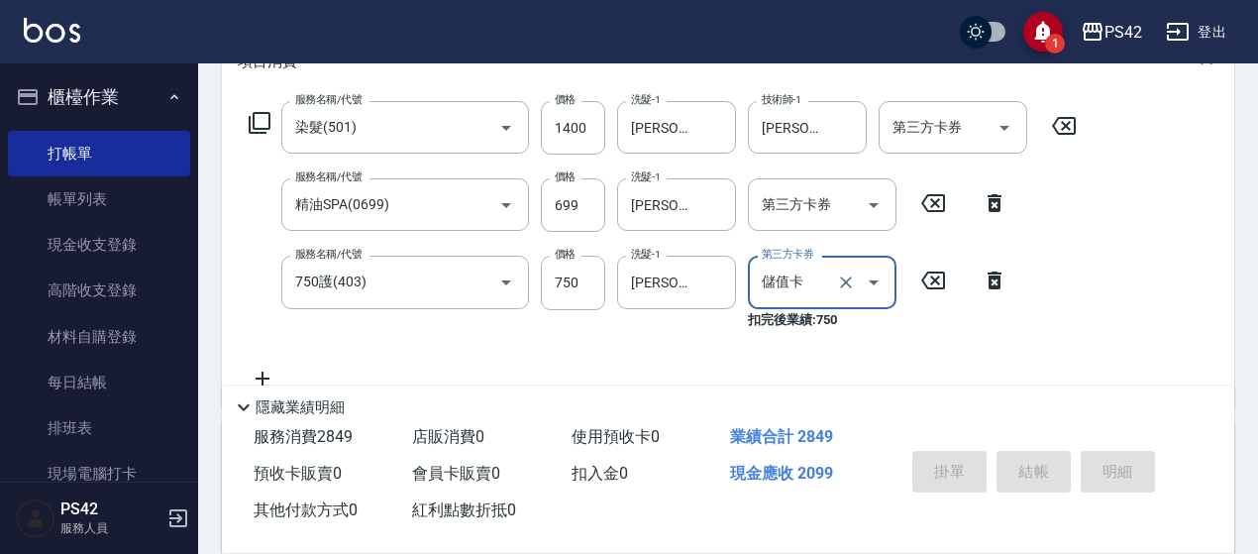
scroll to position [390, 0]
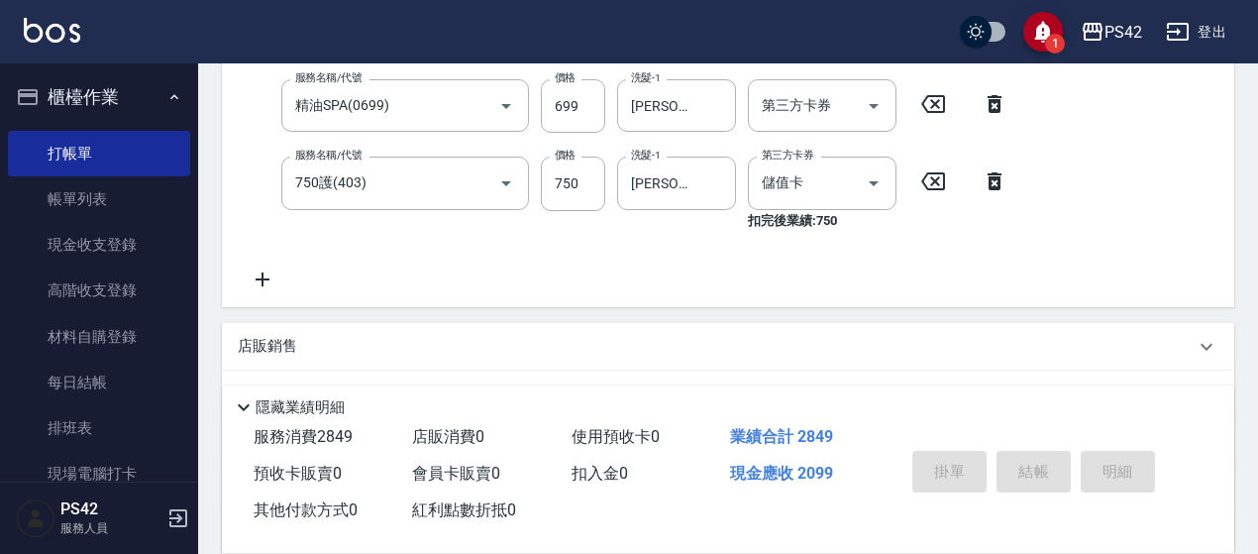
click at [261, 268] on icon at bounding box center [263, 280] width 50 height 24
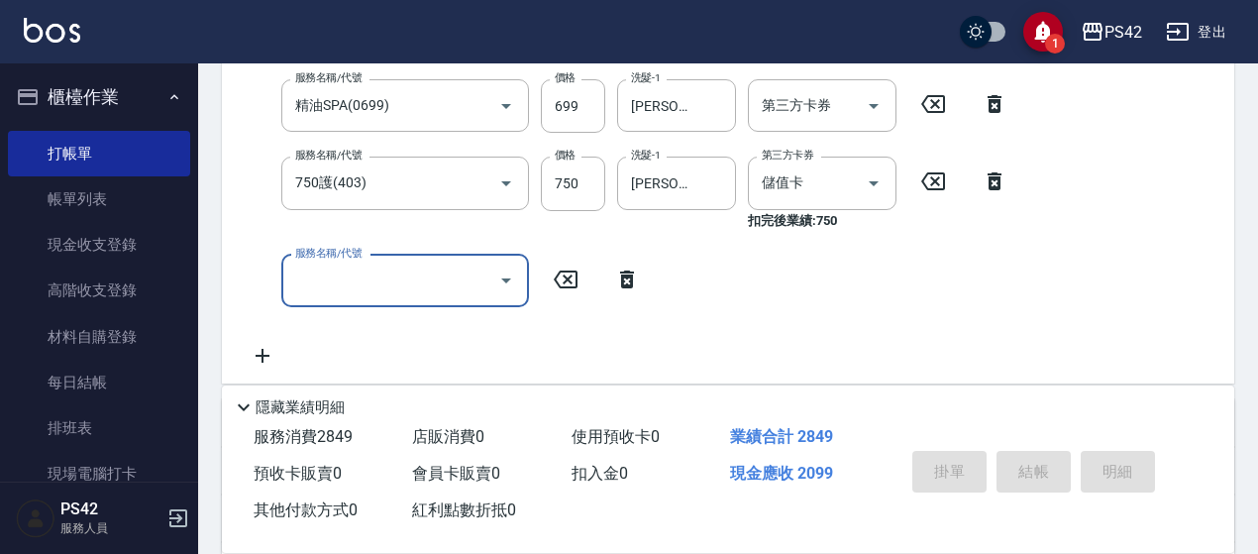
click at [400, 272] on input "服務名稱/代號" at bounding box center [390, 281] width 200 height 35
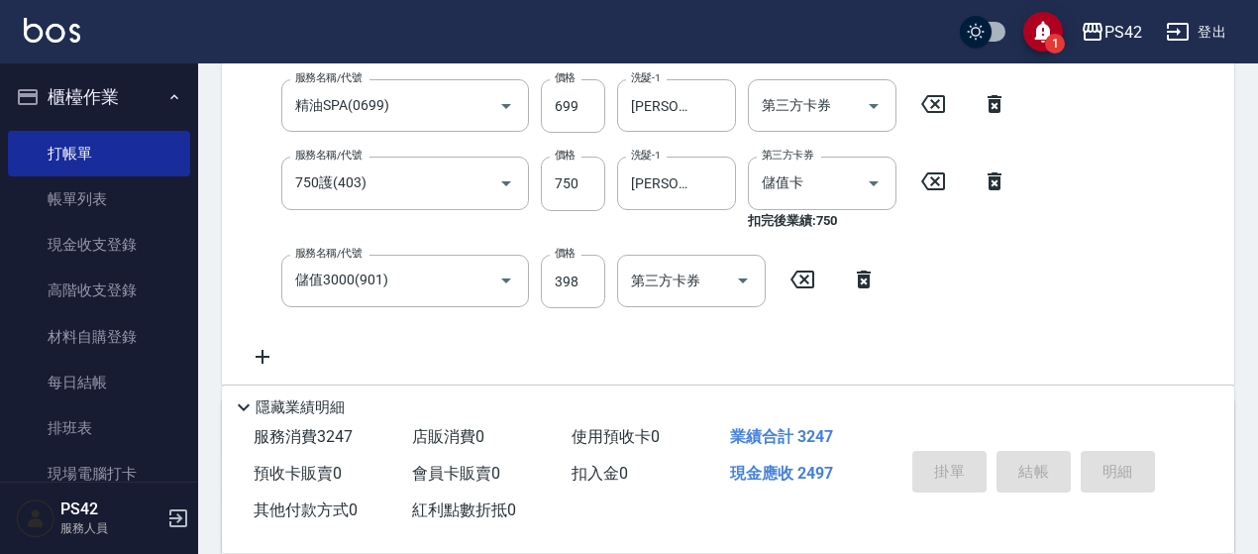
click at [1096, 336] on div "服務名稱/代號 染髮(501) 服務名稱/代號 價格 1400 價格 洗髮-1 陳盈嵐-33 洗髮-1 技術師-1 陳盈嵐-33 技術師-1 第三方卡券 第三…" at bounding box center [728, 189] width 1013 height 390
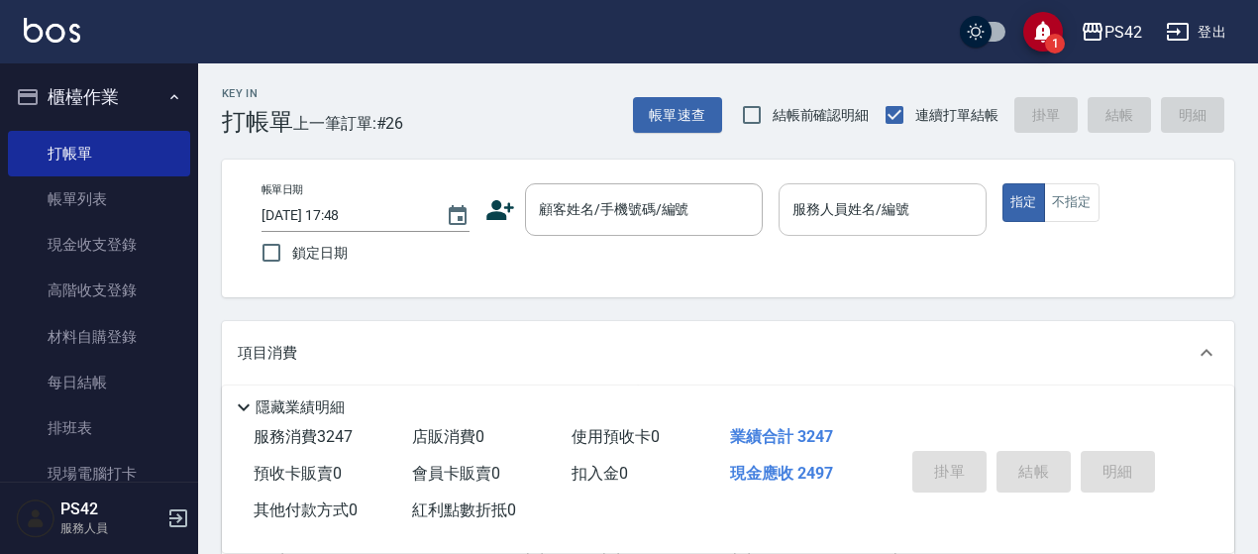
click at [901, 207] on input "服務人員姓名/編號" at bounding box center [883, 209] width 190 height 35
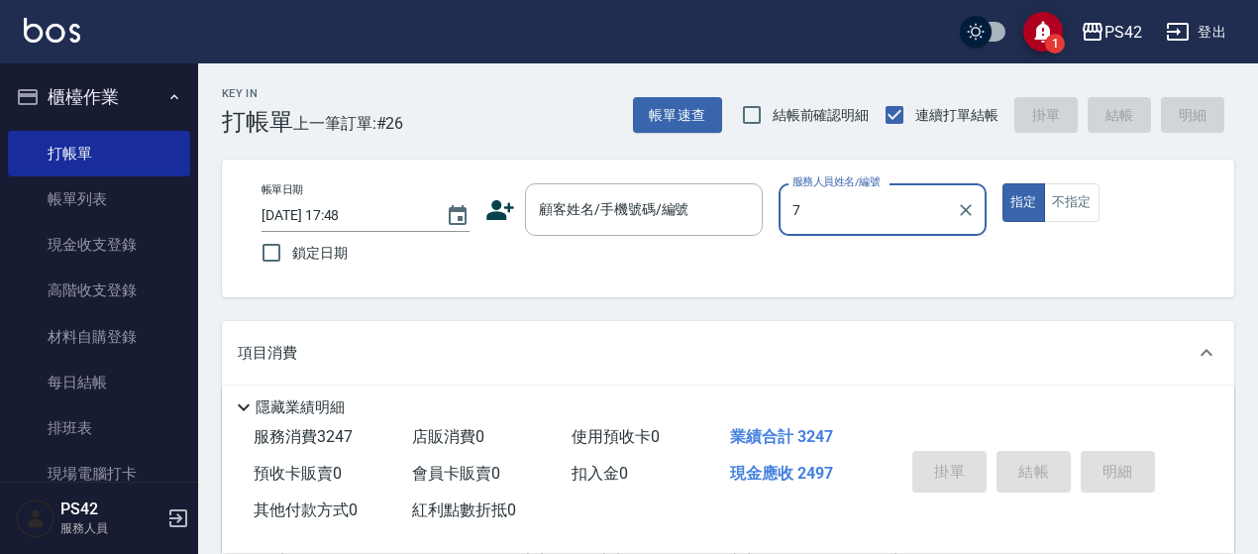
click at [1003, 183] on button "指定" at bounding box center [1024, 202] width 43 height 39
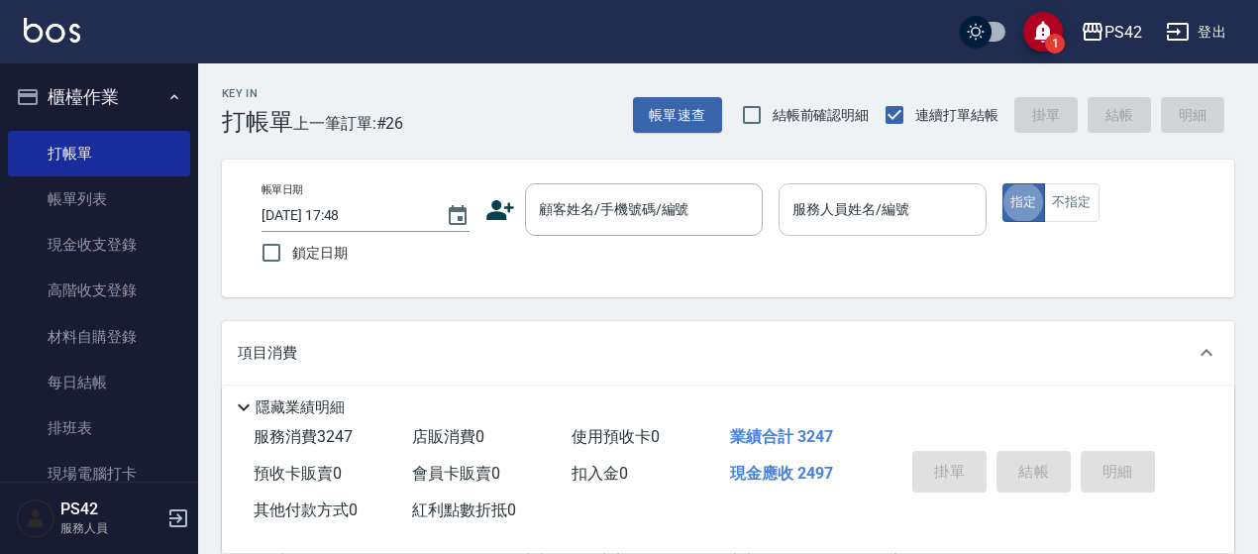
click at [890, 187] on div "服務人員姓名/編號" at bounding box center [883, 209] width 208 height 53
click at [694, 210] on input "顧客姓名/手機號碼/編號" at bounding box center [629, 209] width 190 height 35
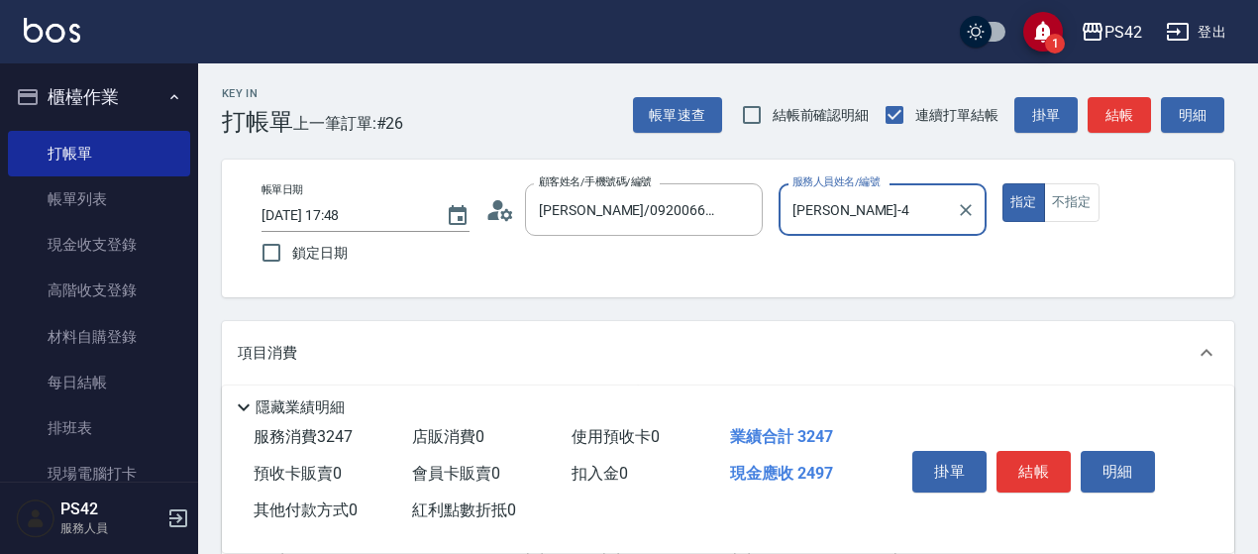
click at [1032, 443] on div "掛單 結帳 明細" at bounding box center [1034, 474] width 259 height 62
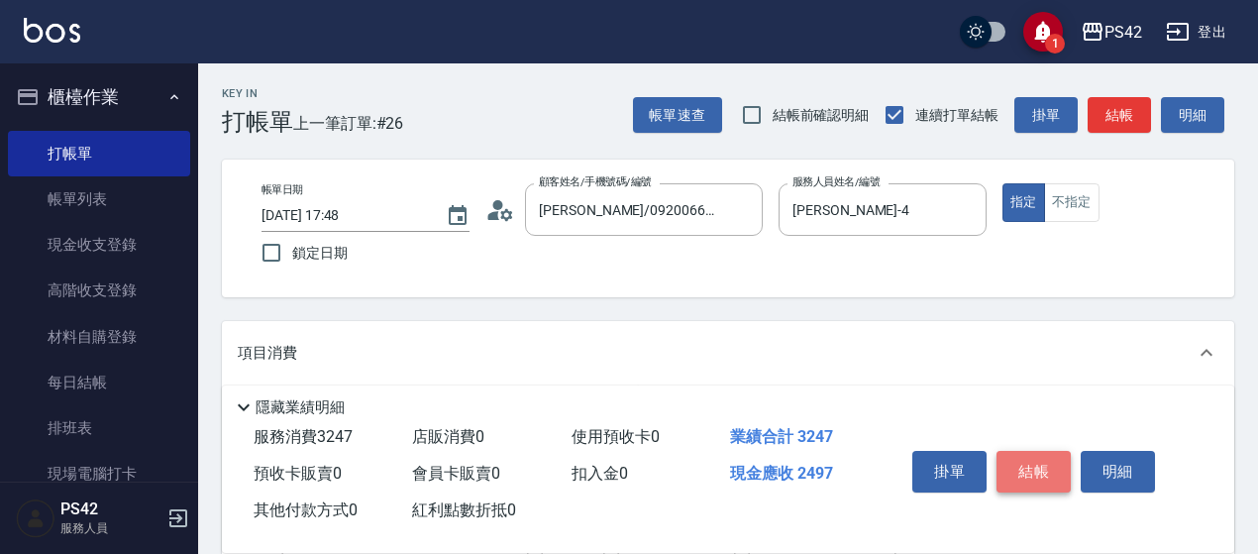
click at [1032, 472] on button "結帳" at bounding box center [1034, 472] width 74 height 42
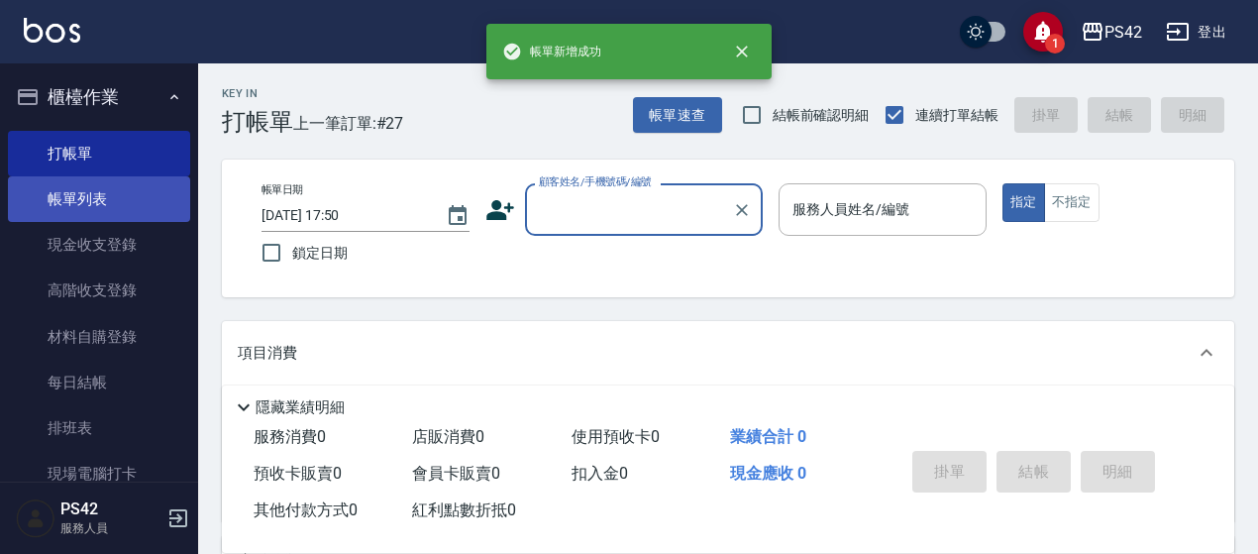
click at [117, 191] on link "帳單列表" at bounding box center [99, 199] width 182 height 46
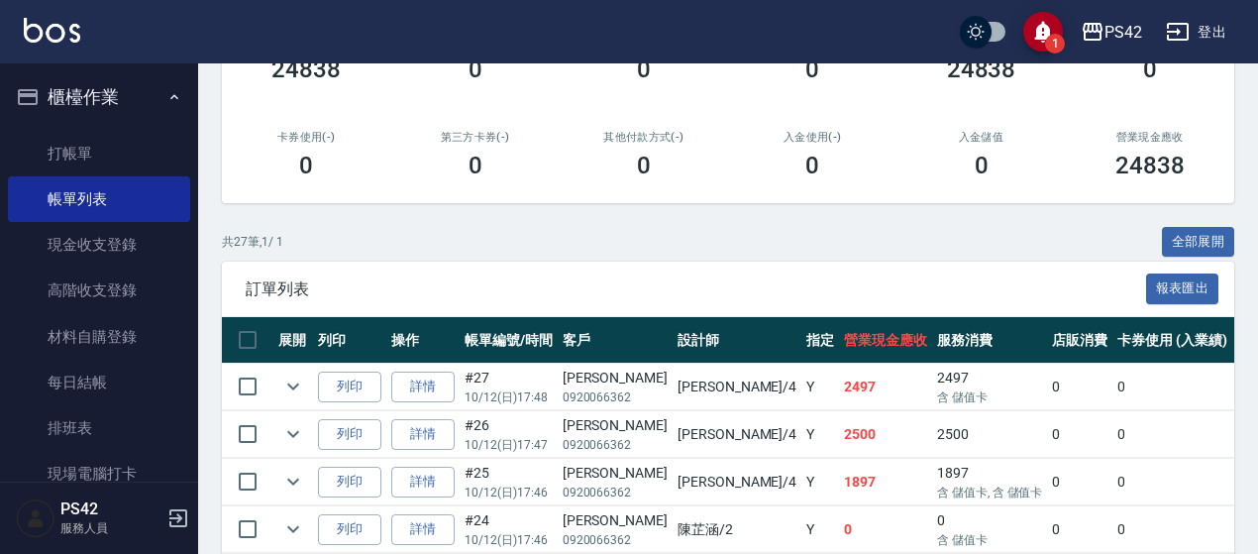
scroll to position [396, 0]
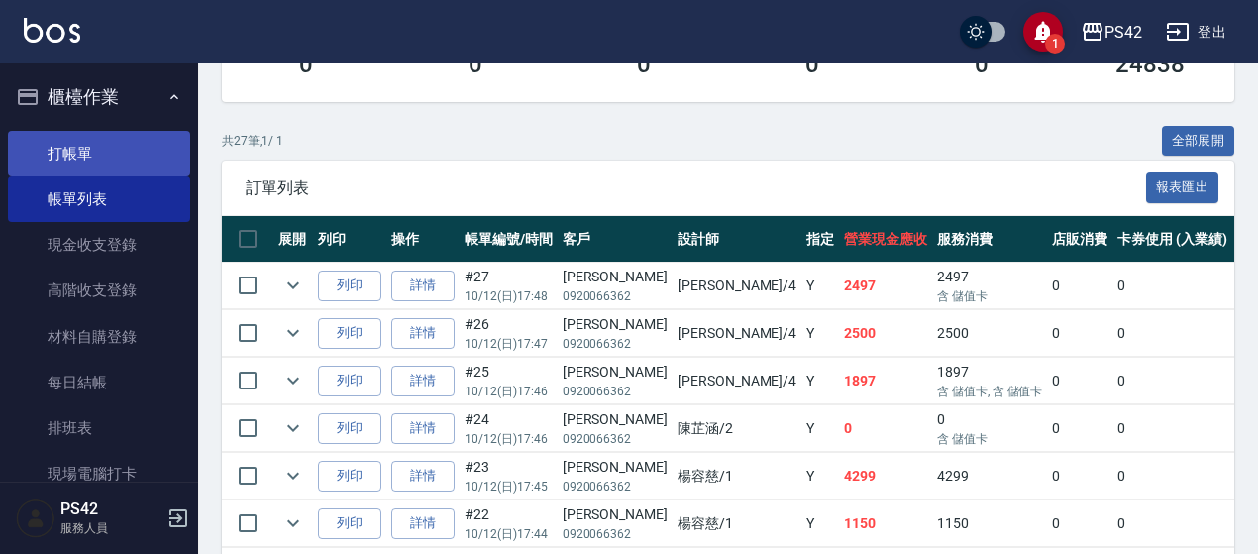
click at [130, 132] on link "打帳單" at bounding box center [99, 154] width 182 height 46
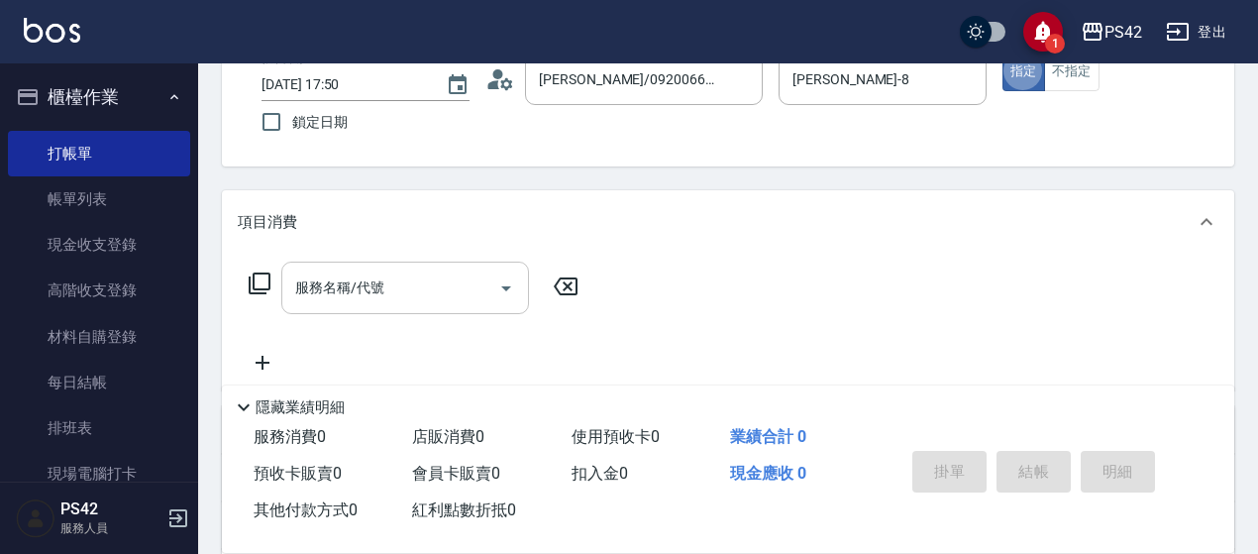
scroll to position [297, 0]
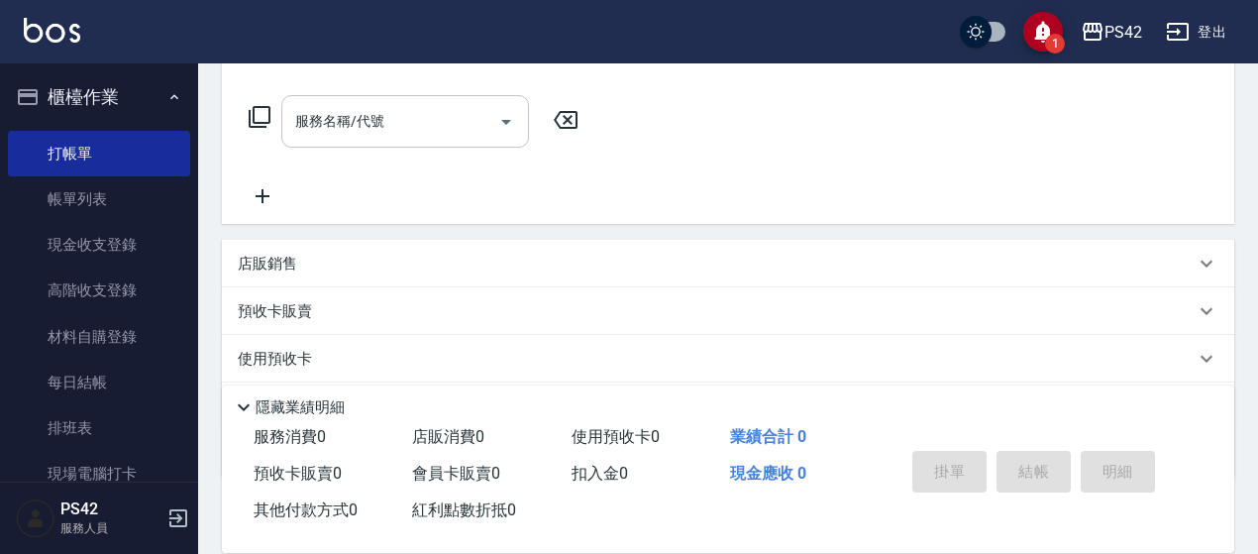
click at [343, 108] on div "服務名稱/代號 服務名稱/代號" at bounding box center [405, 121] width 248 height 53
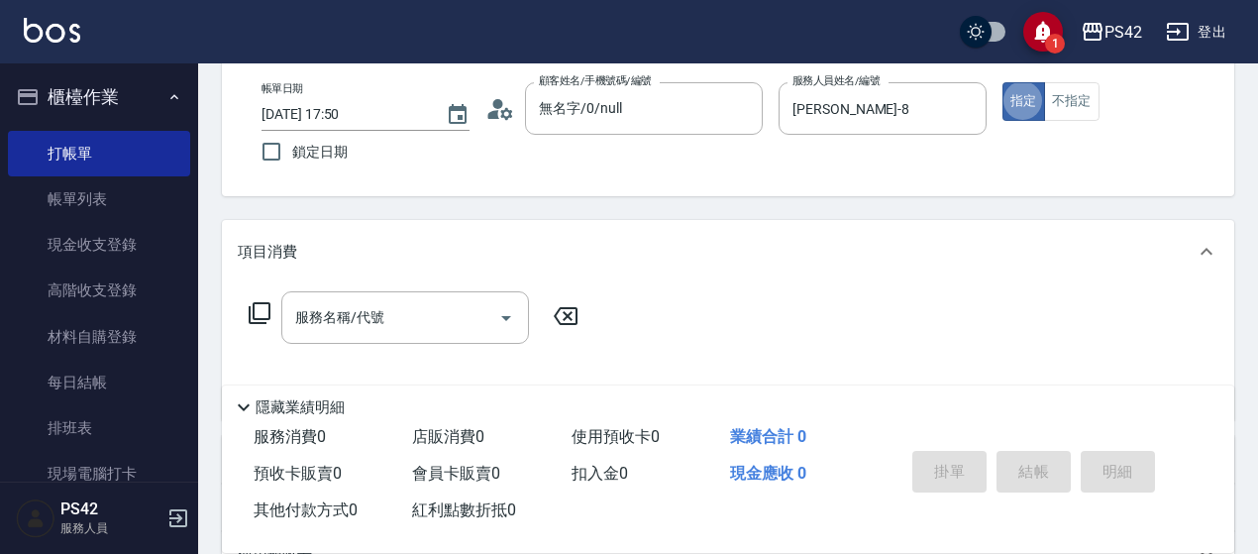
scroll to position [198, 0]
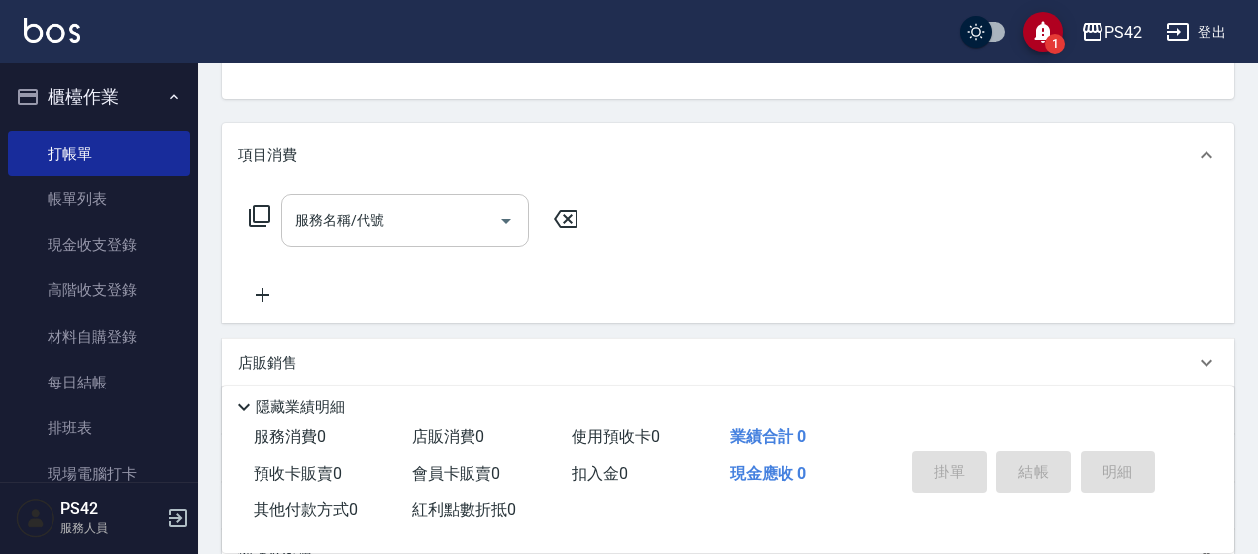
click at [450, 219] on input "服務名稱/代號" at bounding box center [390, 220] width 200 height 35
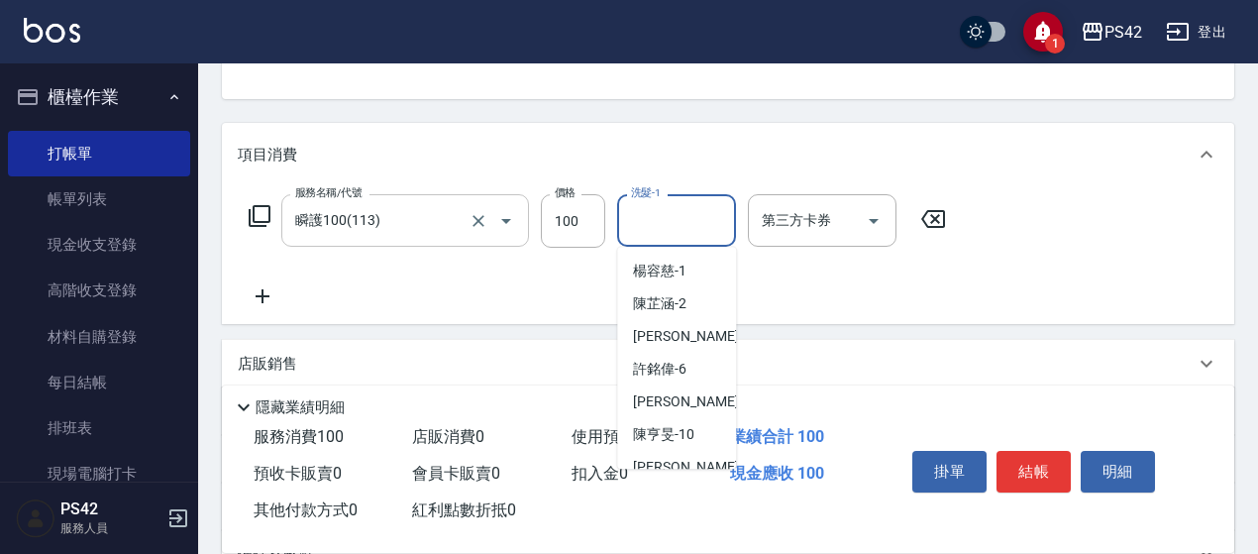
scroll to position [734, 0]
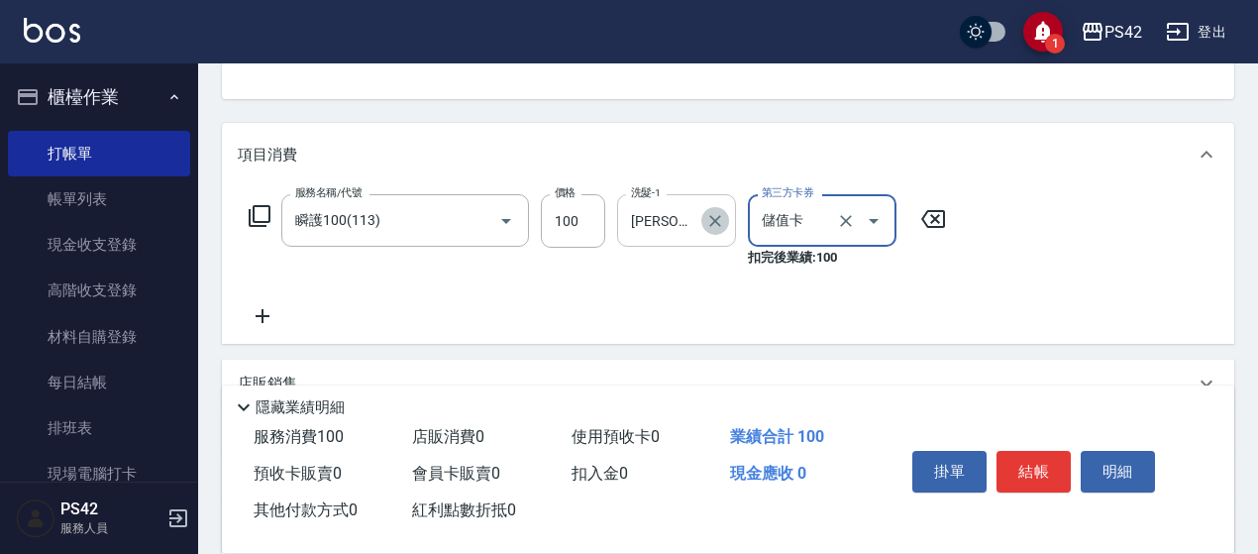
click at [713, 213] on icon "Clear" at bounding box center [715, 221] width 20 height 20
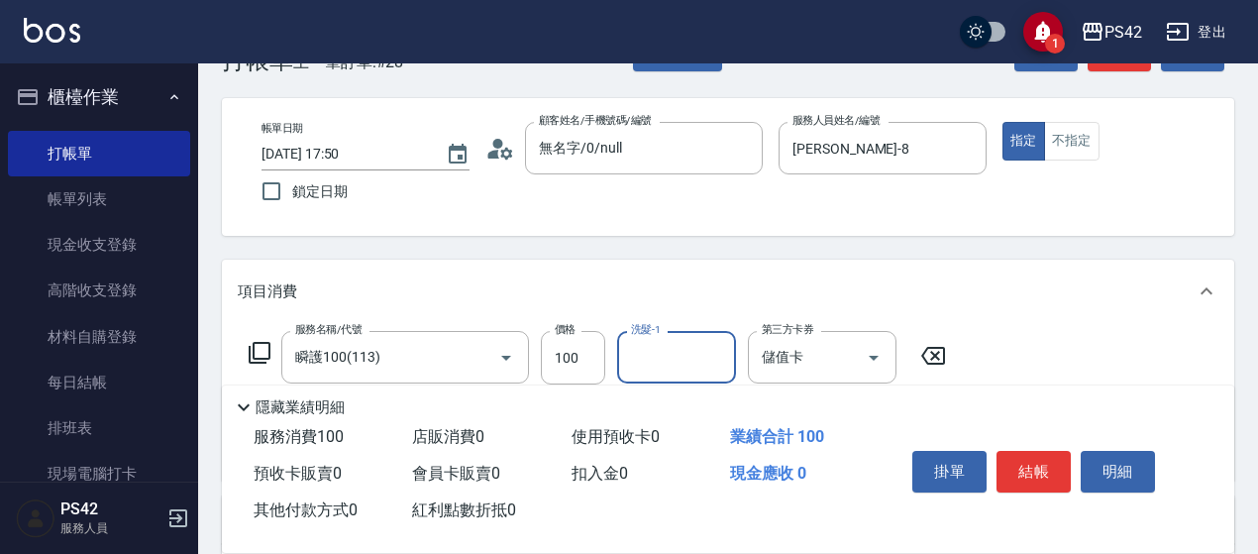
scroll to position [0, 0]
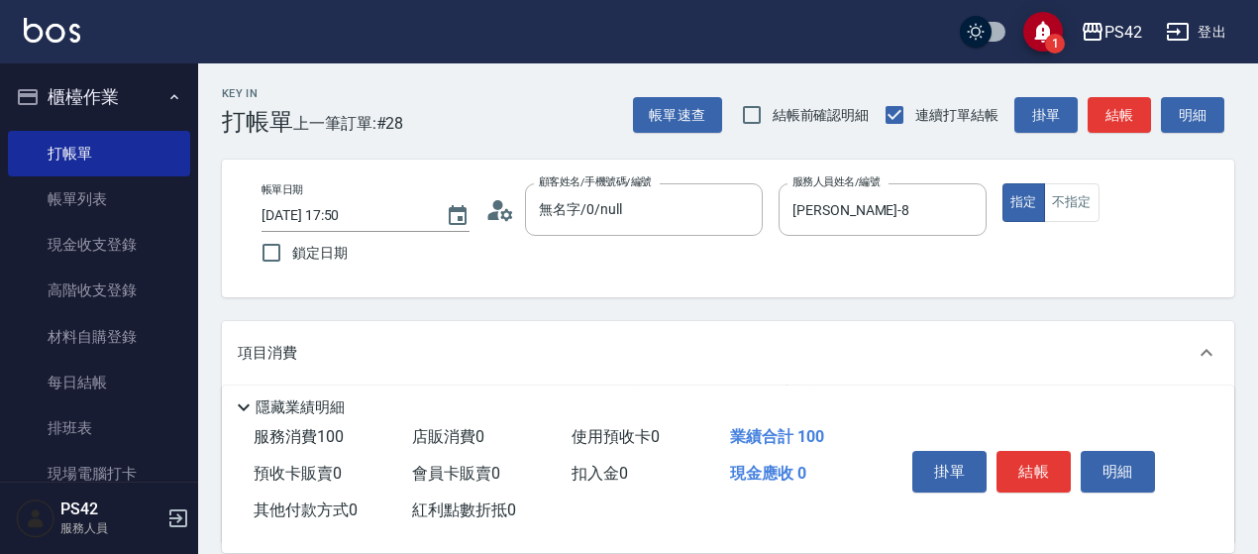
click at [1030, 463] on button "結帳" at bounding box center [1034, 472] width 74 height 42
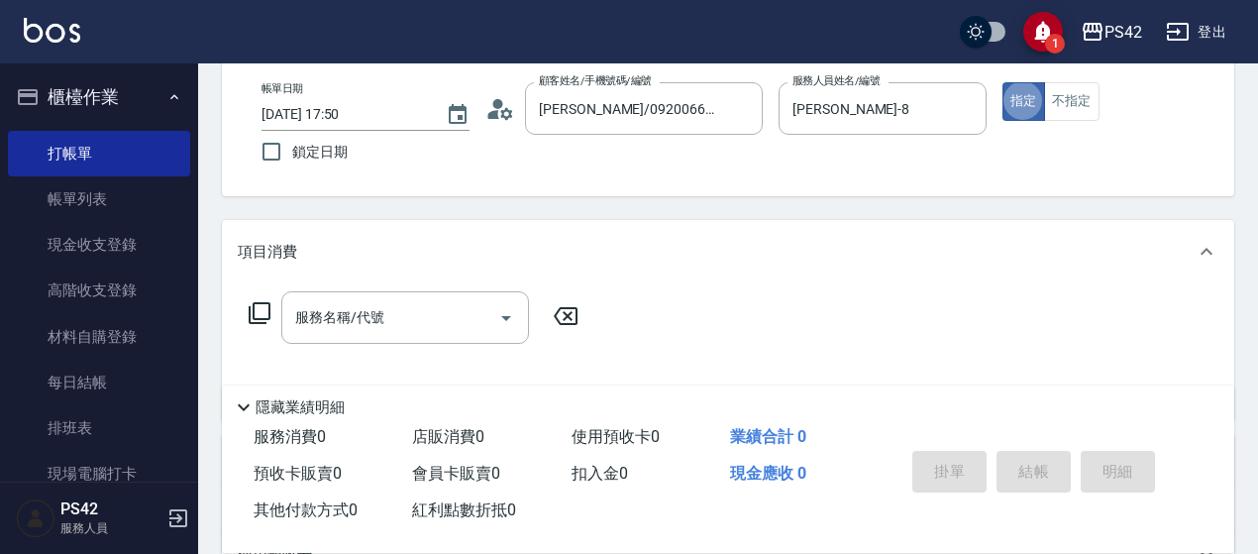
scroll to position [198, 0]
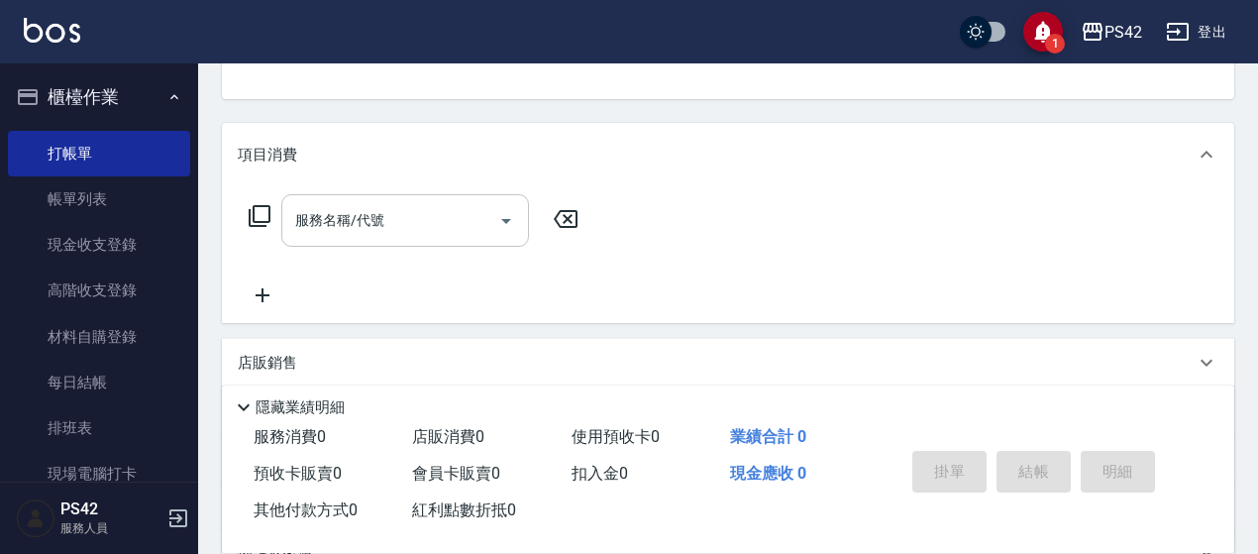
click at [405, 229] on input "服務名稱/代號" at bounding box center [390, 220] width 200 height 35
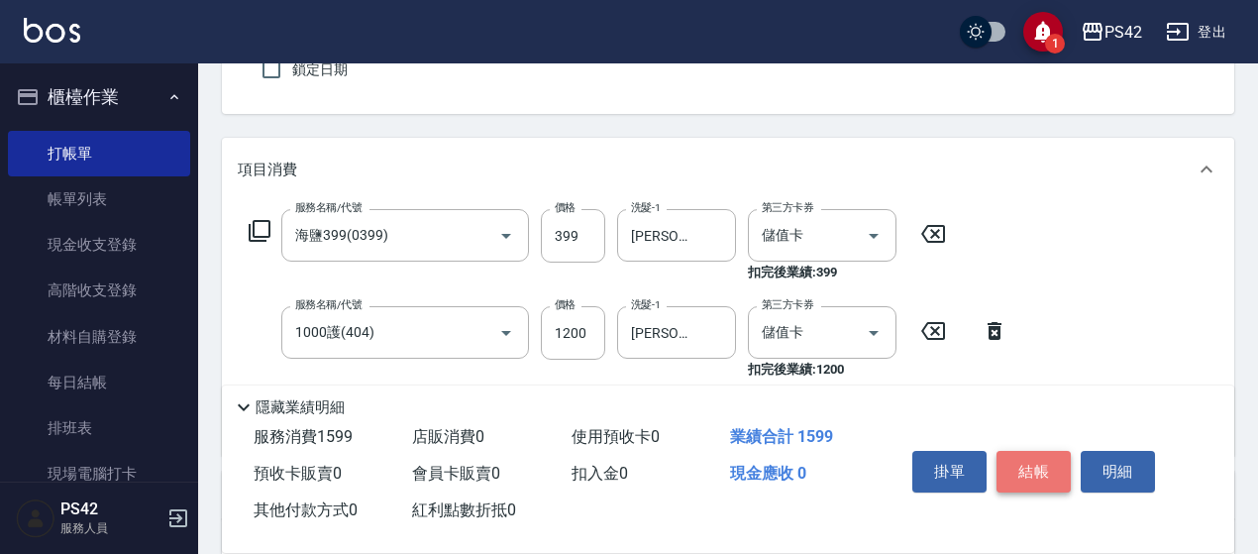
click at [1032, 451] on button "結帳" at bounding box center [1034, 472] width 74 height 42
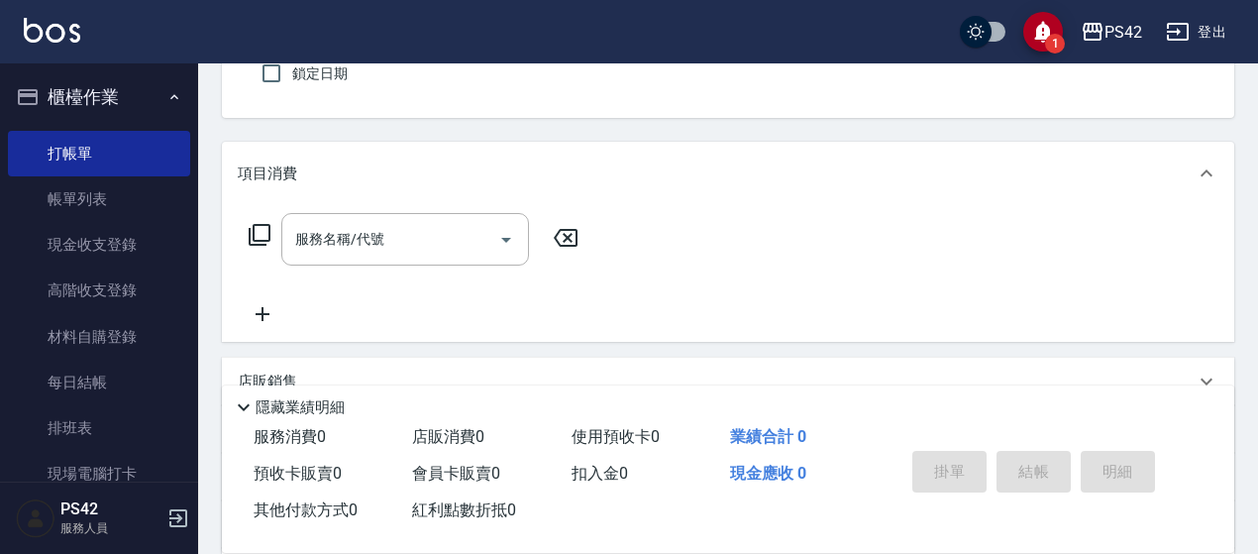
scroll to position [198, 0]
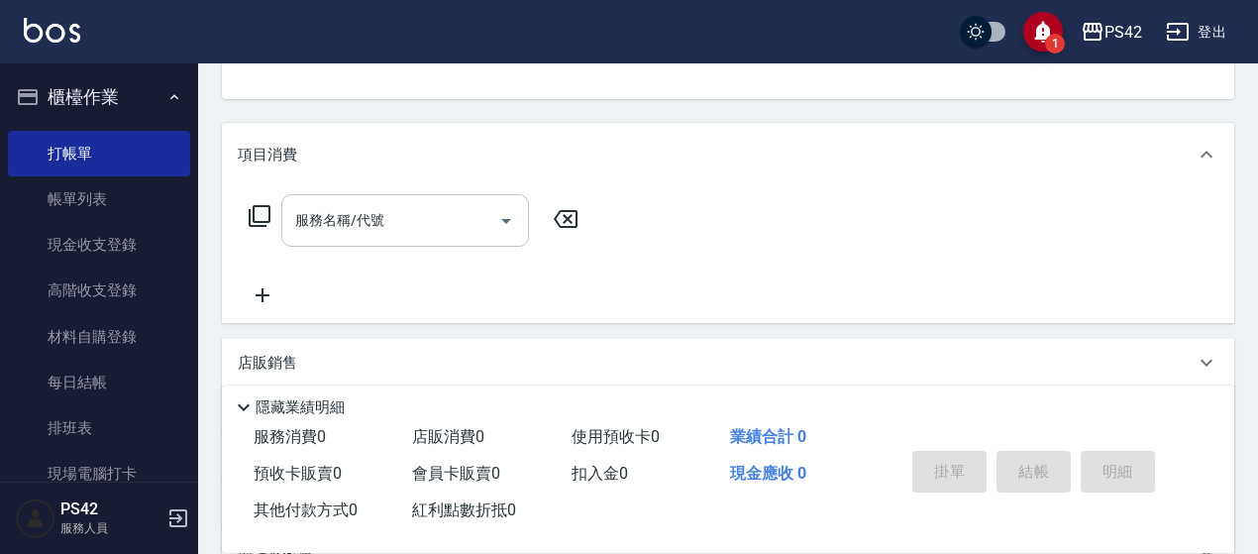
click at [443, 225] on input "服務名稱/代號" at bounding box center [390, 220] width 200 height 35
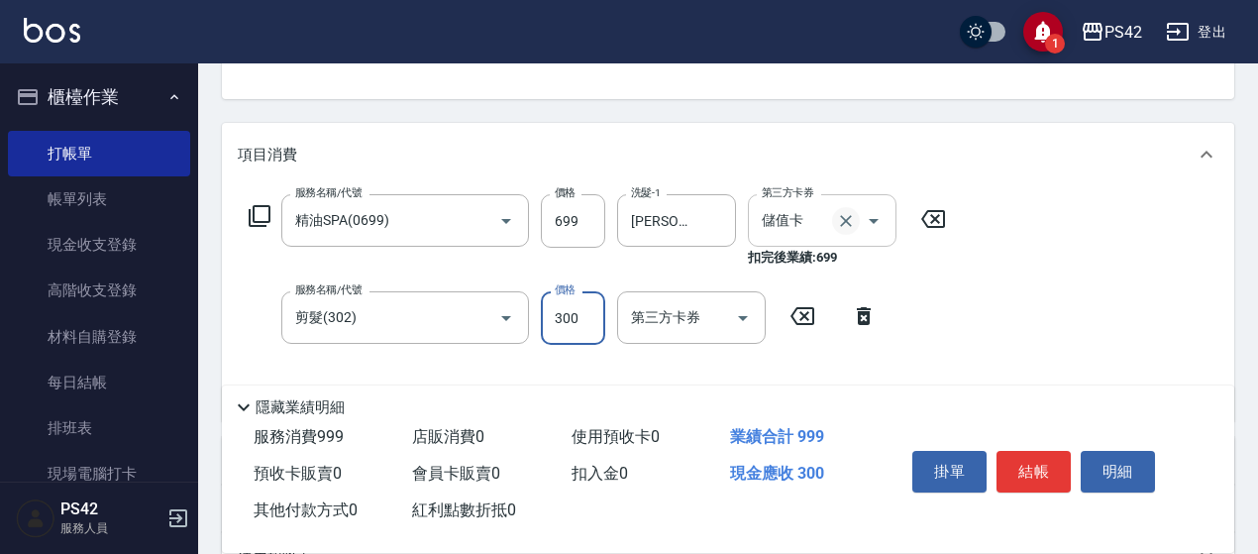
click at [850, 223] on icon "Clear" at bounding box center [846, 221] width 20 height 20
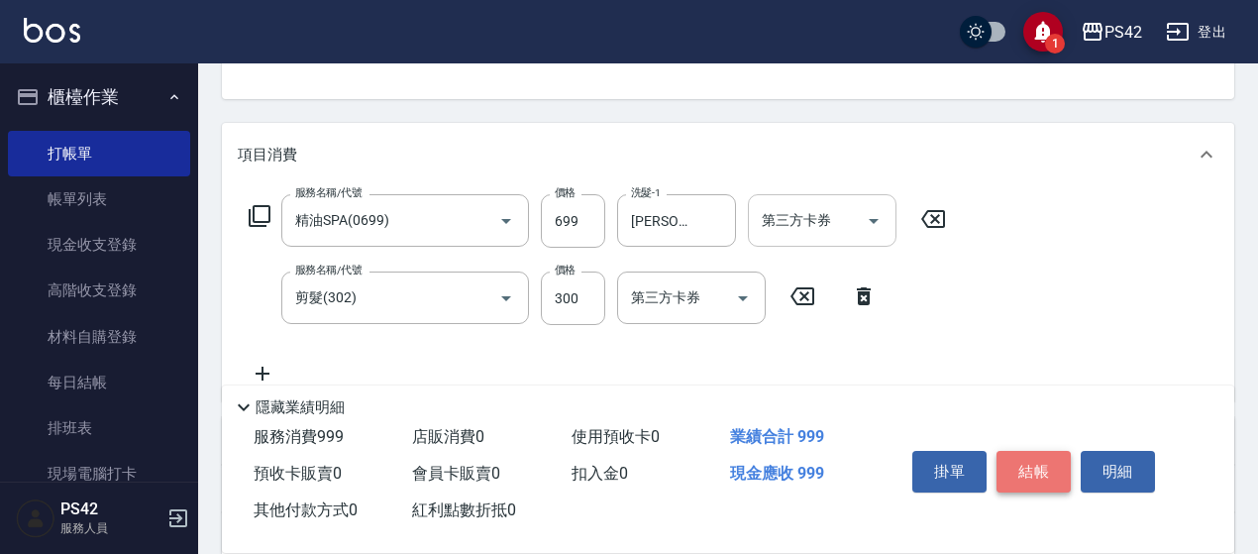
click at [1028, 455] on button "結帳" at bounding box center [1034, 472] width 74 height 42
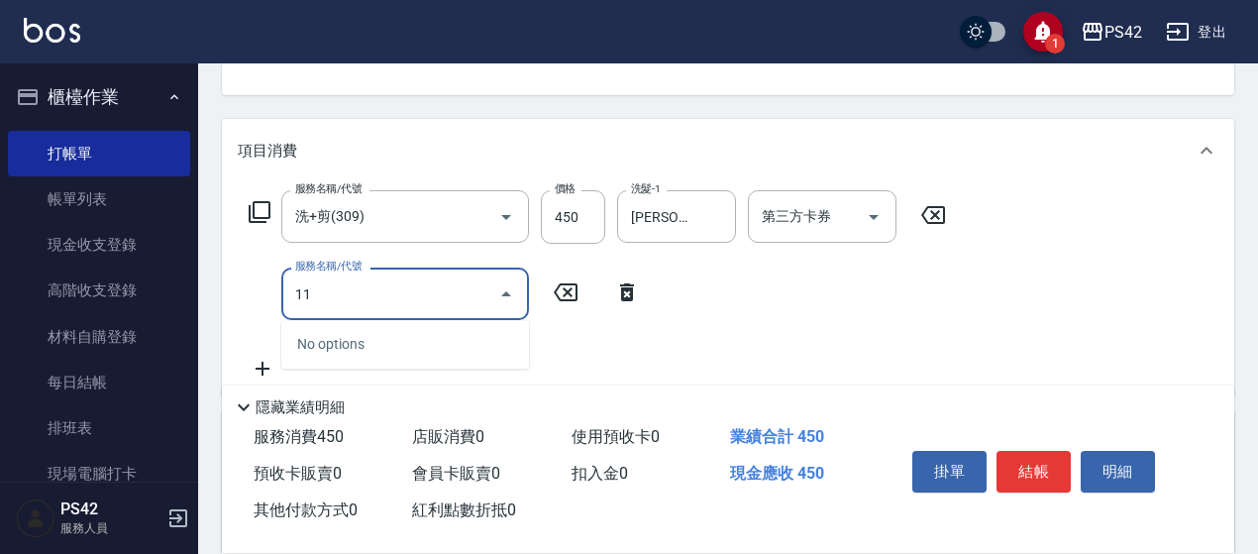
scroll to position [297, 0]
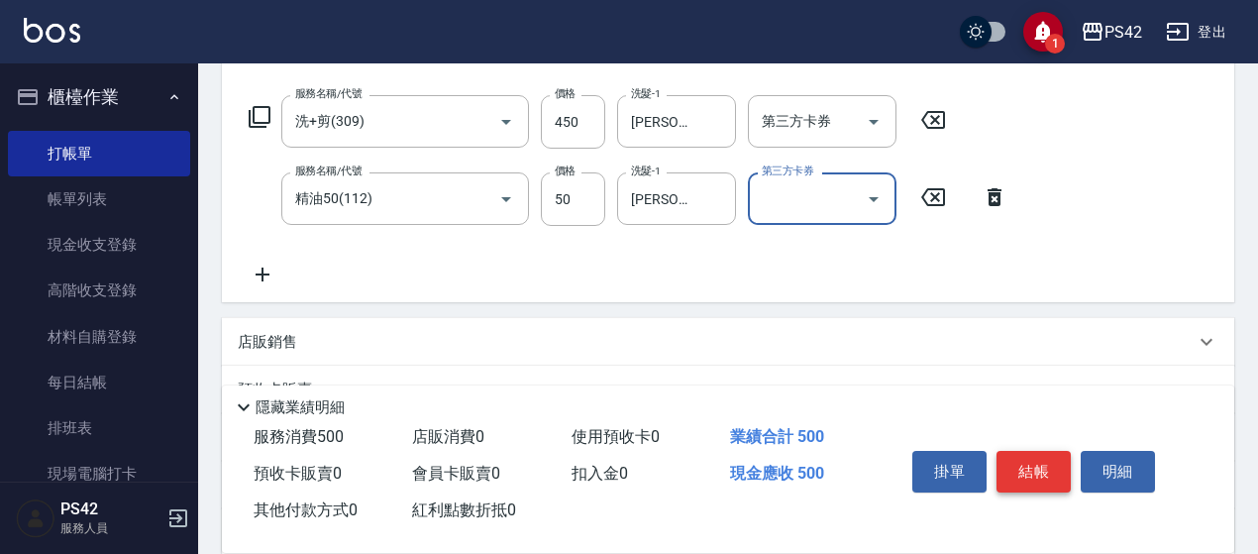
click at [1064, 465] on button "結帳" at bounding box center [1034, 472] width 74 height 42
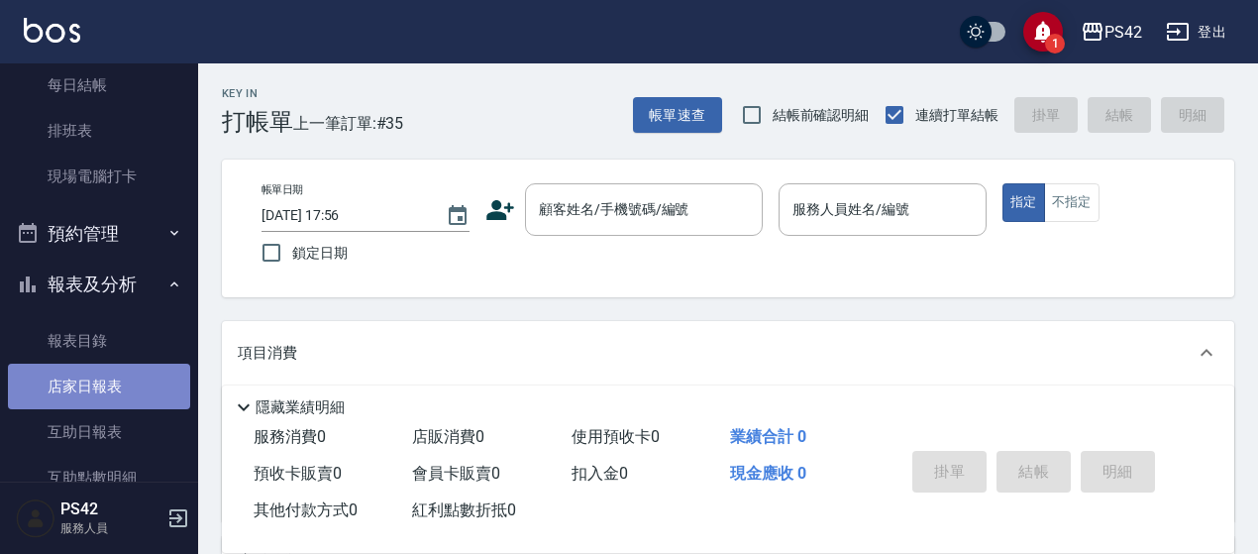
click at [110, 379] on link "店家日報表" at bounding box center [99, 387] width 182 height 46
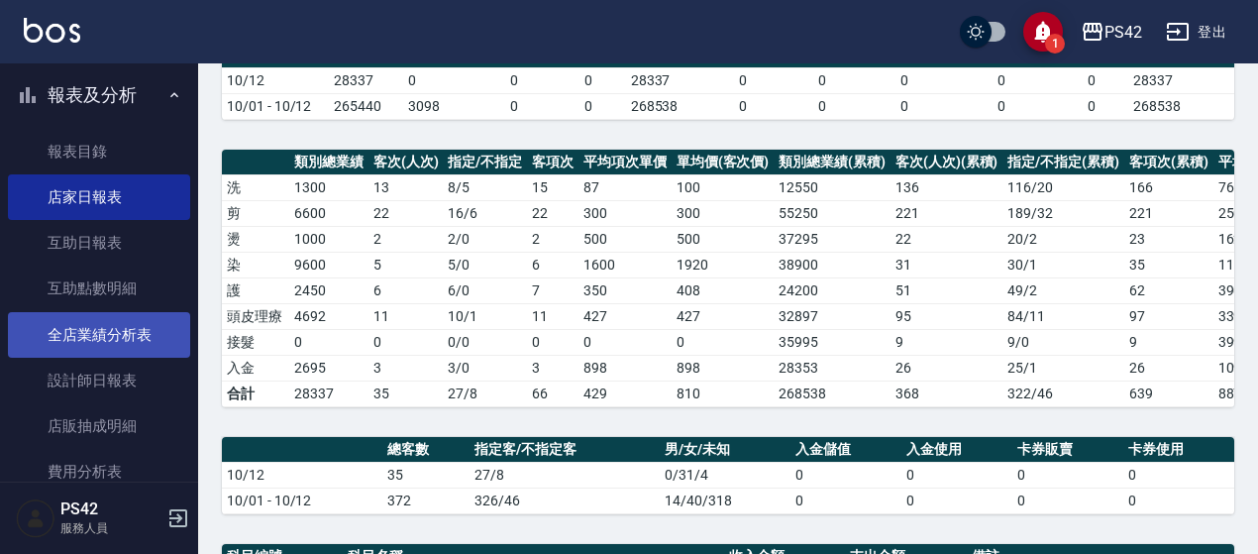
scroll to position [495, 0]
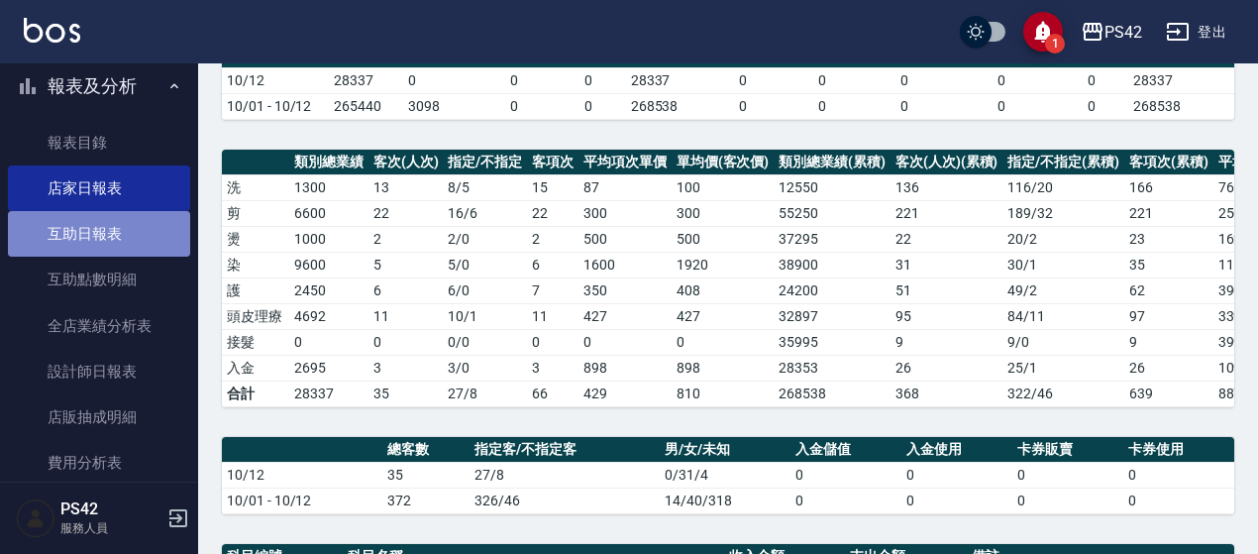
click at [122, 247] on link "互助日報表" at bounding box center [99, 234] width 182 height 46
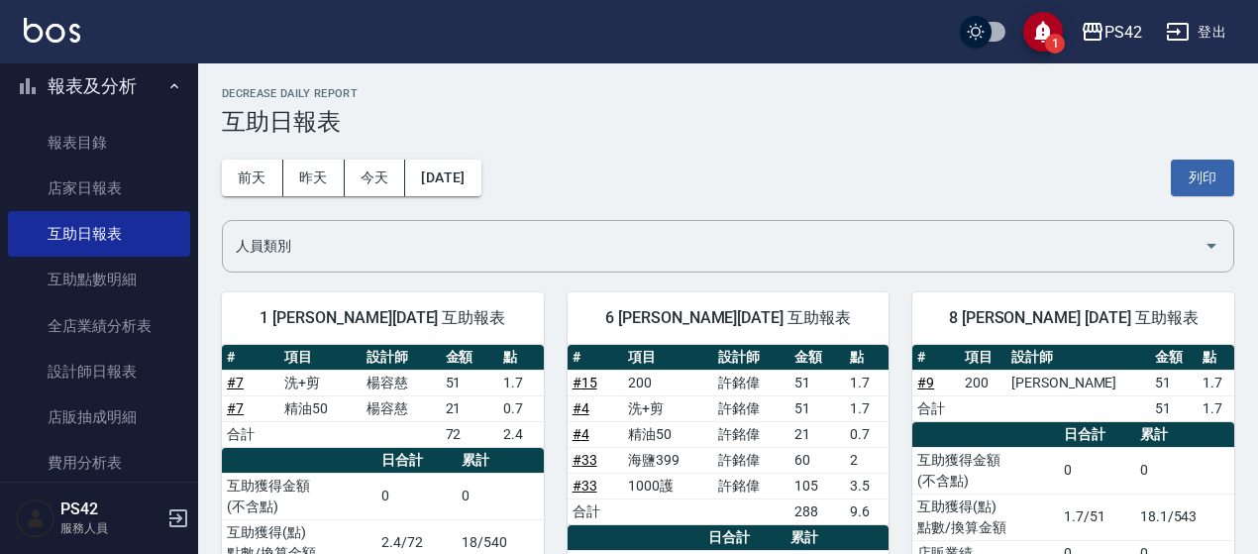
click at [1185, 27] on icon "button" at bounding box center [1178, 32] width 24 height 24
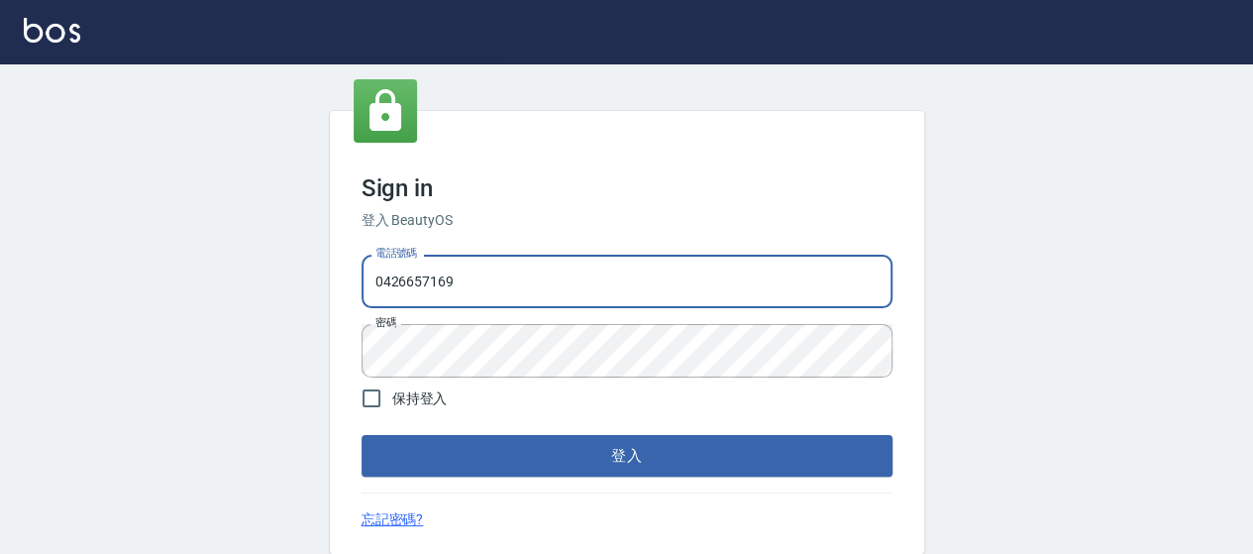
click at [590, 270] on input "0426657169" at bounding box center [627, 282] width 531 height 54
type input "0426653545"
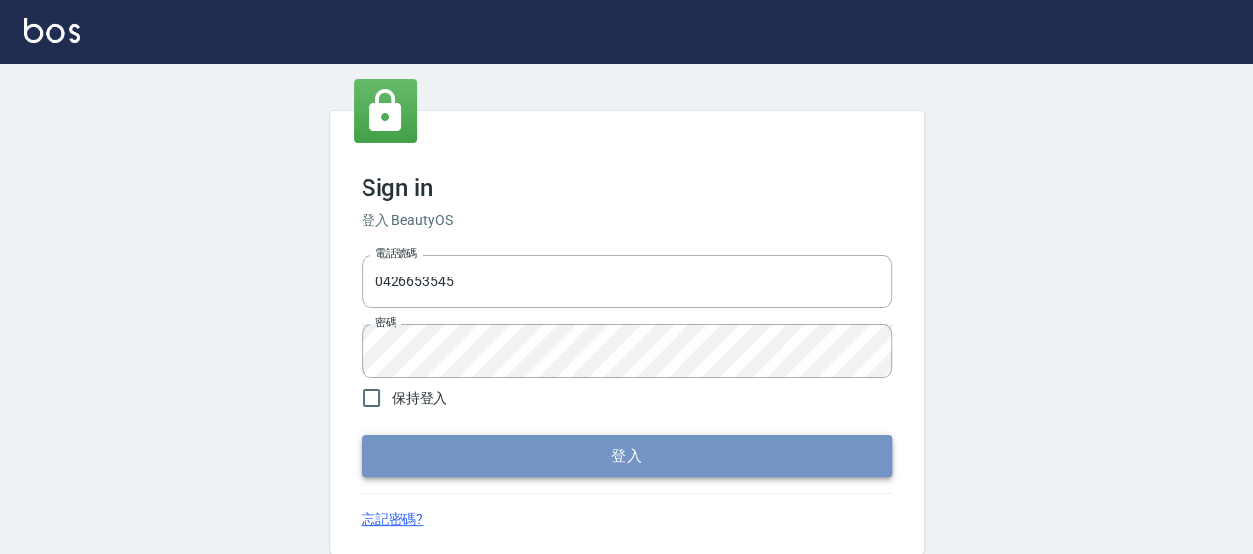
click at [589, 455] on button "登入" at bounding box center [627, 456] width 531 height 42
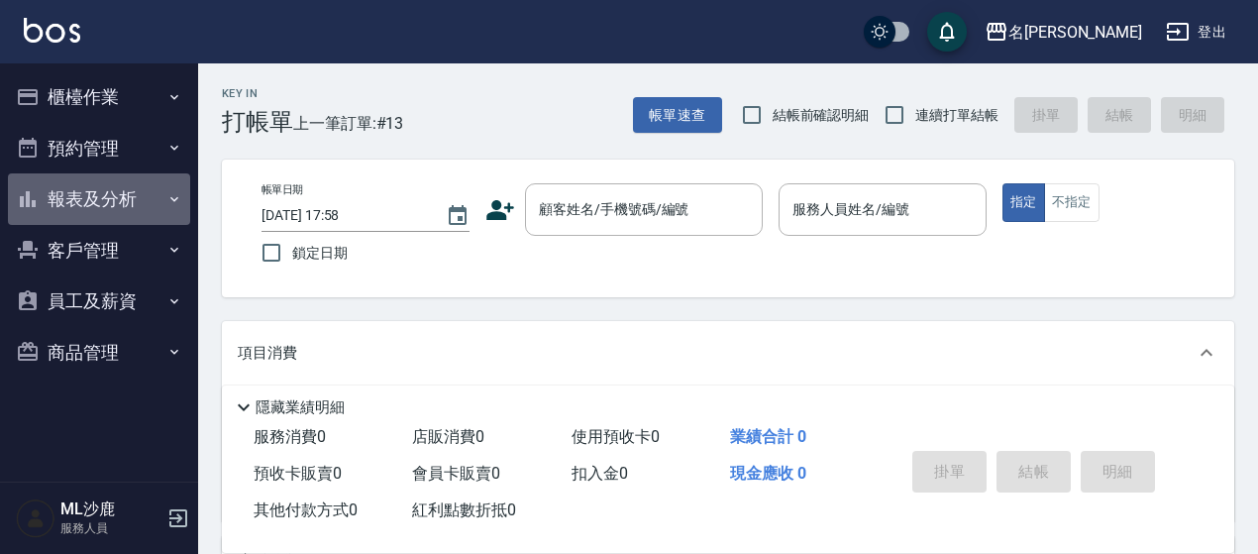
click at [109, 203] on button "報表及分析" at bounding box center [99, 199] width 182 height 52
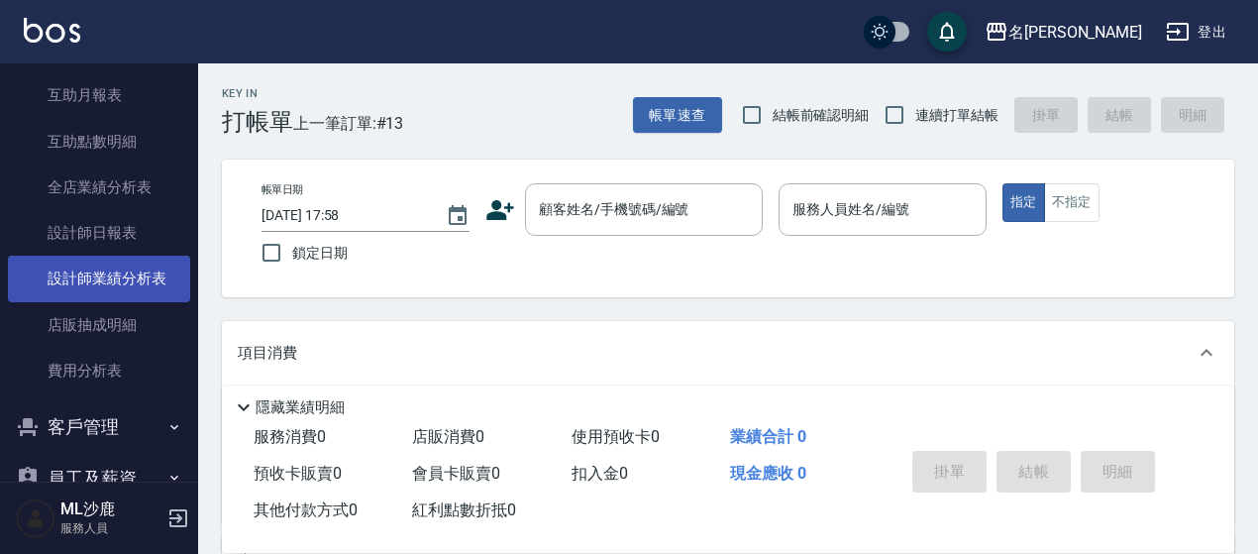
scroll to position [198, 0]
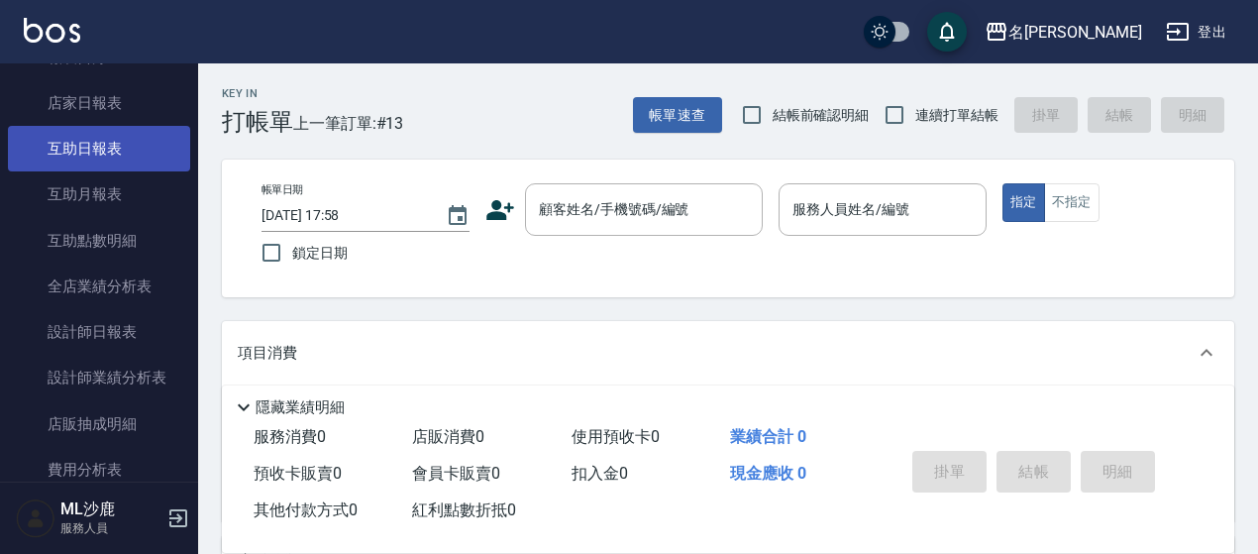
click at [129, 156] on link "互助日報表" at bounding box center [99, 149] width 182 height 46
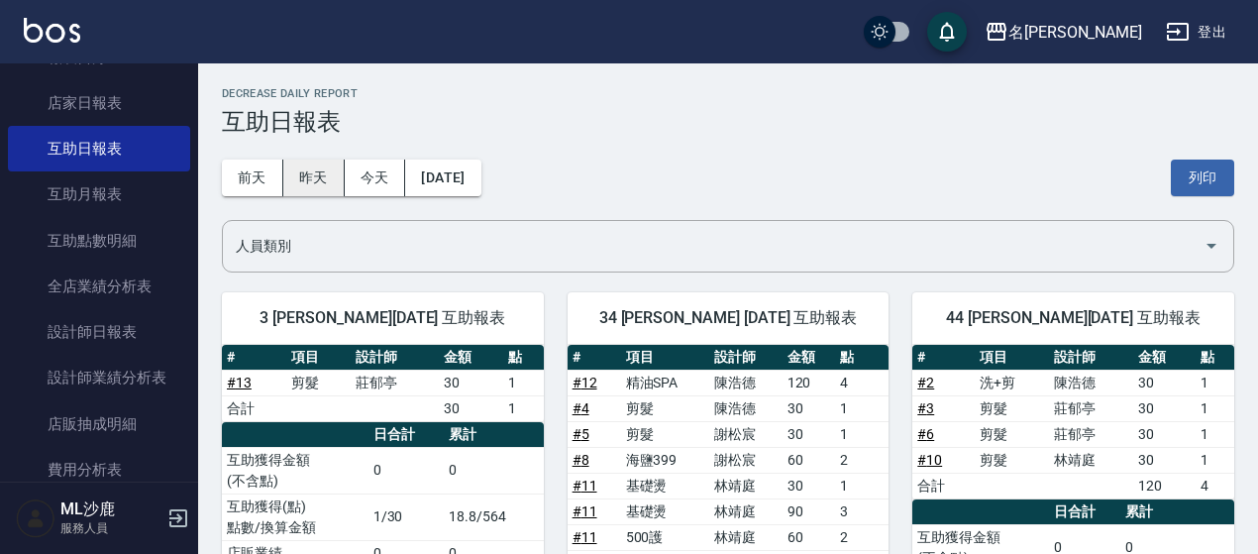
click at [316, 177] on button "昨天" at bounding box center [313, 178] width 61 height 37
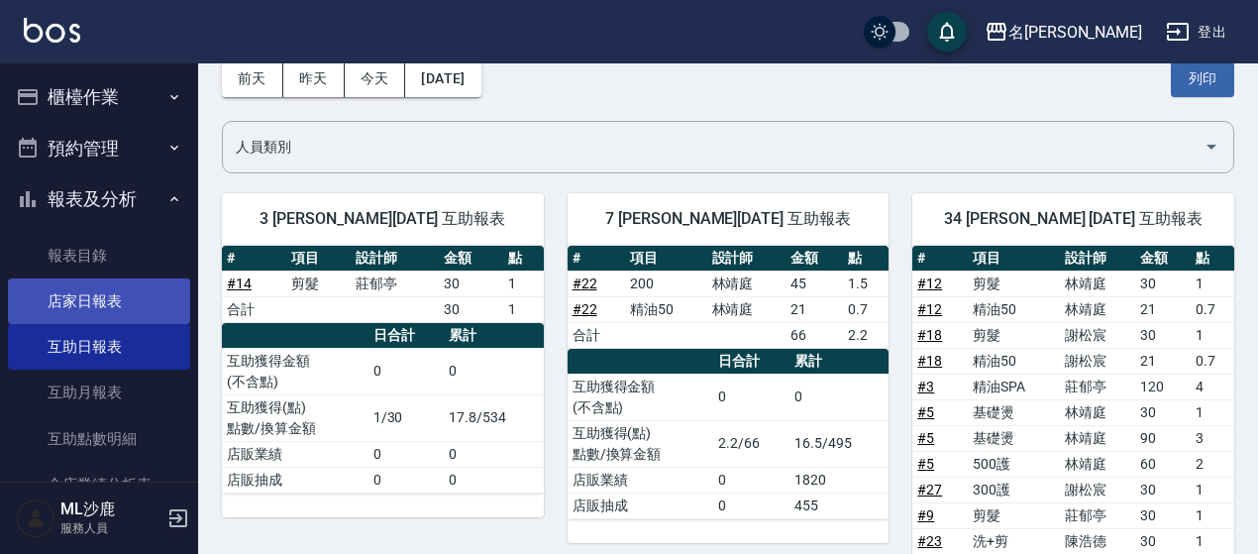
click at [102, 306] on link "店家日報表" at bounding box center [99, 301] width 182 height 46
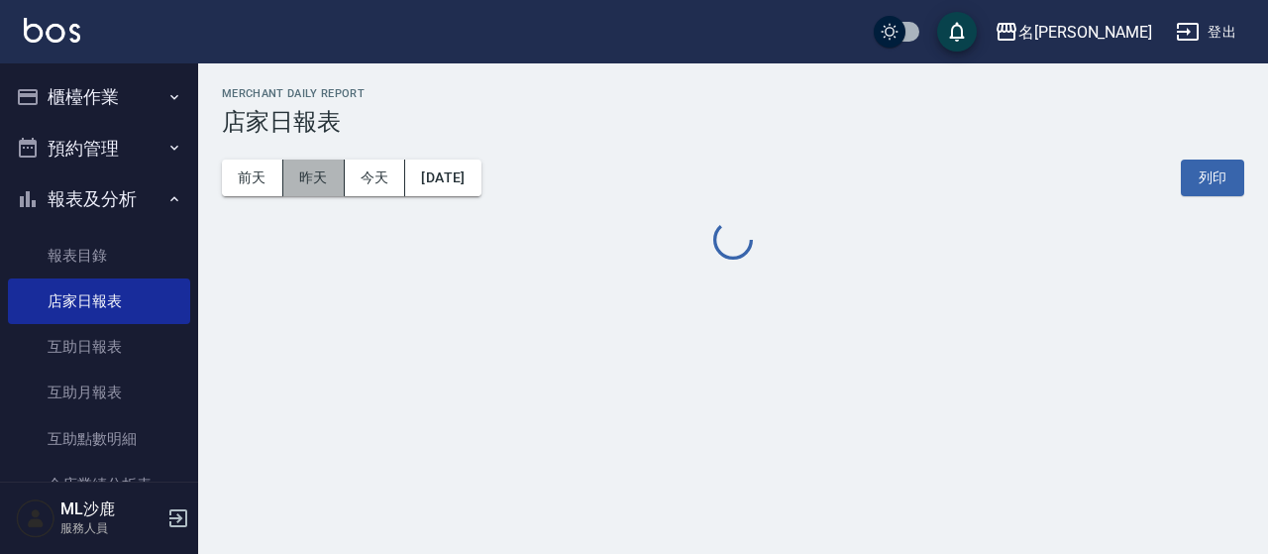
click at [311, 181] on button "昨天" at bounding box center [313, 178] width 61 height 37
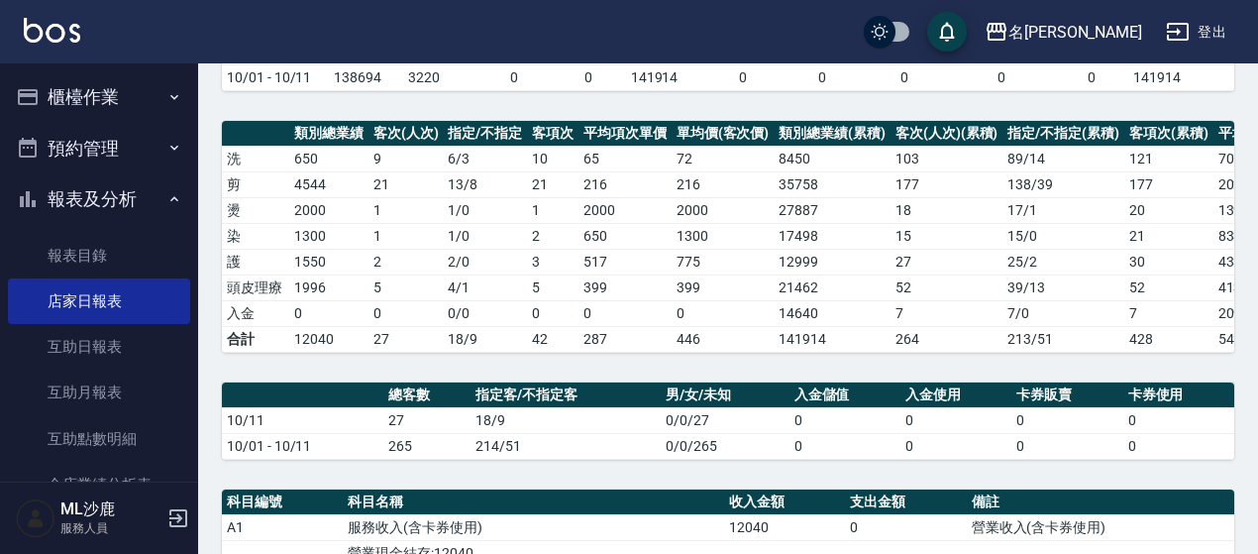
scroll to position [198, 0]
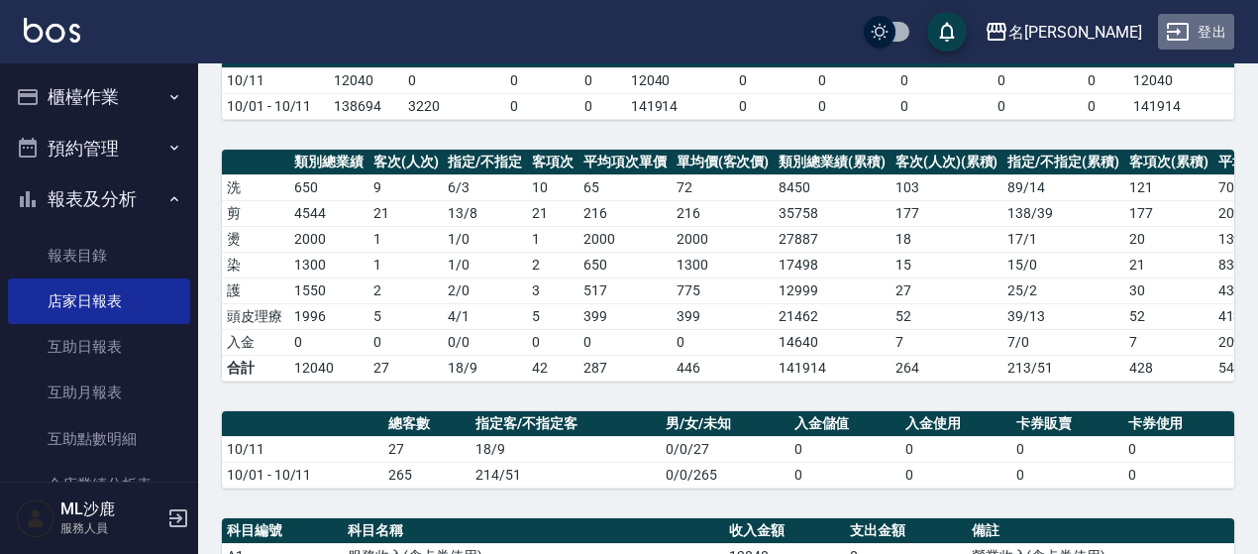
click at [1205, 33] on button "登出" at bounding box center [1196, 32] width 76 height 37
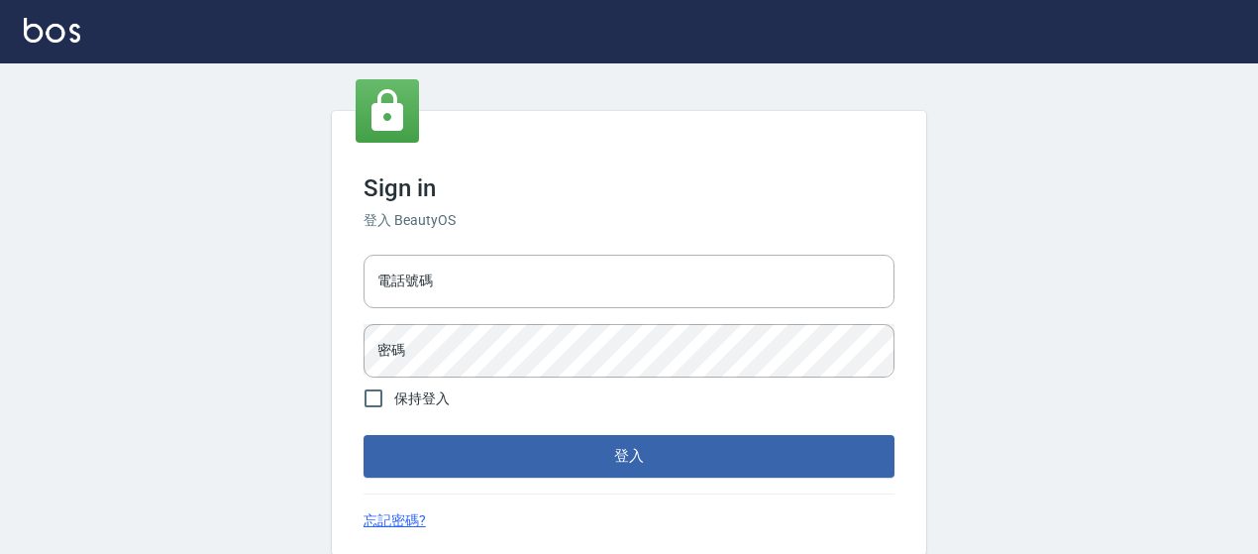
type input "0426653545"
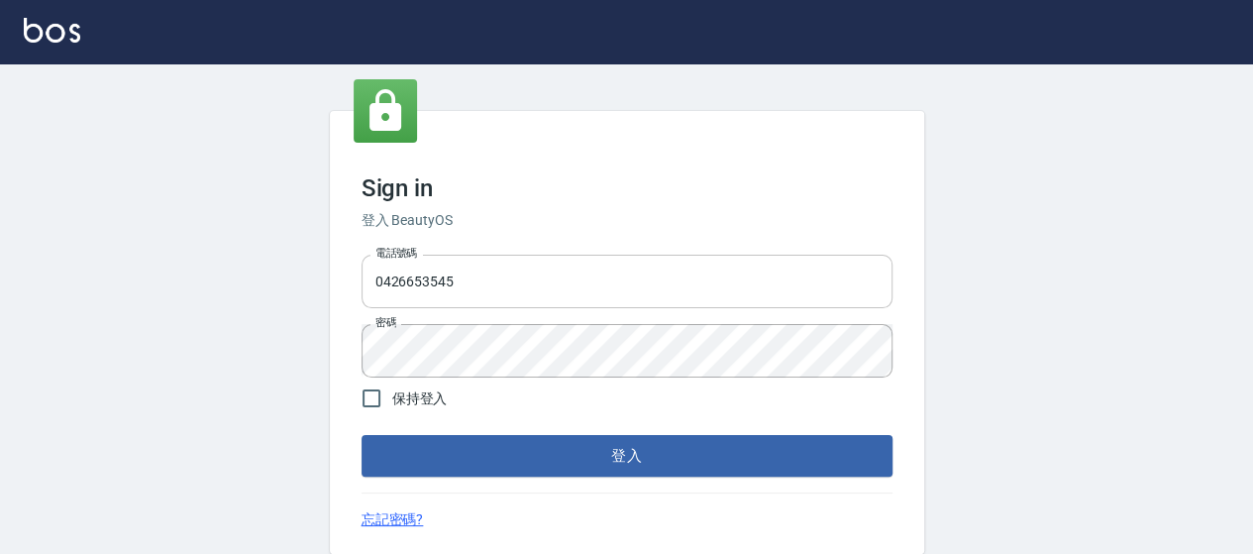
drag, startPoint x: 0, startPoint y: 0, endPoint x: 543, endPoint y: 262, distance: 602.7
click at [543, 262] on input "0426653545" at bounding box center [627, 282] width 531 height 54
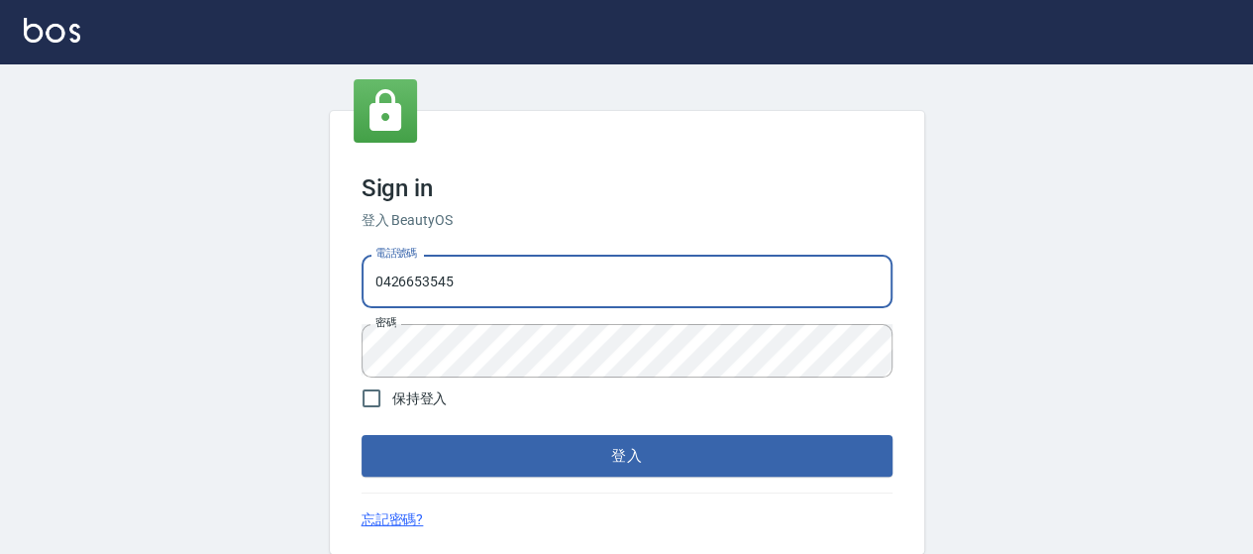
type input "0426657991"
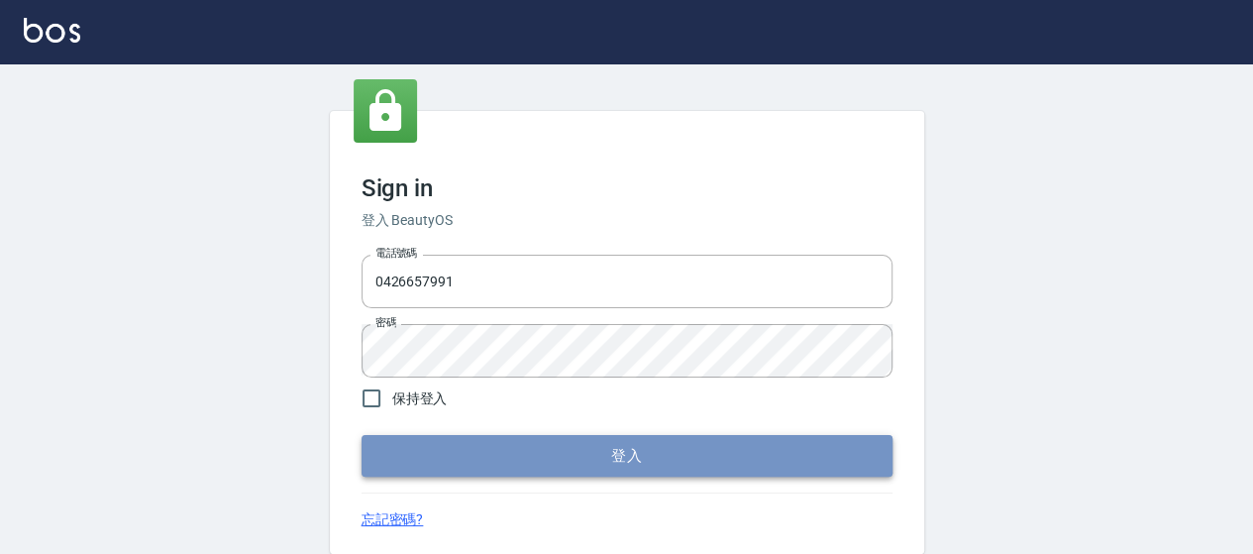
click at [566, 455] on button "登入" at bounding box center [627, 456] width 531 height 42
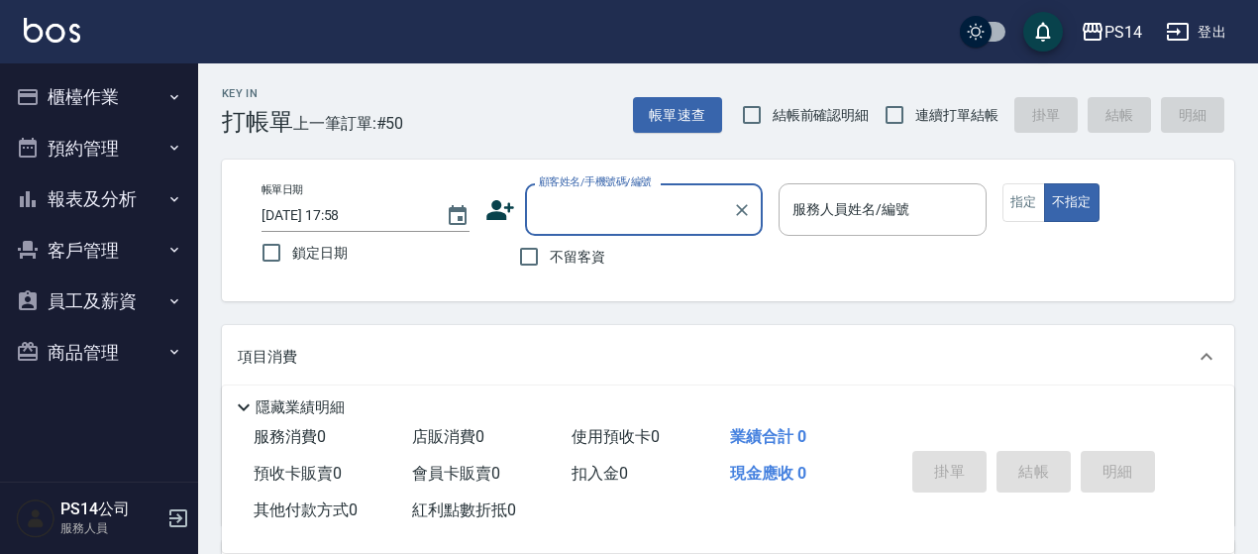
click at [122, 203] on button "報表及分析" at bounding box center [99, 199] width 182 height 52
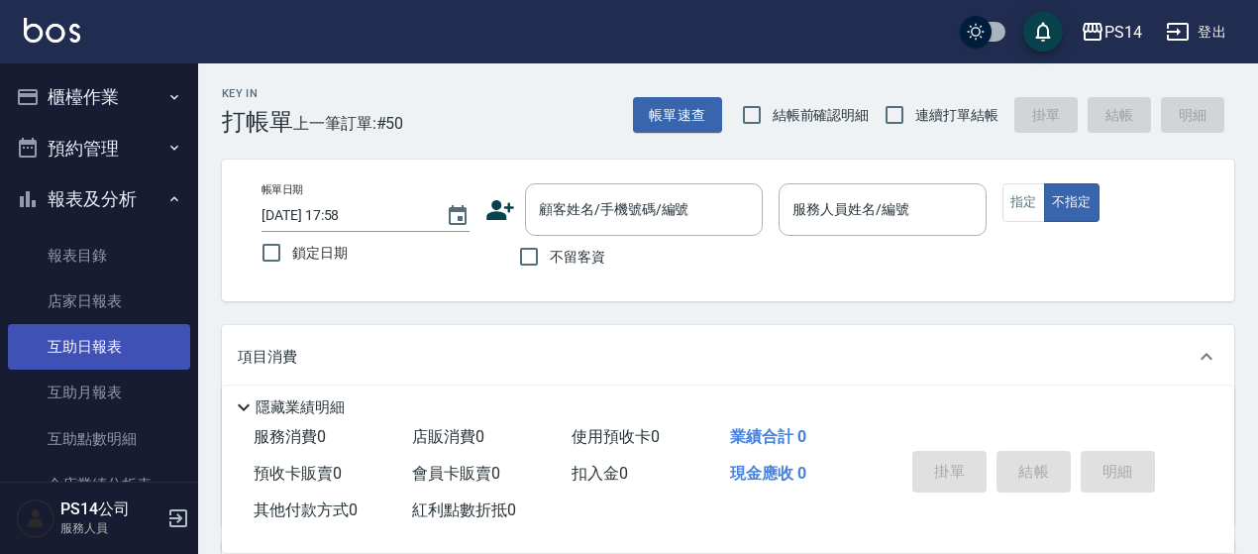
click at [121, 354] on link "互助日報表" at bounding box center [99, 347] width 182 height 46
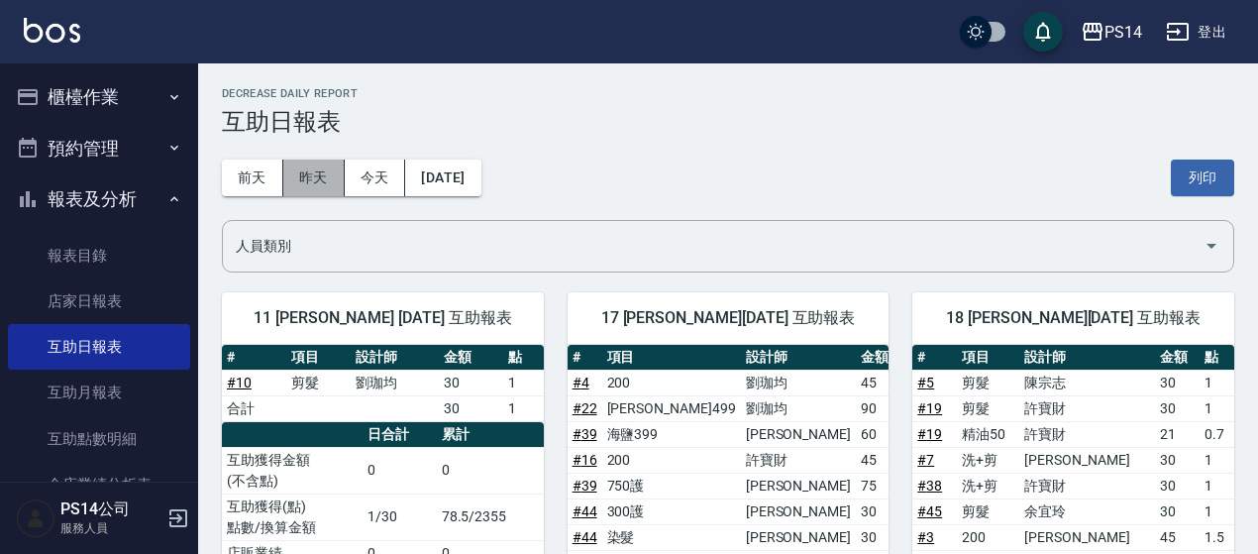
click at [295, 180] on button "昨天" at bounding box center [313, 178] width 61 height 37
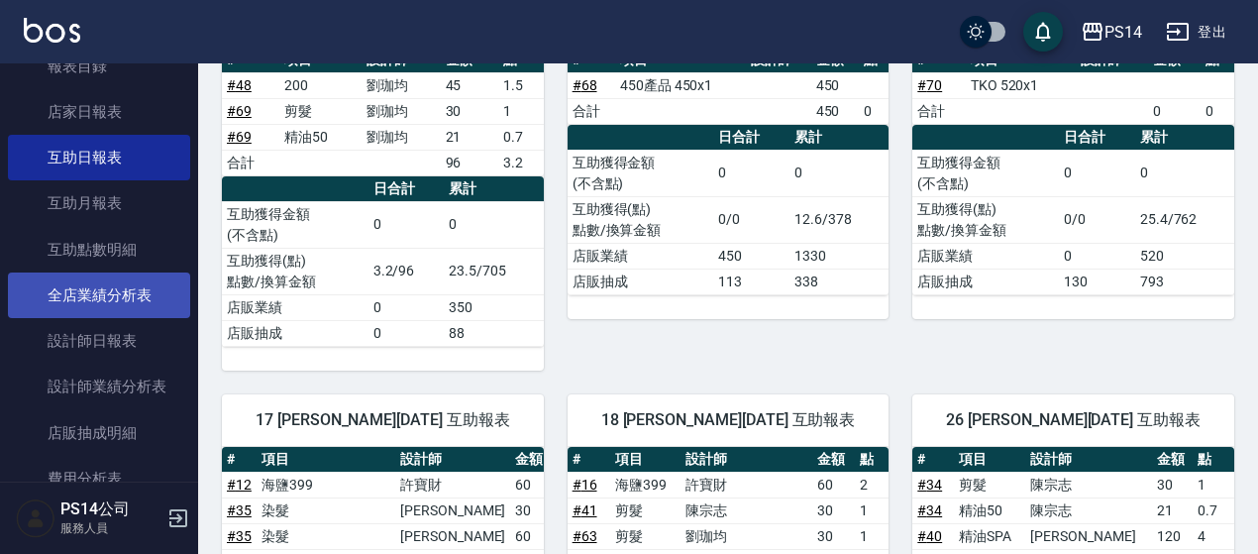
scroll to position [198, 0]
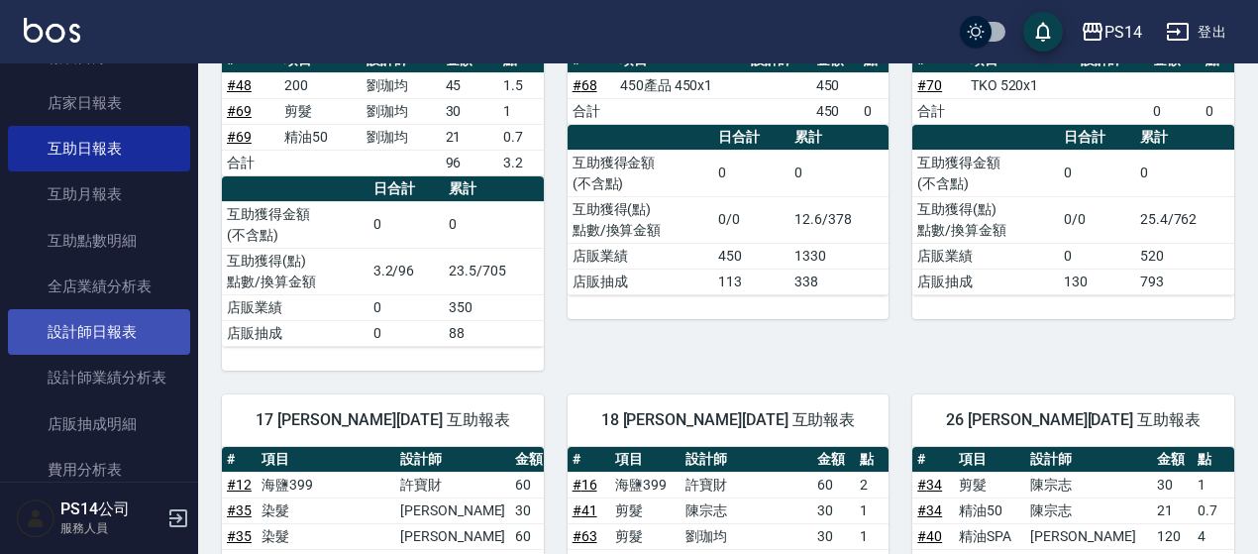
click at [130, 332] on link "設計師日報表" at bounding box center [99, 332] width 182 height 46
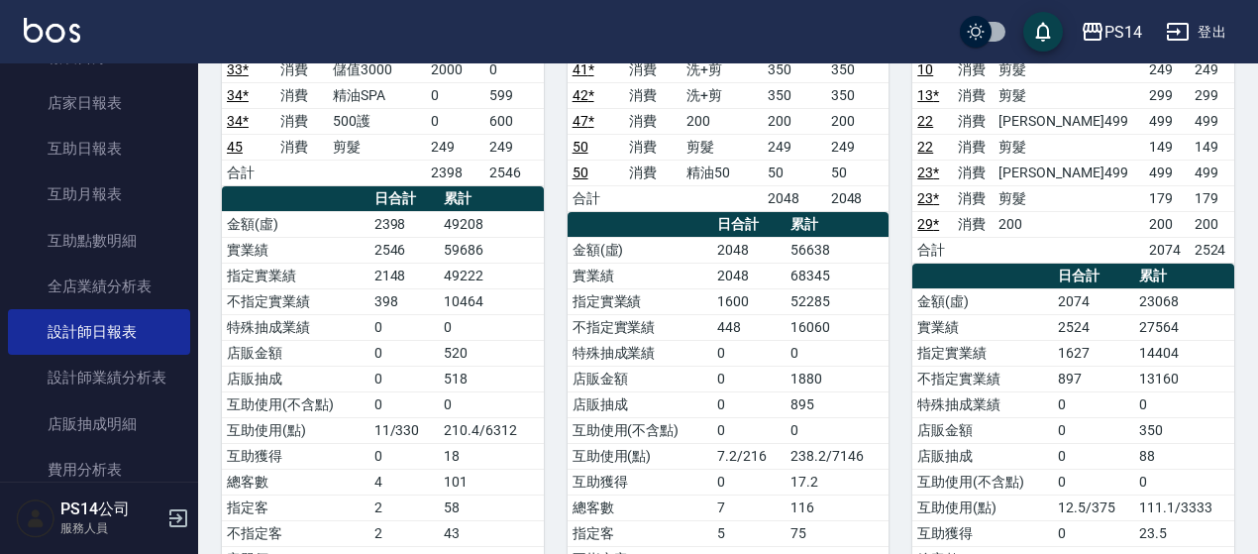
scroll to position [99, 0]
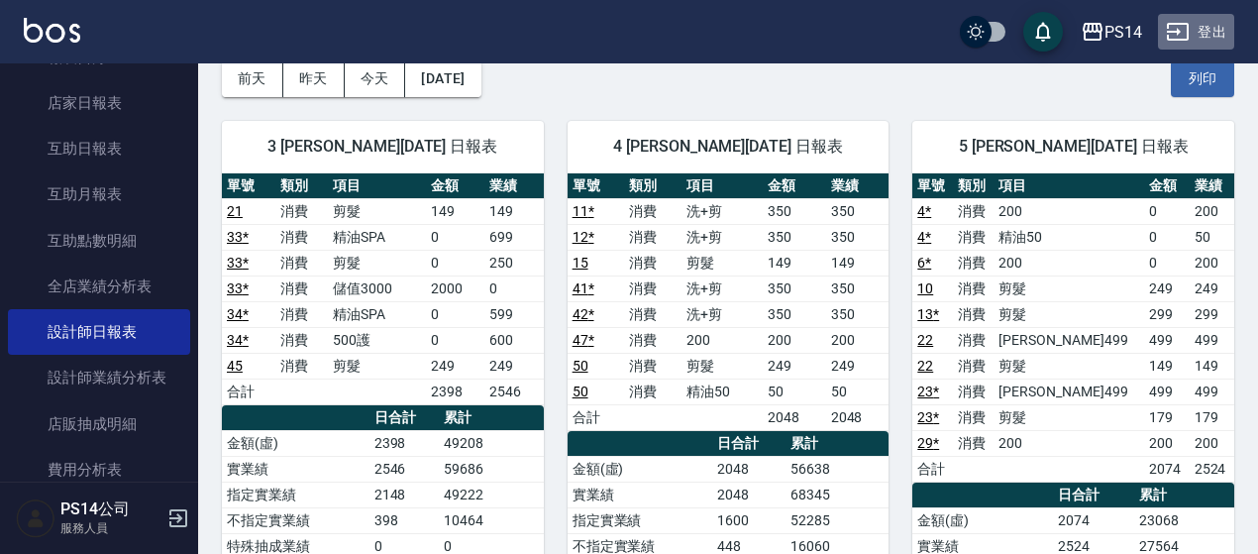
click at [1188, 20] on icon "button" at bounding box center [1178, 32] width 24 height 24
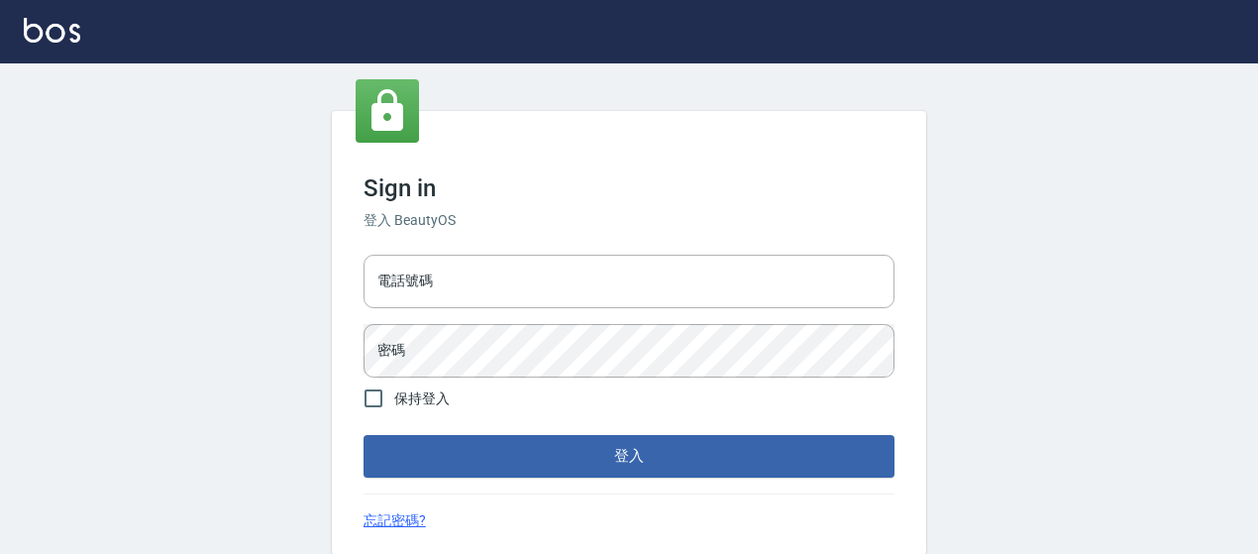
type input "0426657991"
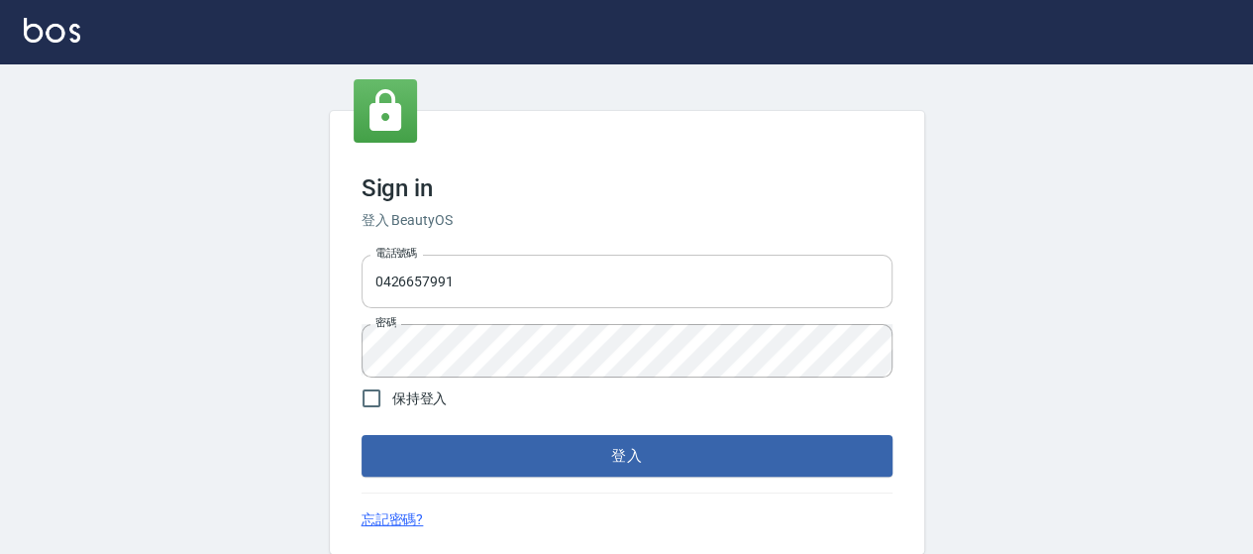
click at [518, 282] on input "0426657991" at bounding box center [627, 282] width 531 height 54
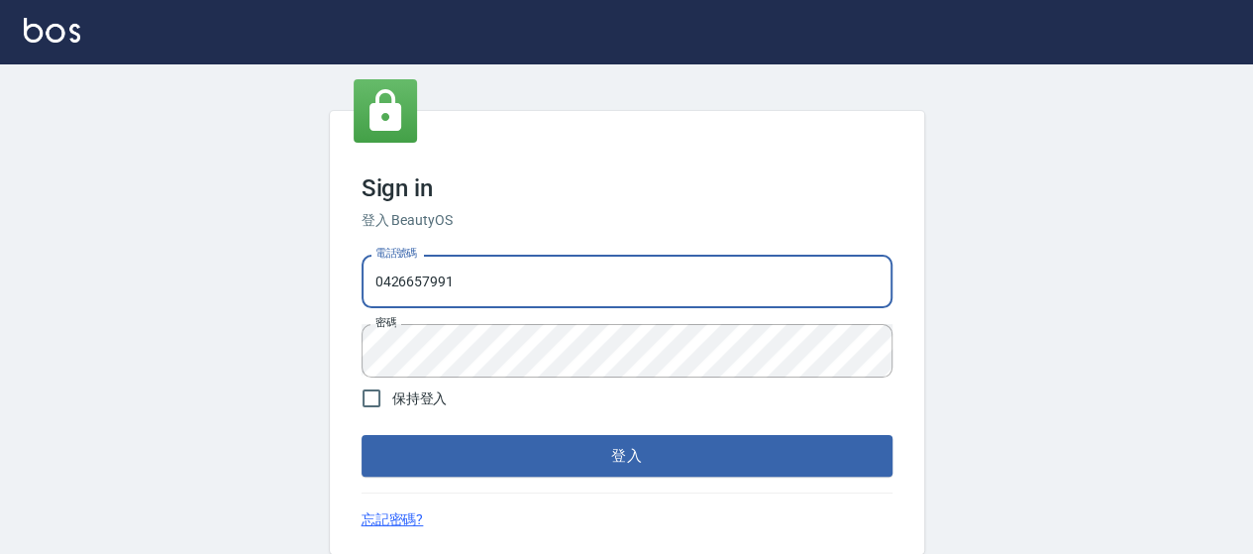
type input "0426657169"
click at [607, 452] on button "登入" at bounding box center [627, 456] width 531 height 42
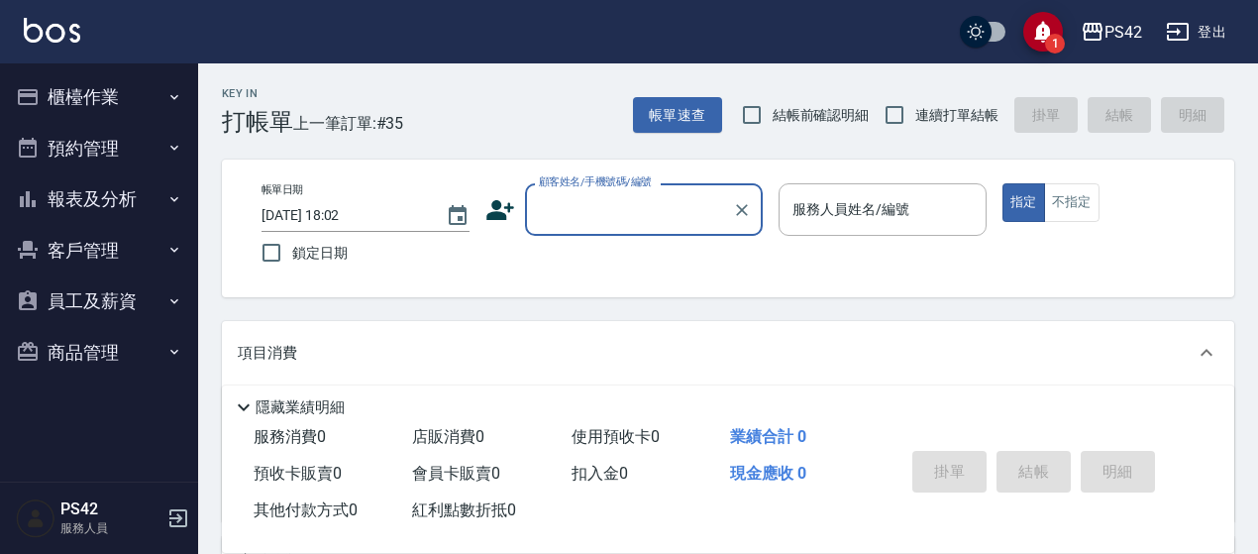
click at [111, 185] on button "報表及分析" at bounding box center [99, 199] width 182 height 52
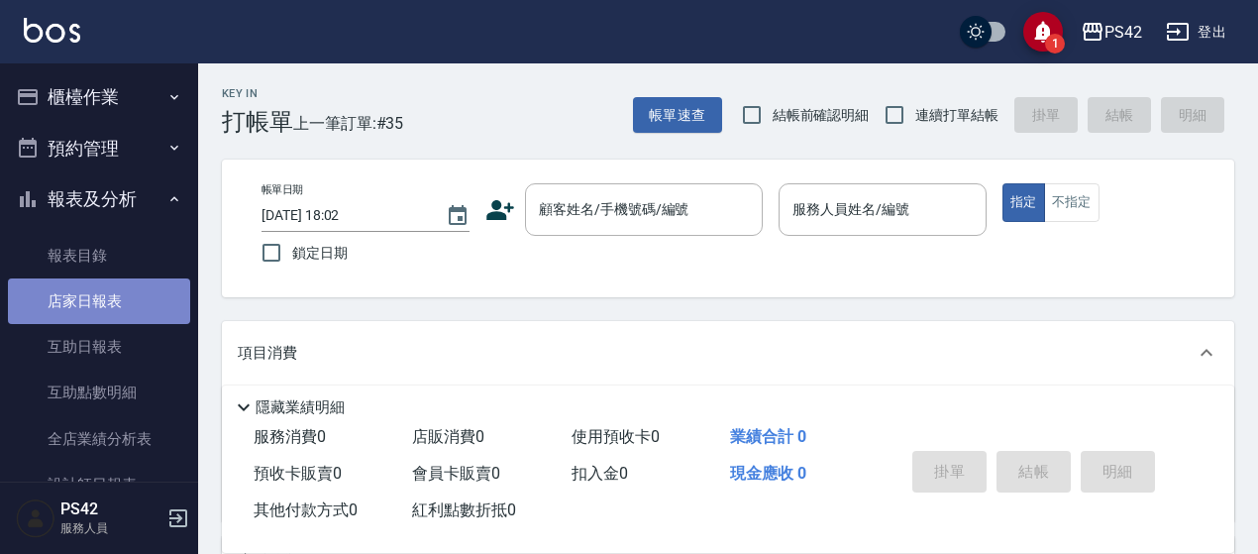
click at [105, 299] on link "店家日報表" at bounding box center [99, 301] width 182 height 46
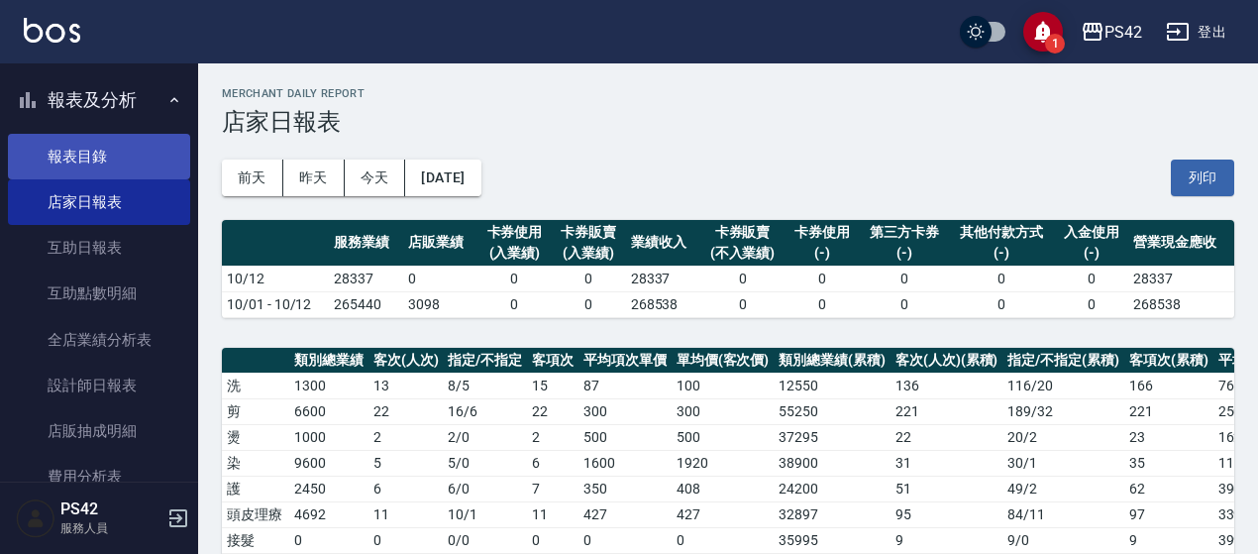
scroll to position [198, 0]
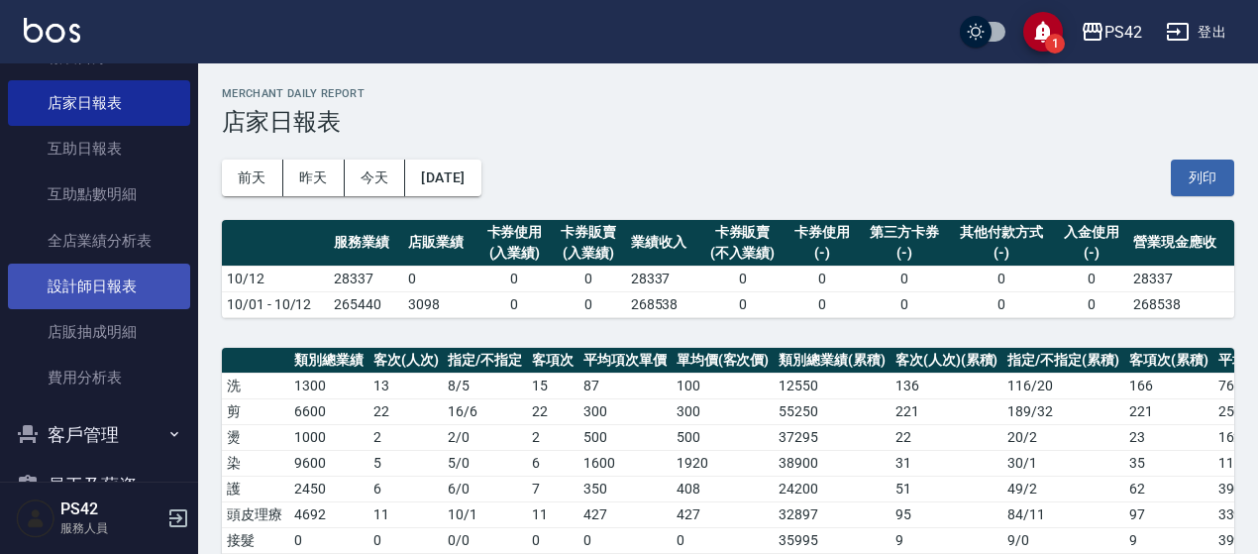
click at [96, 267] on link "設計師日報表" at bounding box center [99, 287] width 182 height 46
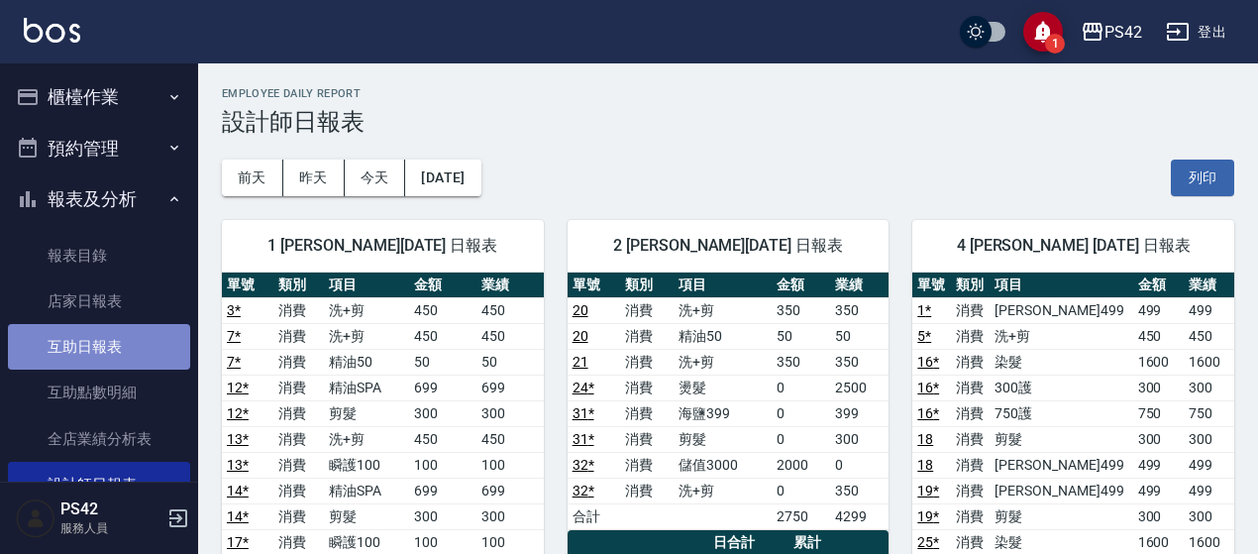
click at [134, 346] on link "互助日報表" at bounding box center [99, 347] width 182 height 46
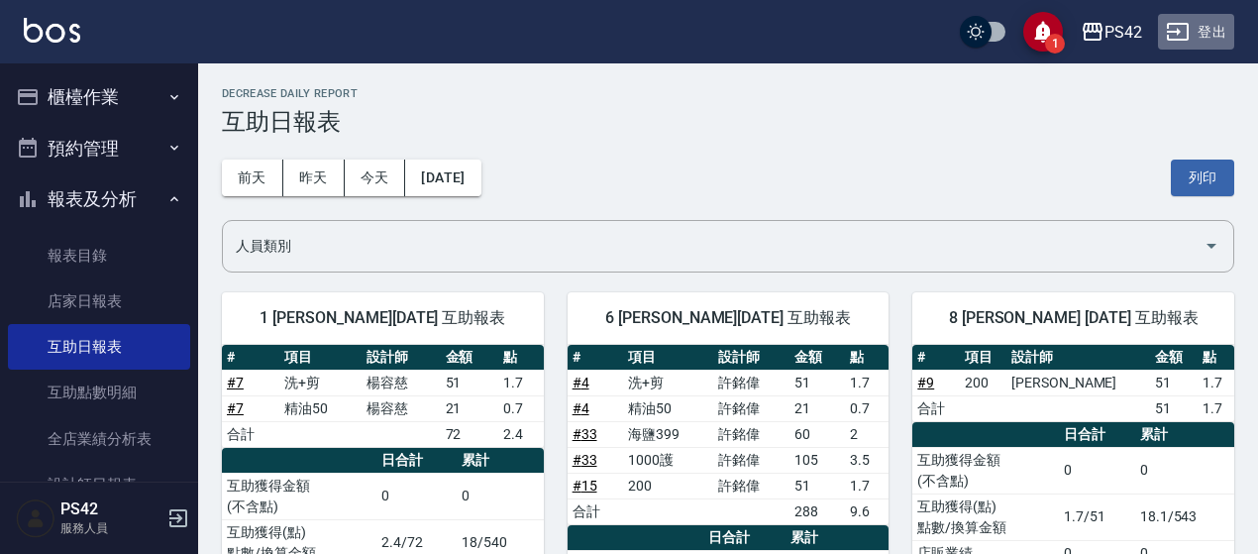
click at [1182, 30] on icon "button" at bounding box center [1178, 32] width 24 height 24
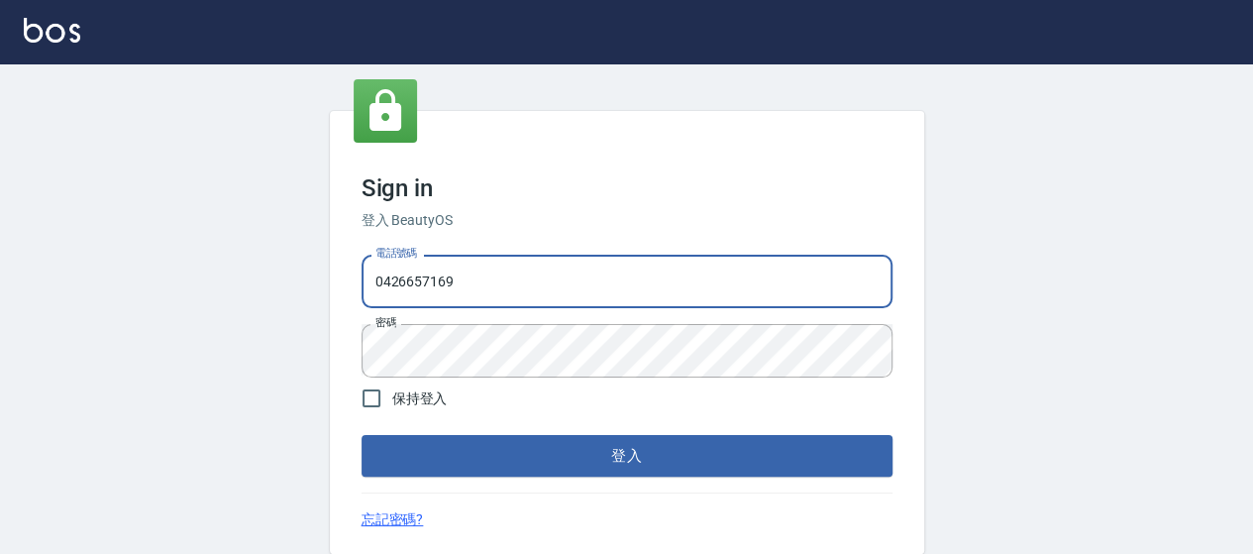
click at [630, 275] on input "0426657169" at bounding box center [627, 282] width 531 height 54
type input "0426657991"
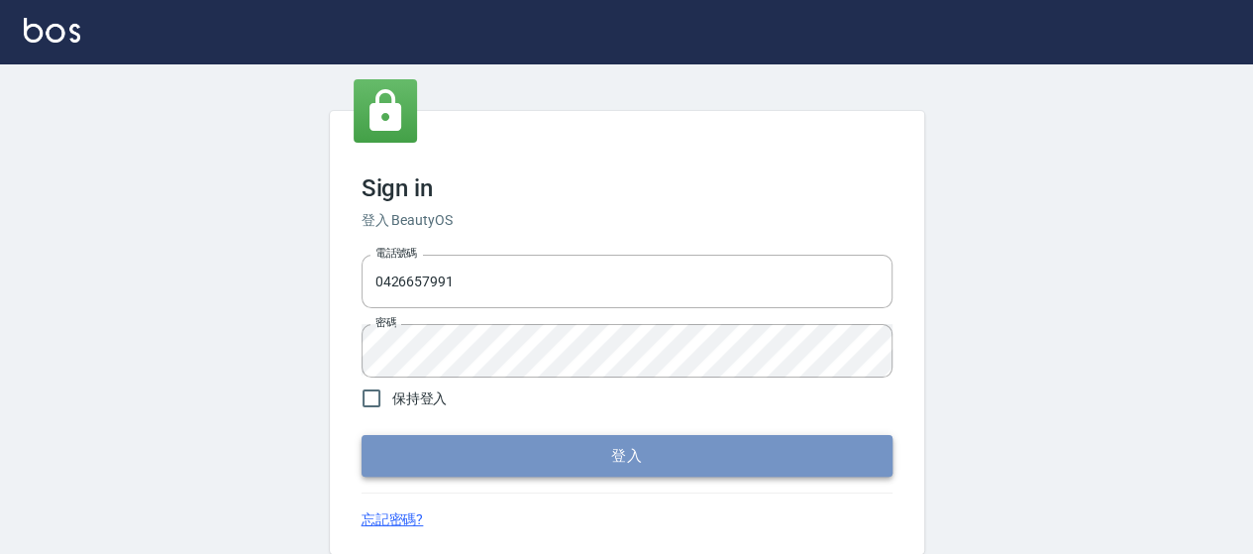
click at [542, 452] on button "登入" at bounding box center [627, 456] width 531 height 42
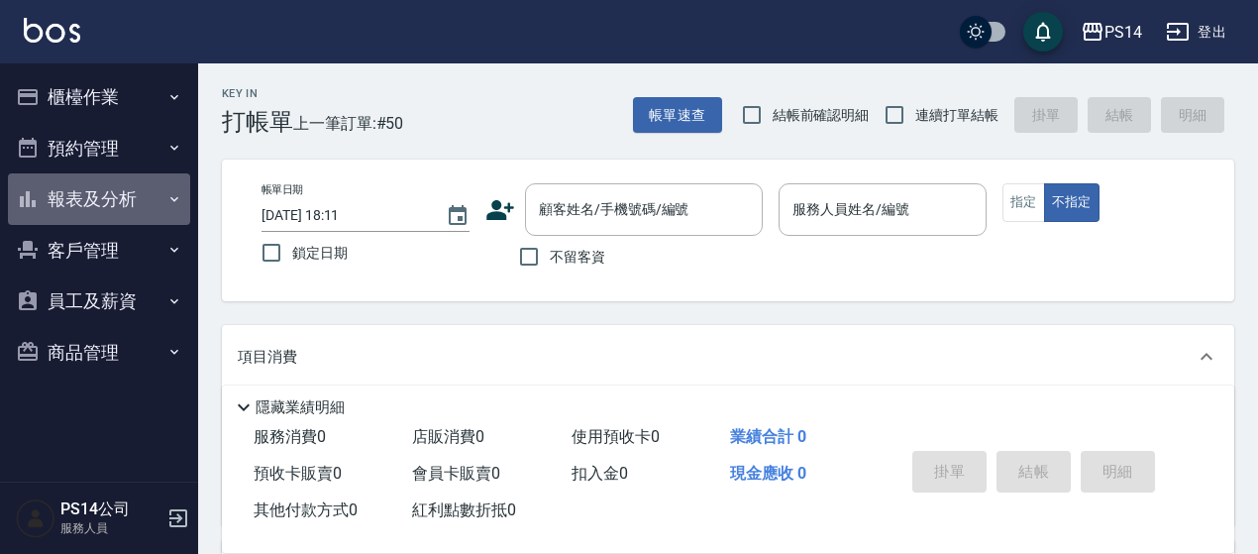
click at [107, 204] on button "報表及分析" at bounding box center [99, 199] width 182 height 52
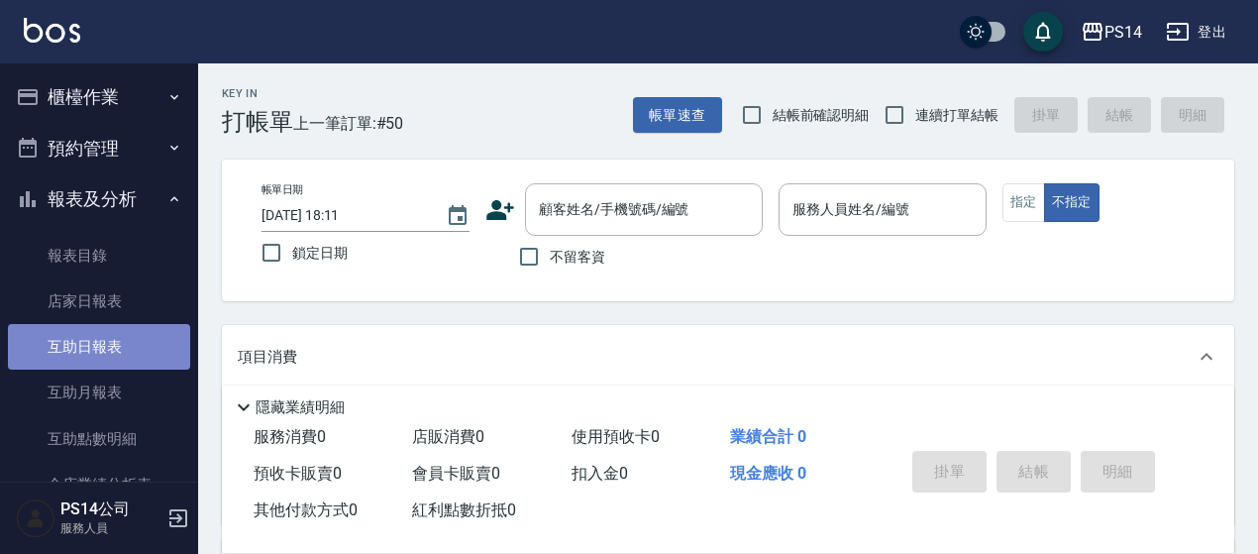
click at [113, 330] on link "互助日報表" at bounding box center [99, 347] width 182 height 46
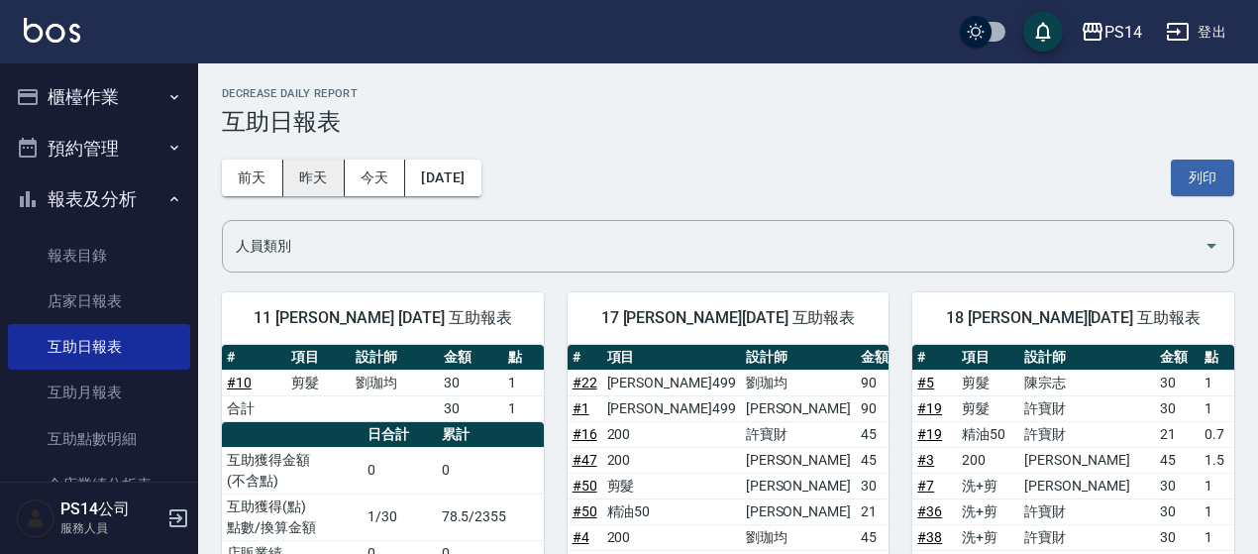
click at [298, 183] on button "昨天" at bounding box center [313, 178] width 61 height 37
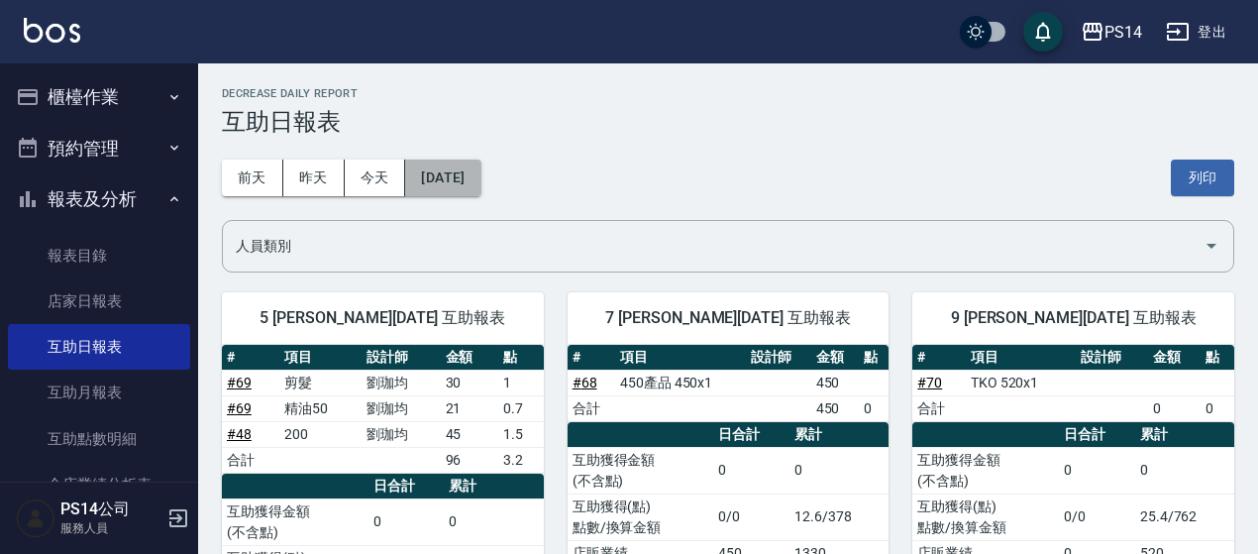
click at [475, 171] on button "2025/10/11" at bounding box center [442, 178] width 75 height 37
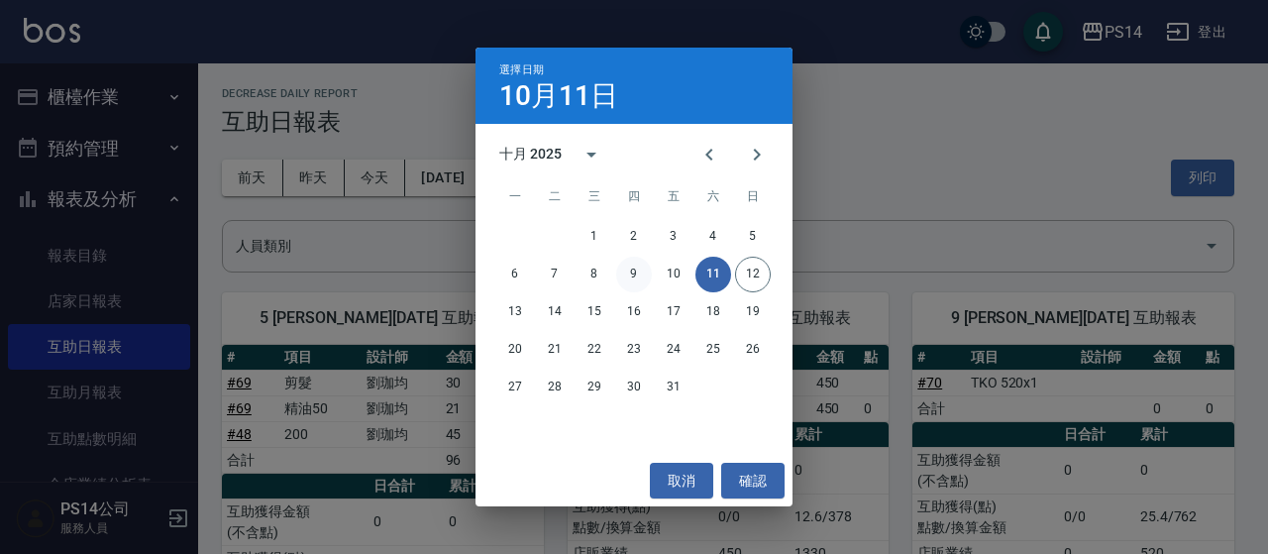
click at [630, 272] on button "9" at bounding box center [634, 275] width 36 height 36
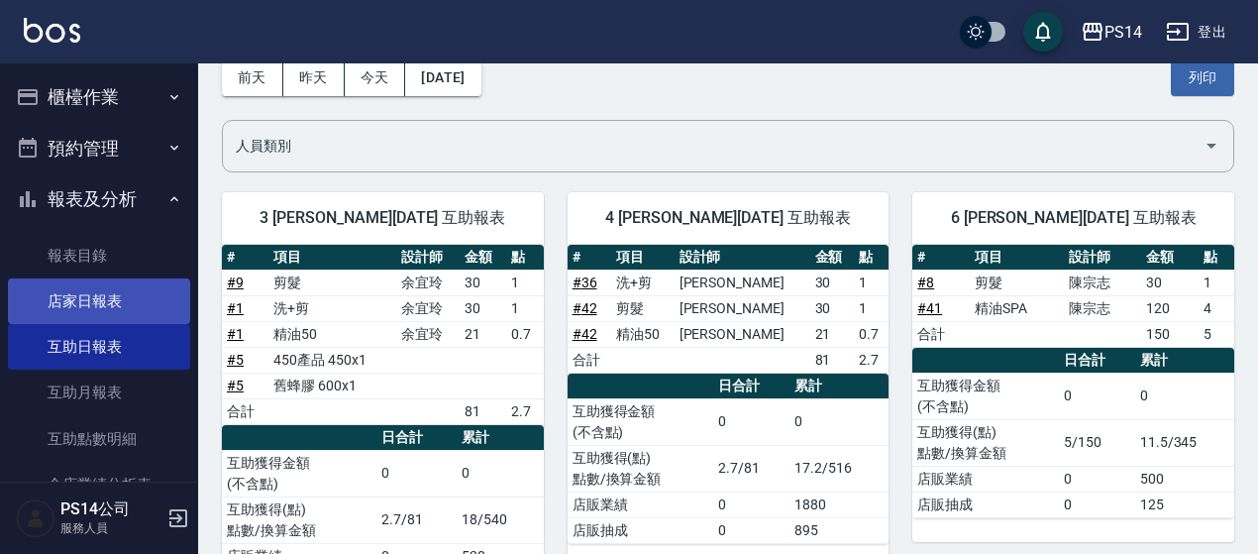
scroll to position [297, 0]
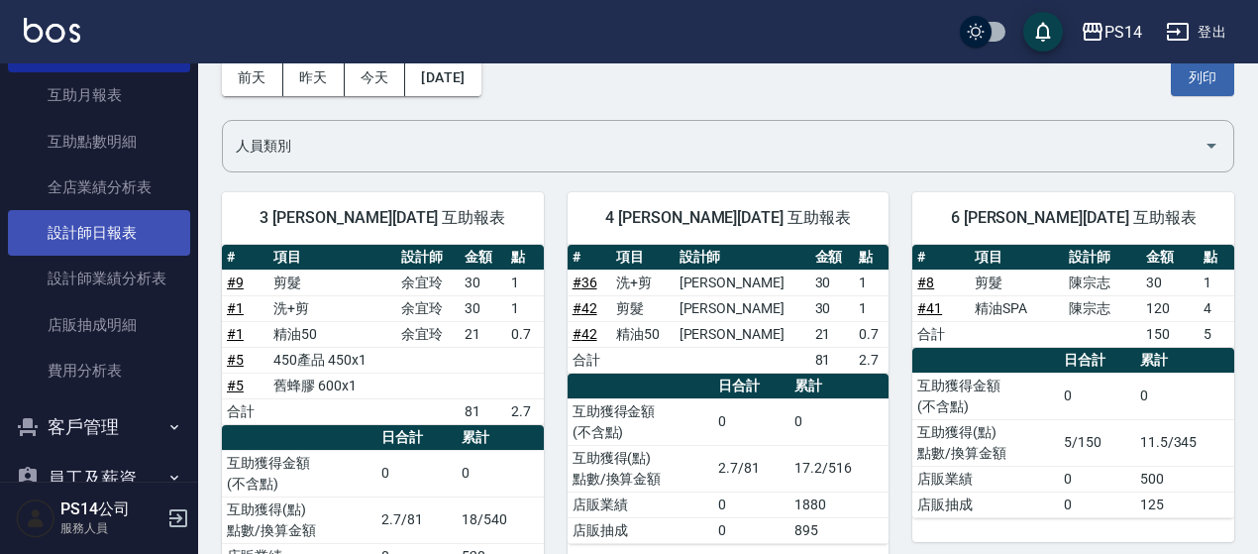
click at [94, 226] on link "設計師日報表" at bounding box center [99, 233] width 182 height 46
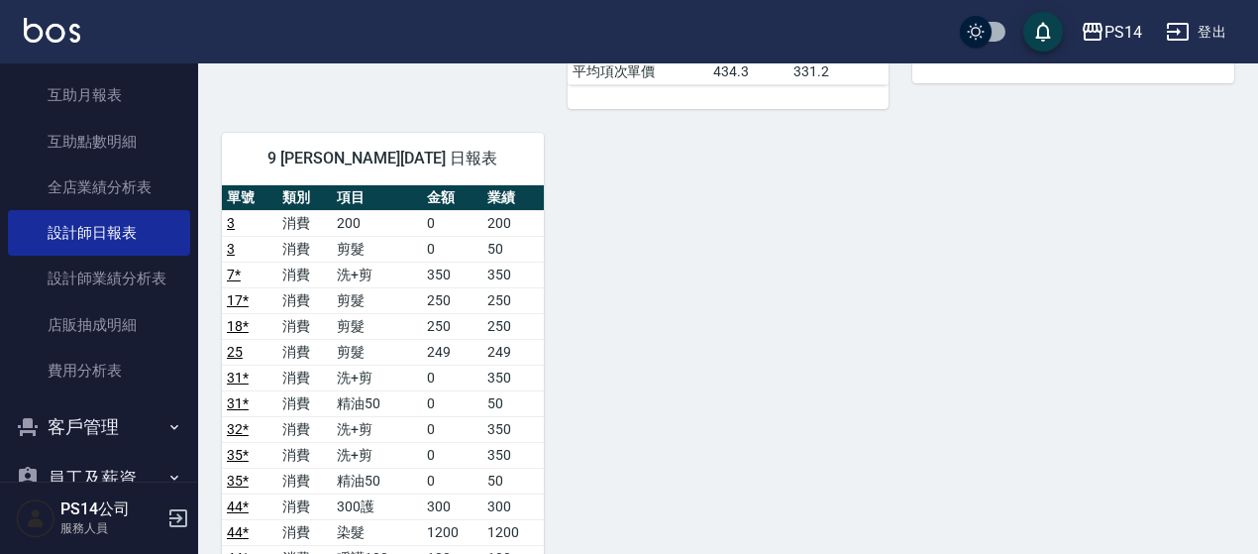
scroll to position [1982, 0]
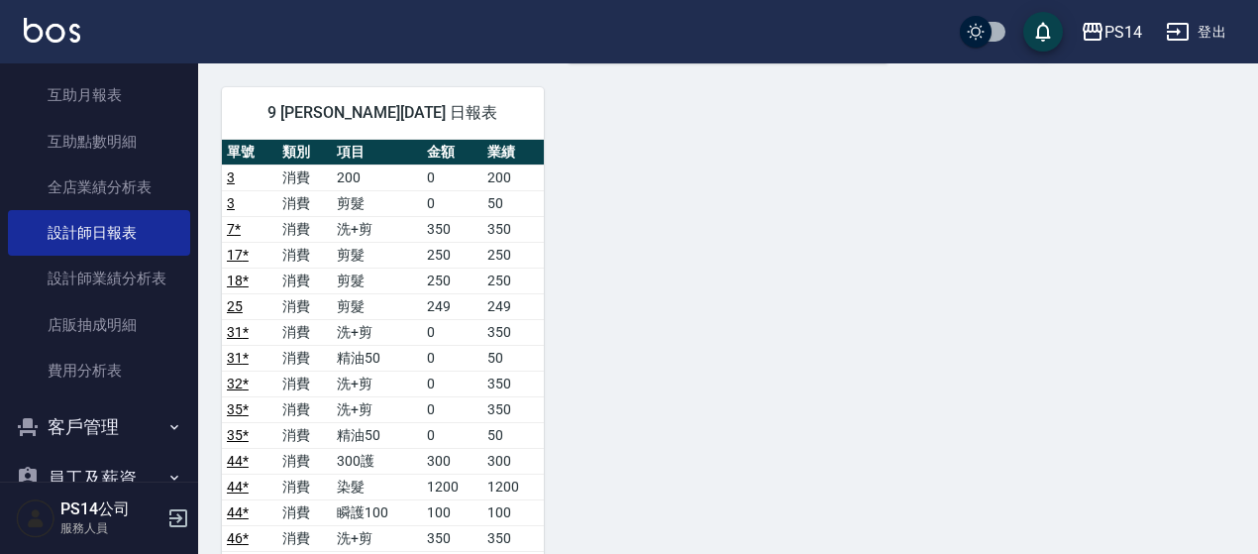
click at [1187, 26] on icon "button" at bounding box center [1178, 32] width 24 height 24
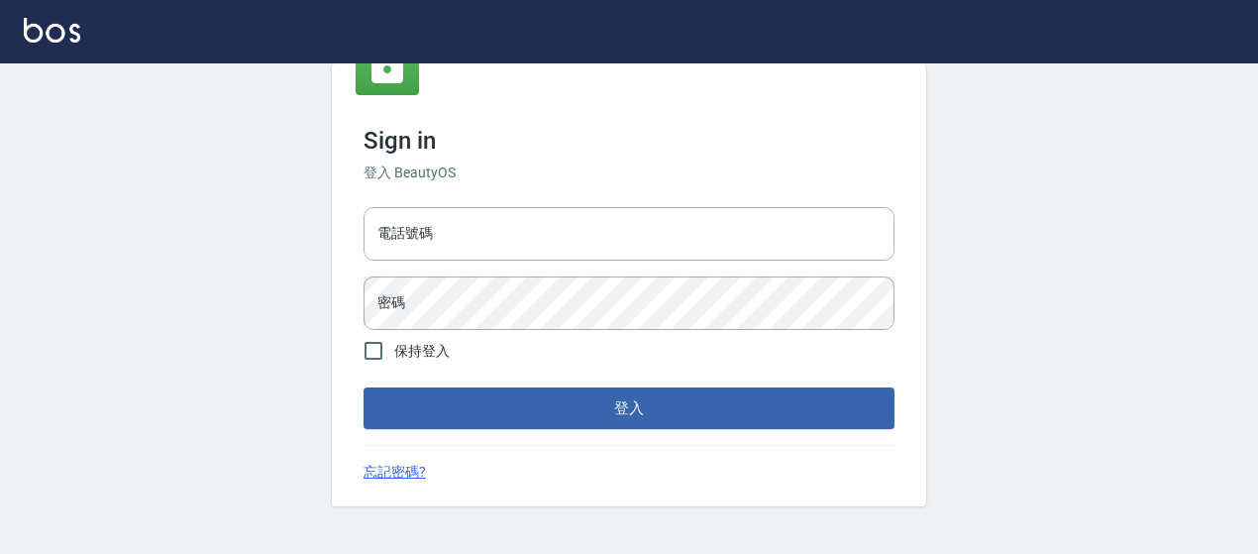
type input "0426657991"
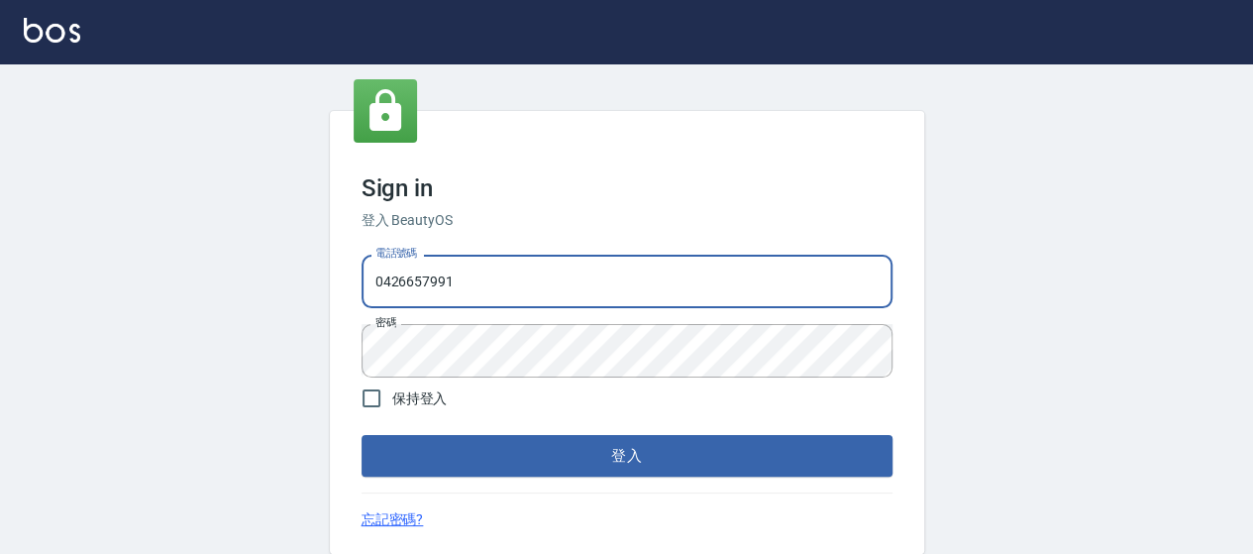
click at [607, 276] on input "0426657991" at bounding box center [627, 282] width 531 height 54
type input "0426657169"
click at [543, 467] on button "登入" at bounding box center [627, 456] width 531 height 42
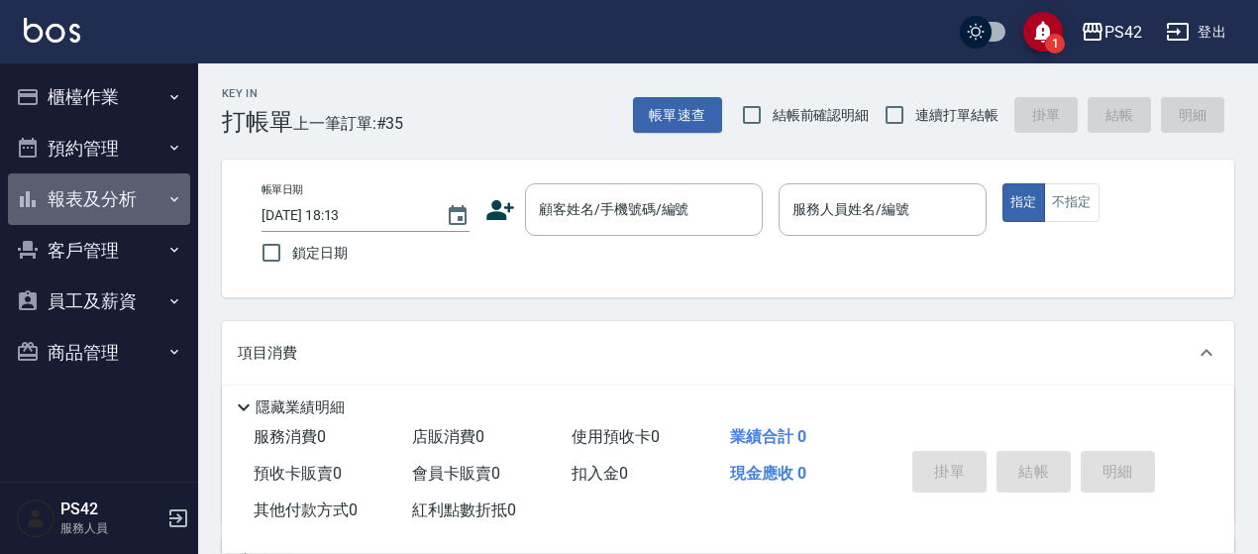
click at [79, 206] on button "報表及分析" at bounding box center [99, 199] width 182 height 52
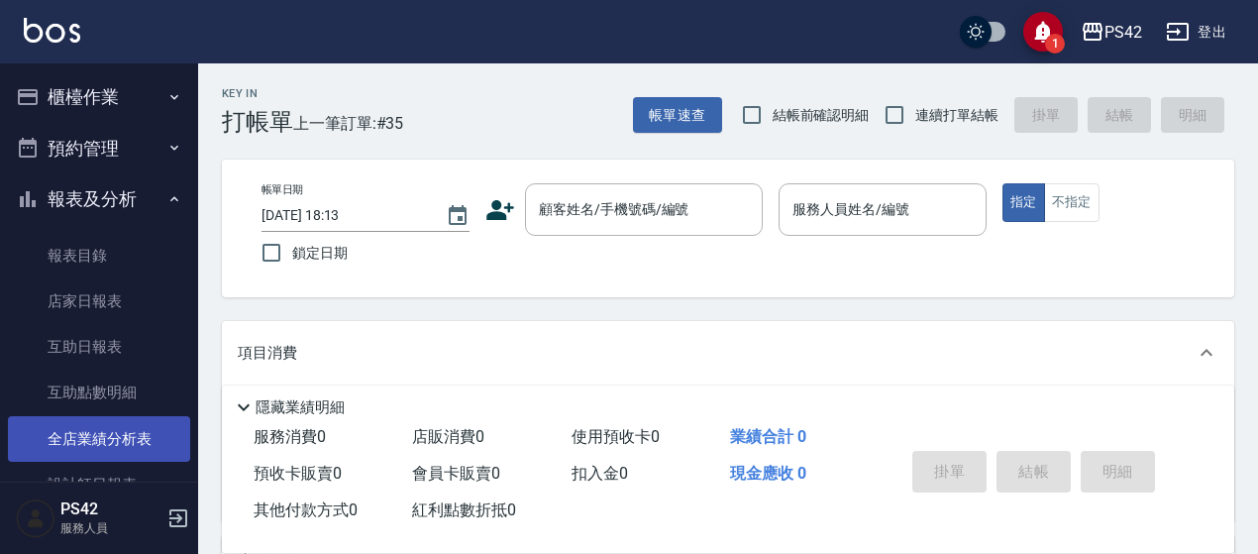
scroll to position [99, 0]
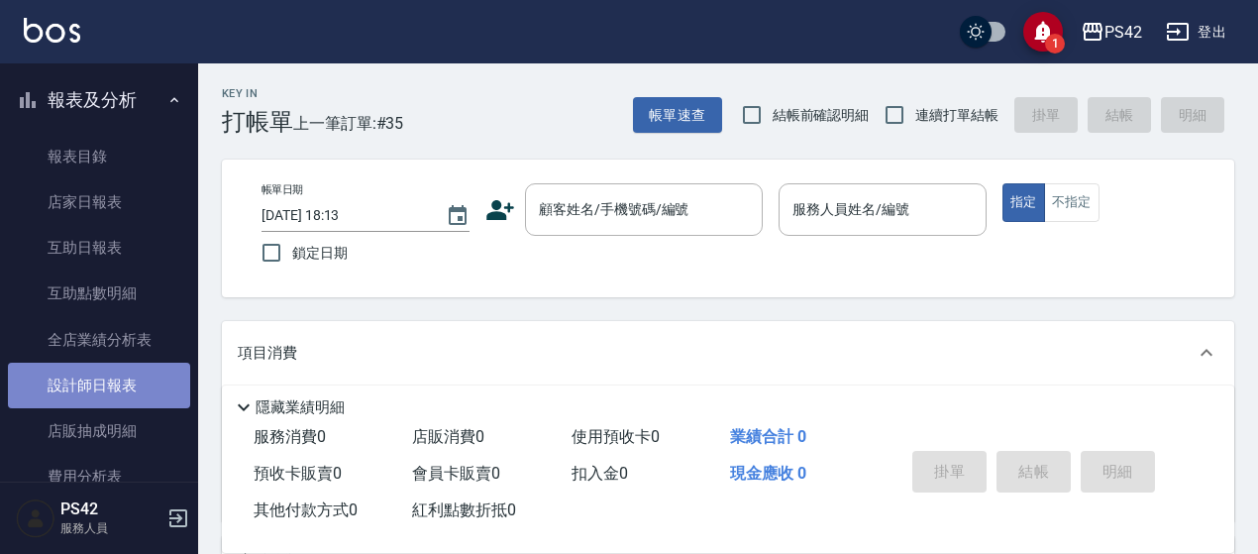
click at [109, 395] on link "設計師日報表" at bounding box center [99, 386] width 182 height 46
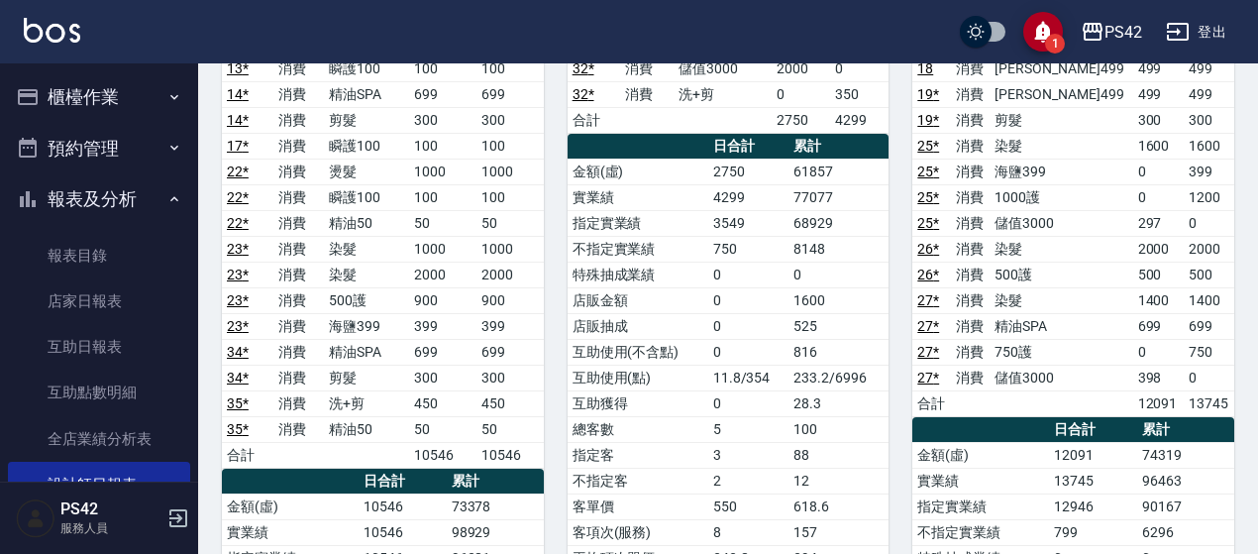
click at [112, 95] on button "櫃檯作業" at bounding box center [99, 97] width 182 height 52
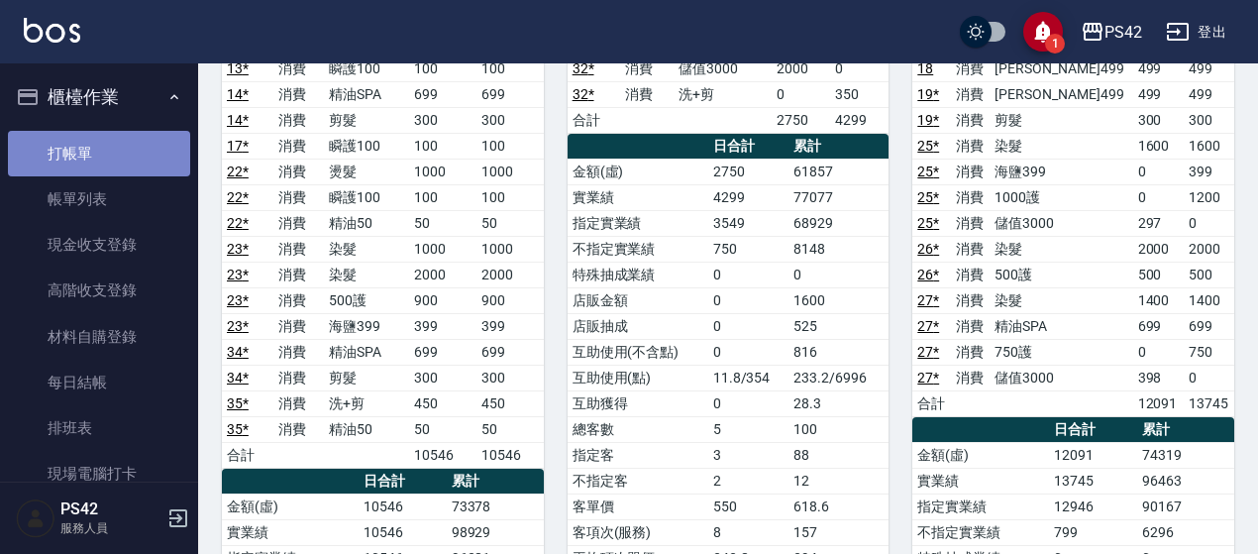
click at [109, 154] on link "打帳單" at bounding box center [99, 154] width 182 height 46
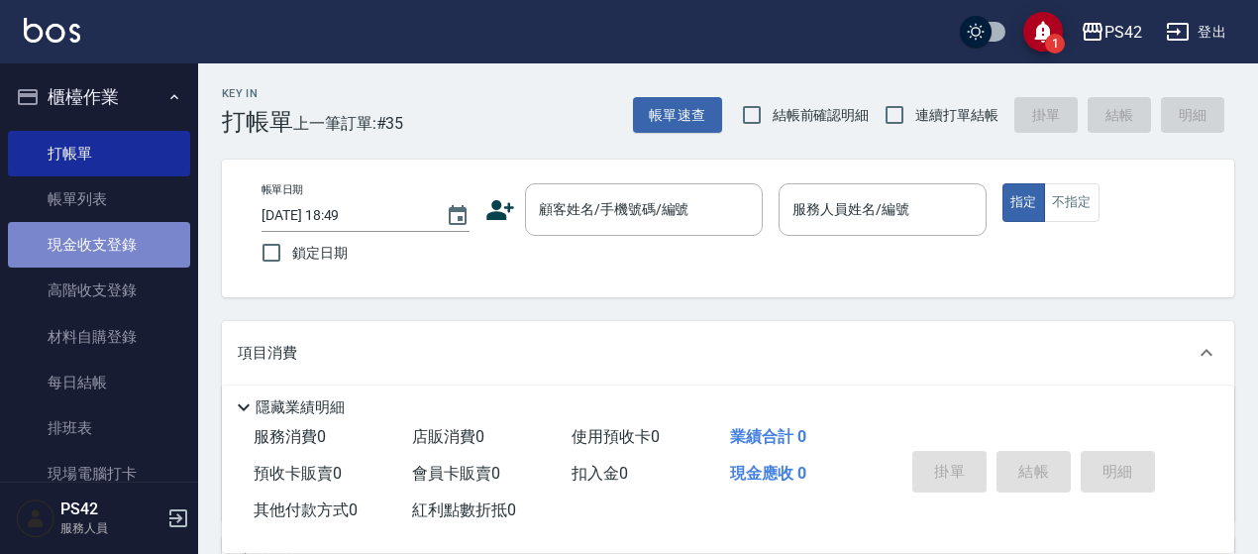
click at [102, 241] on link "現金收支登錄" at bounding box center [99, 245] width 182 height 46
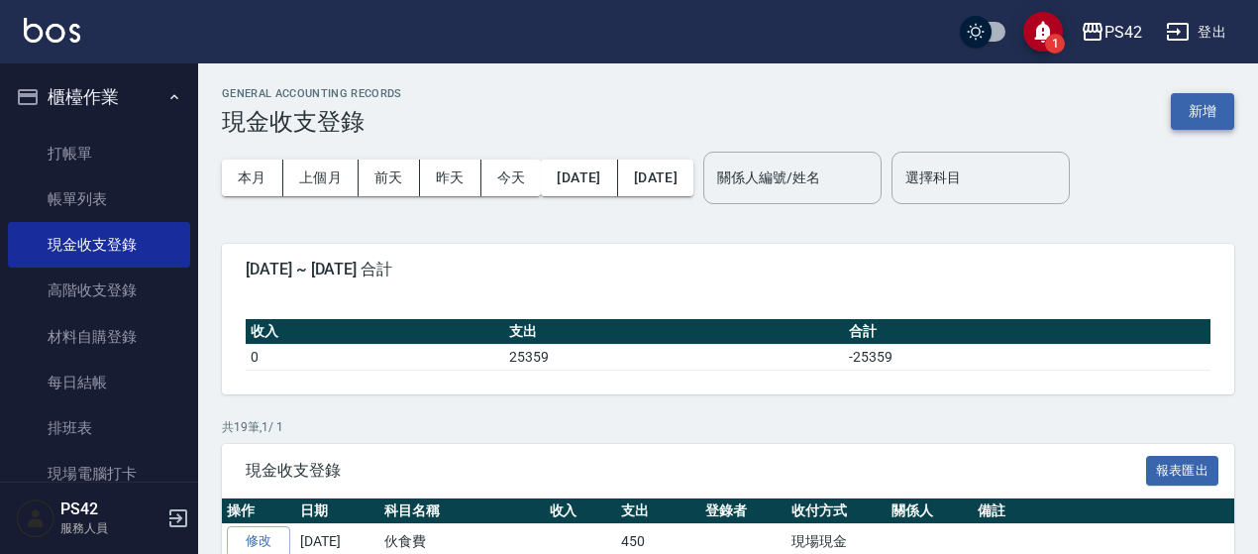
click at [1189, 114] on button "新增" at bounding box center [1202, 111] width 63 height 37
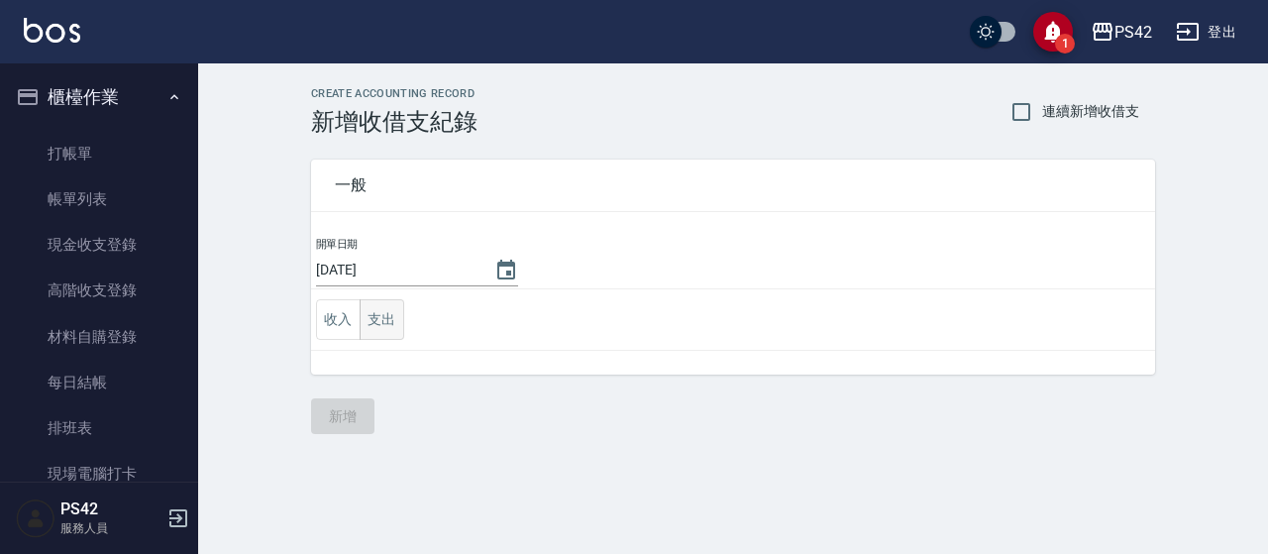
click at [374, 318] on button "支出" at bounding box center [382, 319] width 45 height 41
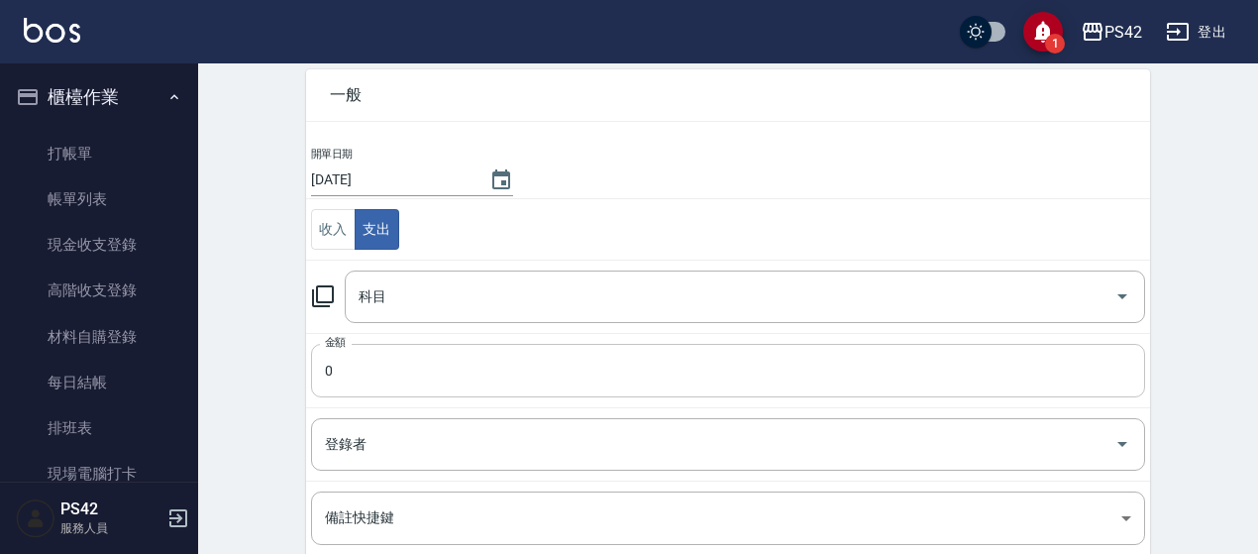
scroll to position [198, 0]
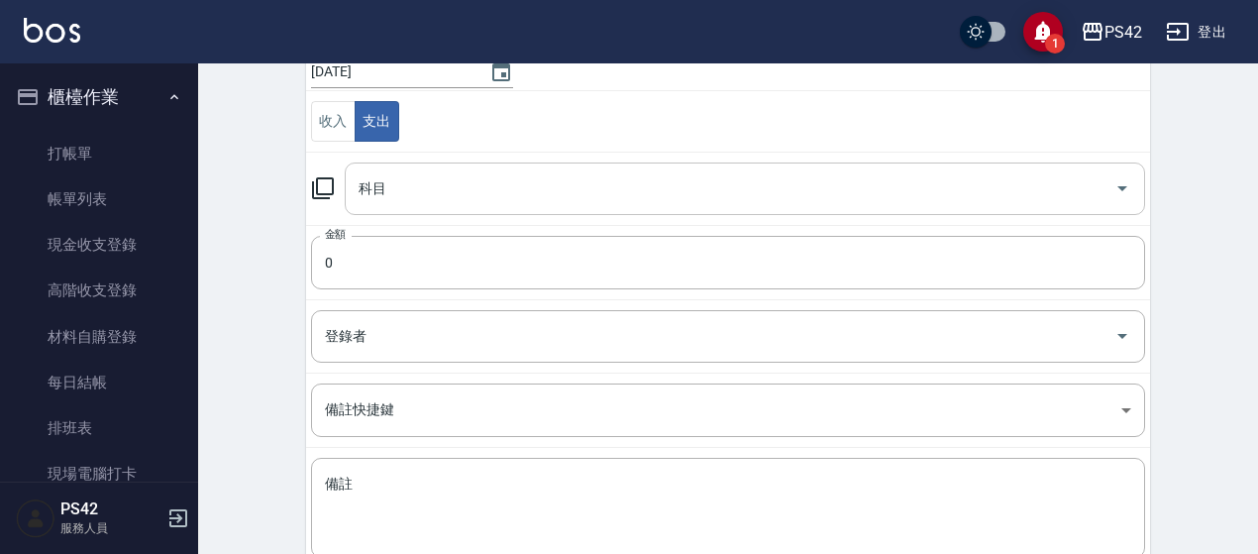
click at [414, 196] on input "科目" at bounding box center [730, 188] width 753 height 35
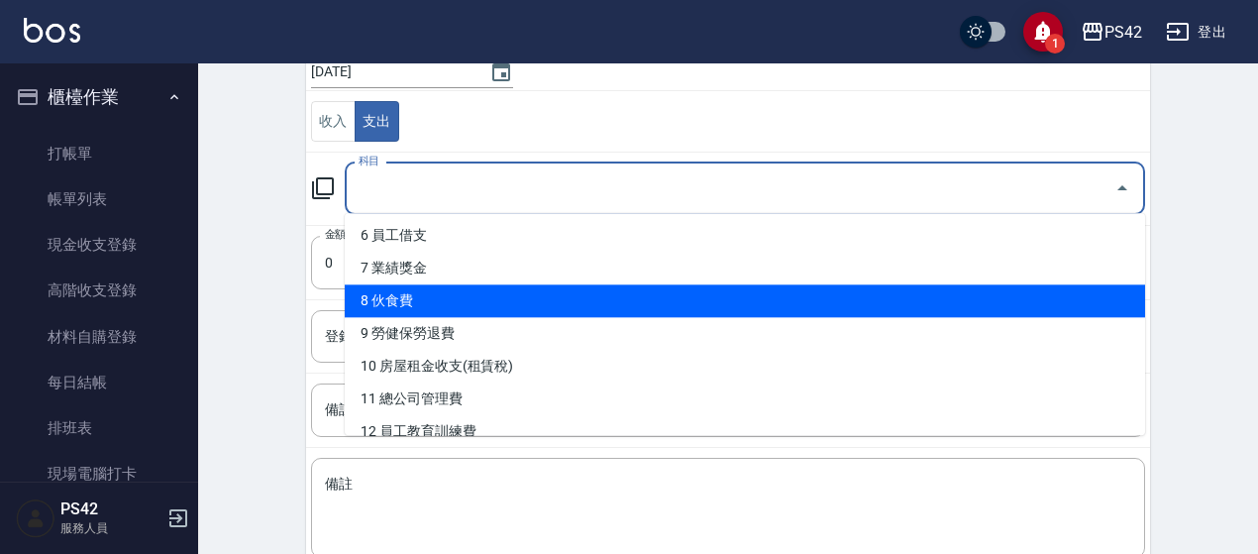
scroll to position [99, 0]
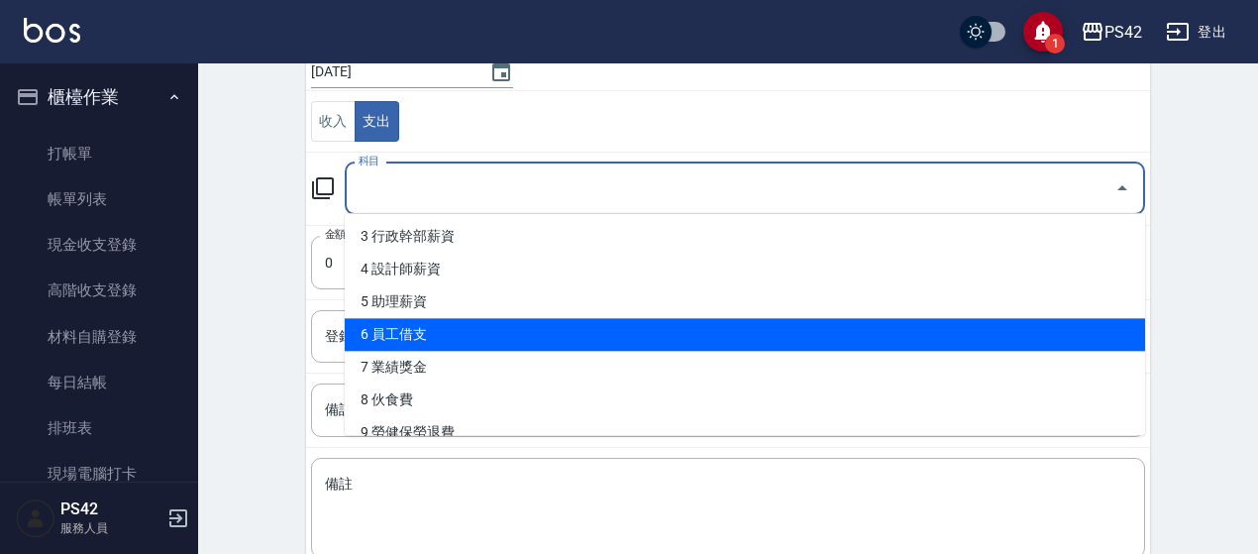
click at [491, 339] on li "6 員工借支" at bounding box center [745, 334] width 801 height 33
type input "6 員工借支"
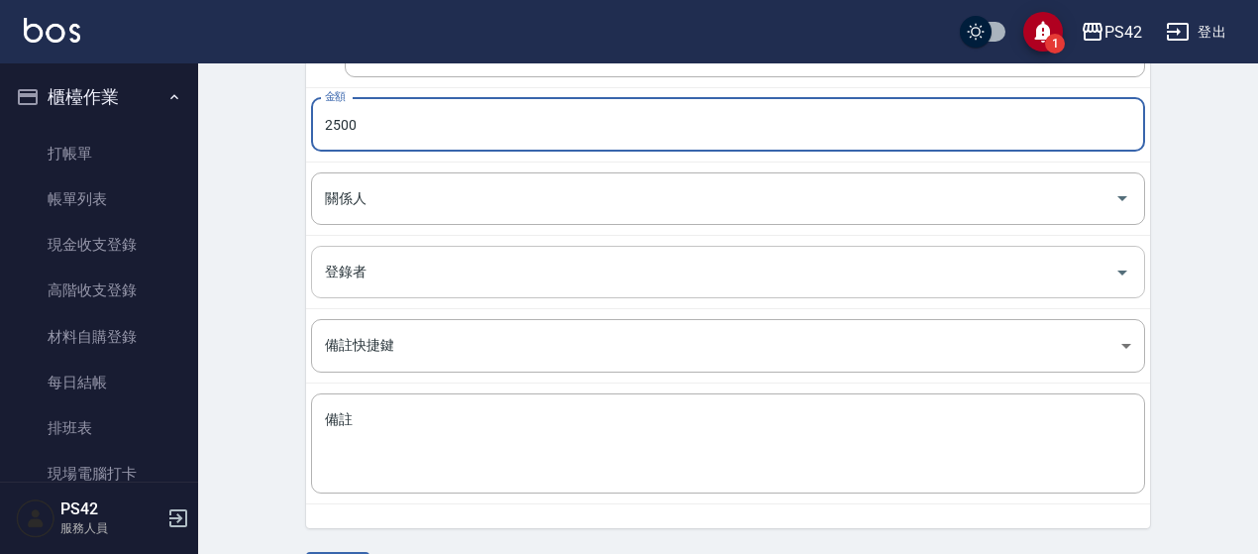
scroll to position [390, 0]
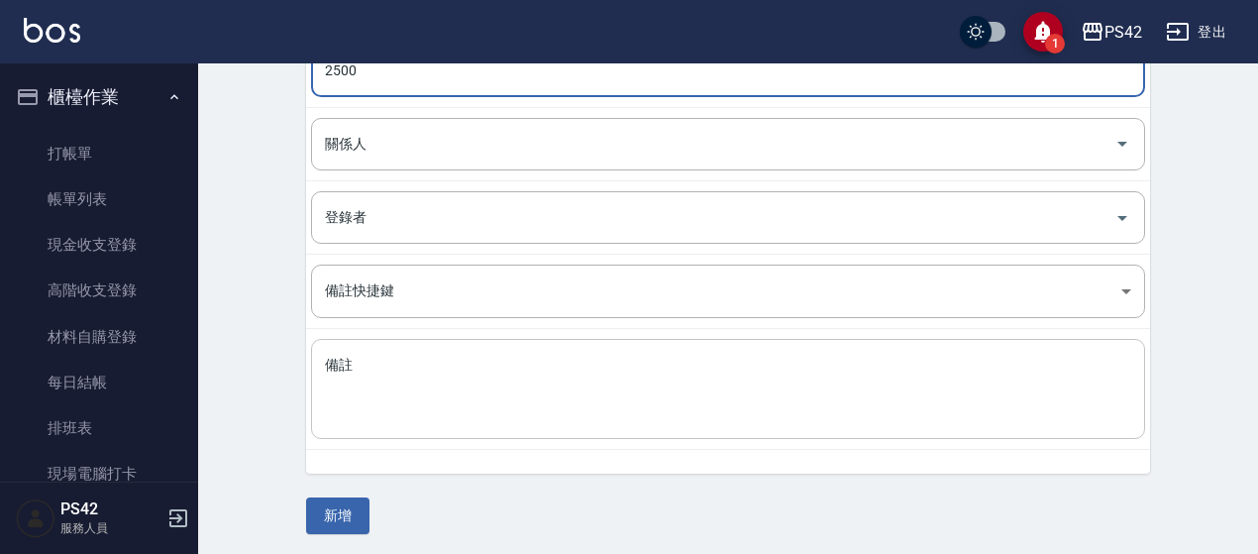
type input "2500"
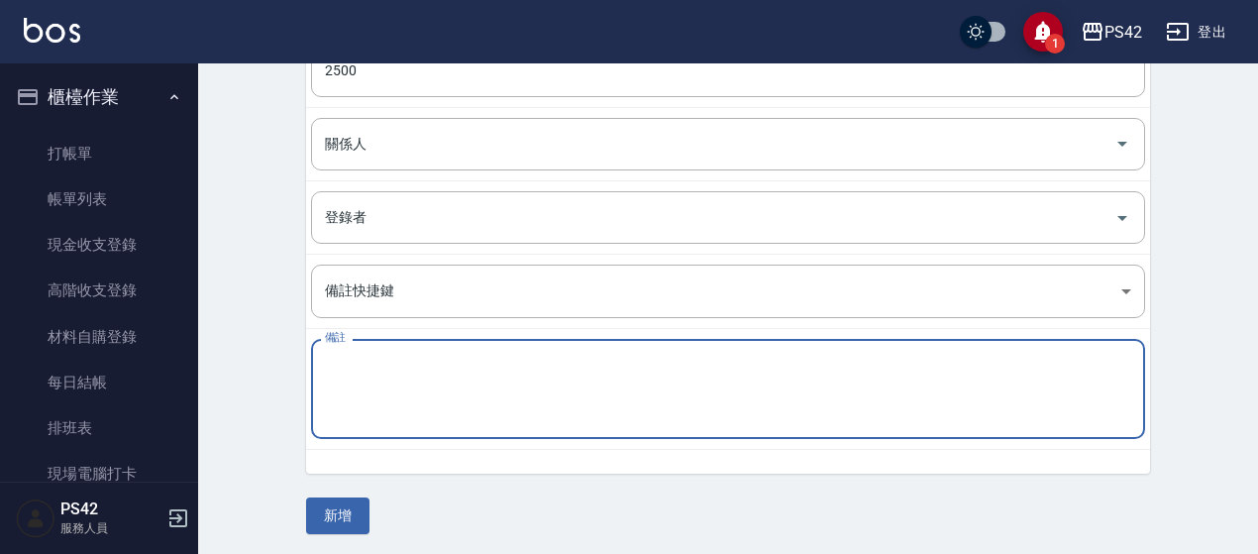
click at [505, 382] on textarea "備註" at bounding box center [728, 389] width 806 height 67
type textarea "秋旅"
click at [344, 515] on button "新增" at bounding box center [337, 515] width 63 height 37
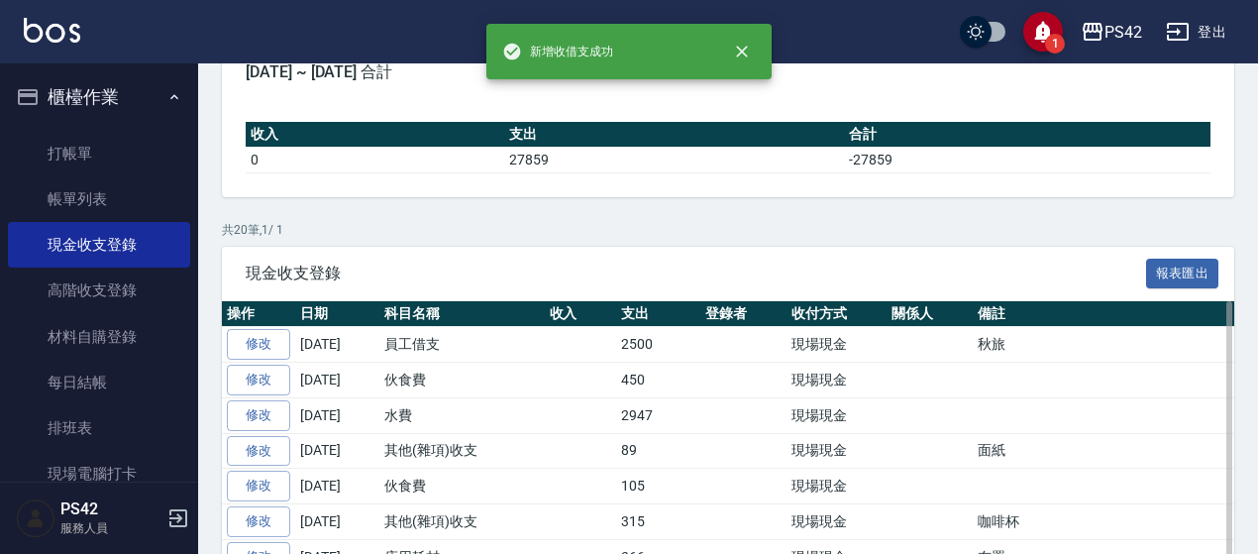
scroll to position [198, 0]
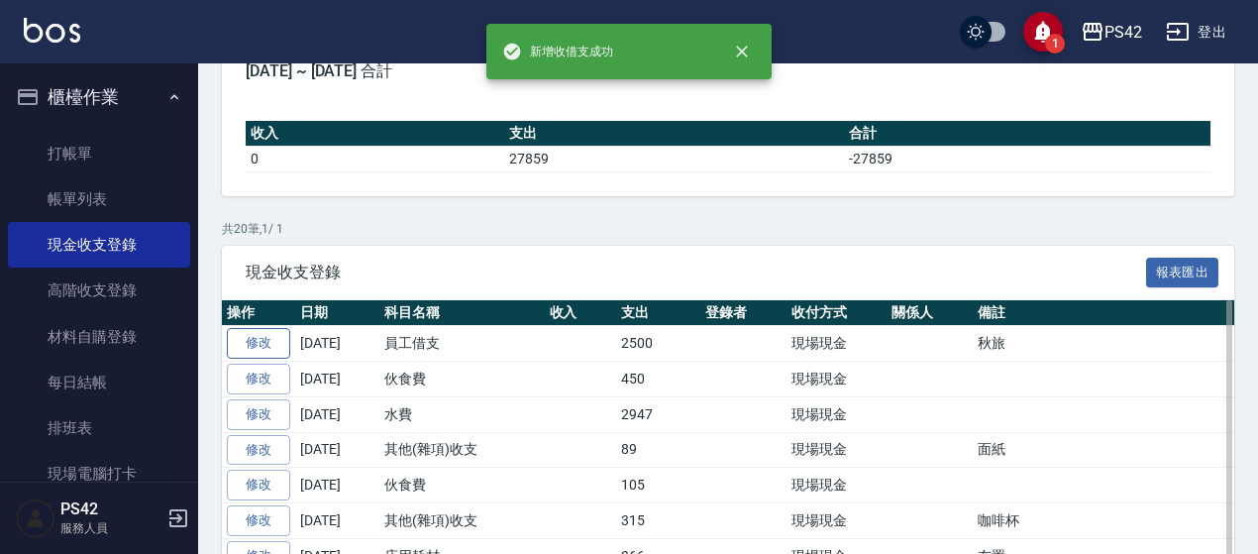
click at [268, 332] on link "修改" at bounding box center [258, 343] width 63 height 31
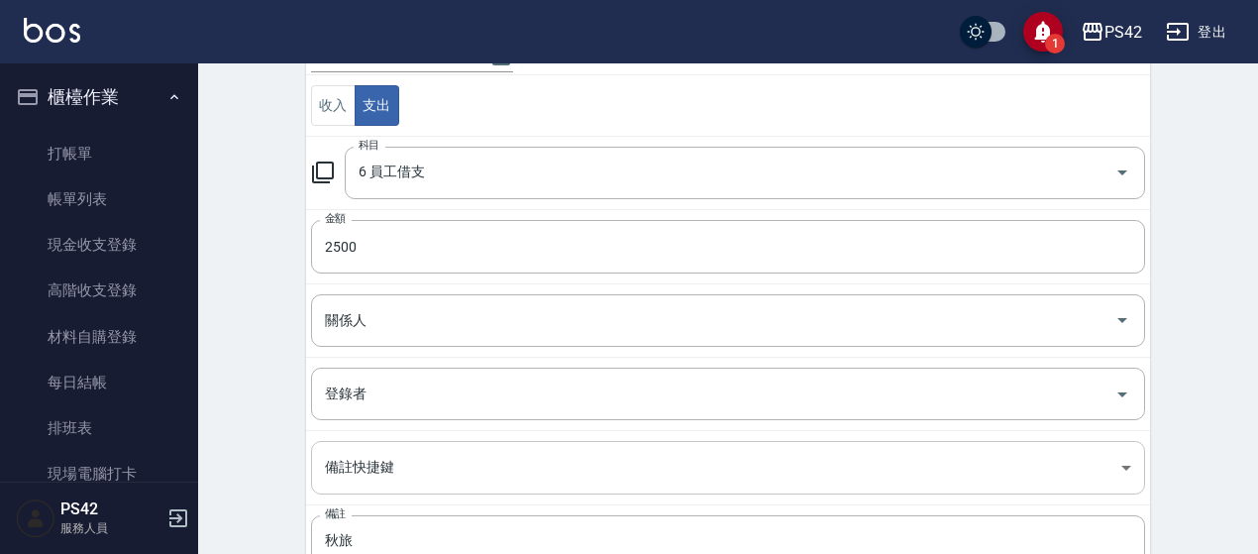
scroll to position [367, 0]
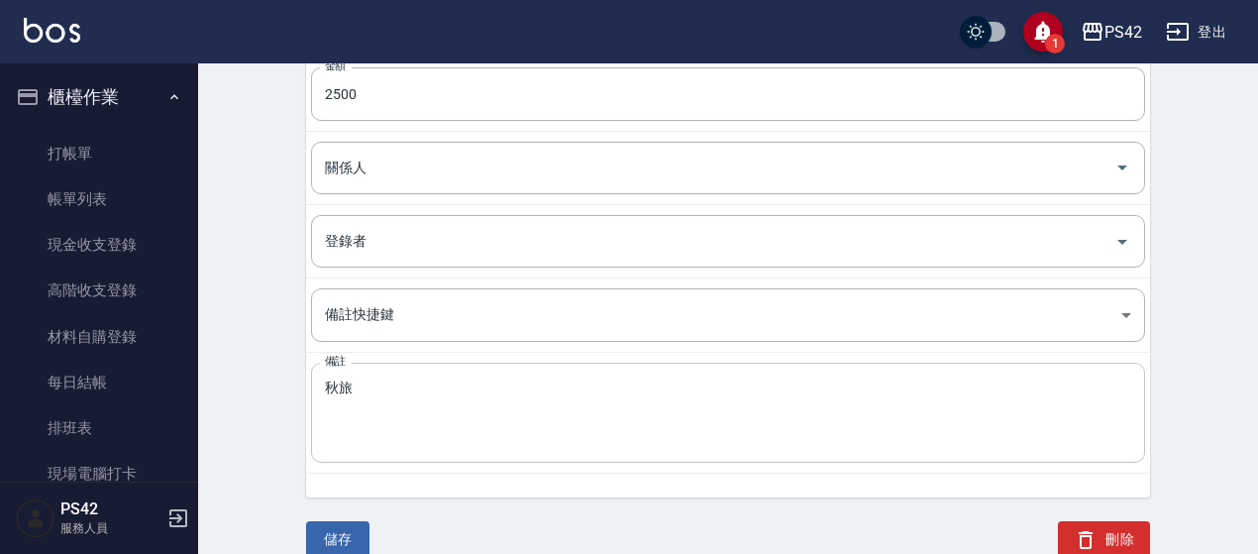
click at [400, 392] on textarea "秋旅" at bounding box center [728, 412] width 806 height 67
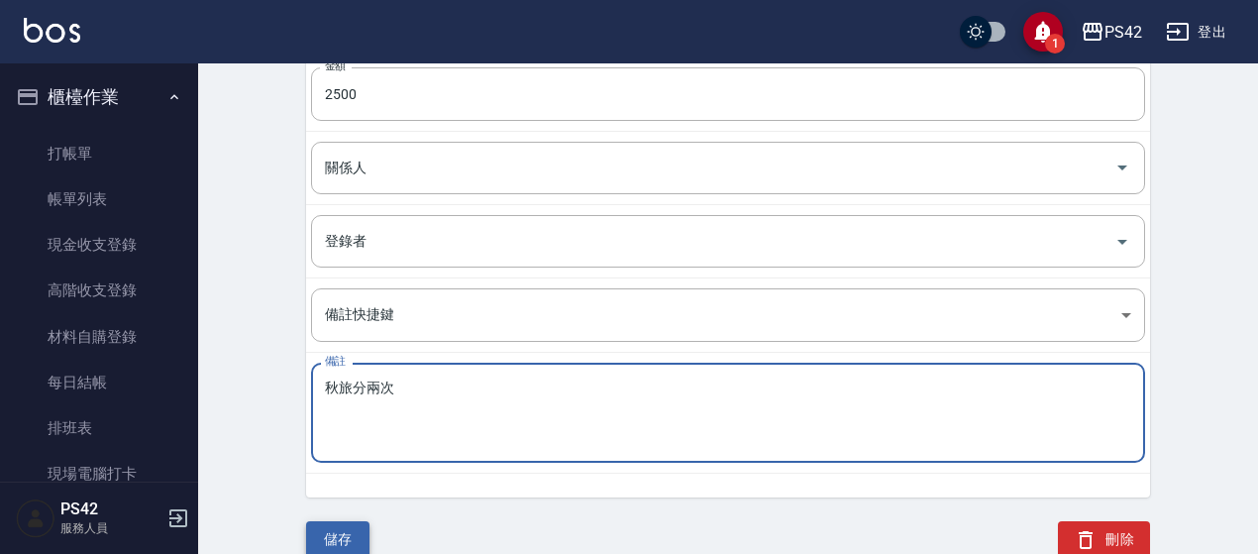
type textarea "秋旅分兩次"
click at [322, 525] on button "儲存" at bounding box center [337, 539] width 63 height 37
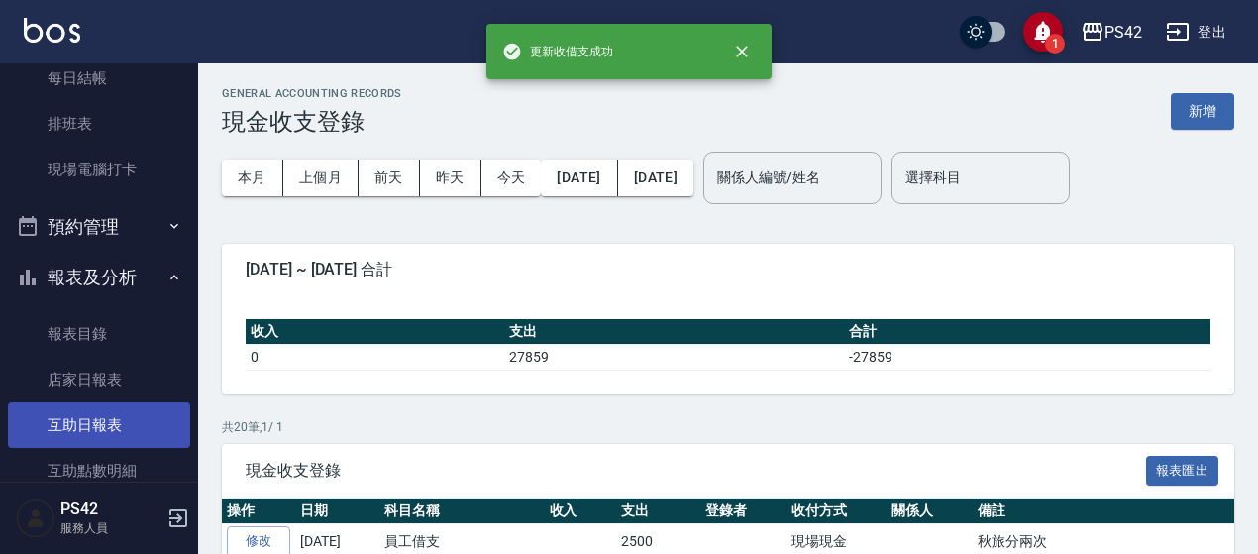
scroll to position [396, 0]
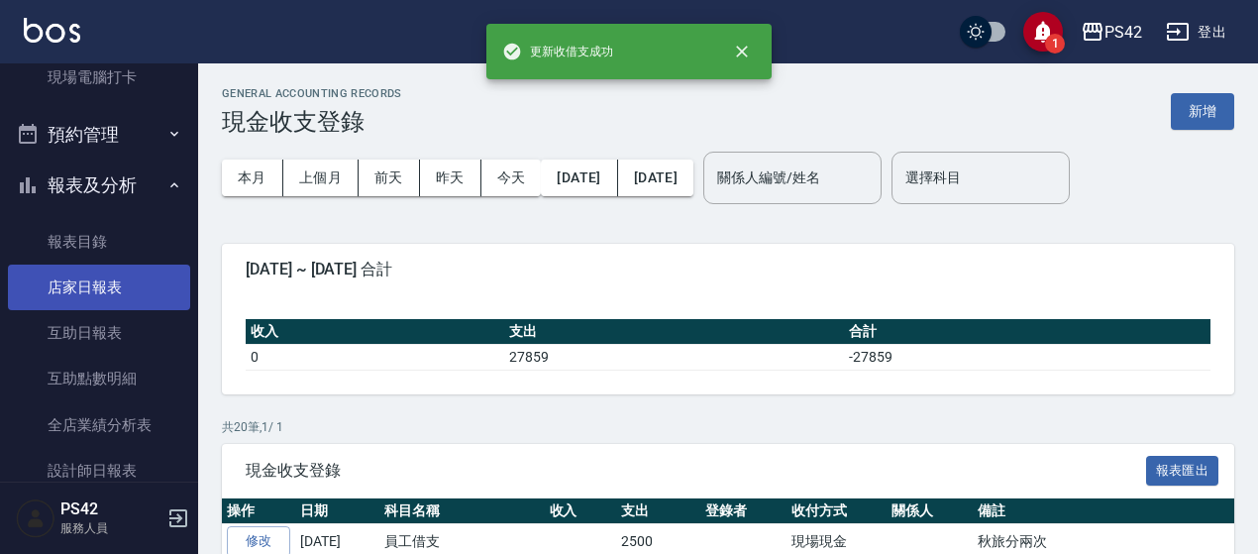
click at [110, 290] on link "店家日報表" at bounding box center [99, 288] width 182 height 46
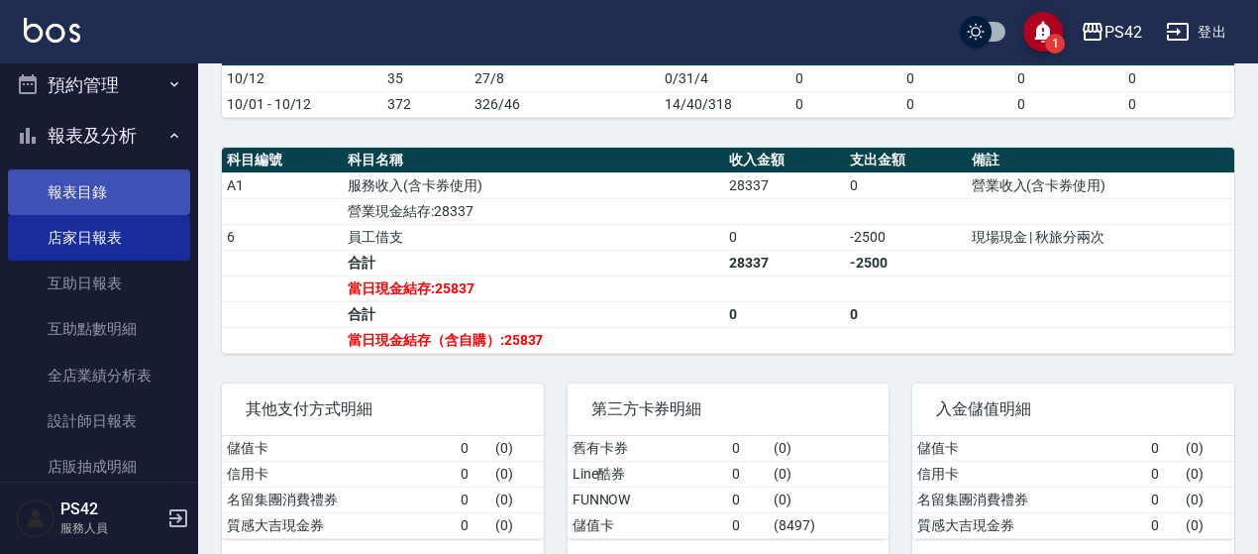
scroll to position [495, 0]
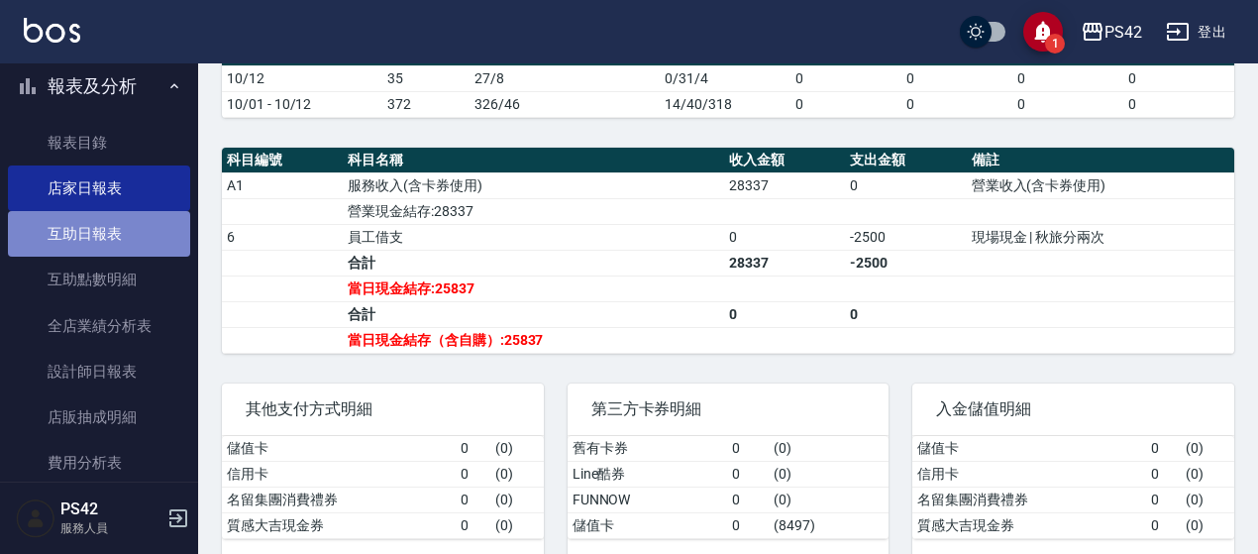
click at [101, 246] on link "互助日報表" at bounding box center [99, 234] width 182 height 46
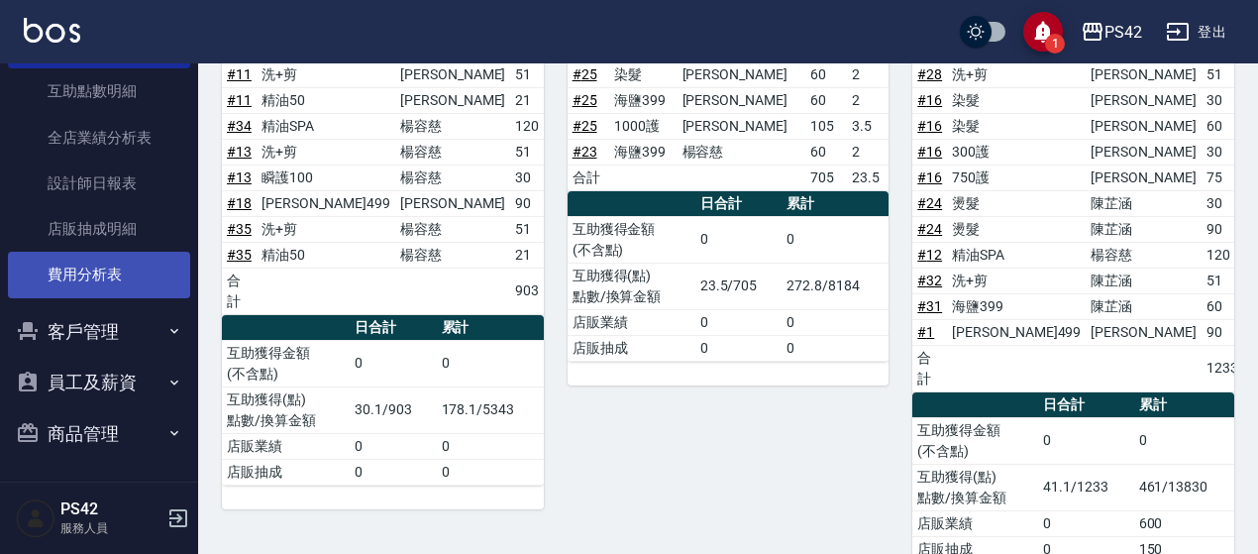
scroll to position [684, 0]
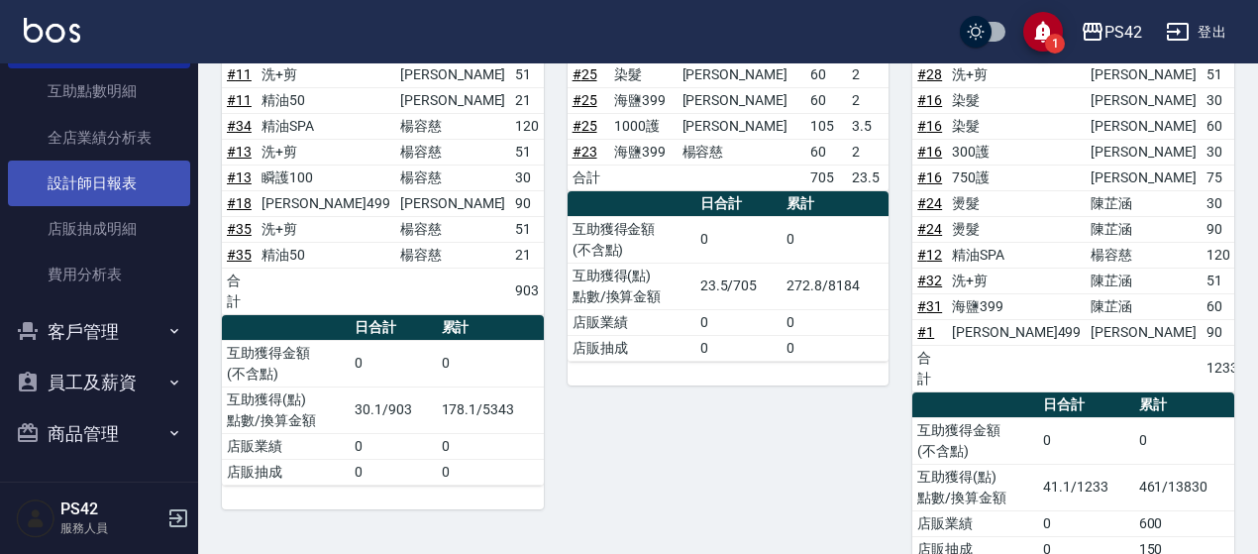
click at [111, 189] on link "設計師日報表" at bounding box center [99, 184] width 182 height 46
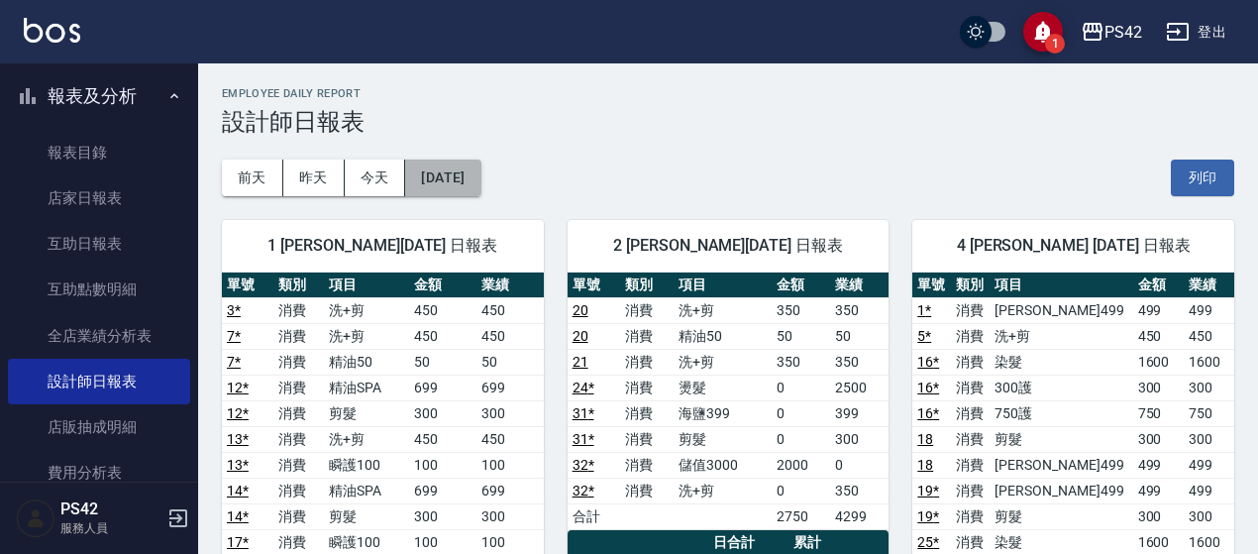
click at [480, 182] on button "[DATE]" at bounding box center [442, 178] width 75 height 37
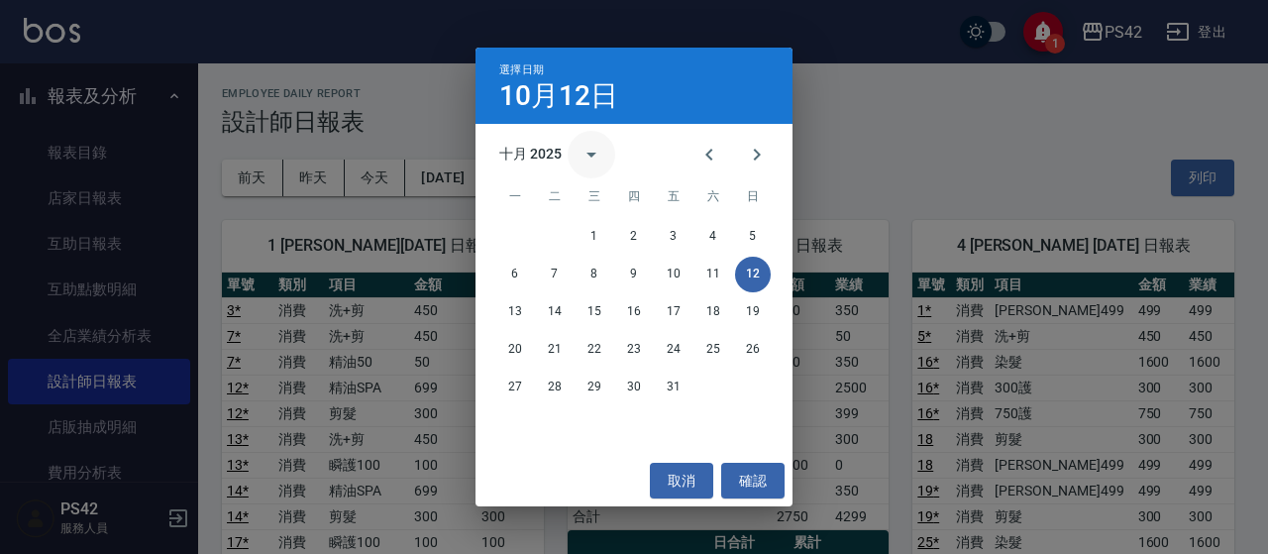
click at [589, 152] on icon "calendar view is open, switch to year view" at bounding box center [592, 155] width 24 height 24
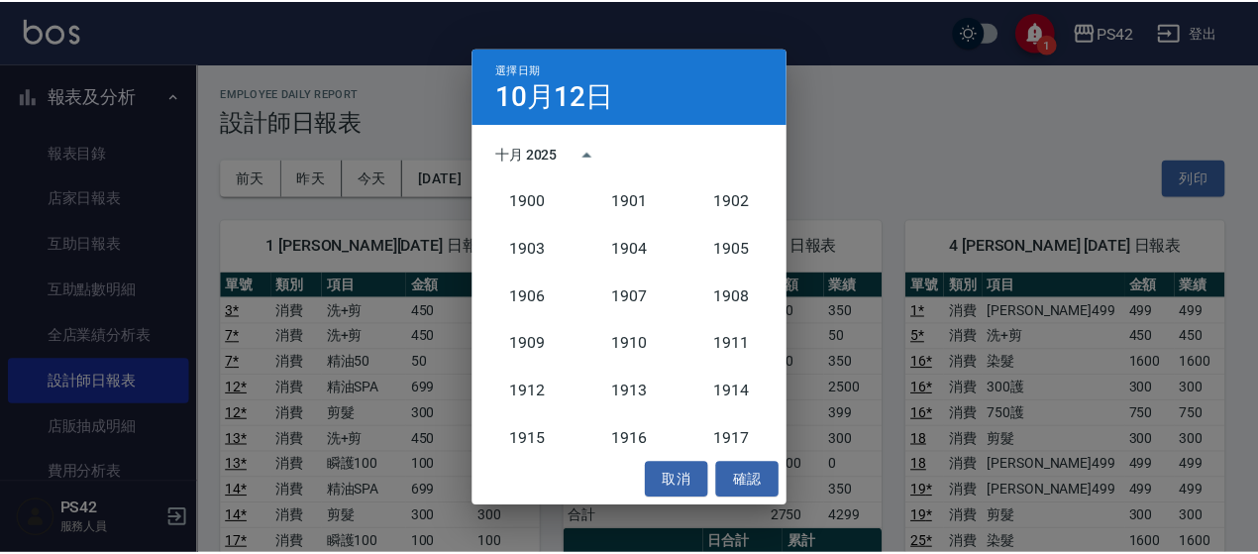
scroll to position [1835, 0]
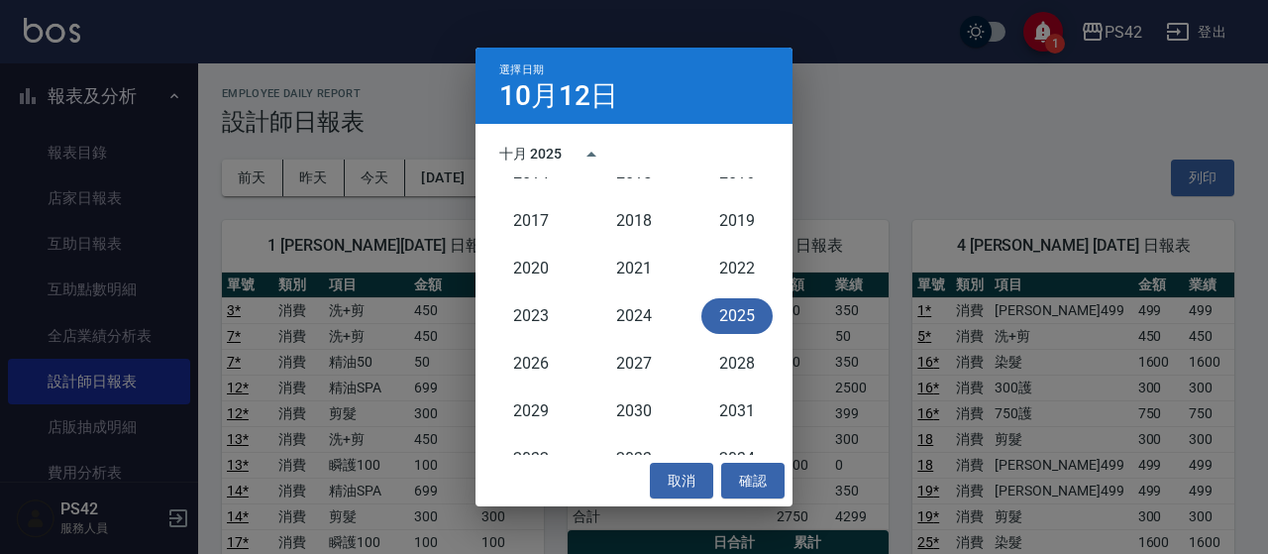
click at [737, 306] on button "2025" at bounding box center [736, 316] width 71 height 36
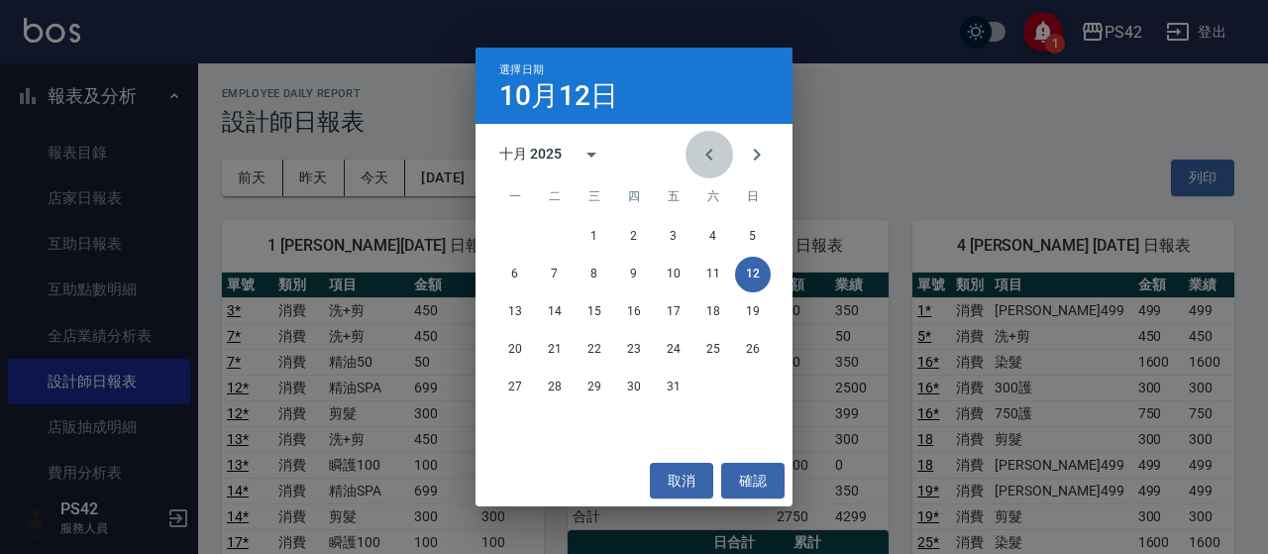
click at [701, 154] on icon "Previous month" at bounding box center [709, 155] width 24 height 24
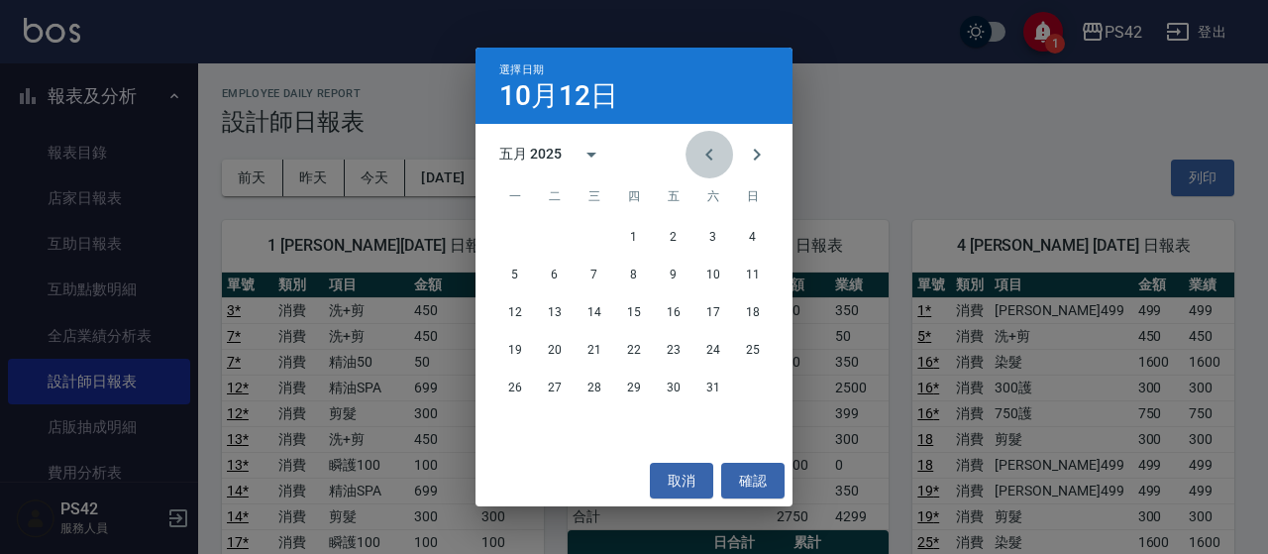
click at [701, 154] on icon "Previous month" at bounding box center [709, 155] width 24 height 24
click at [519, 414] on button "31" at bounding box center [515, 425] width 36 height 36
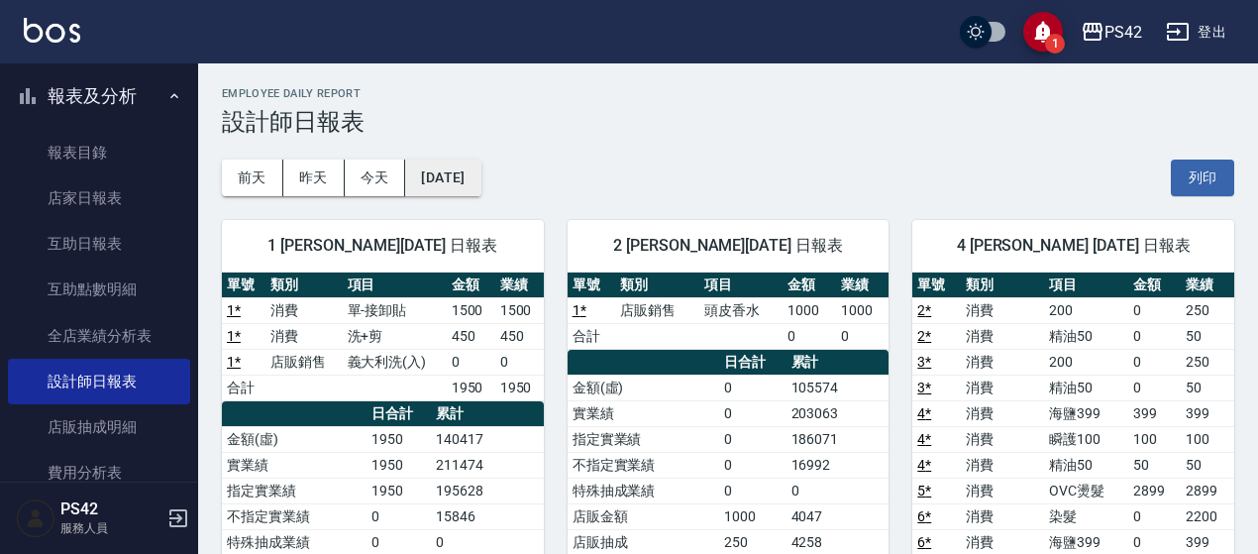
click at [481, 171] on button "[DATE]" at bounding box center [442, 178] width 75 height 37
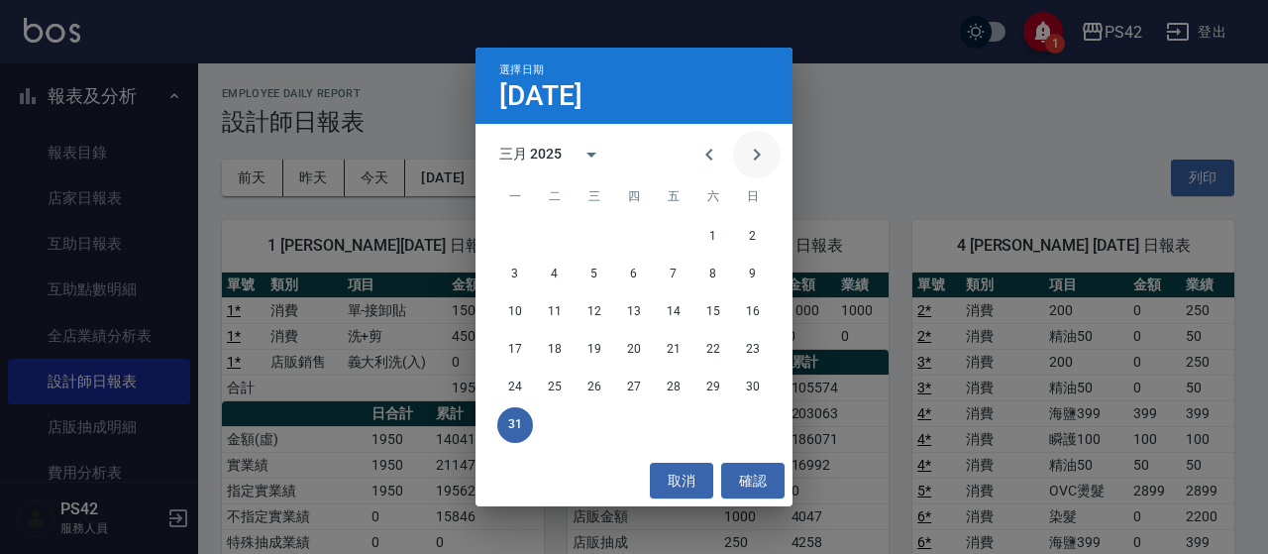
click at [759, 146] on icon "Next month" at bounding box center [757, 155] width 24 height 24
click at [601, 388] on button "30" at bounding box center [595, 388] width 36 height 36
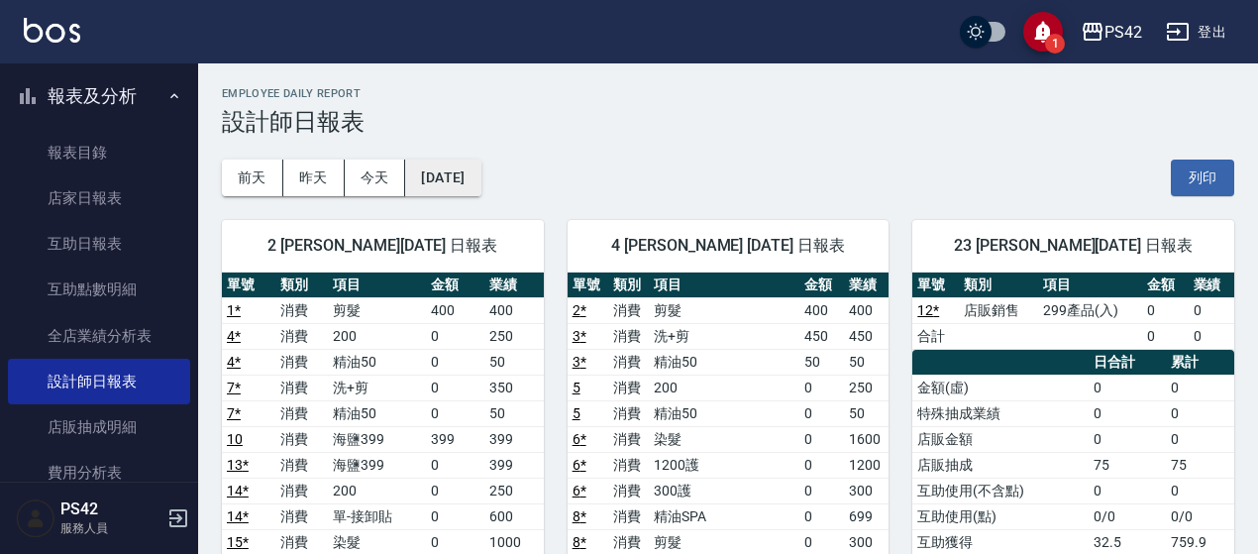
click at [481, 188] on button "[DATE]" at bounding box center [442, 178] width 75 height 37
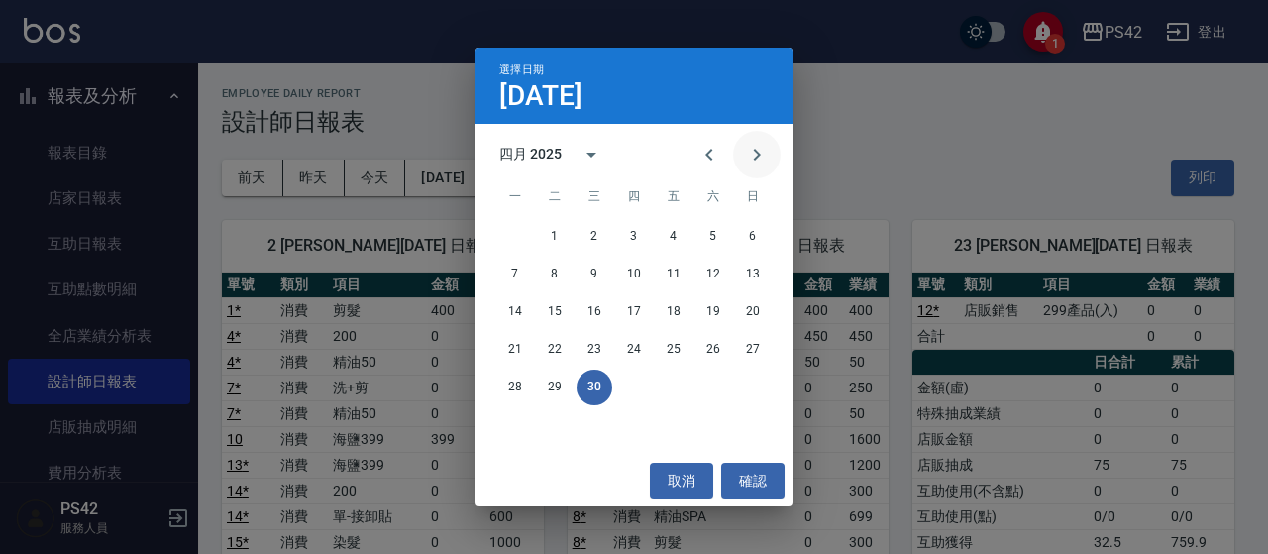
drag, startPoint x: 758, startPoint y: 140, endPoint x: 752, endPoint y: 155, distance: 16.0
click at [758, 141] on button "Next month" at bounding box center [757, 155] width 48 height 48
click at [701, 376] on button "31" at bounding box center [714, 388] width 36 height 36
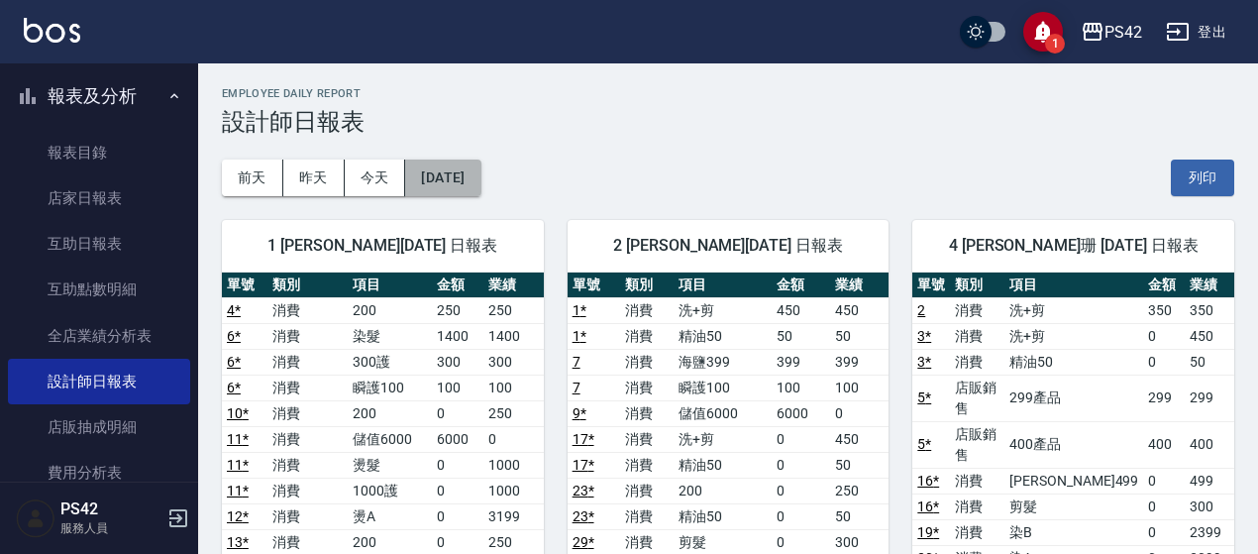
click at [474, 161] on button "[DATE]" at bounding box center [442, 178] width 75 height 37
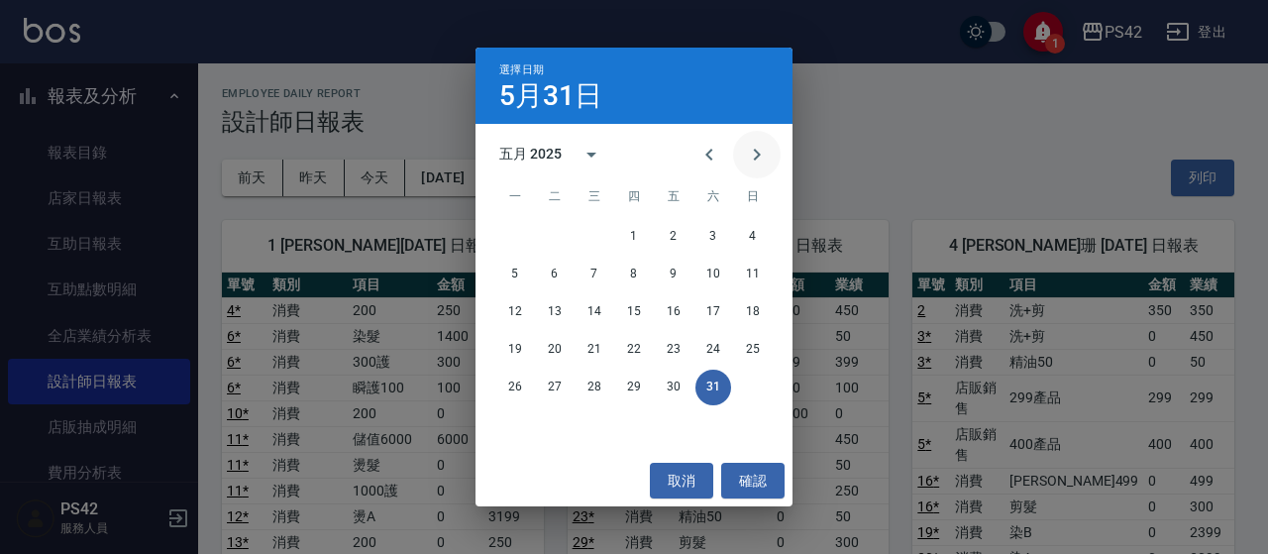
click at [765, 161] on icon "Next month" at bounding box center [757, 155] width 24 height 24
click at [519, 421] on button "30" at bounding box center [515, 425] width 36 height 36
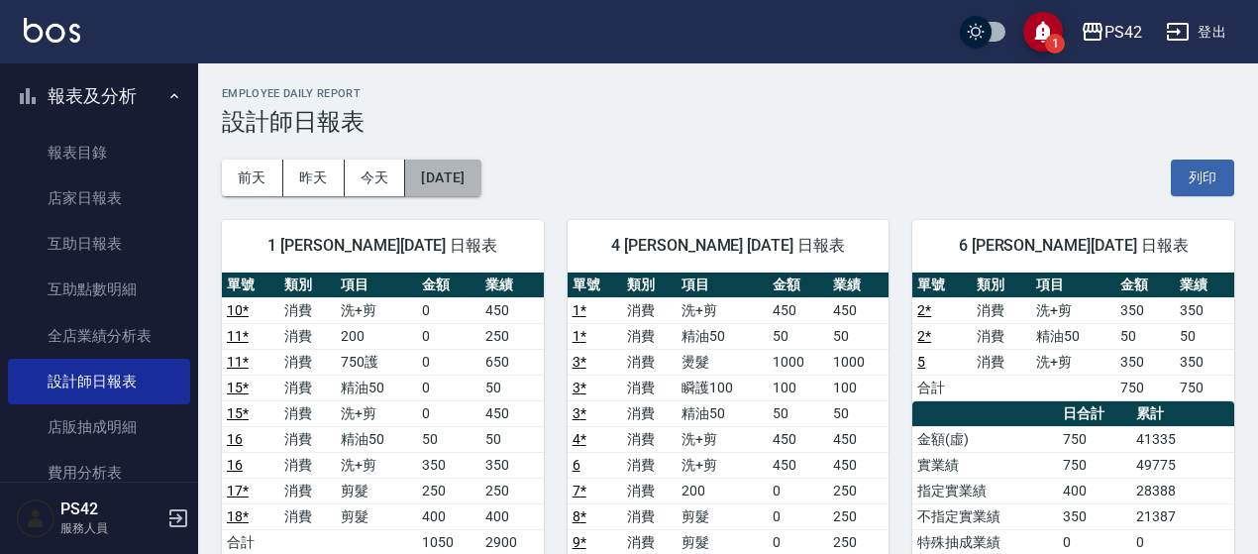
click at [481, 166] on button "[DATE]" at bounding box center [442, 178] width 75 height 37
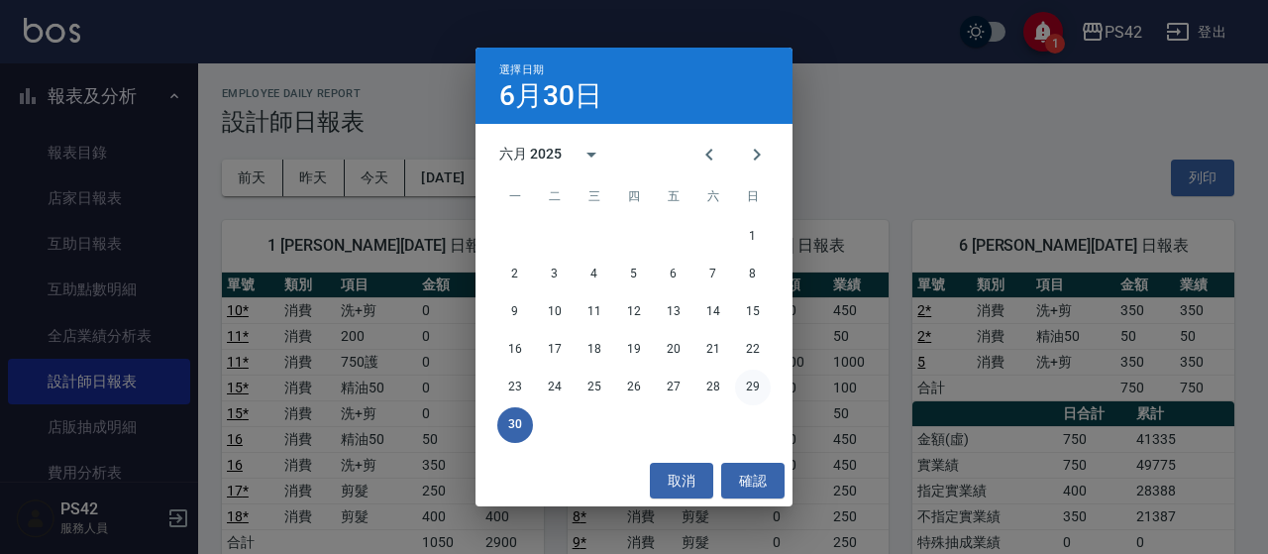
click at [755, 382] on button "29" at bounding box center [753, 388] width 36 height 36
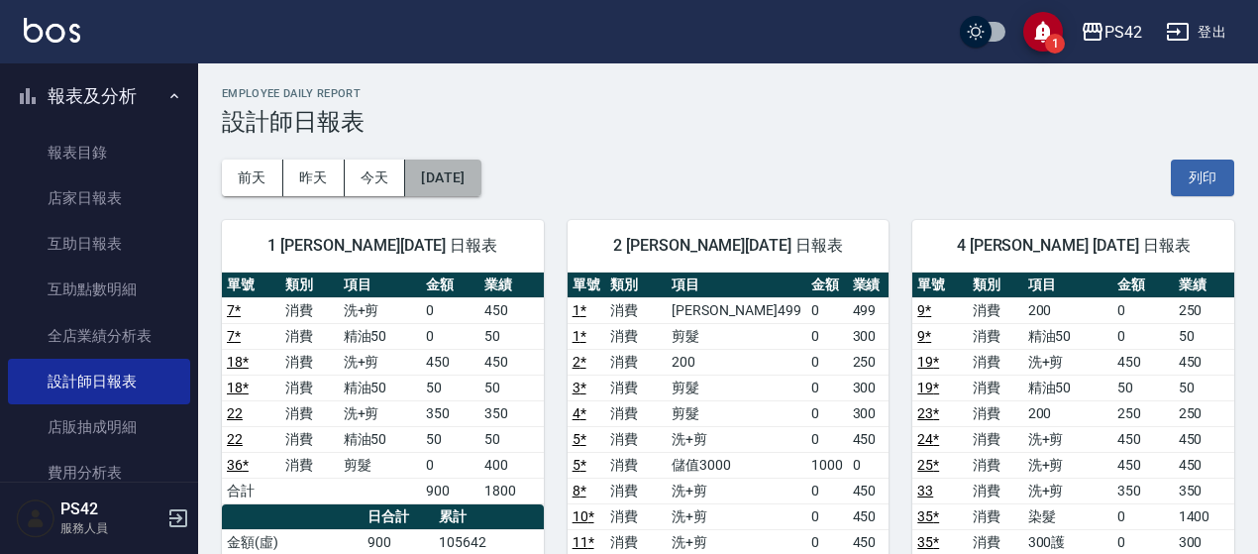
click at [481, 178] on button "[DATE]" at bounding box center [442, 178] width 75 height 37
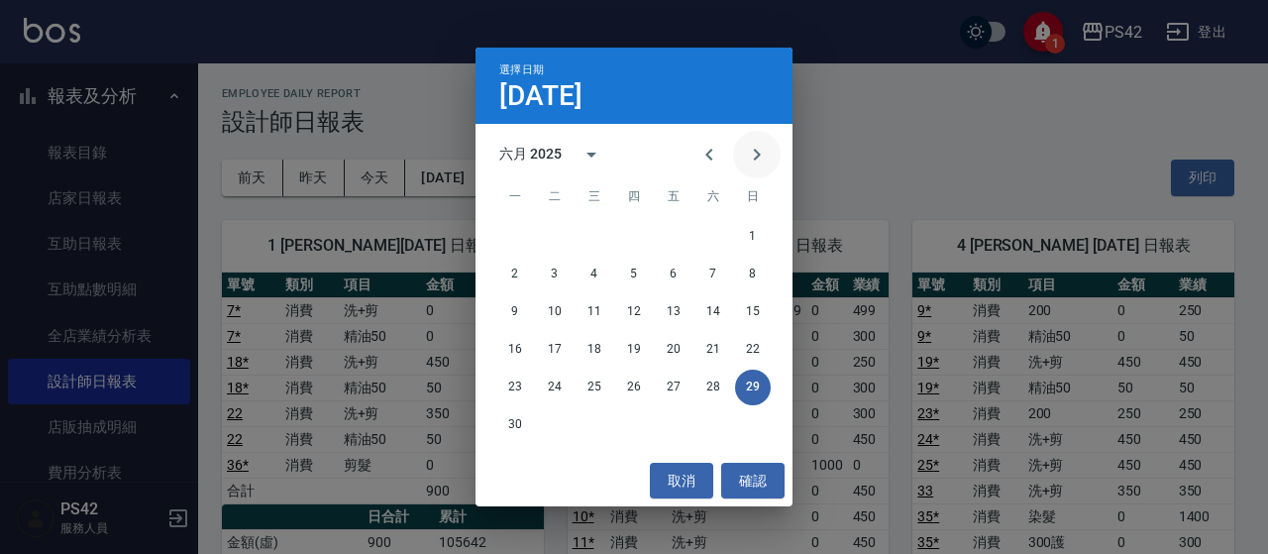
click at [750, 144] on icon "Next month" at bounding box center [757, 155] width 24 height 24
click at [618, 383] on button "31" at bounding box center [634, 388] width 36 height 36
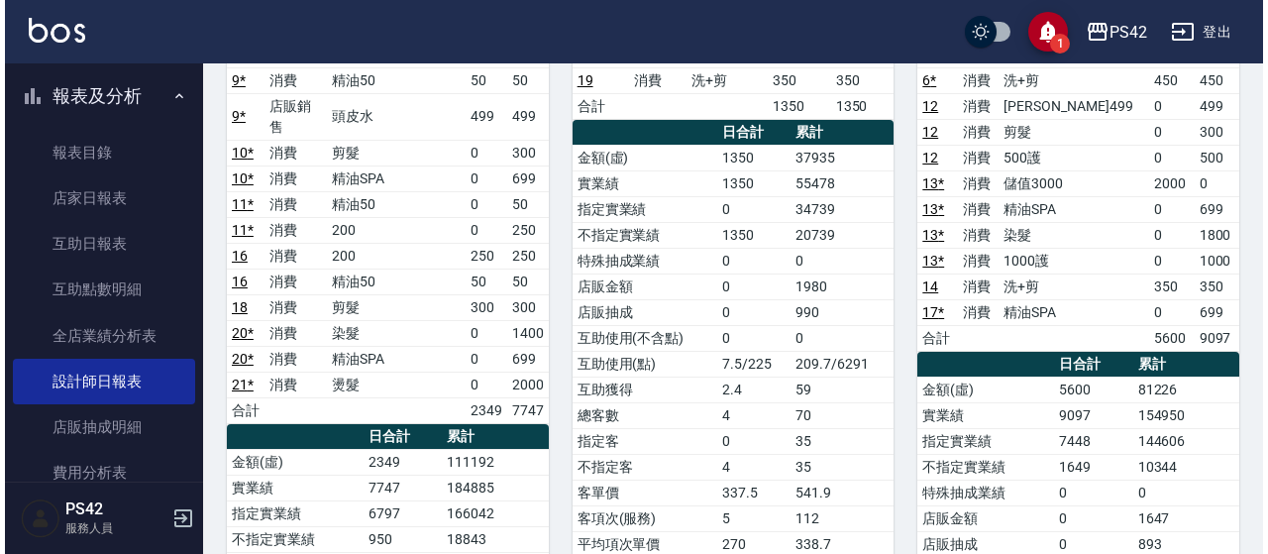
scroll to position [99, 0]
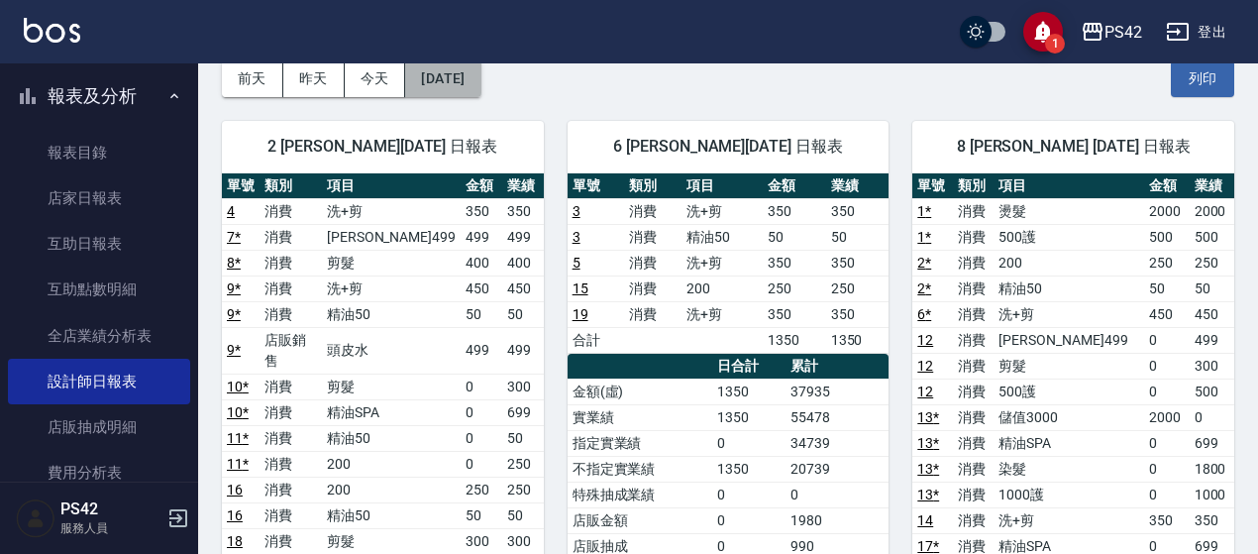
click at [453, 78] on button "[DATE]" at bounding box center [442, 78] width 75 height 37
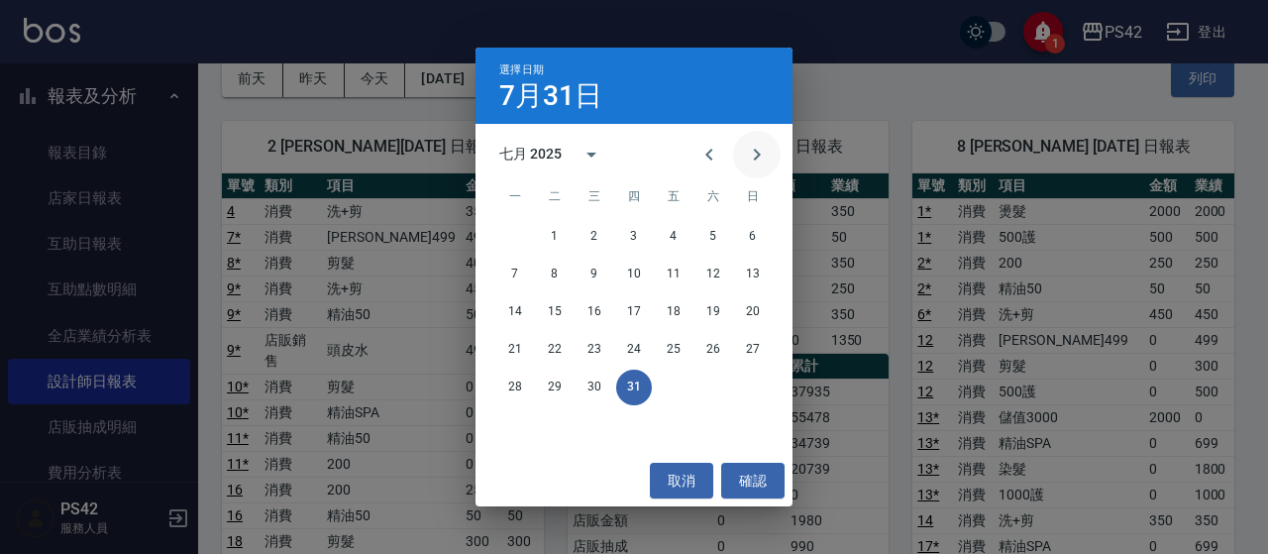
click at [758, 164] on icon "Next month" at bounding box center [757, 155] width 24 height 24
drag, startPoint x: 734, startPoint y: 390, endPoint x: 747, endPoint y: 388, distance: 13.0
click at [747, 388] on div "25 26 27 28 29 30 31" at bounding box center [634, 388] width 317 height 36
click at [747, 388] on button "31" at bounding box center [753, 388] width 36 height 36
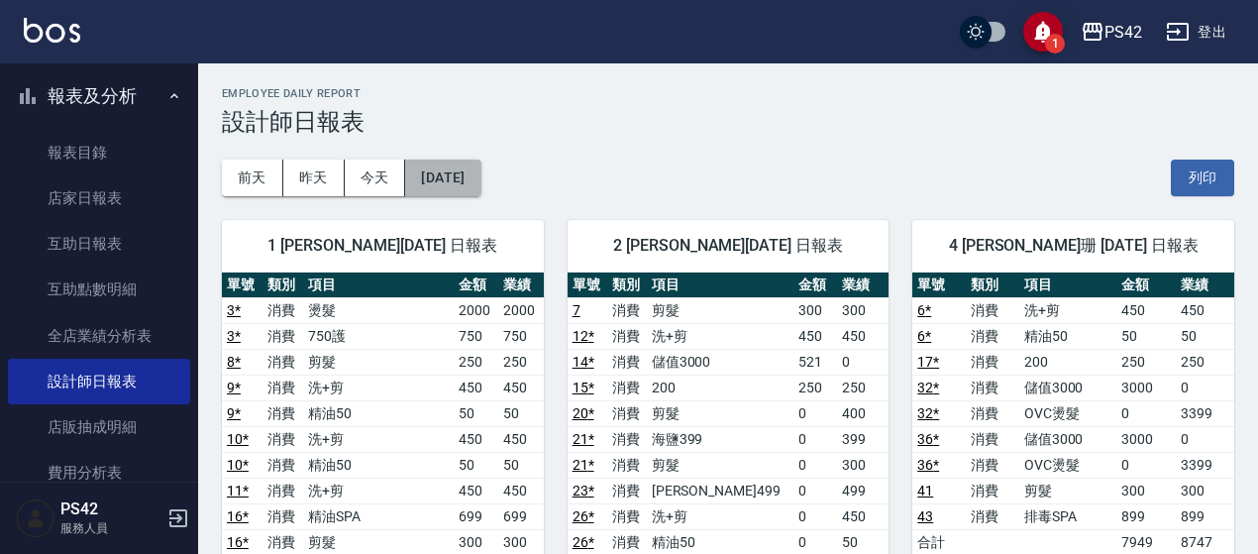
click at [481, 177] on button "[DATE]" at bounding box center [442, 178] width 75 height 37
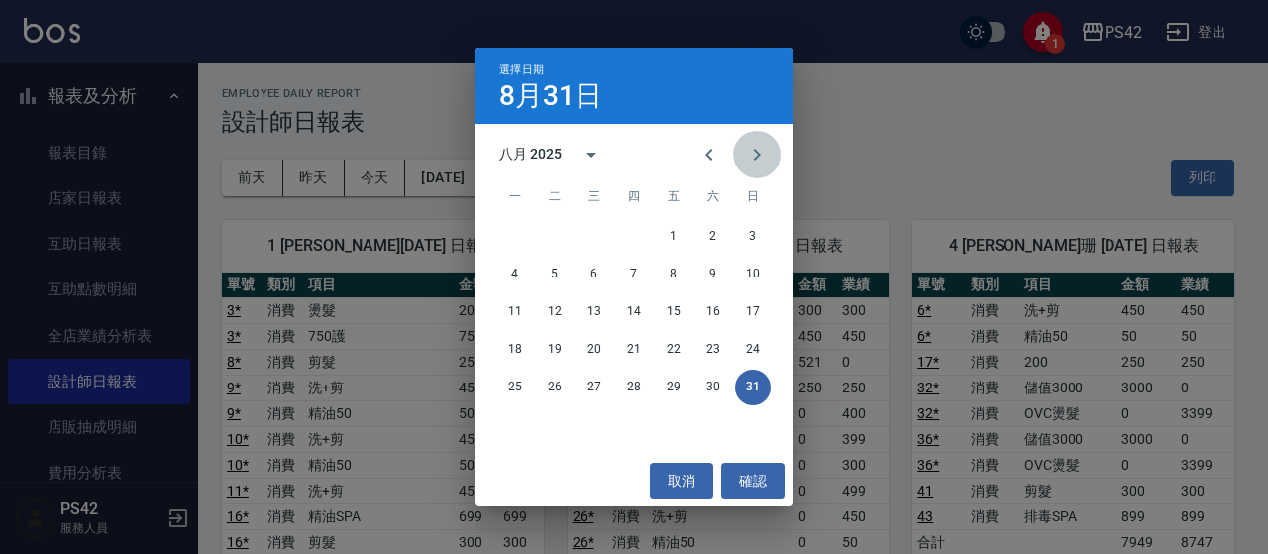
click at [746, 160] on icon "Next month" at bounding box center [757, 155] width 24 height 24
click at [563, 391] on button "30" at bounding box center [555, 388] width 36 height 36
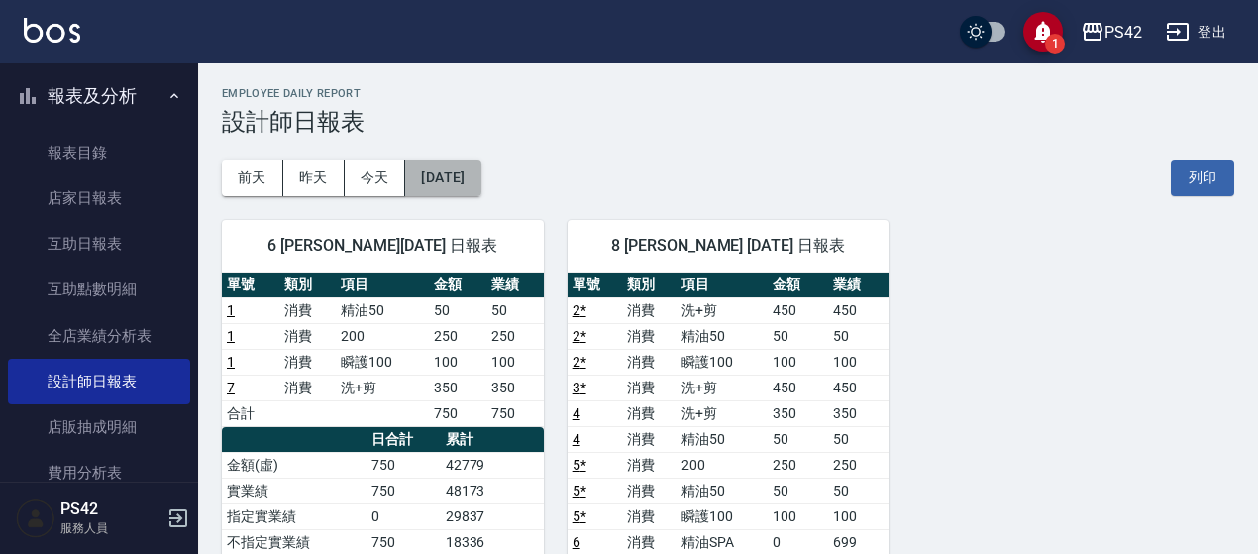
click at [468, 184] on button "[DATE]" at bounding box center [442, 178] width 75 height 37
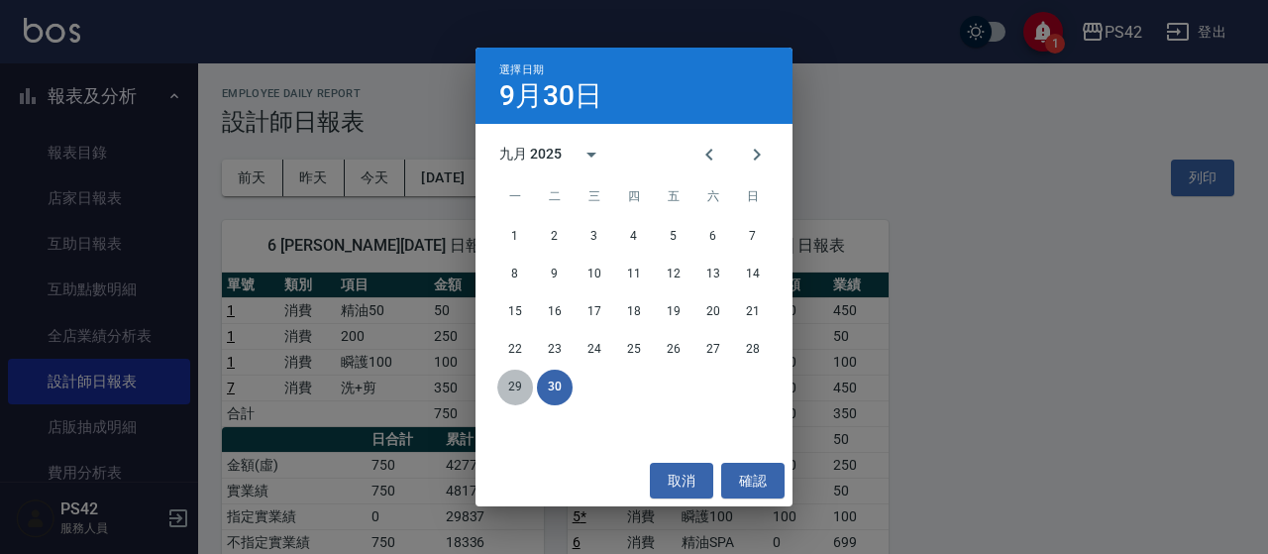
click at [515, 385] on button "29" at bounding box center [515, 388] width 36 height 36
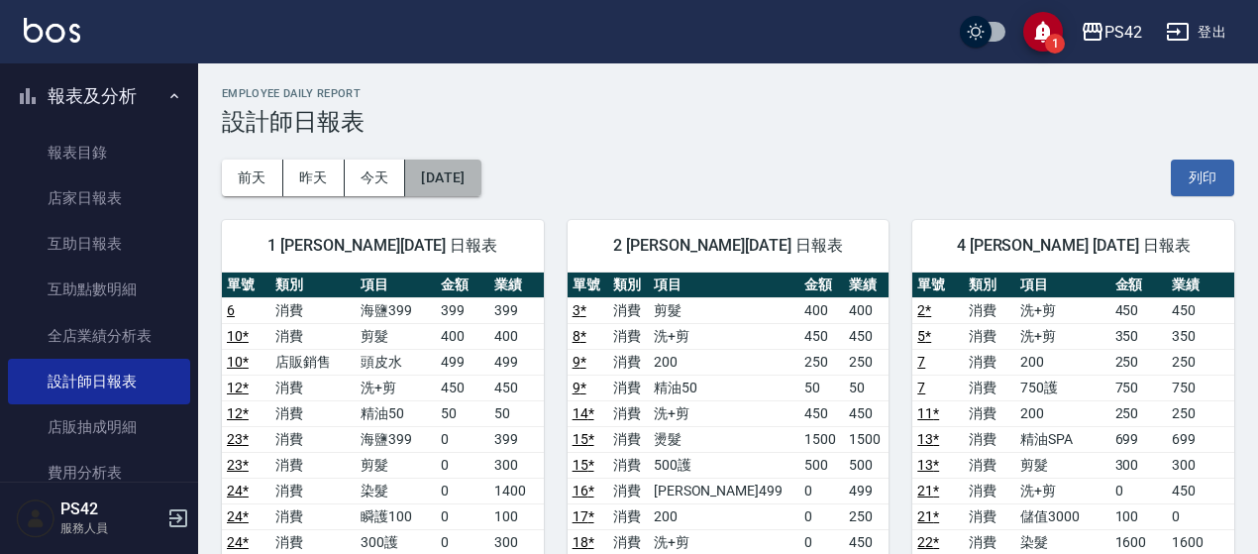
click at [470, 179] on button "[DATE]" at bounding box center [442, 178] width 75 height 37
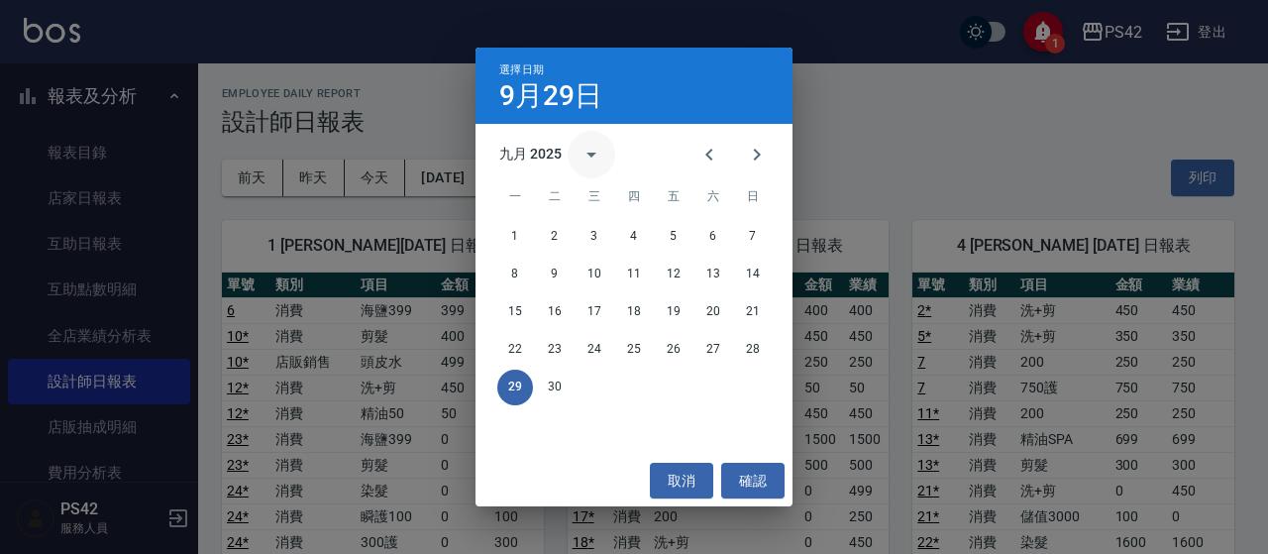
click at [592, 160] on icon "calendar view is open, switch to year view" at bounding box center [592, 155] width 24 height 24
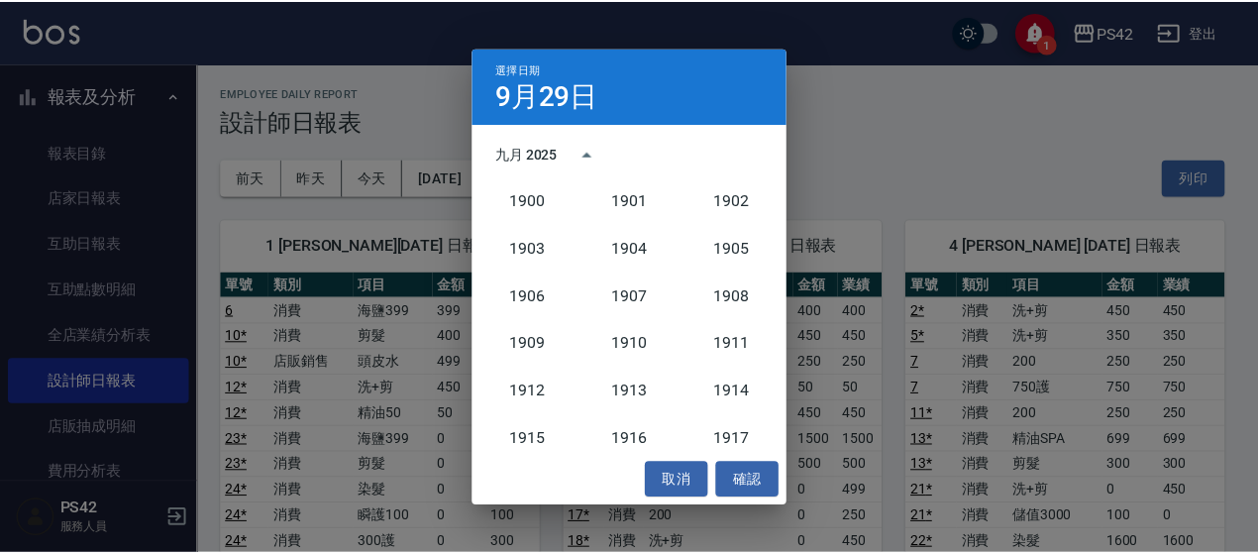
scroll to position [1835, 0]
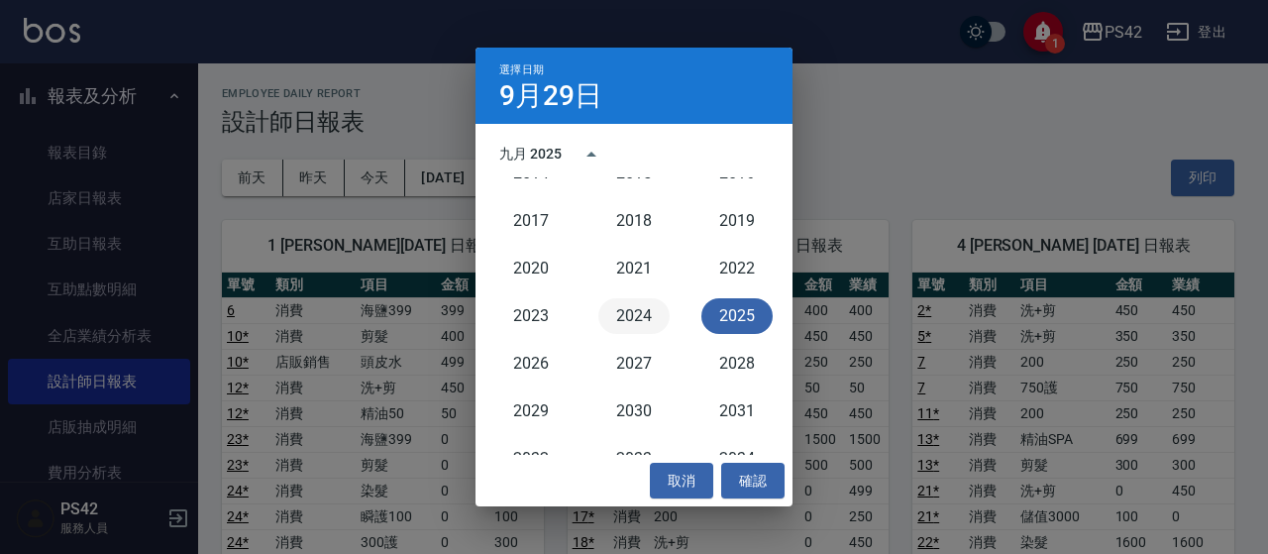
click at [648, 314] on button "2024" at bounding box center [633, 316] width 71 height 36
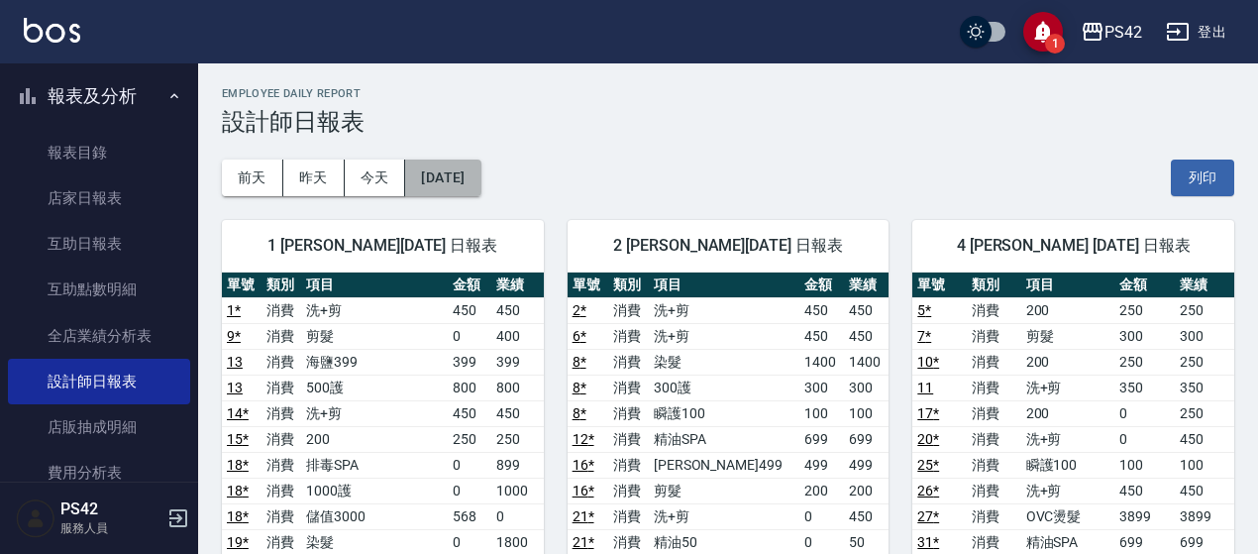
click at [470, 177] on button "[DATE]" at bounding box center [442, 178] width 75 height 37
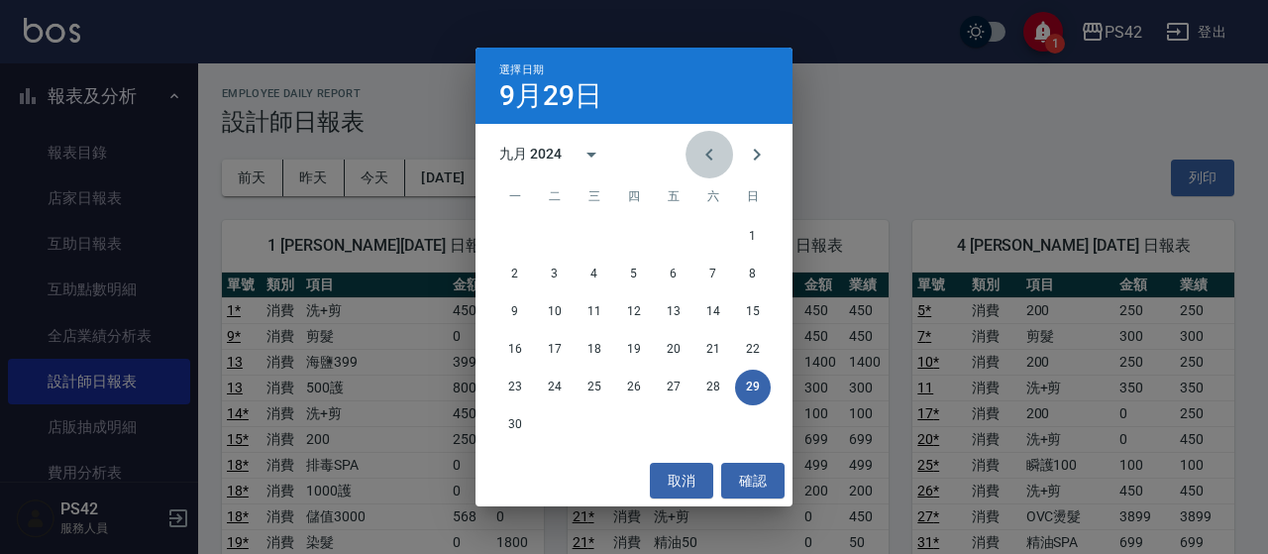
click at [705, 152] on icon "Previous month" at bounding box center [709, 155] width 24 height 24
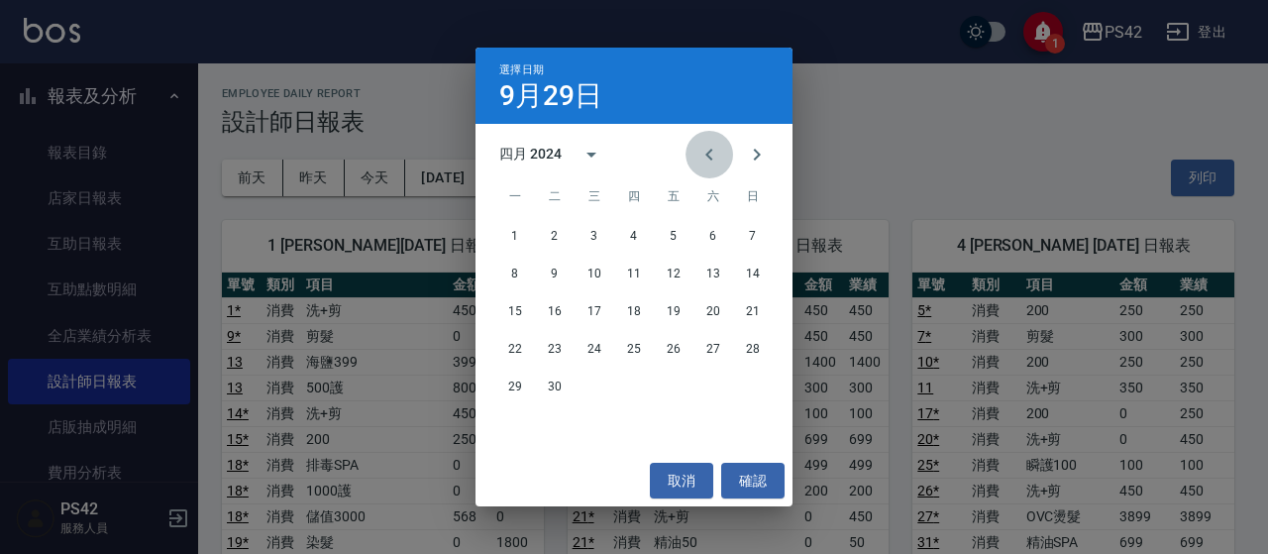
click at [705, 152] on icon "Previous month" at bounding box center [709, 155] width 24 height 24
click at [746, 383] on button "31" at bounding box center [753, 388] width 36 height 36
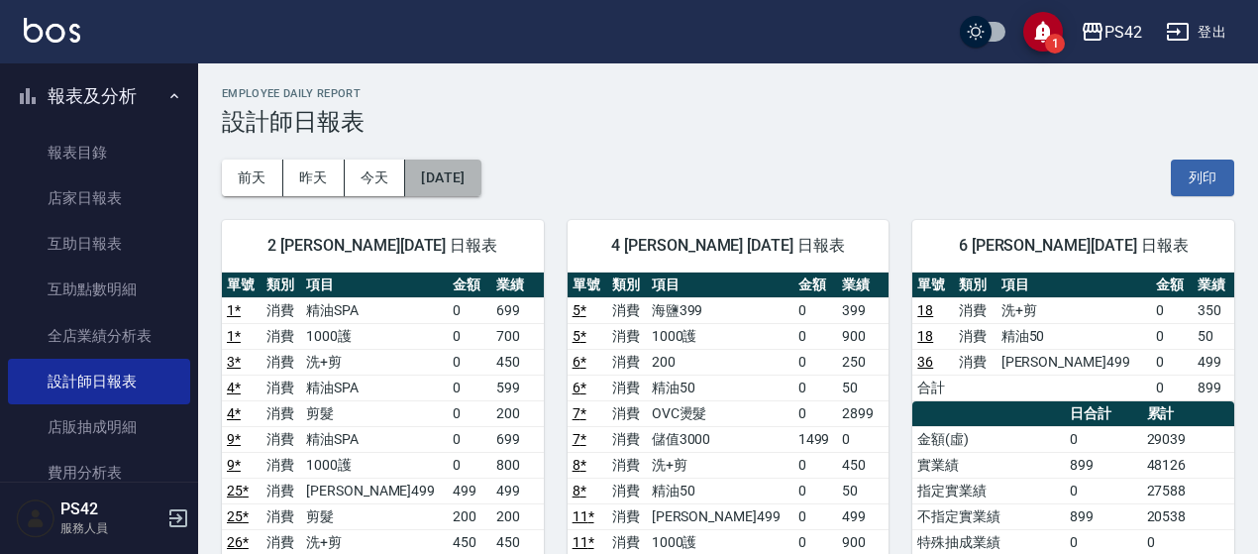
click at [481, 176] on button "[DATE]" at bounding box center [442, 178] width 75 height 37
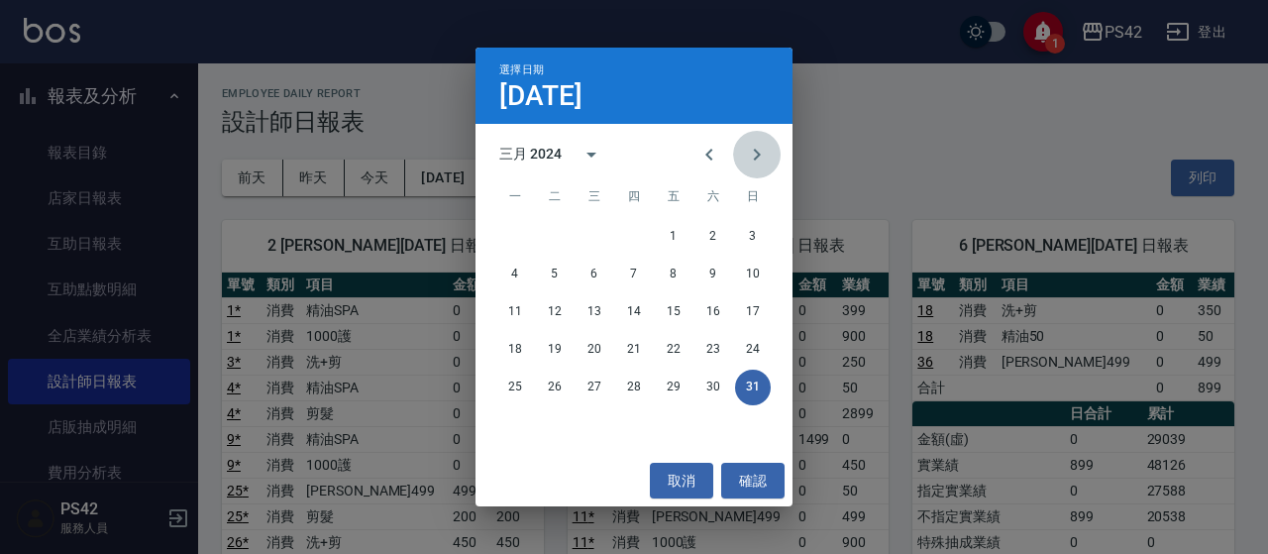
drag, startPoint x: 761, startPoint y: 163, endPoint x: 701, endPoint y: 205, distance: 72.6
click at [755, 164] on icon "Next month" at bounding box center [757, 155] width 24 height 24
click at [555, 393] on button "30" at bounding box center [555, 388] width 36 height 36
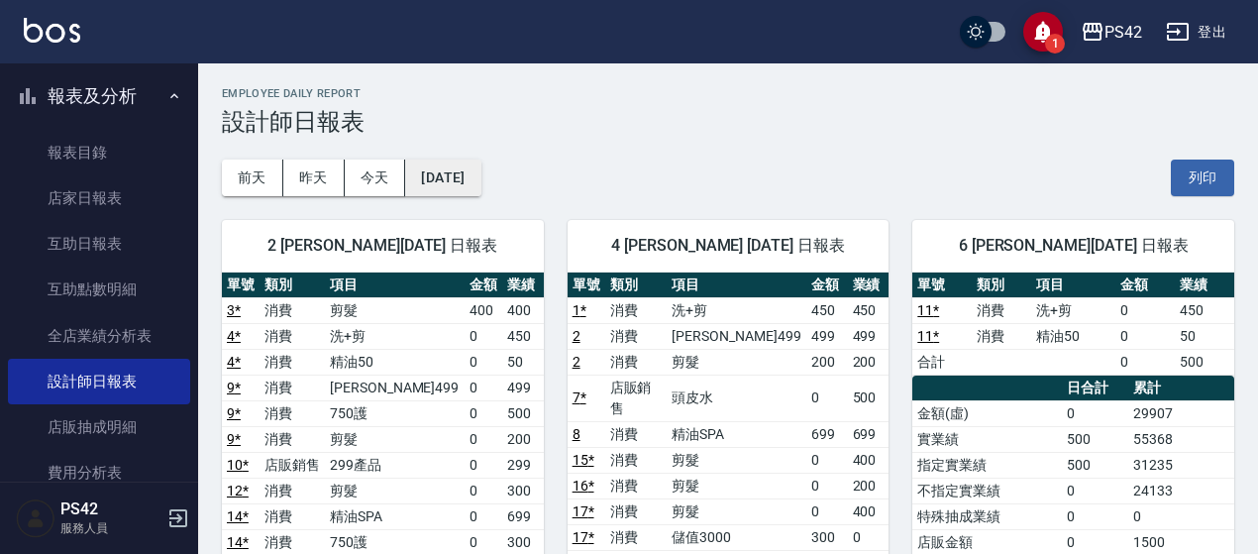
click at [474, 192] on button "[DATE]" at bounding box center [442, 178] width 75 height 37
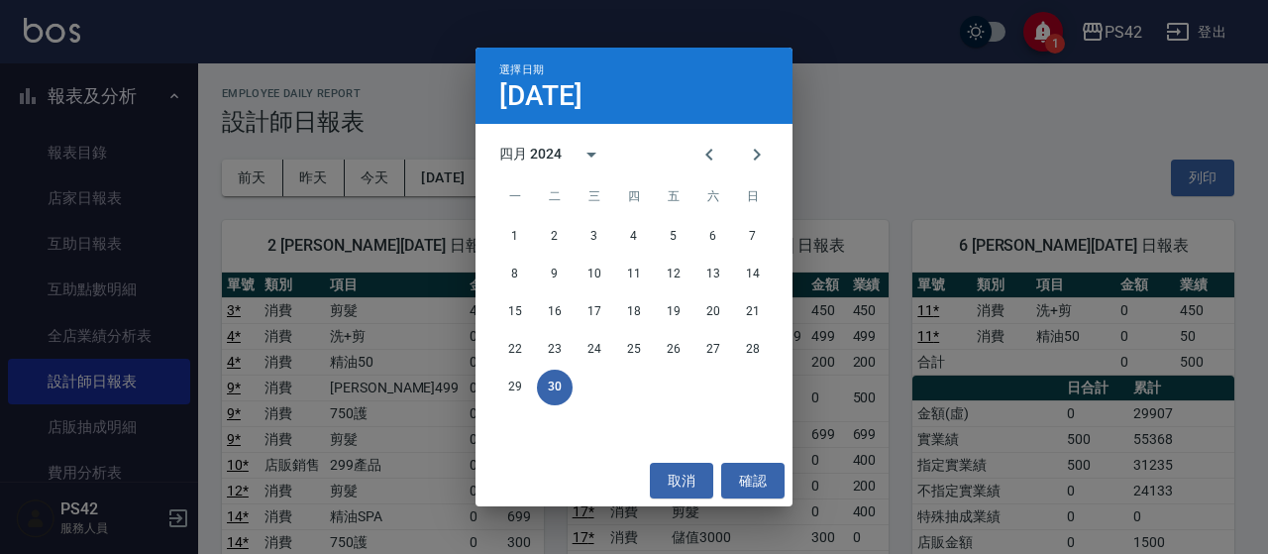
click at [499, 178] on span "一" at bounding box center [515, 197] width 36 height 40
click at [731, 166] on div at bounding box center [733, 155] width 24 height 48
click at [752, 162] on icon "Next month" at bounding box center [757, 155] width 24 height 24
click at [666, 377] on button "31" at bounding box center [674, 388] width 36 height 36
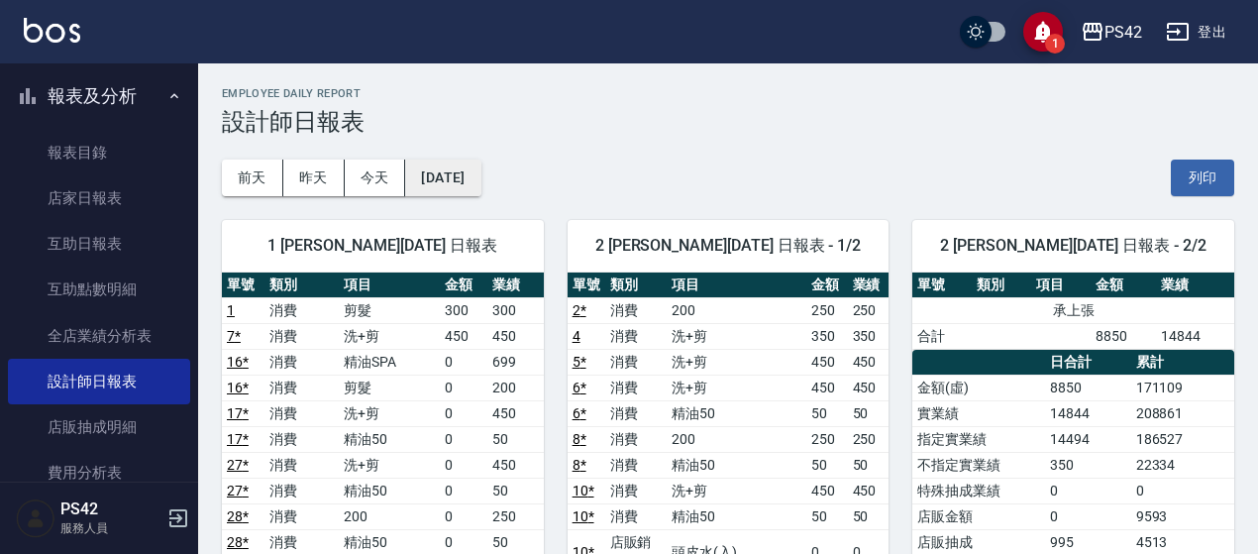
click at [481, 160] on button "[DATE]" at bounding box center [442, 178] width 75 height 37
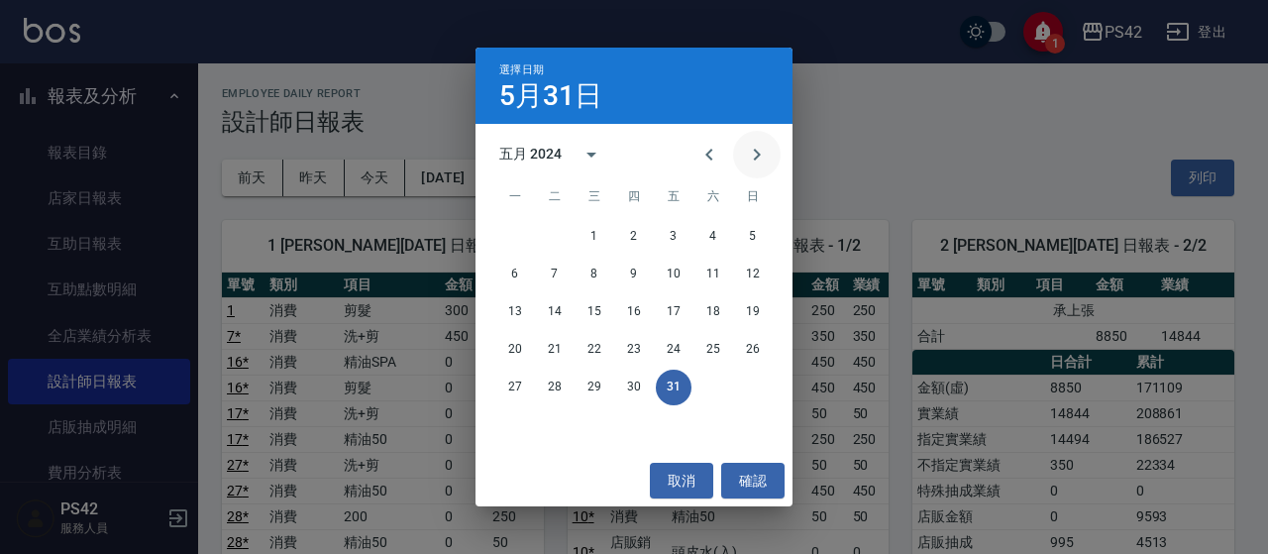
click at [771, 167] on button "Next month" at bounding box center [757, 155] width 48 height 48
click at [754, 387] on button "30" at bounding box center [753, 388] width 36 height 36
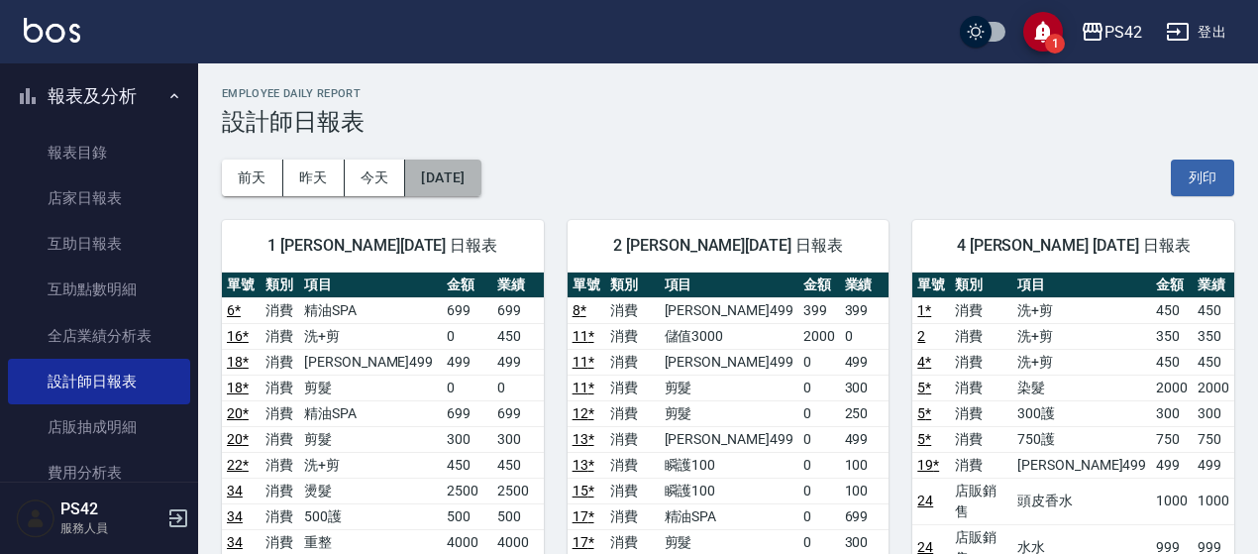
click at [451, 175] on button "[DATE]" at bounding box center [442, 178] width 75 height 37
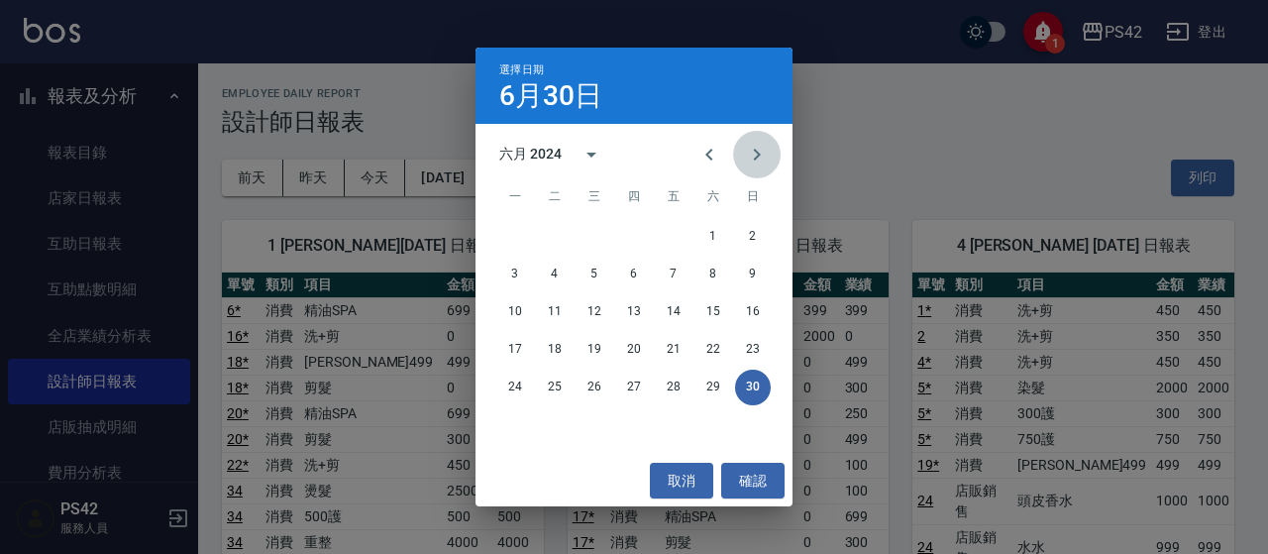
drag, startPoint x: 753, startPoint y: 151, endPoint x: 729, endPoint y: 187, distance: 43.7
click at [750, 156] on icon "Next month" at bounding box center [757, 155] width 24 height 24
click at [601, 386] on button "31" at bounding box center [595, 388] width 36 height 36
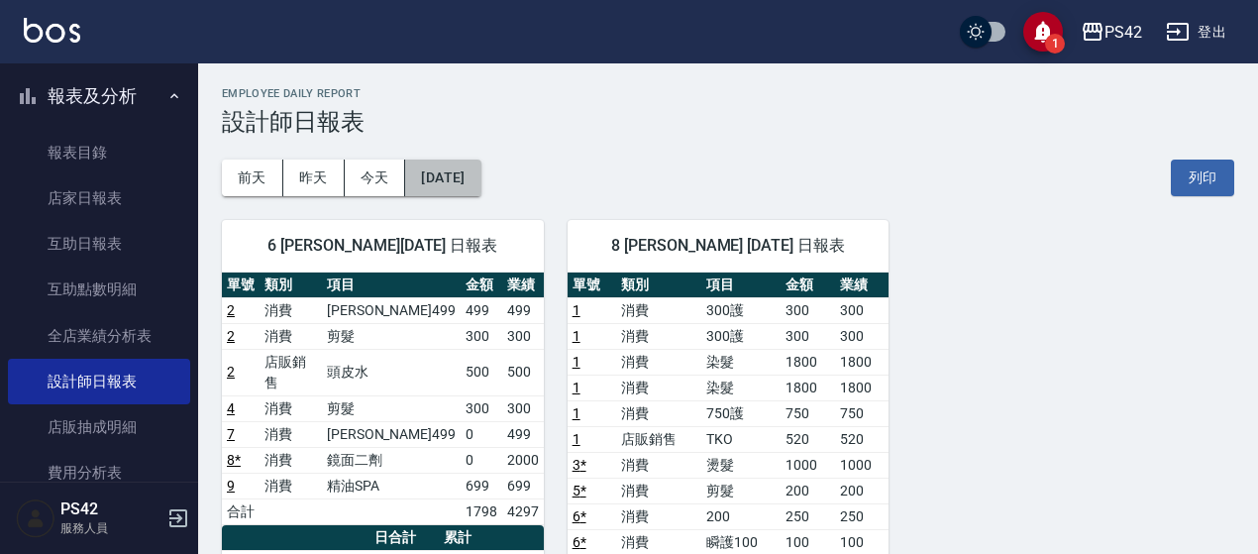
click at [481, 195] on button "[DATE]" at bounding box center [442, 178] width 75 height 37
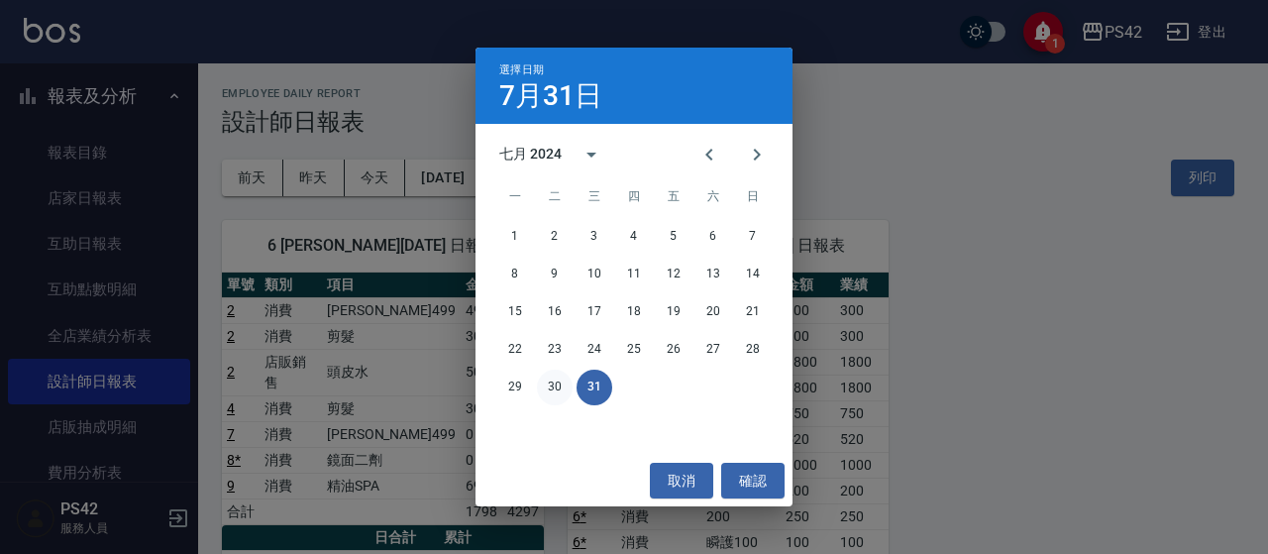
click at [540, 383] on button "30" at bounding box center [555, 388] width 36 height 36
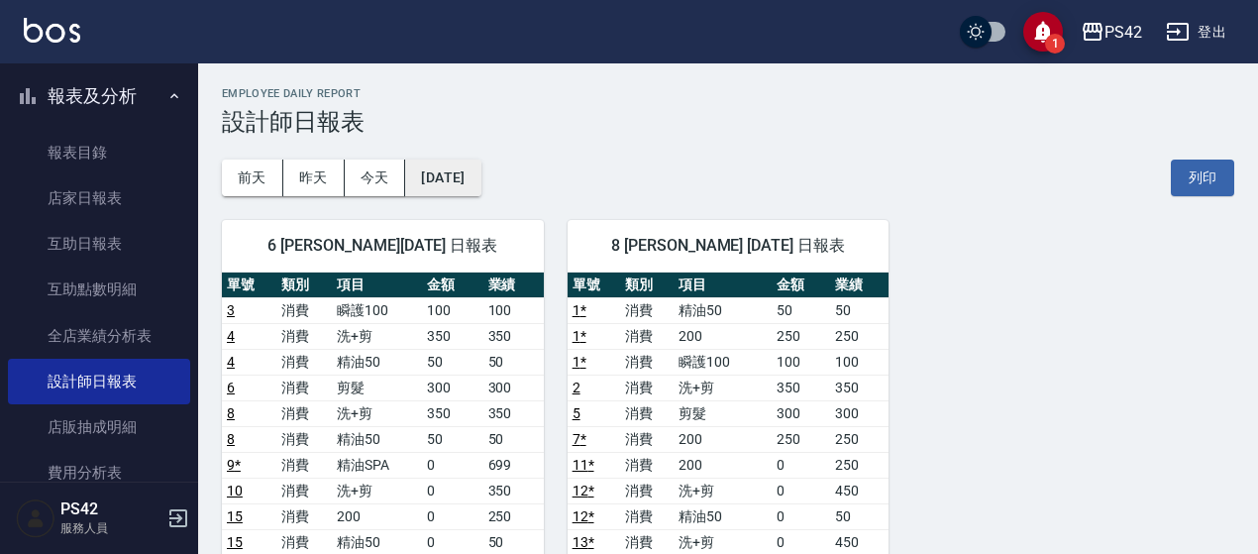
click at [481, 187] on button "[DATE]" at bounding box center [442, 178] width 75 height 37
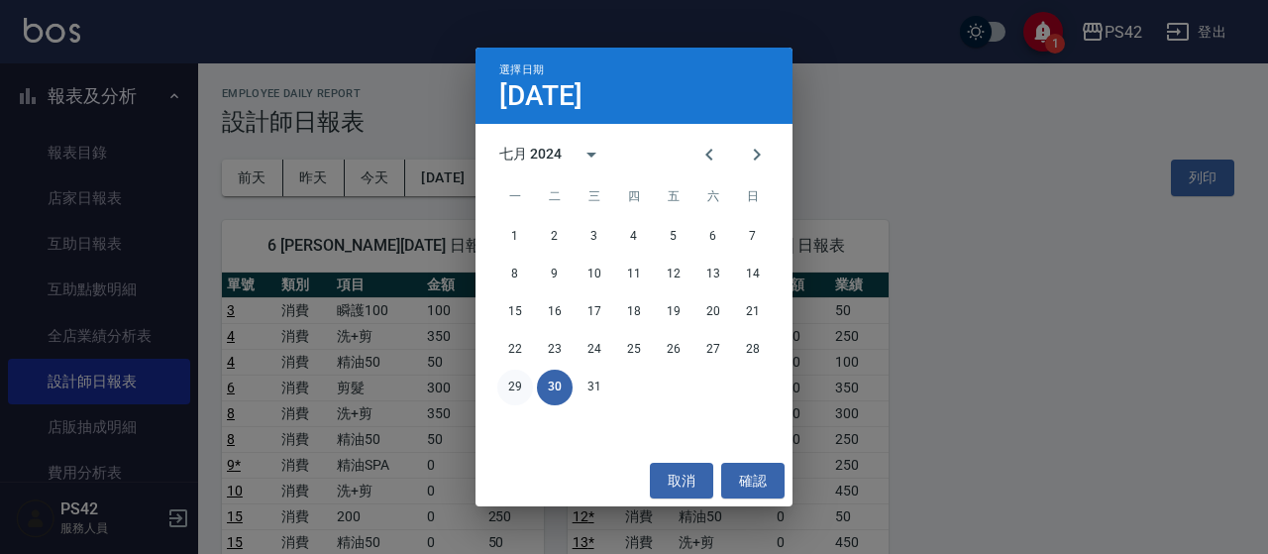
click at [508, 380] on button "29" at bounding box center [515, 388] width 36 height 36
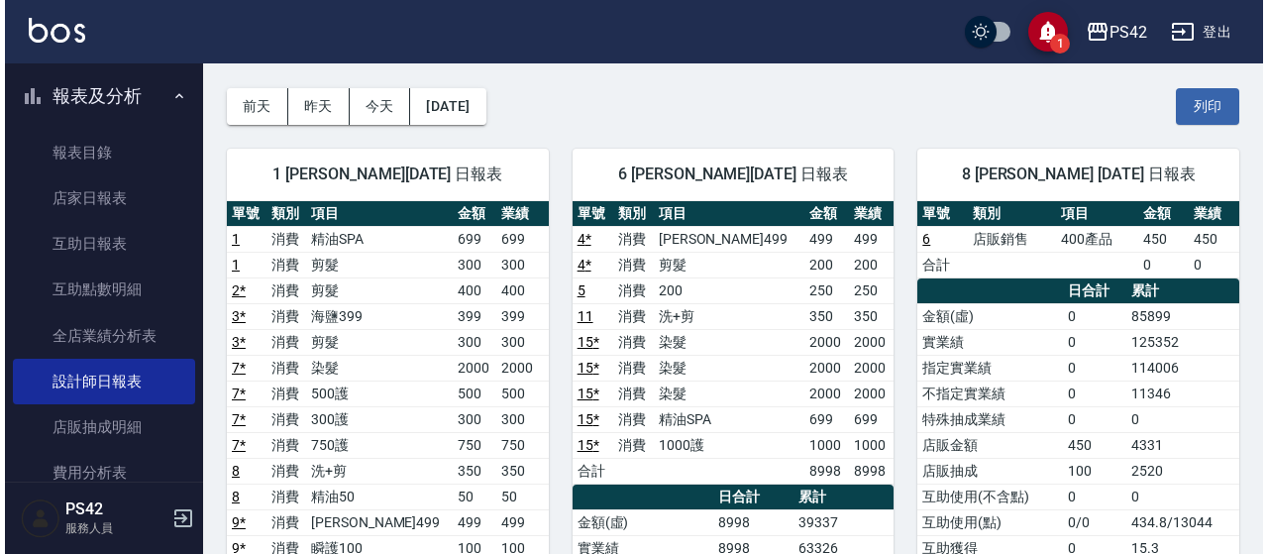
scroll to position [99, 0]
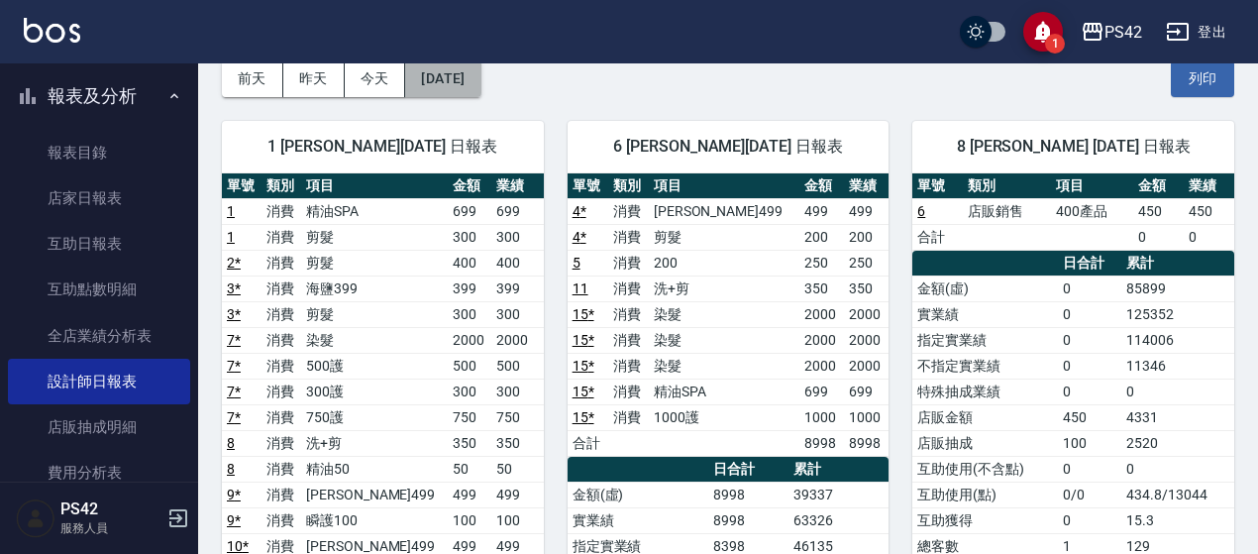
click at [481, 86] on button "[DATE]" at bounding box center [442, 78] width 75 height 37
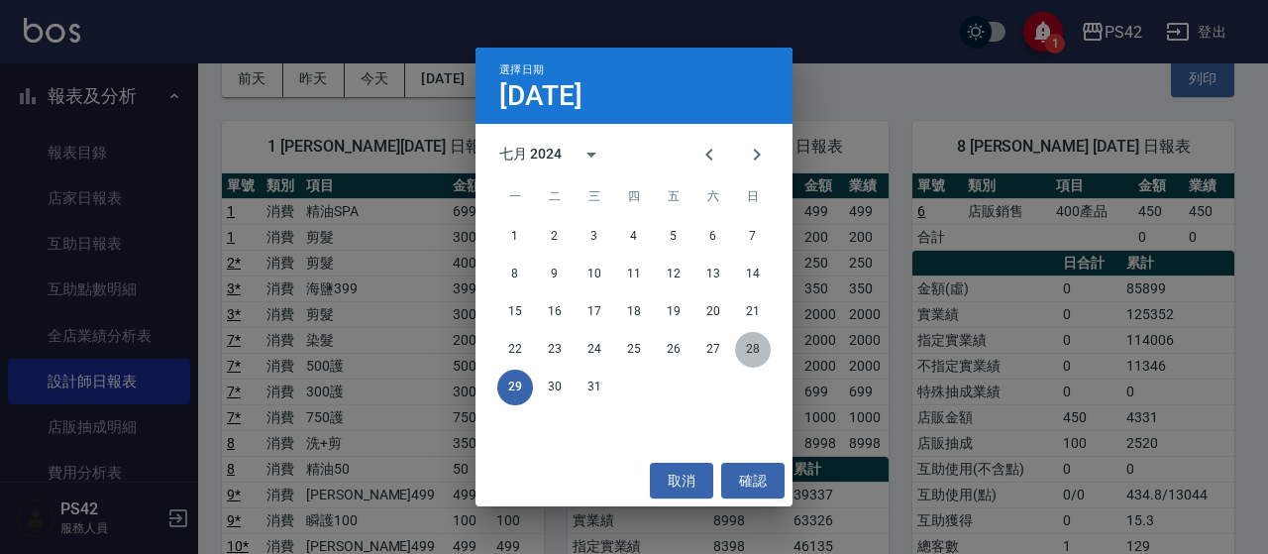
click at [759, 342] on button "28" at bounding box center [753, 350] width 36 height 36
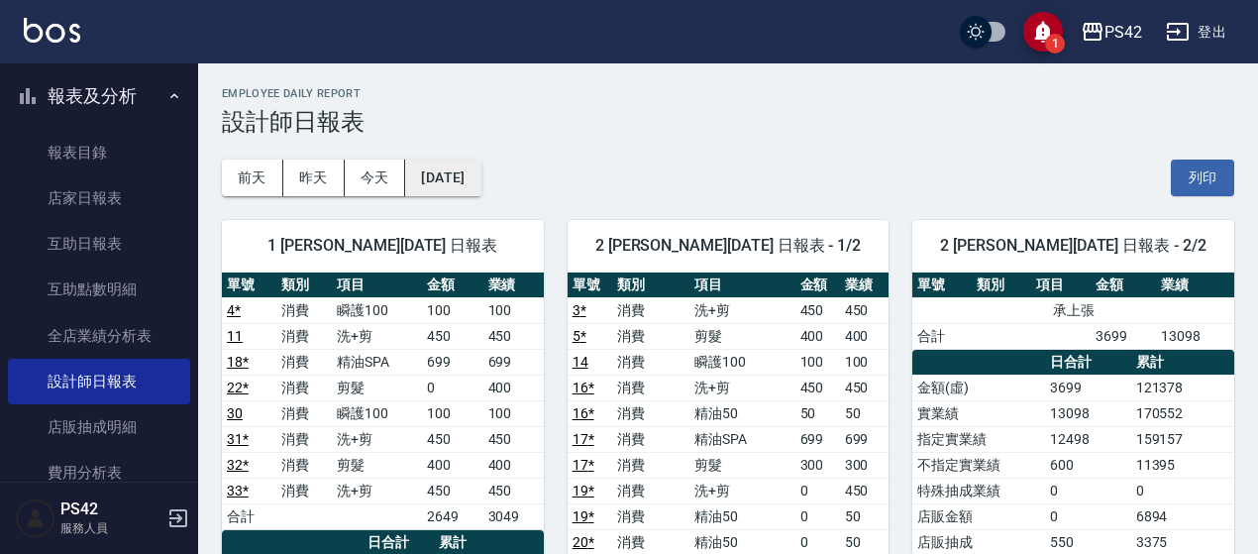
click at [481, 179] on button "[DATE]" at bounding box center [442, 178] width 75 height 37
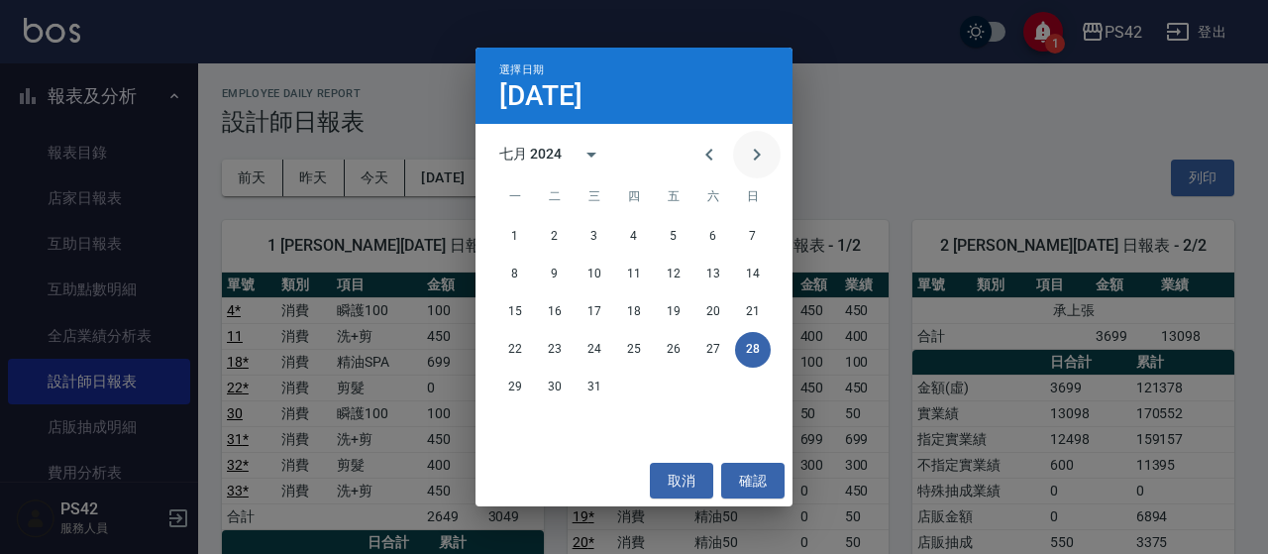
drag, startPoint x: 769, startPoint y: 173, endPoint x: 760, endPoint y: 162, distance: 14.1
click at [762, 165] on button "Next month" at bounding box center [757, 155] width 48 height 48
click at [705, 388] on button "31" at bounding box center [714, 388] width 36 height 36
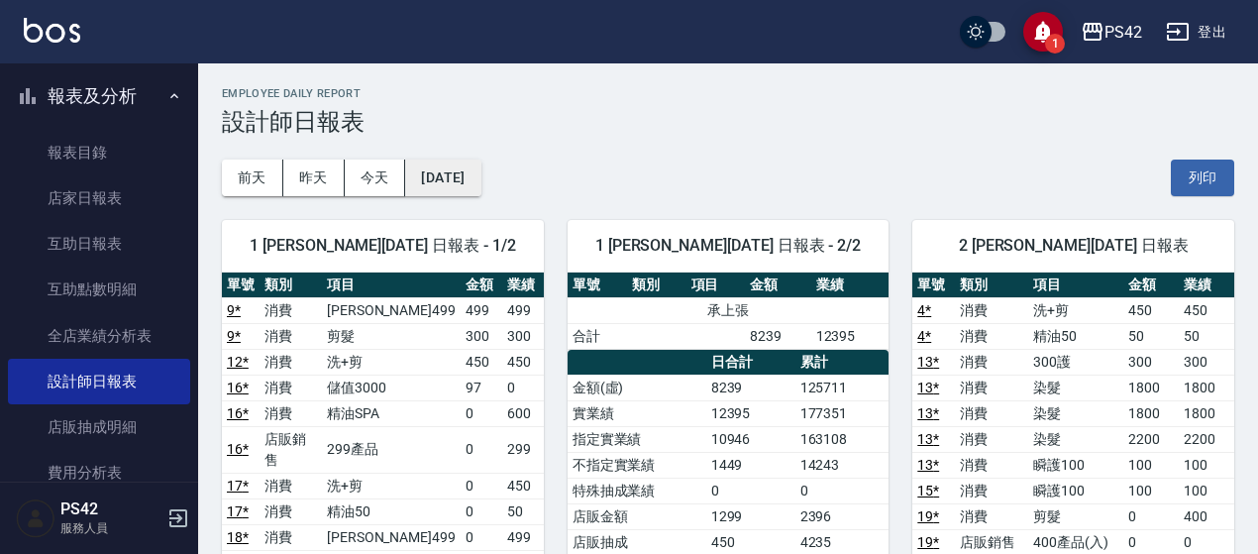
click at [481, 185] on button "[DATE]" at bounding box center [442, 178] width 75 height 37
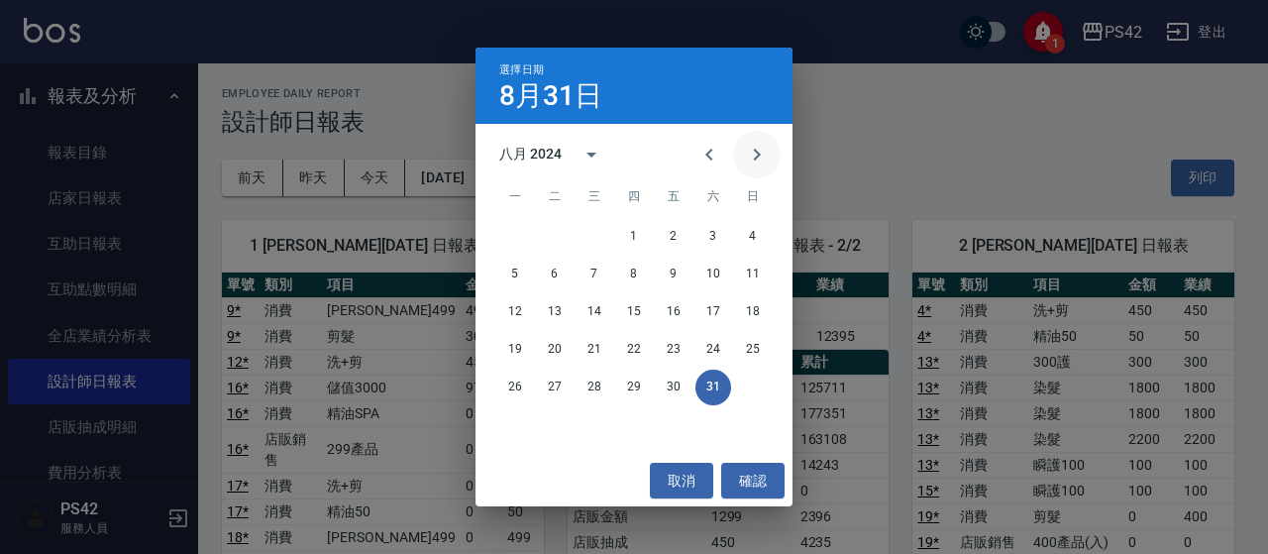
click at [749, 165] on icon "Next month" at bounding box center [757, 155] width 24 height 24
click at [504, 425] on button "30" at bounding box center [515, 425] width 36 height 36
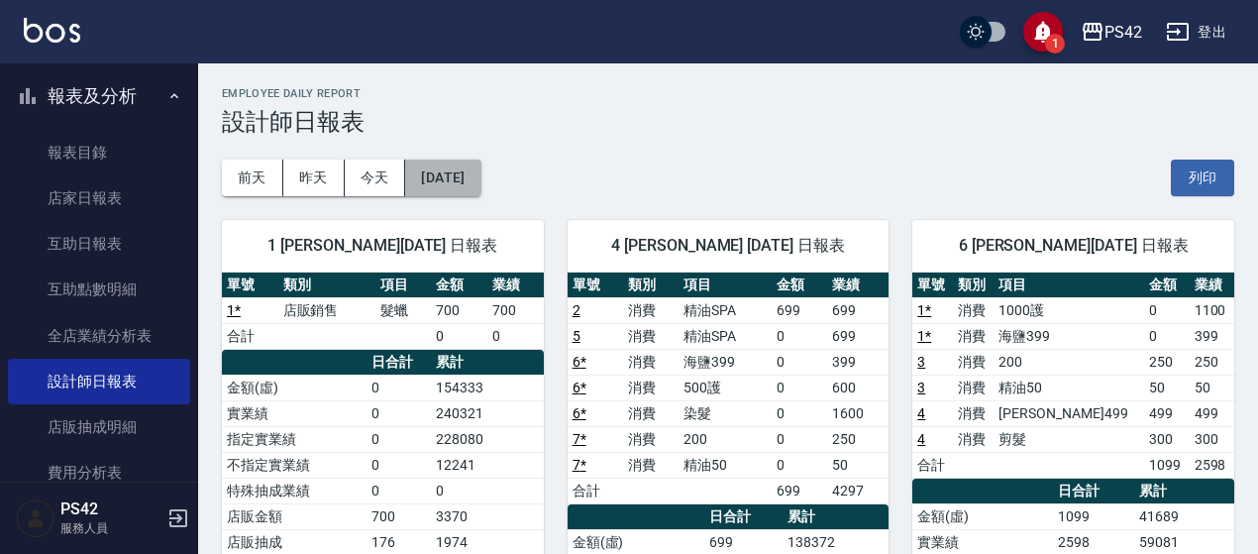
click at [468, 177] on button "[DATE]" at bounding box center [442, 178] width 75 height 37
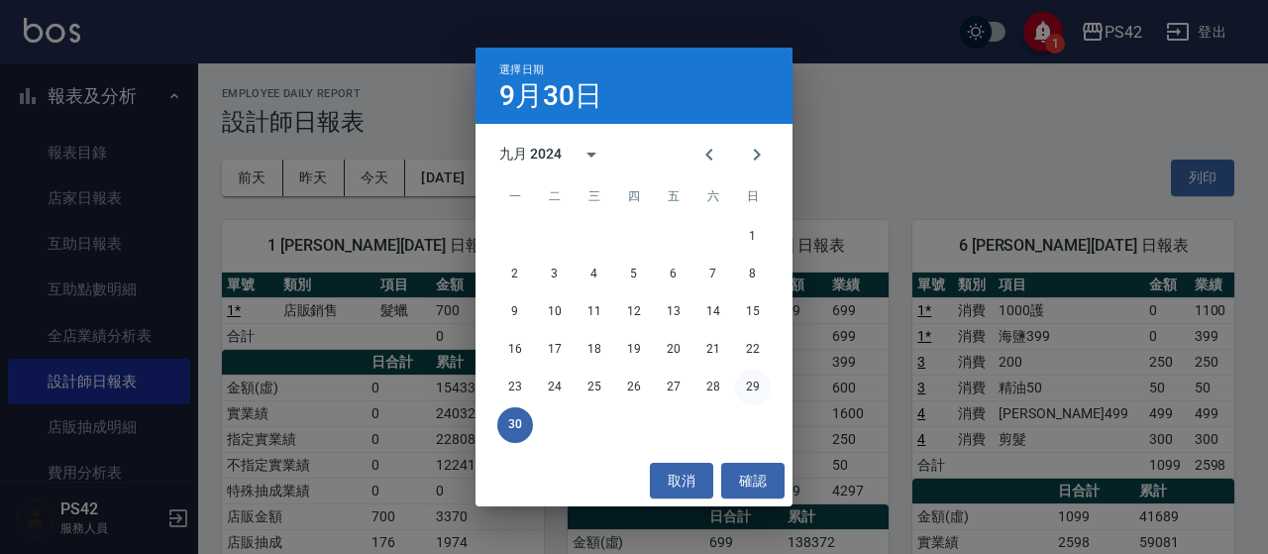
click at [749, 395] on button "29" at bounding box center [753, 388] width 36 height 36
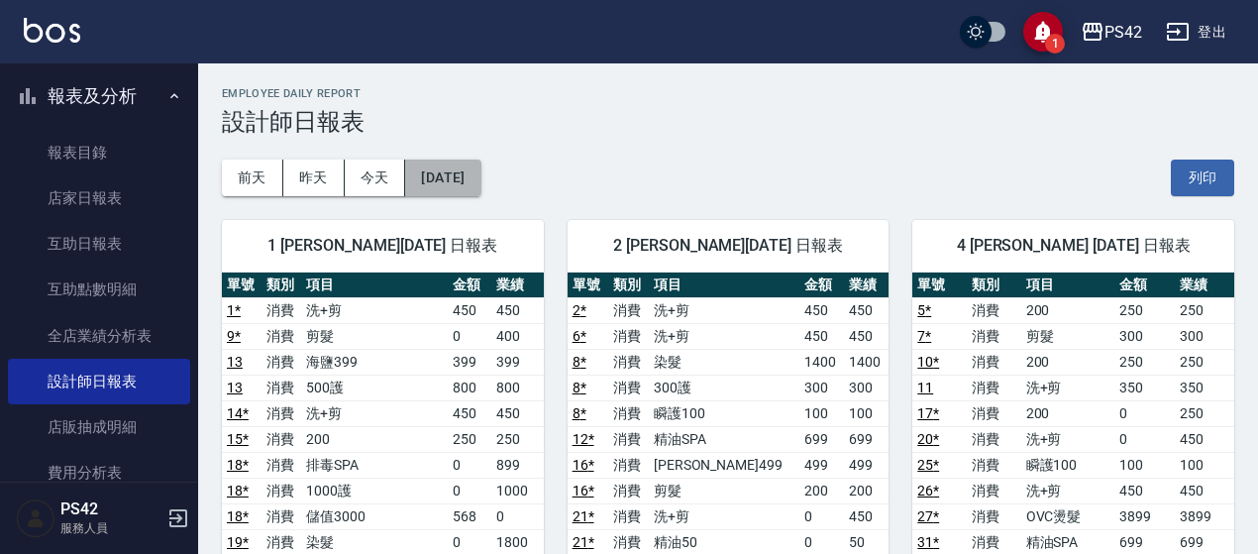
click at [481, 175] on button "[DATE]" at bounding box center [442, 178] width 75 height 37
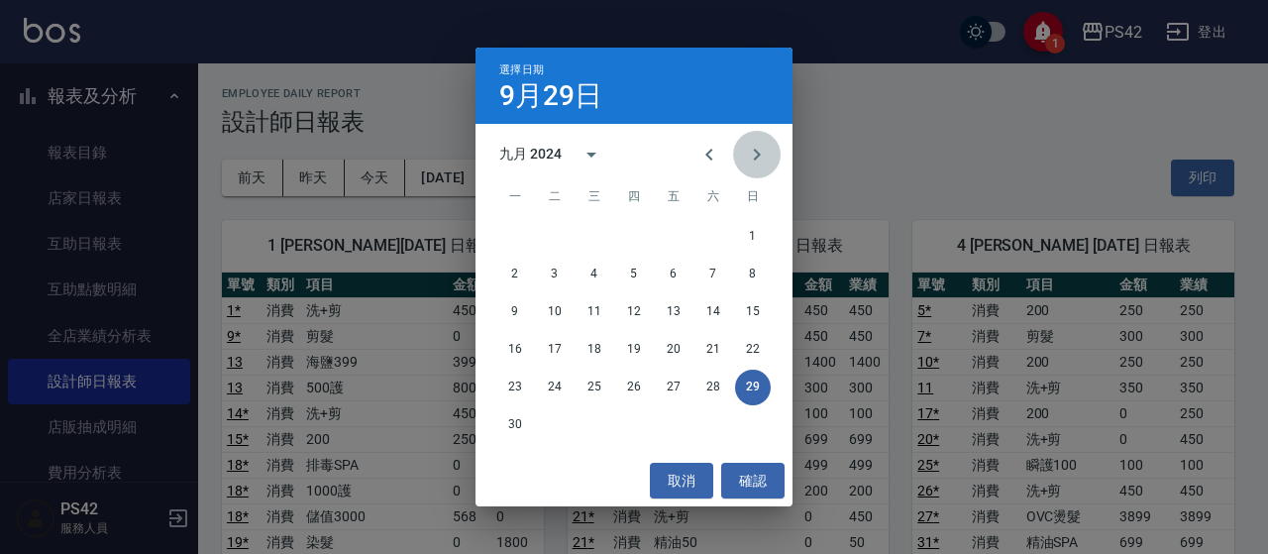
click at [743, 165] on button "Next month" at bounding box center [757, 155] width 48 height 48
click at [634, 394] on button "31" at bounding box center [634, 388] width 36 height 36
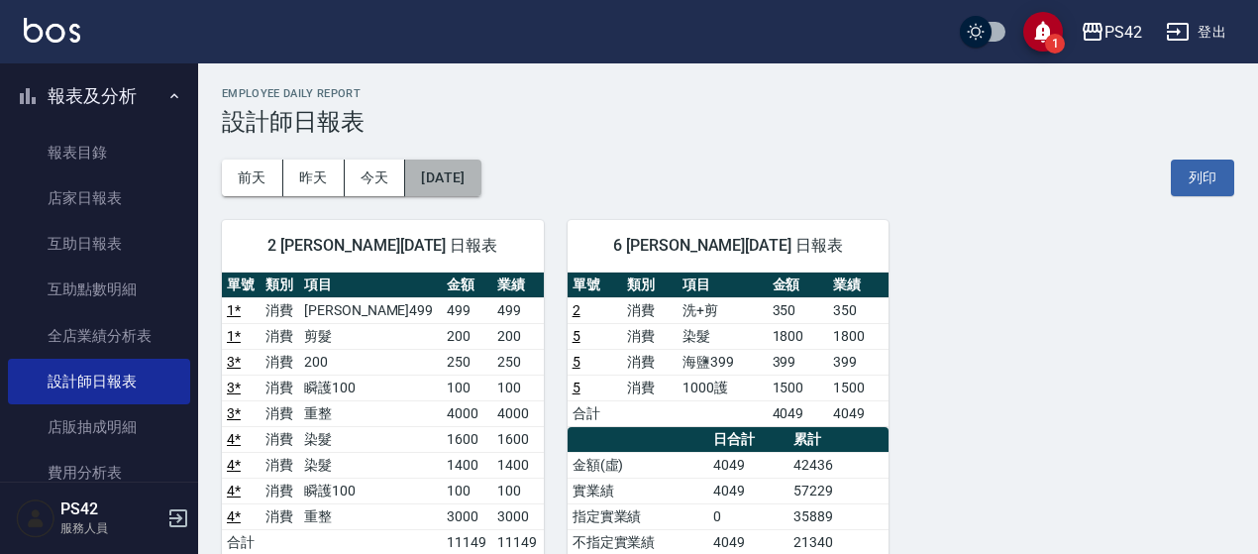
click at [481, 178] on button "[DATE]" at bounding box center [442, 178] width 75 height 37
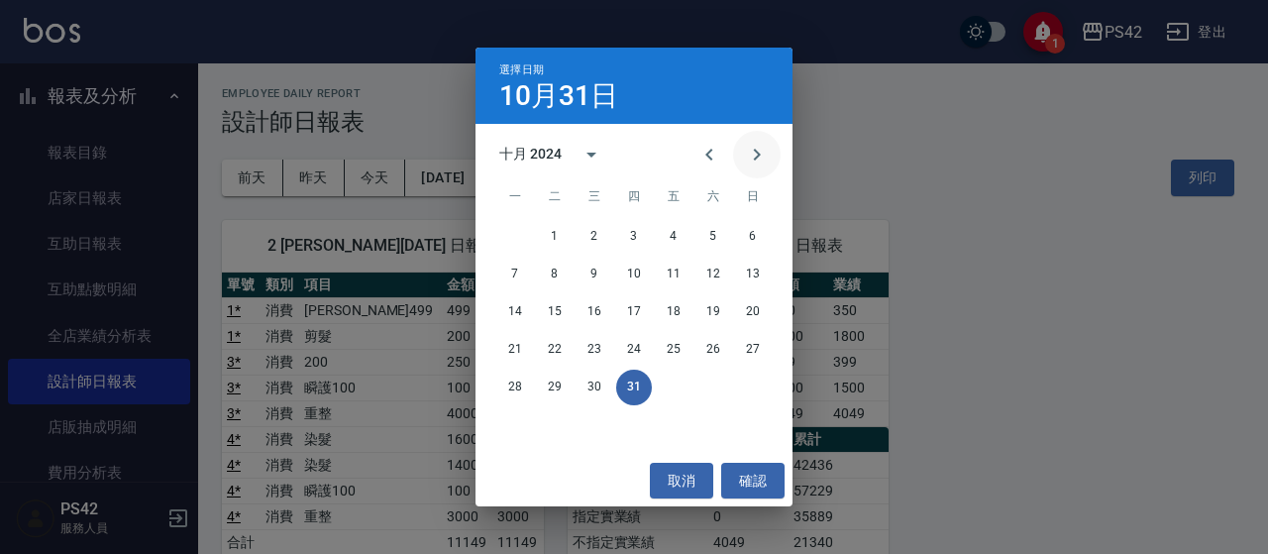
click at [765, 164] on icon "Next month" at bounding box center [757, 155] width 24 height 24
click at [721, 381] on button "30" at bounding box center [714, 388] width 36 height 36
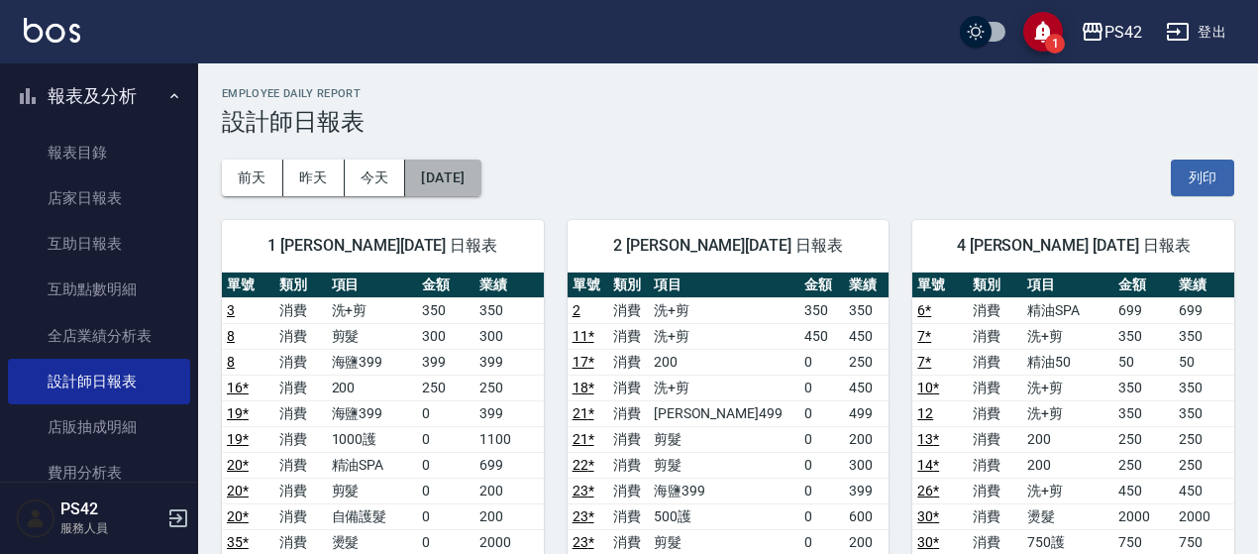
click at [481, 173] on button "[DATE]" at bounding box center [442, 178] width 75 height 37
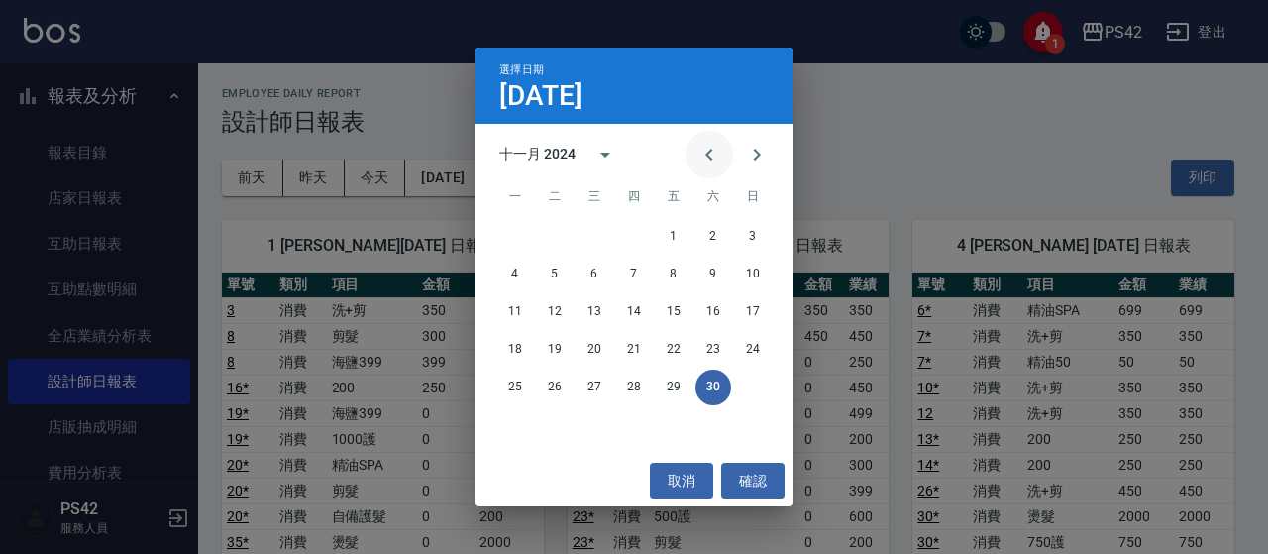
click at [712, 156] on icon "Previous month" at bounding box center [709, 155] width 24 height 24
click at [632, 390] on button "31" at bounding box center [634, 388] width 36 height 36
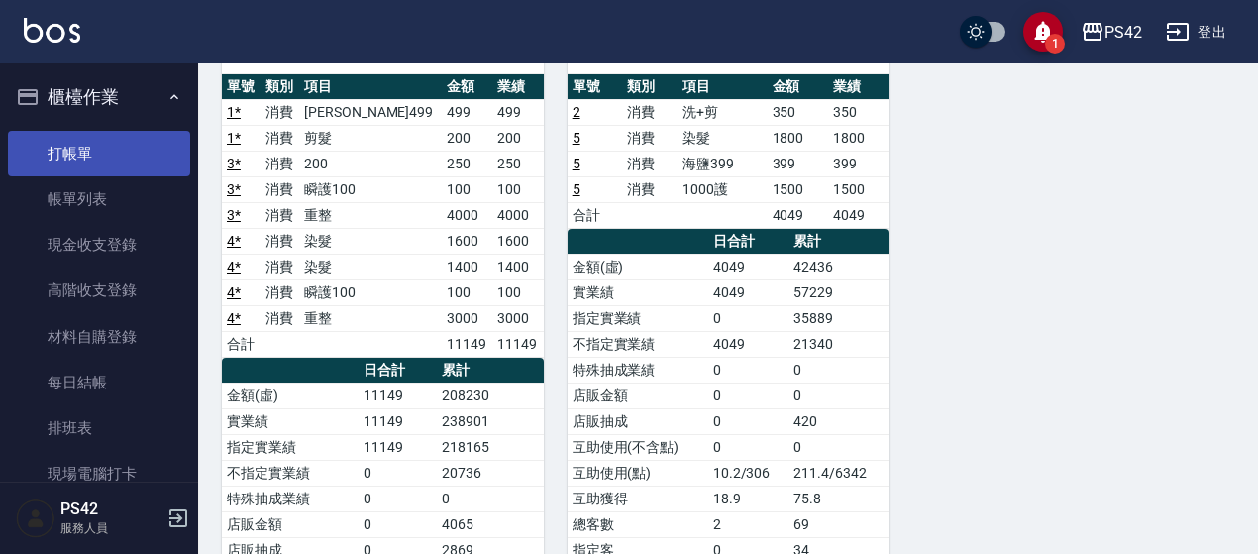
click at [116, 162] on link "打帳單" at bounding box center [99, 154] width 182 height 46
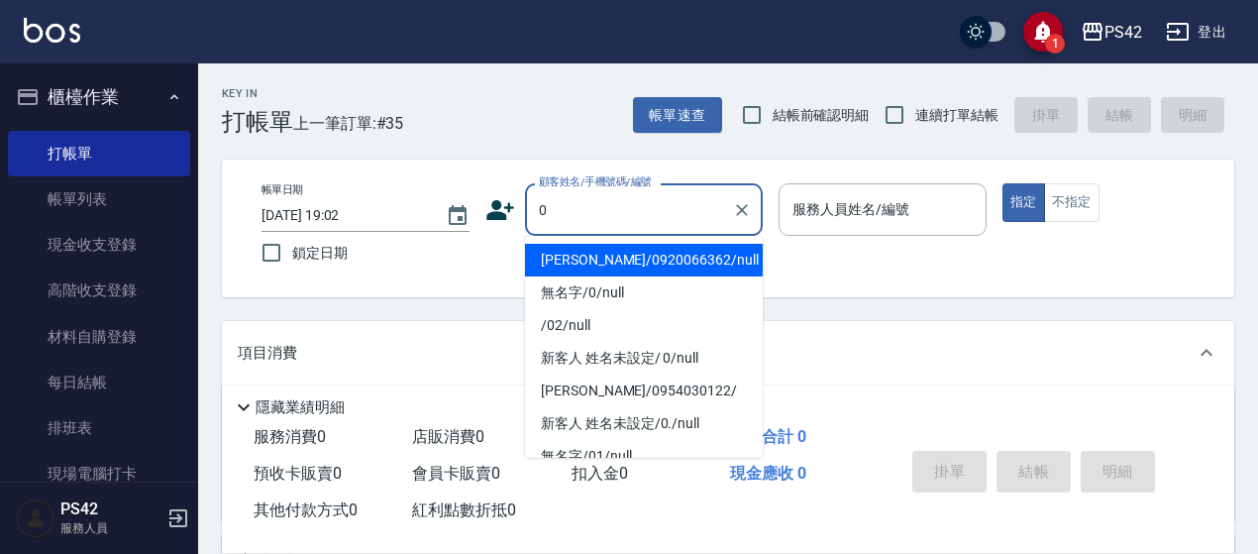
type input "[PERSON_NAME]/0920066362/null"
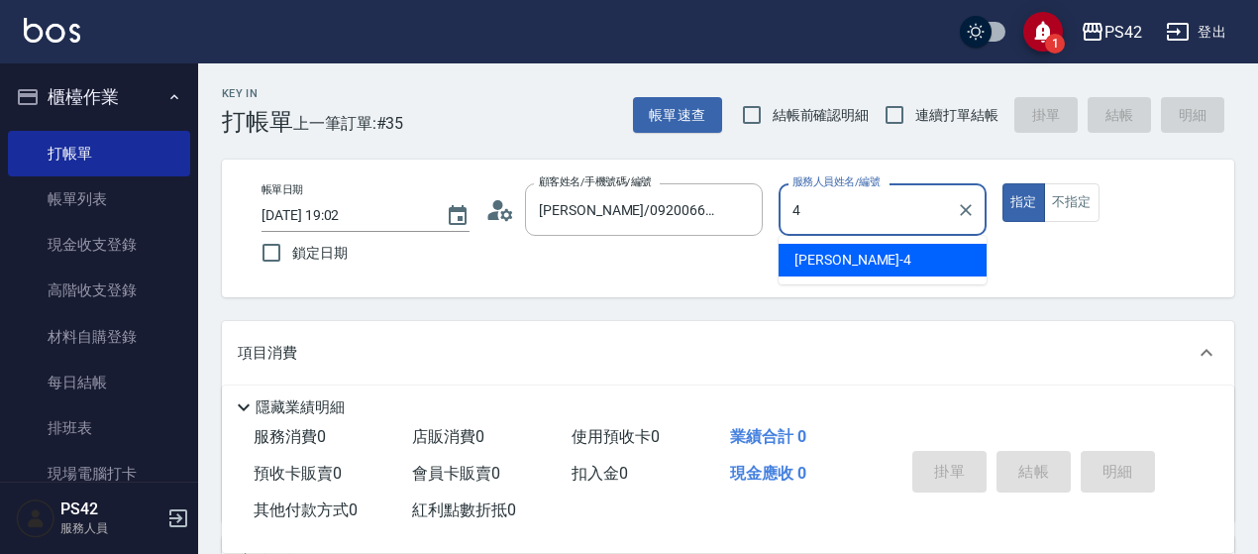
type input "[PERSON_NAME]-4"
type button "true"
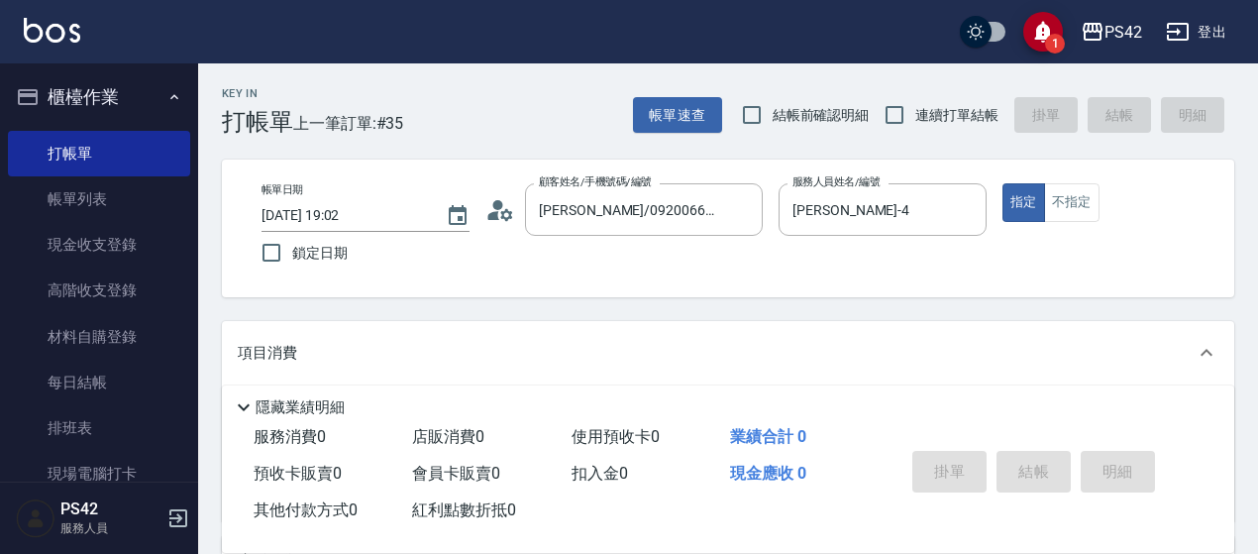
type input "無名字/0/null"
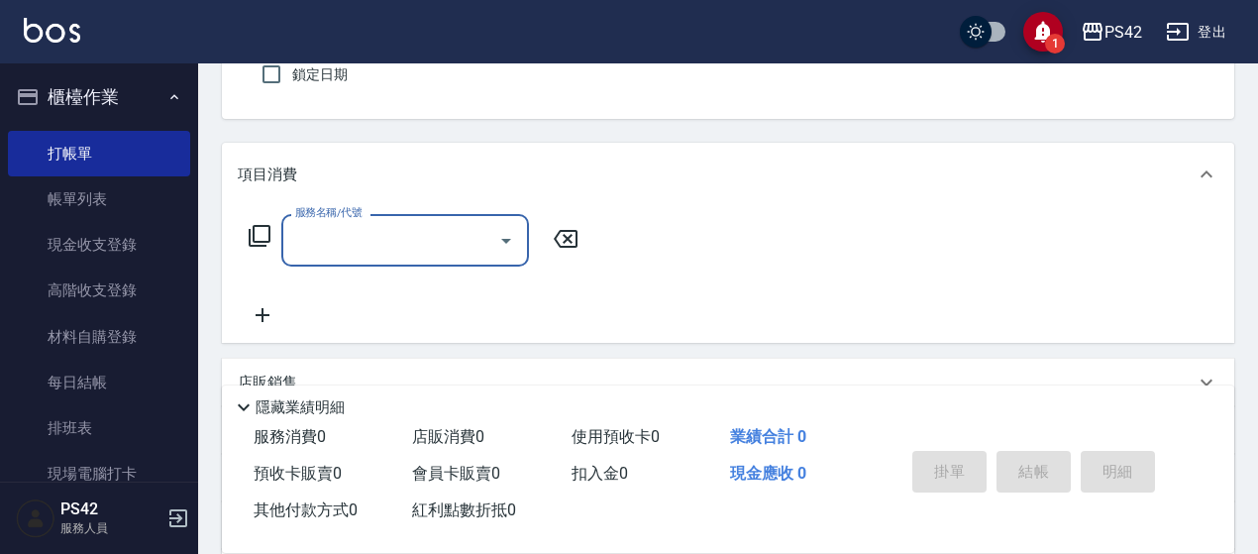
scroll to position [198, 0]
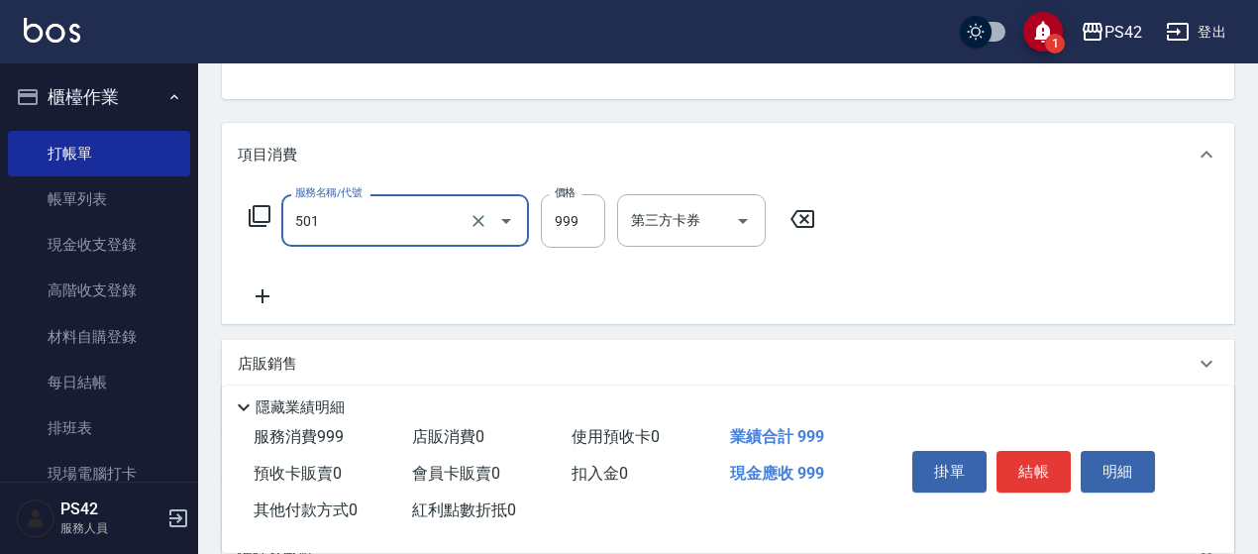
type input "染髮(501)"
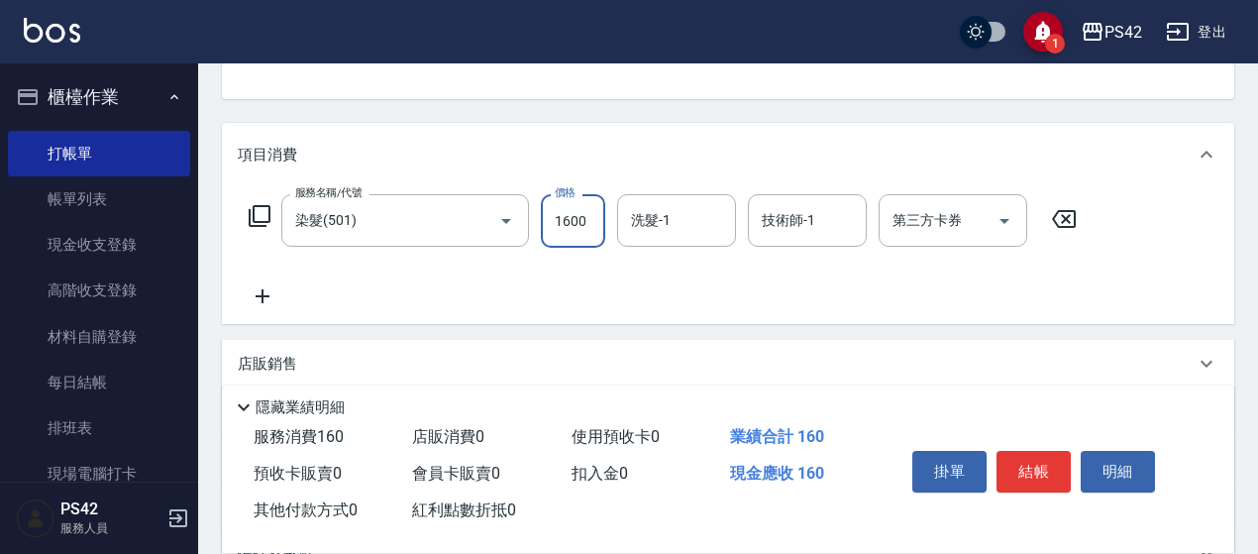
type input "1600"
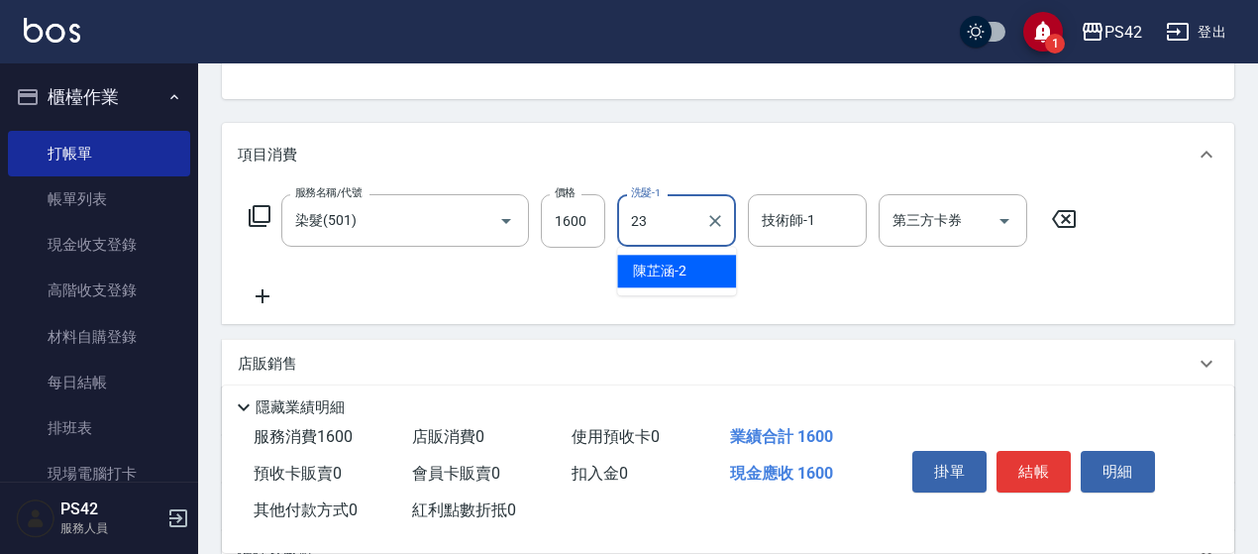
type input "[PERSON_NAME]-23"
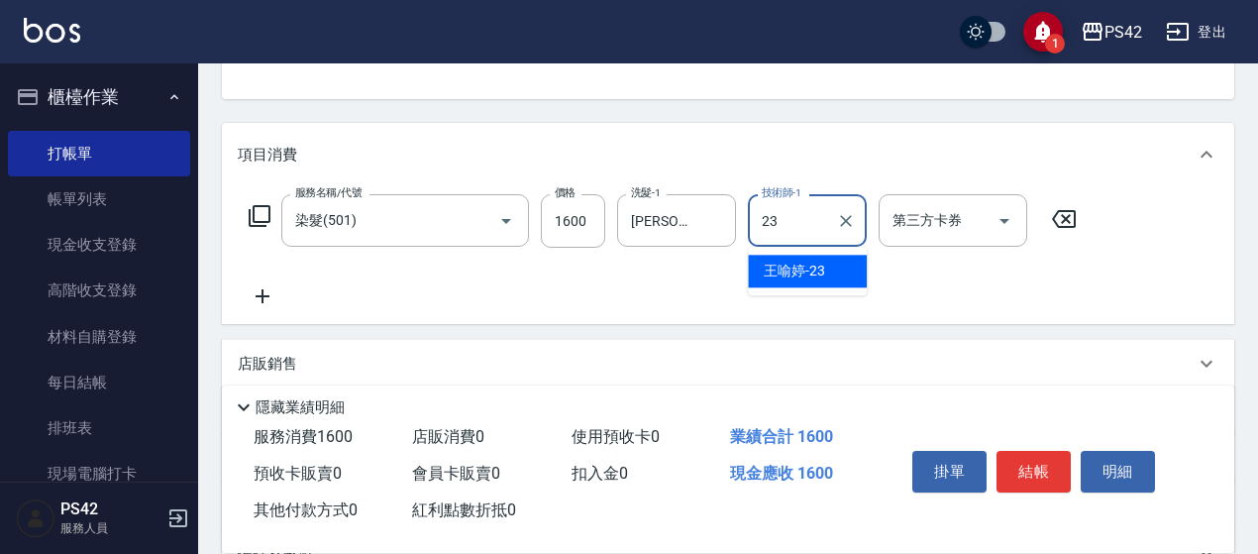
type input "[PERSON_NAME]-23"
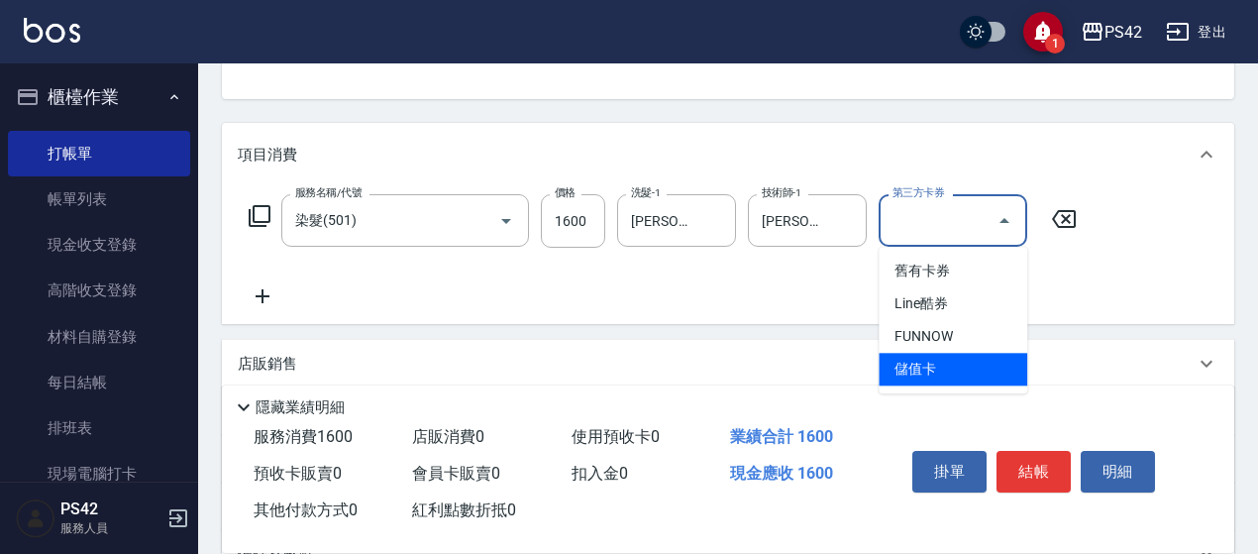
type input "儲值卡"
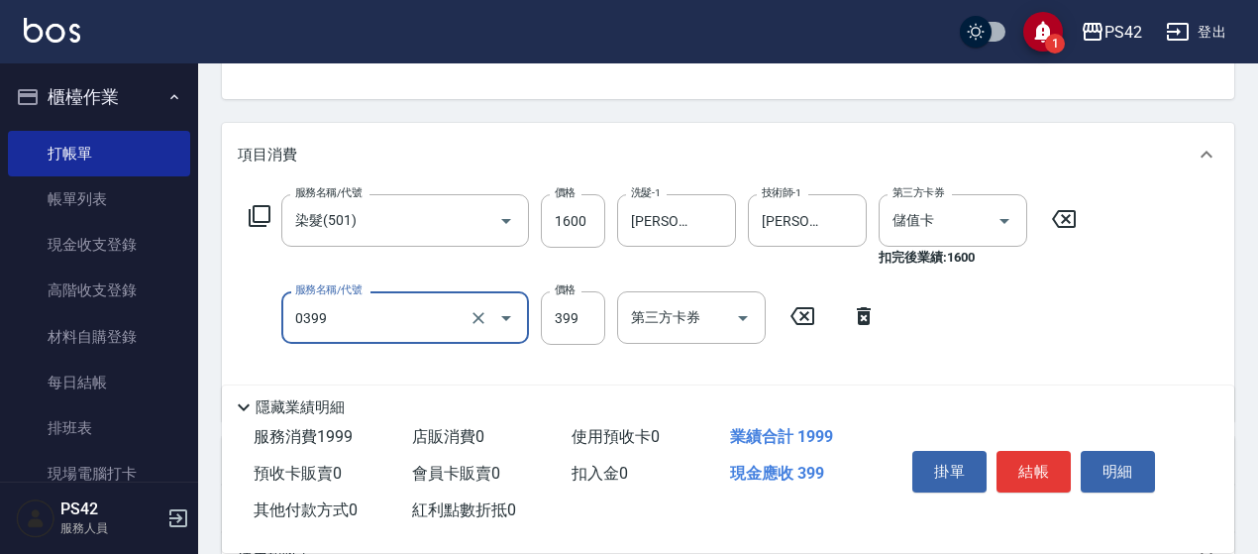
type input "海鹽399(0399)"
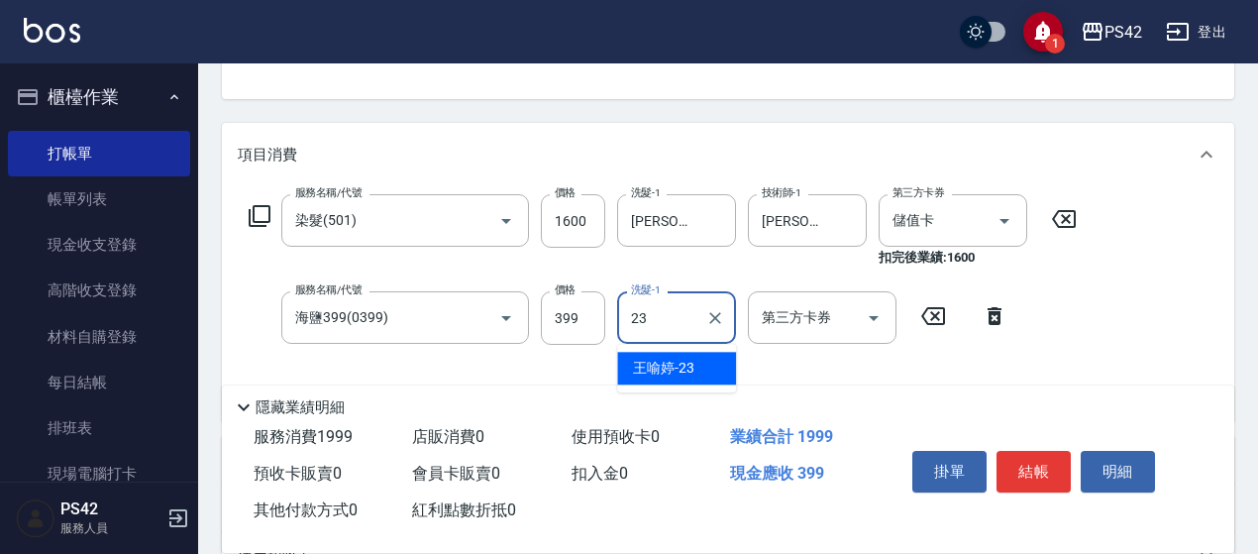
type input "[PERSON_NAME]-23"
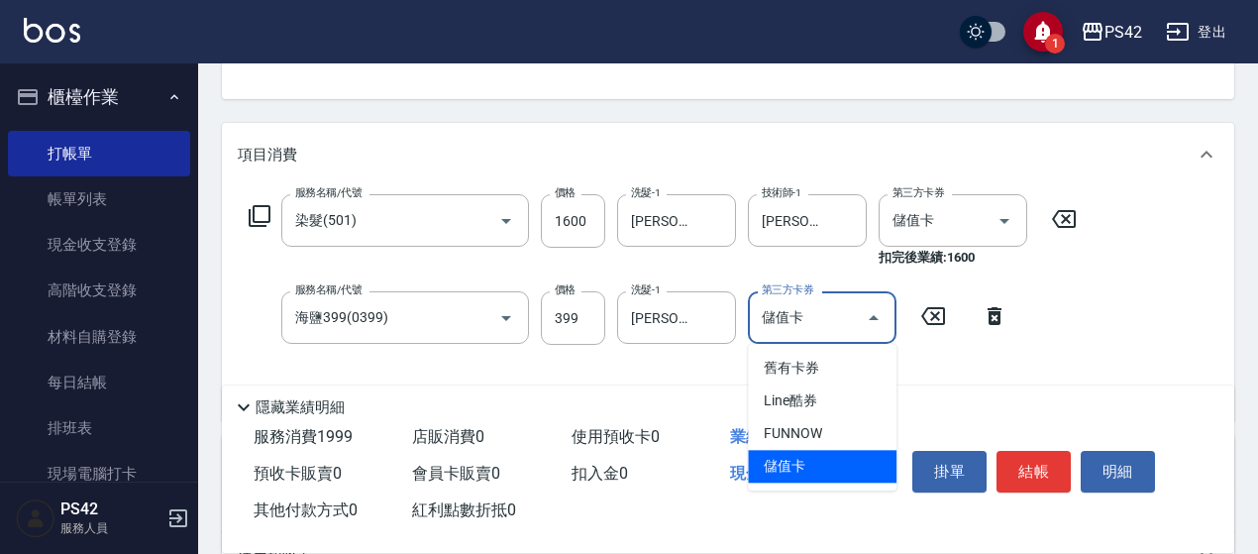
type input "儲值卡"
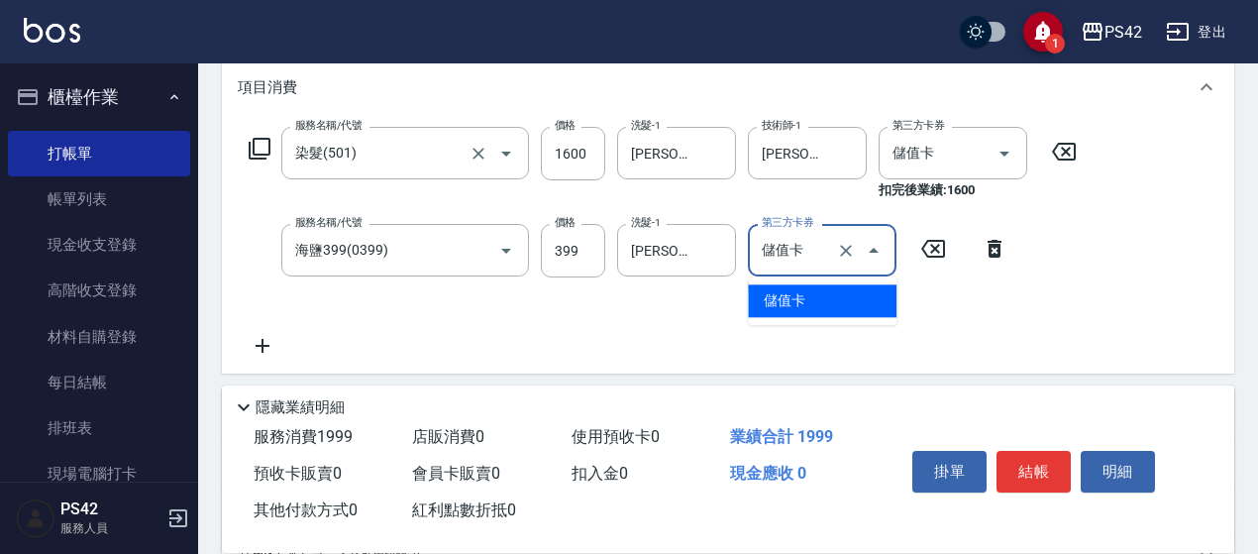
scroll to position [297, 0]
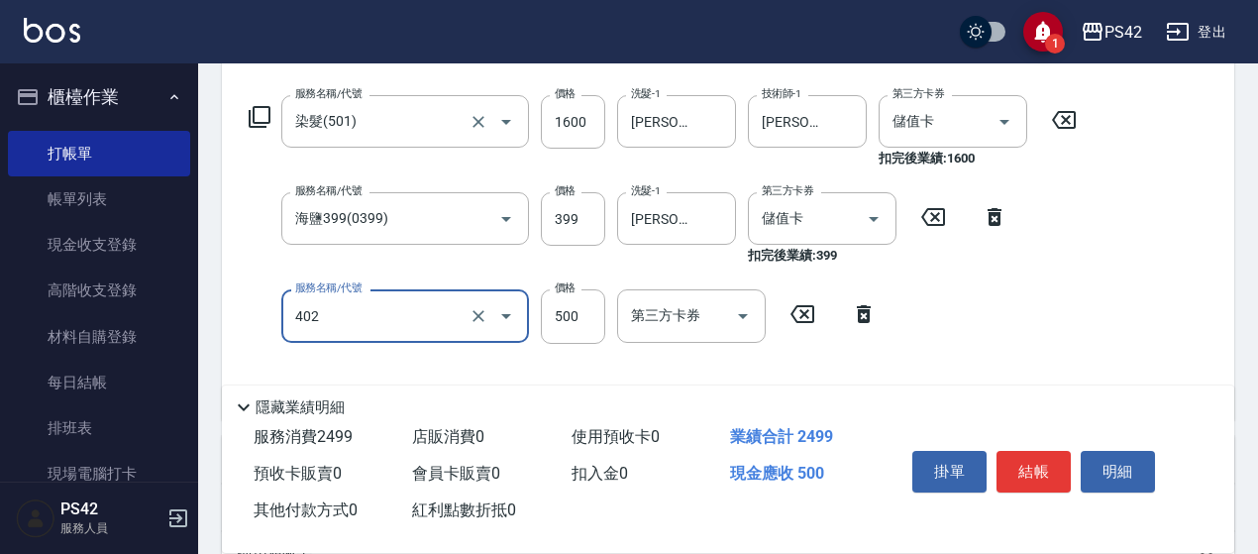
type input "500護(402)"
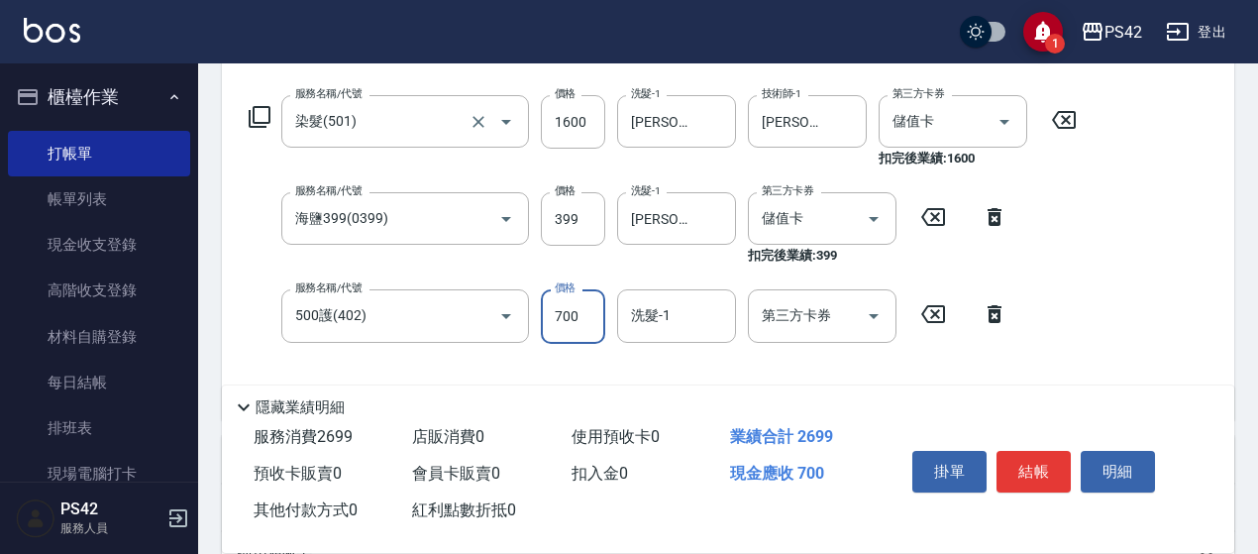
type input "700"
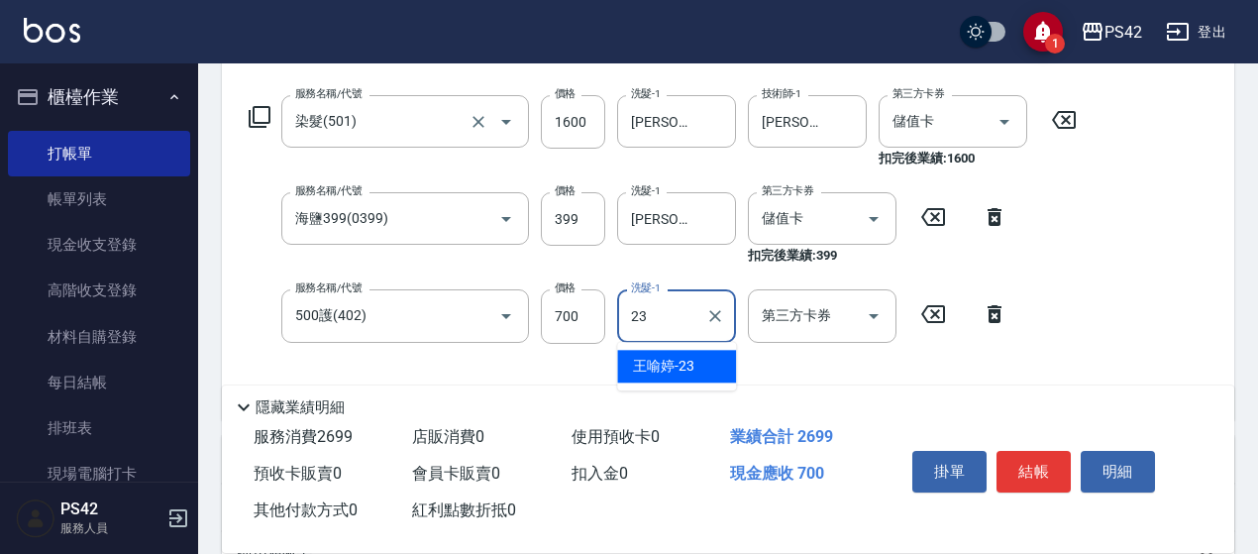
type input "[PERSON_NAME]-23"
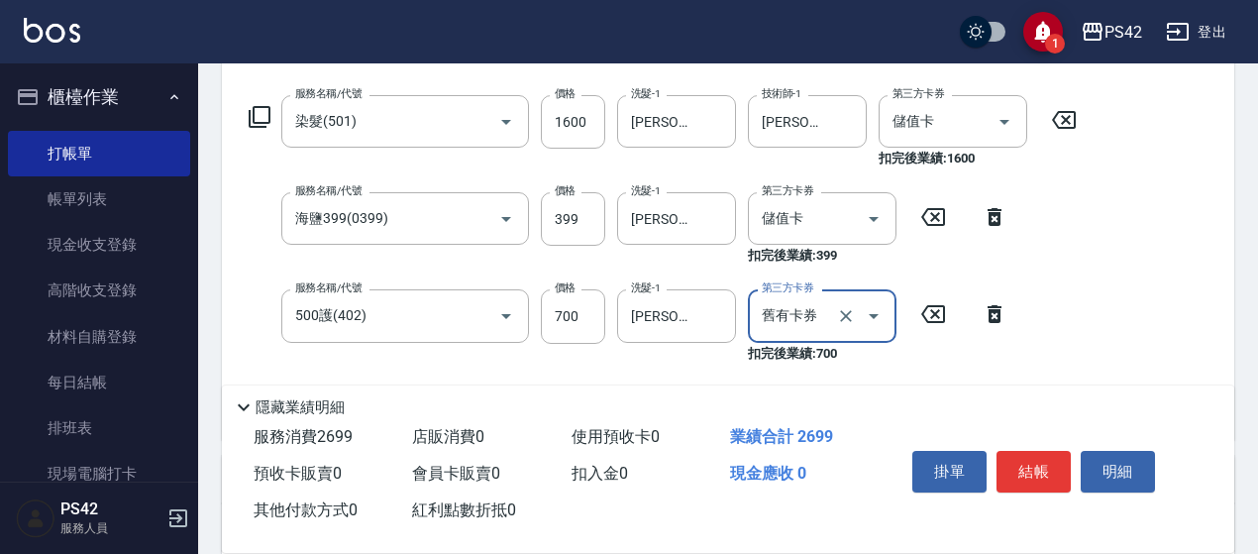
click at [879, 309] on icon "Open" at bounding box center [874, 316] width 24 height 24
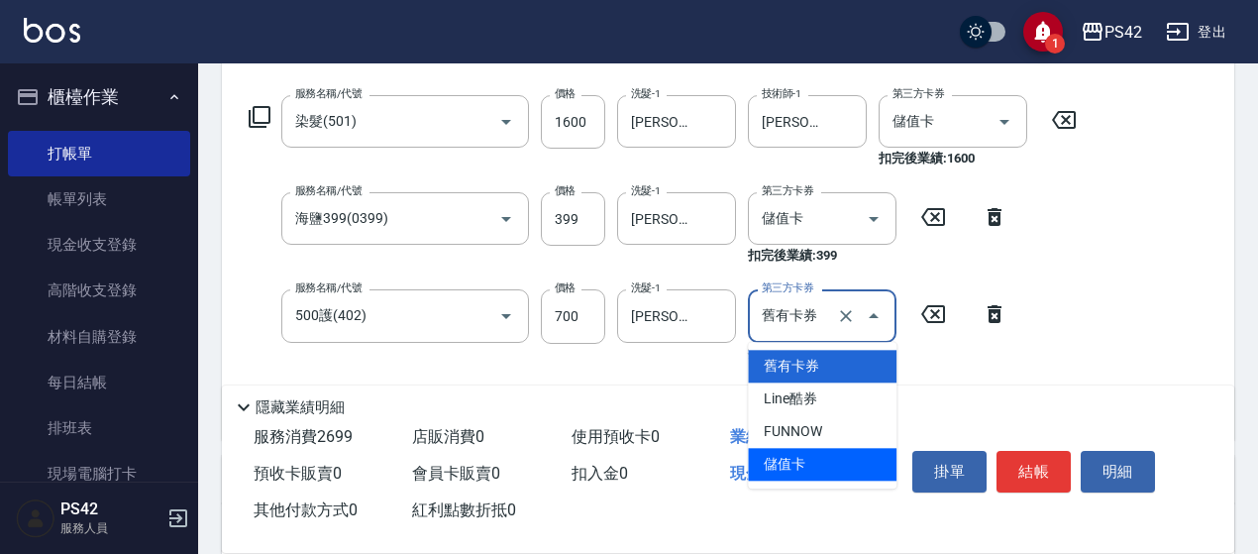
drag, startPoint x: 825, startPoint y: 466, endPoint x: 878, endPoint y: 449, distance: 55.1
click at [826, 465] on span "儲值卡" at bounding box center [822, 464] width 149 height 33
type input "儲值卡"
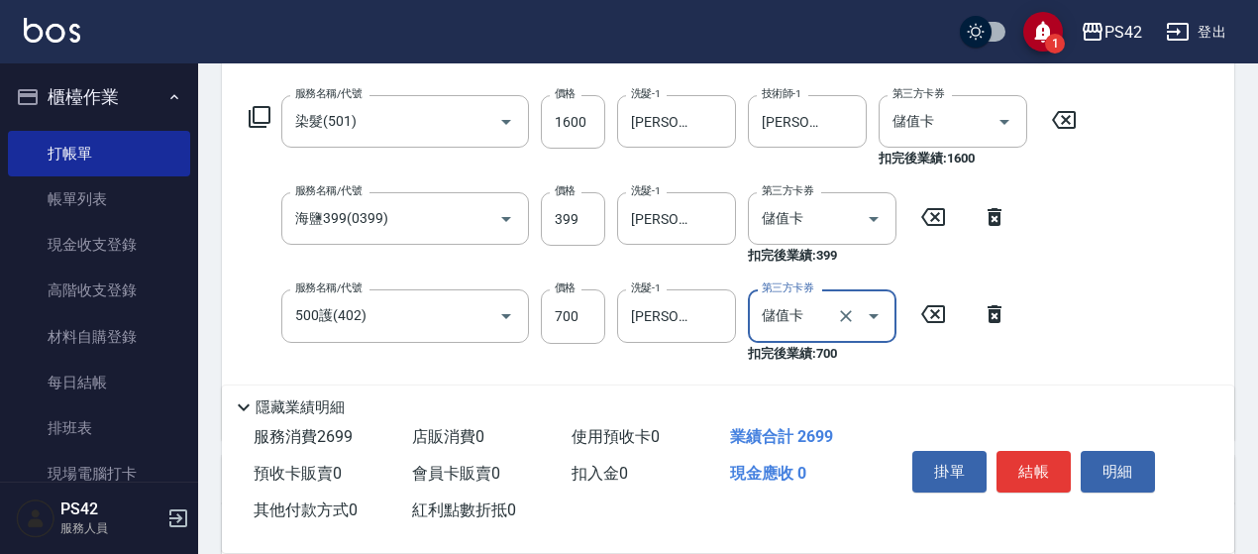
click at [1017, 455] on button "結帳" at bounding box center [1034, 472] width 74 height 42
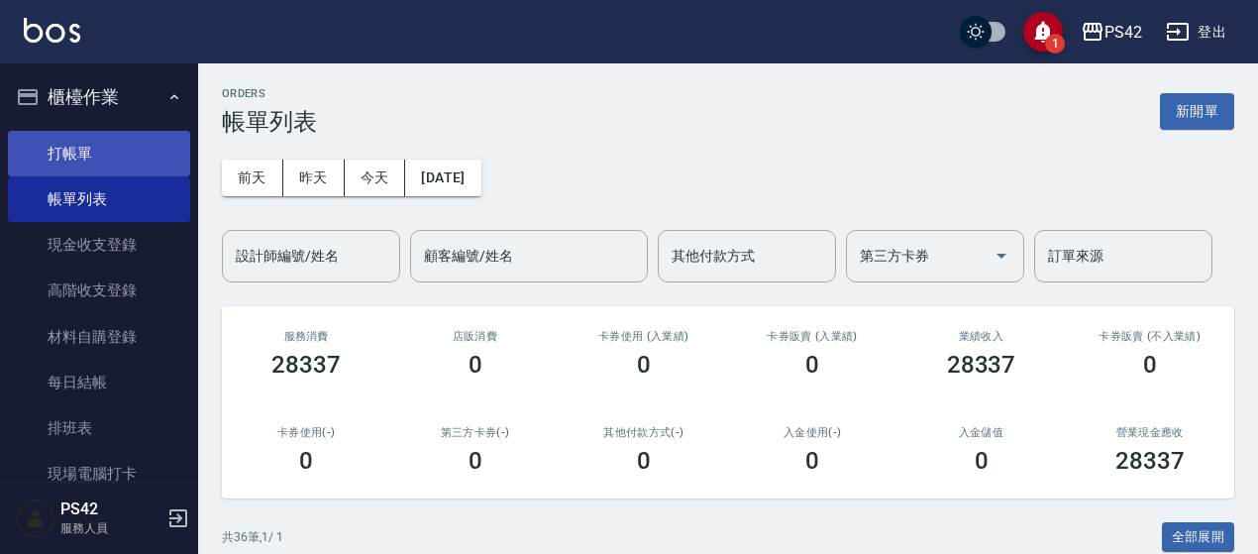
click at [137, 142] on link "打帳單" at bounding box center [99, 154] width 182 height 46
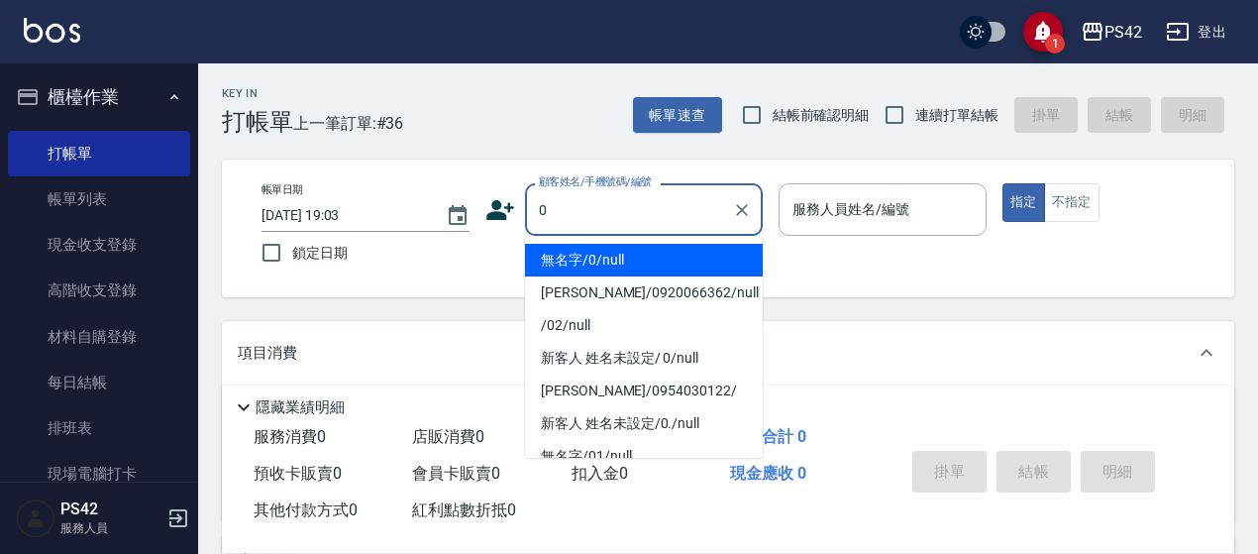
type input "無名字/0/null"
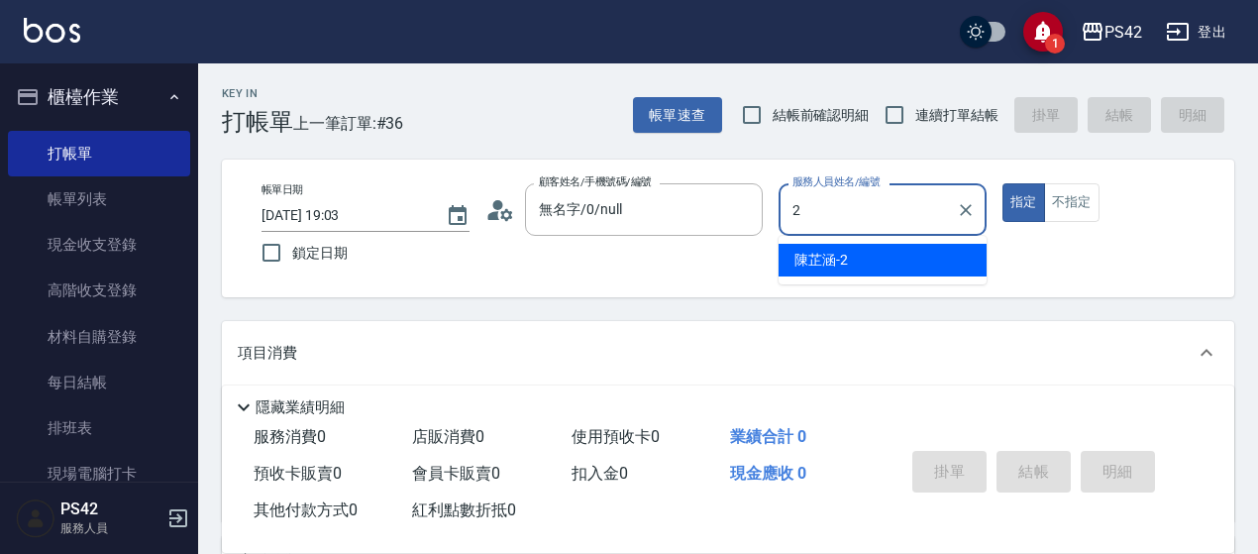
type input "[PERSON_NAME]-2"
type button "true"
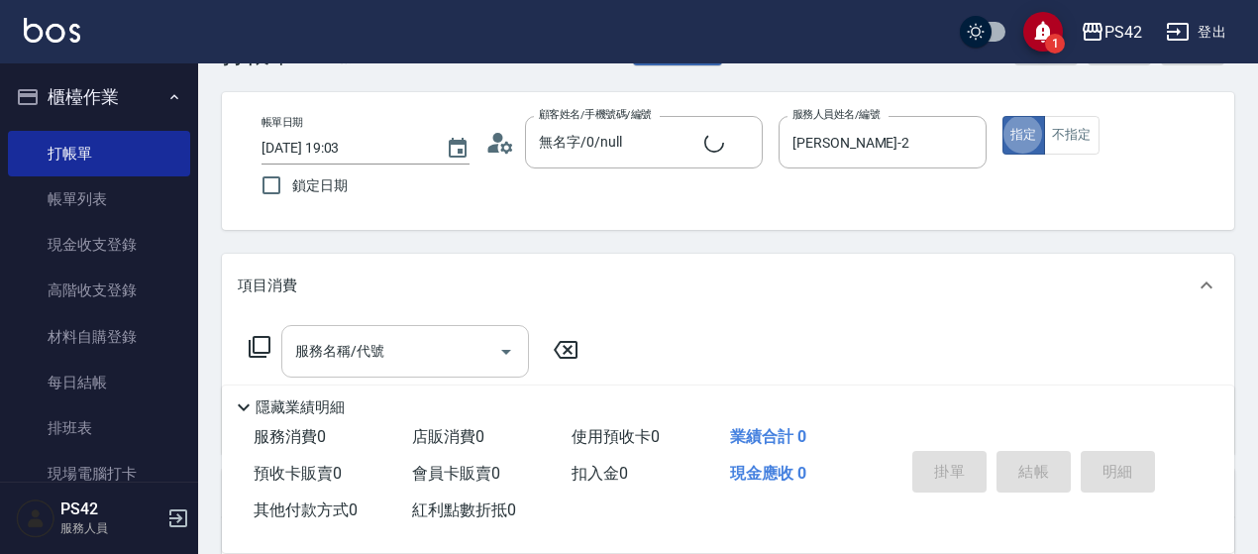
scroll to position [99, 0]
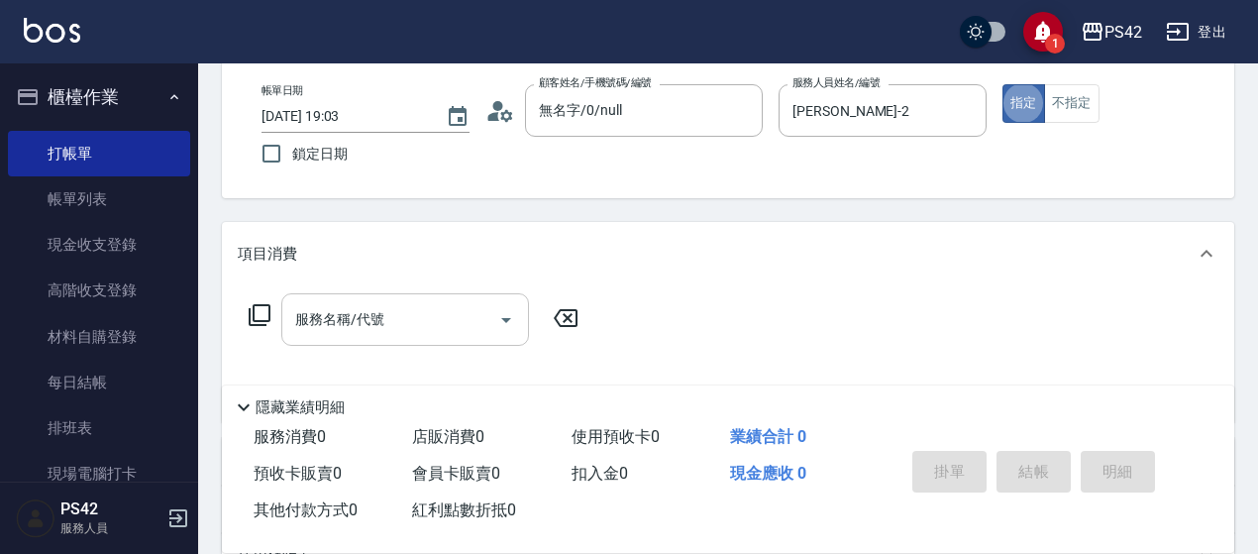
click at [418, 310] on input "服務名稱/代號" at bounding box center [390, 319] width 200 height 35
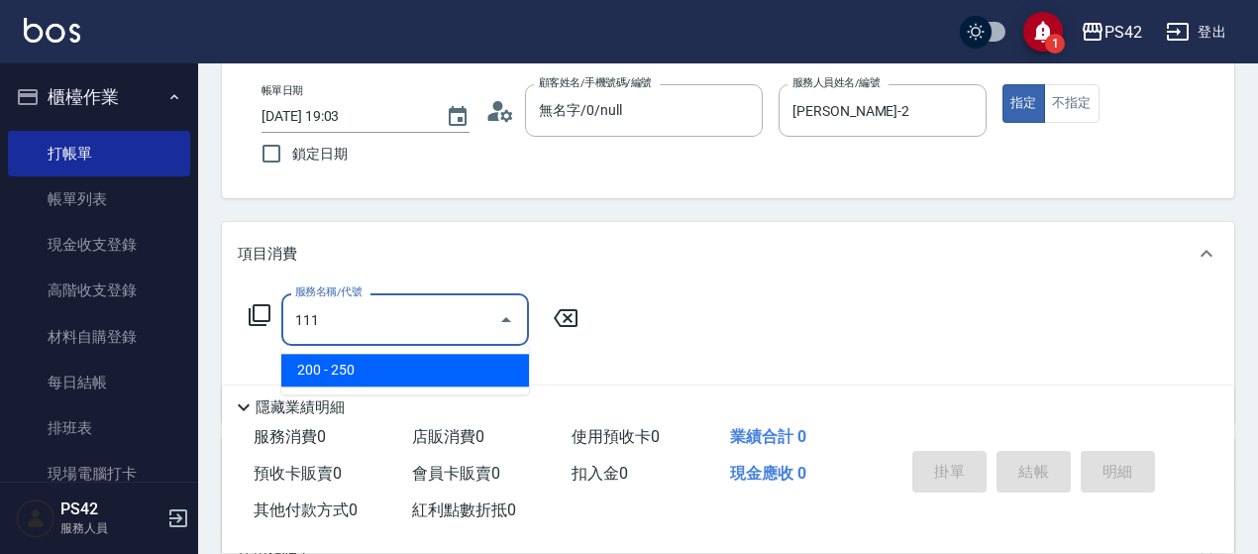
type input "200(111)"
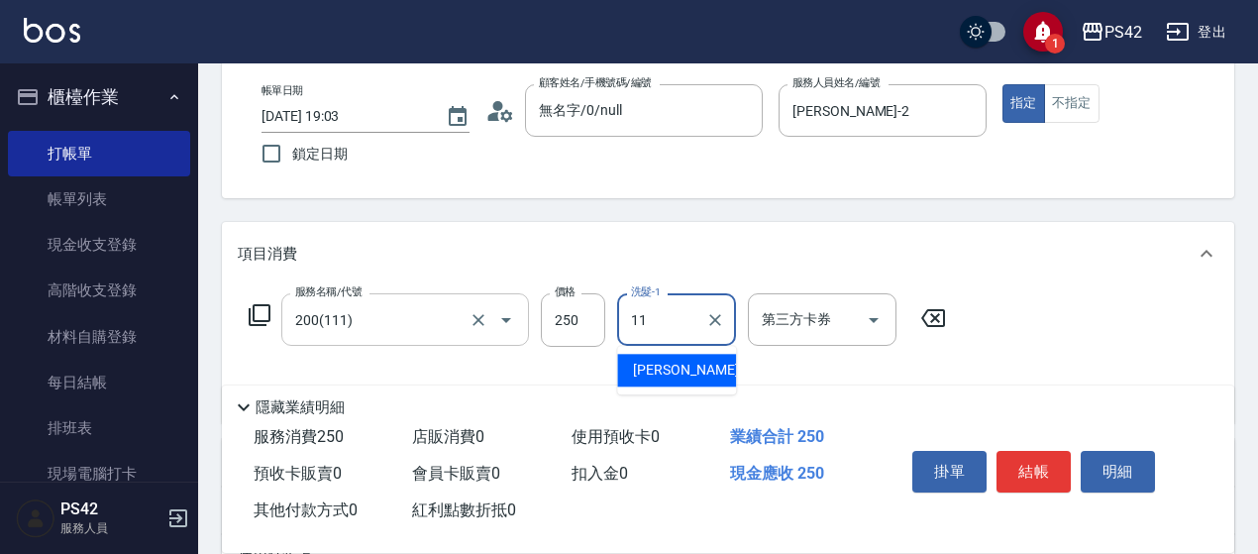
type input "[PERSON_NAME]-11"
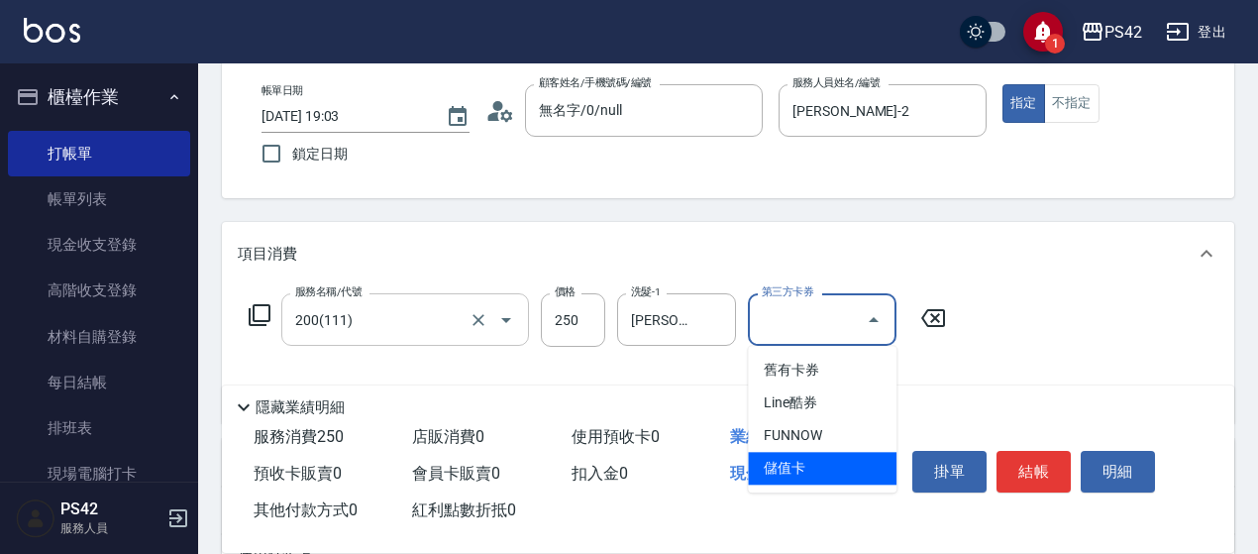
type input "儲值卡"
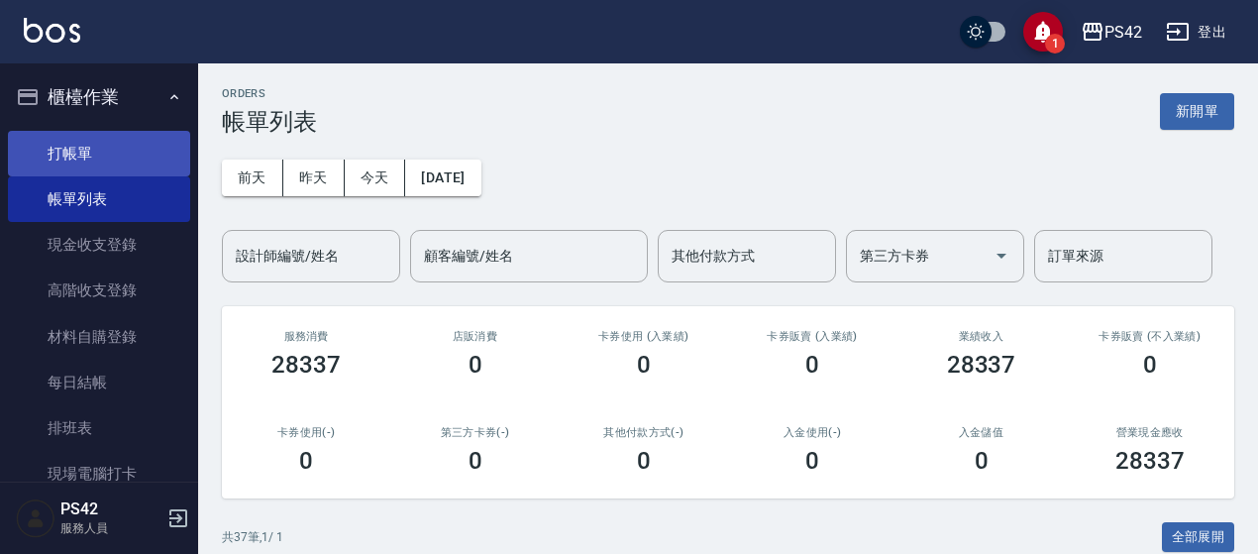
click at [46, 136] on link "打帳單" at bounding box center [99, 154] width 182 height 46
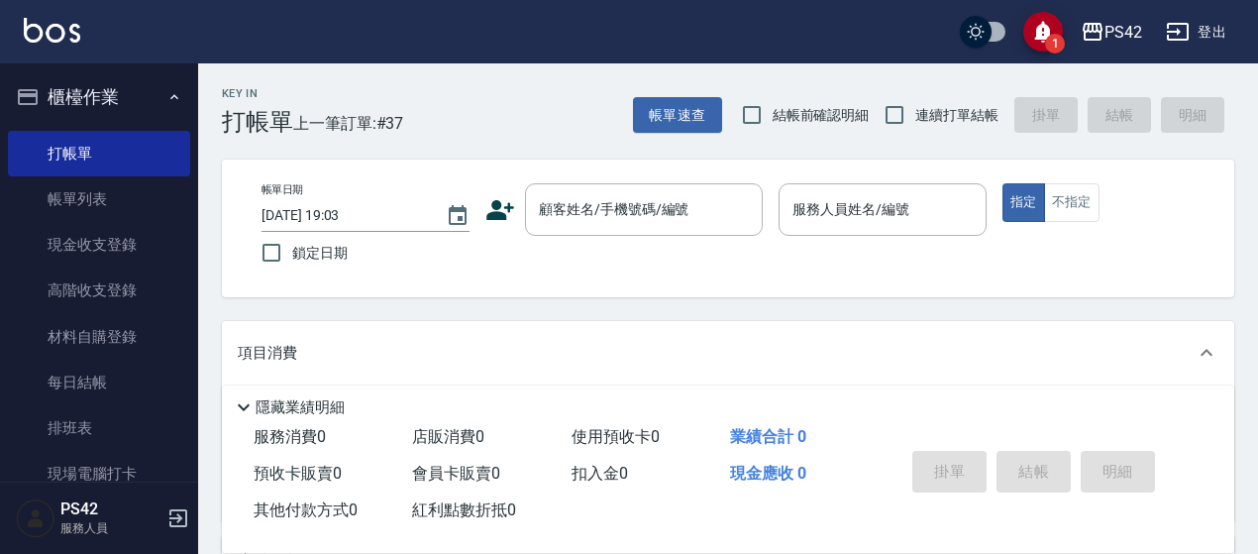
click at [959, 116] on span "連續打單結帳" at bounding box center [956, 115] width 83 height 21
click at [915, 116] on input "連續打單結帳" at bounding box center [895, 115] width 42 height 42
checkbox input "true"
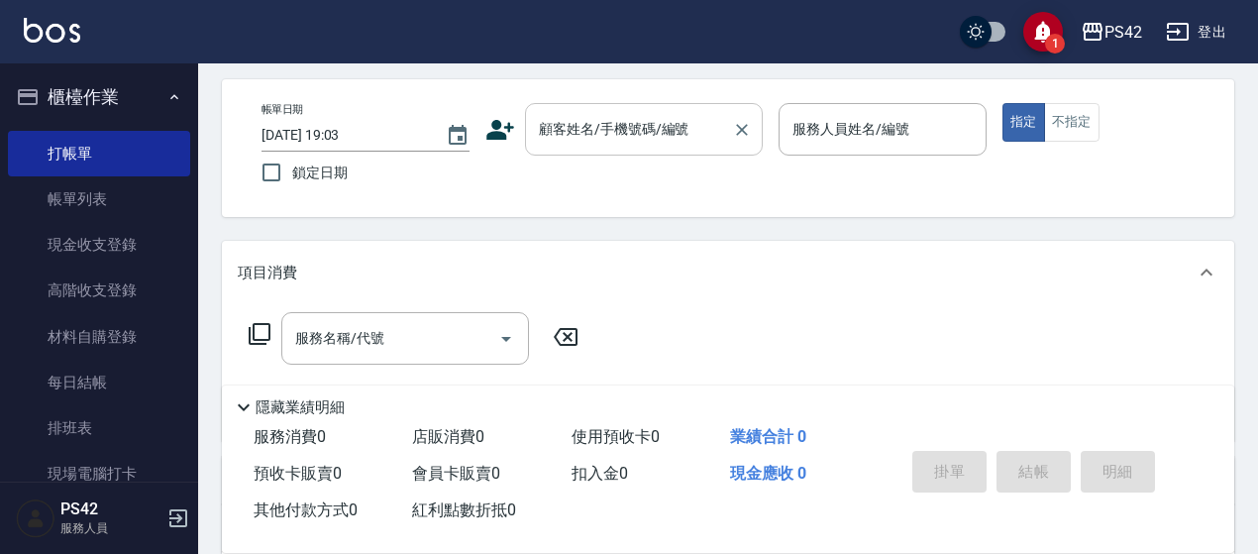
scroll to position [99, 0]
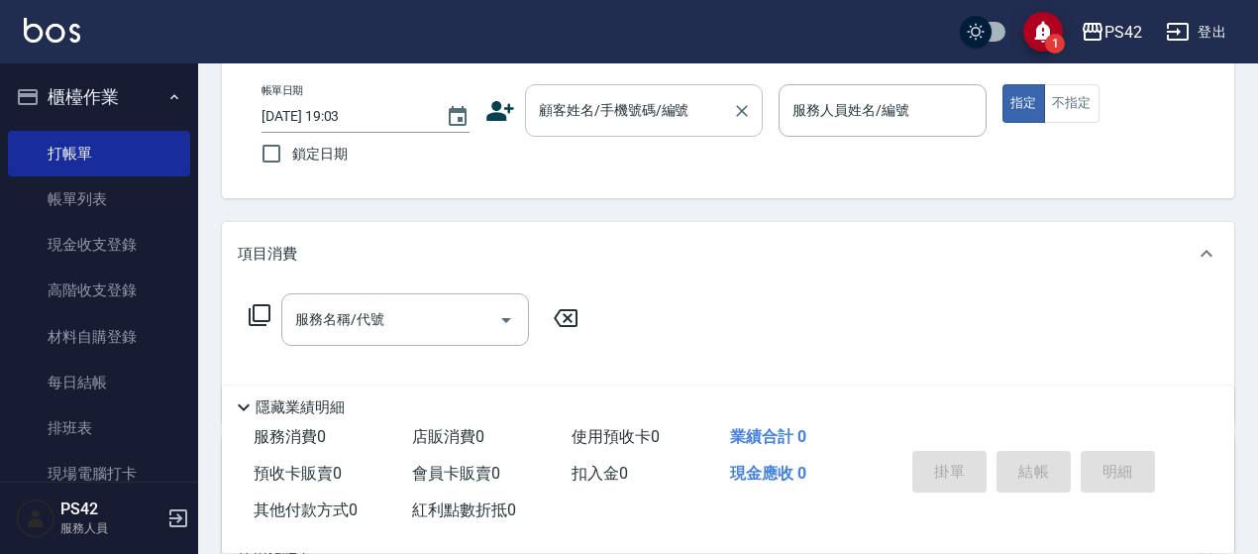
click at [674, 126] on input "顧客姓名/手機號碼/編號" at bounding box center [629, 110] width 190 height 35
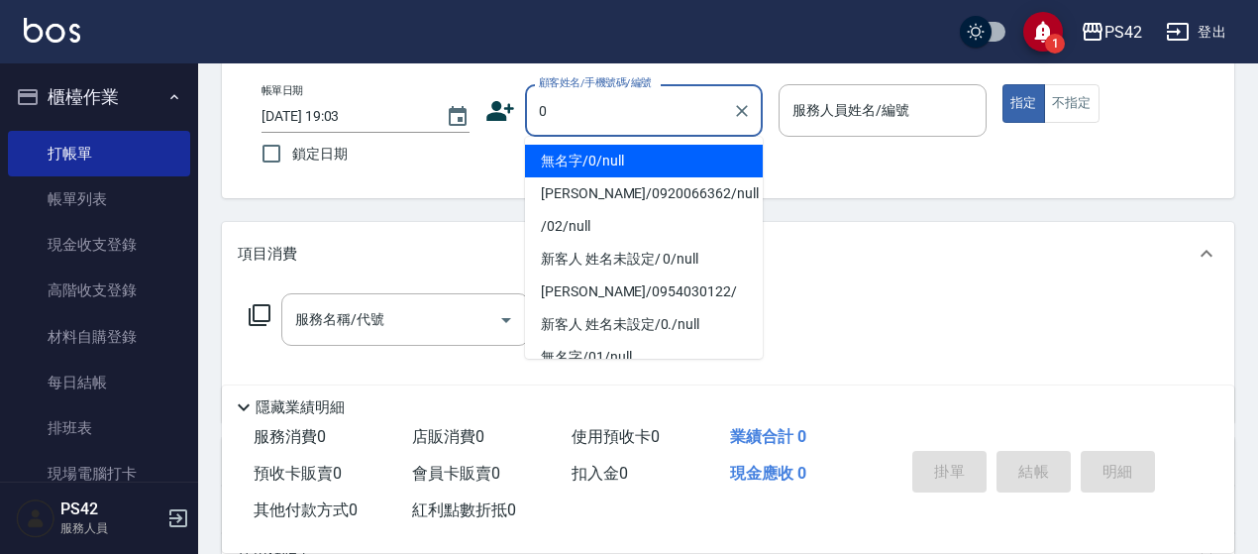
type input "無名字/0/null"
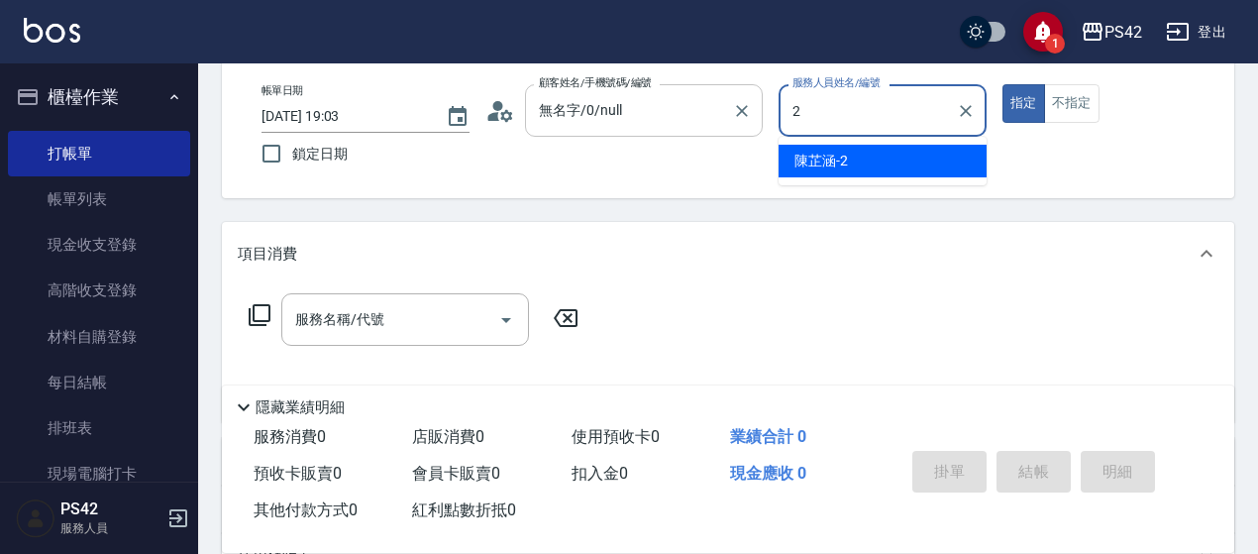
type input "[PERSON_NAME]-2"
type button "true"
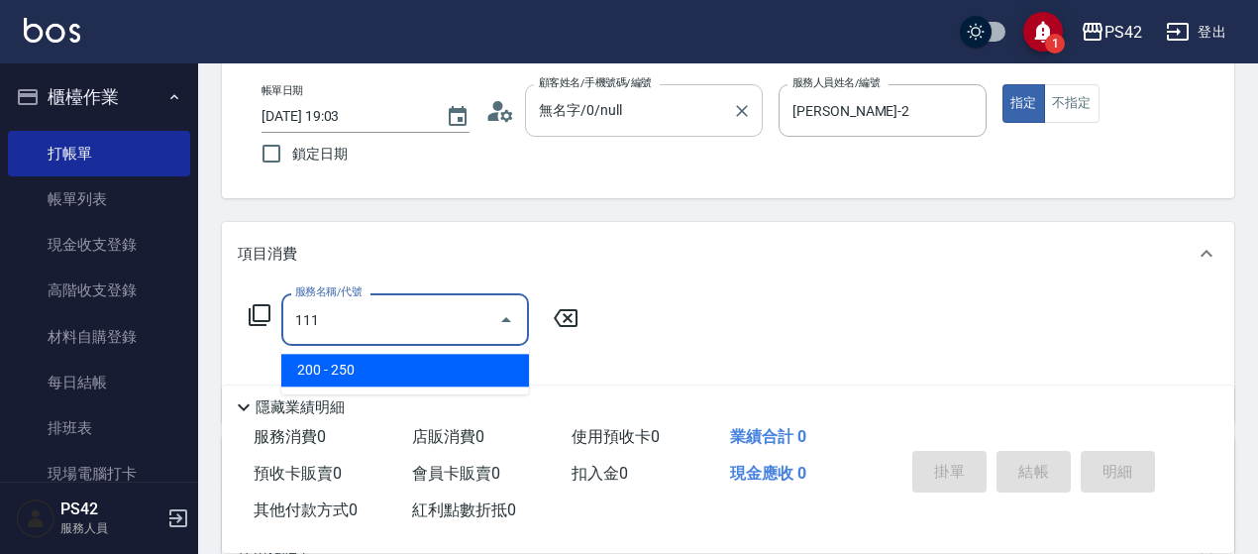
type input "200(111)"
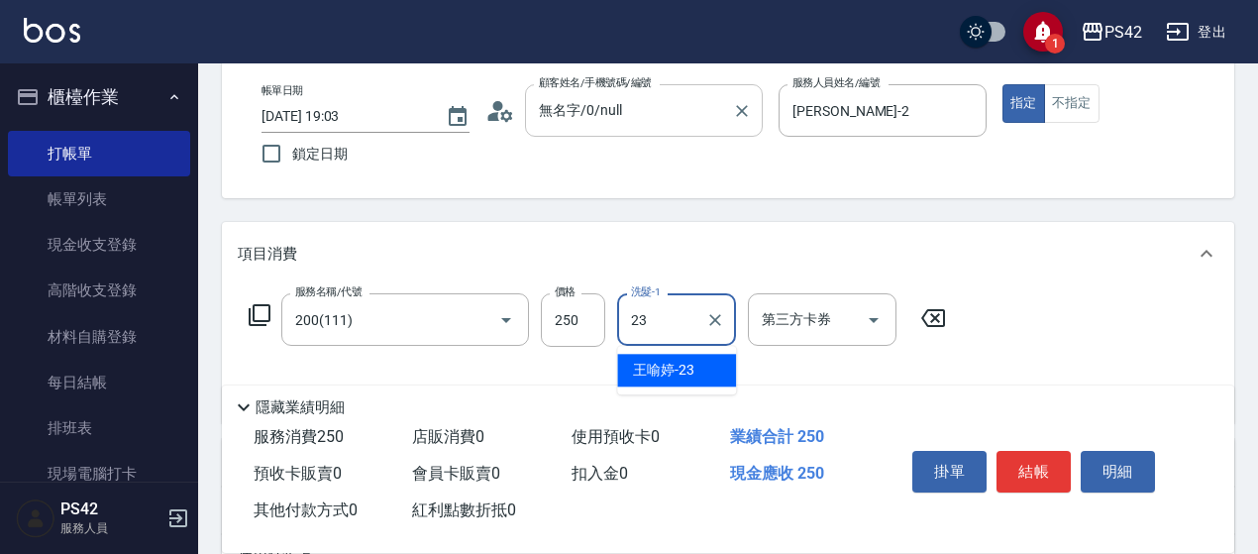
type input "[PERSON_NAME]-23"
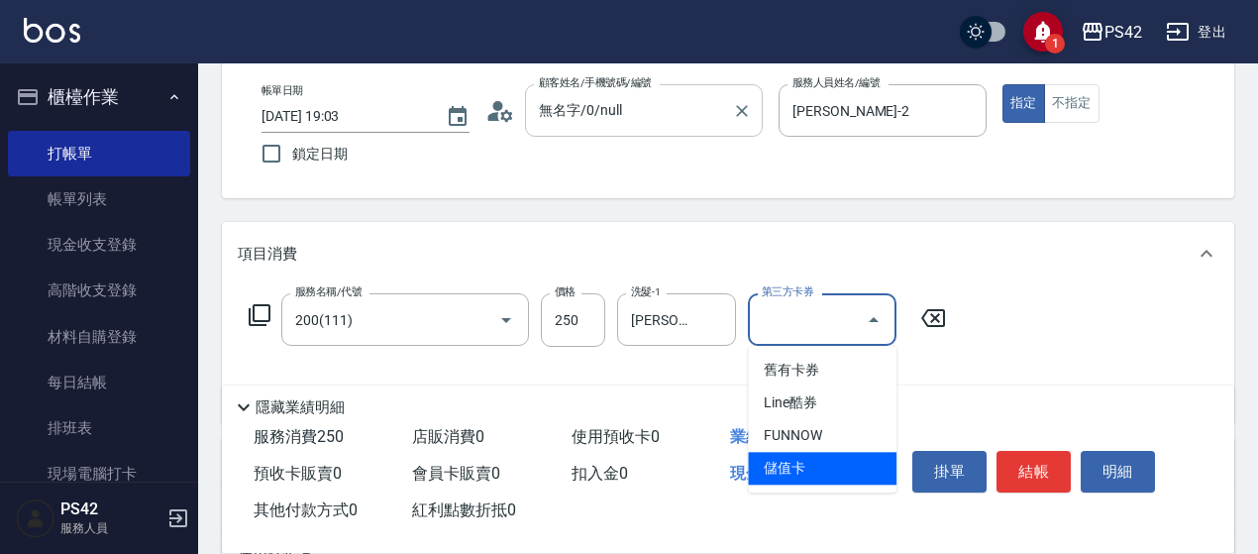
type input "儲值卡"
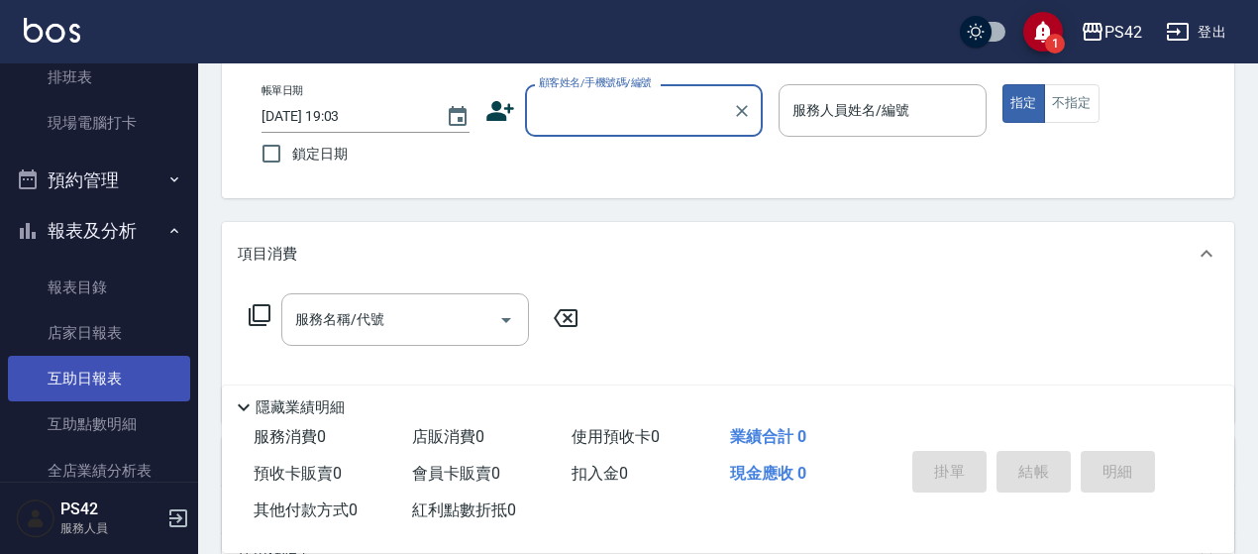
scroll to position [396, 0]
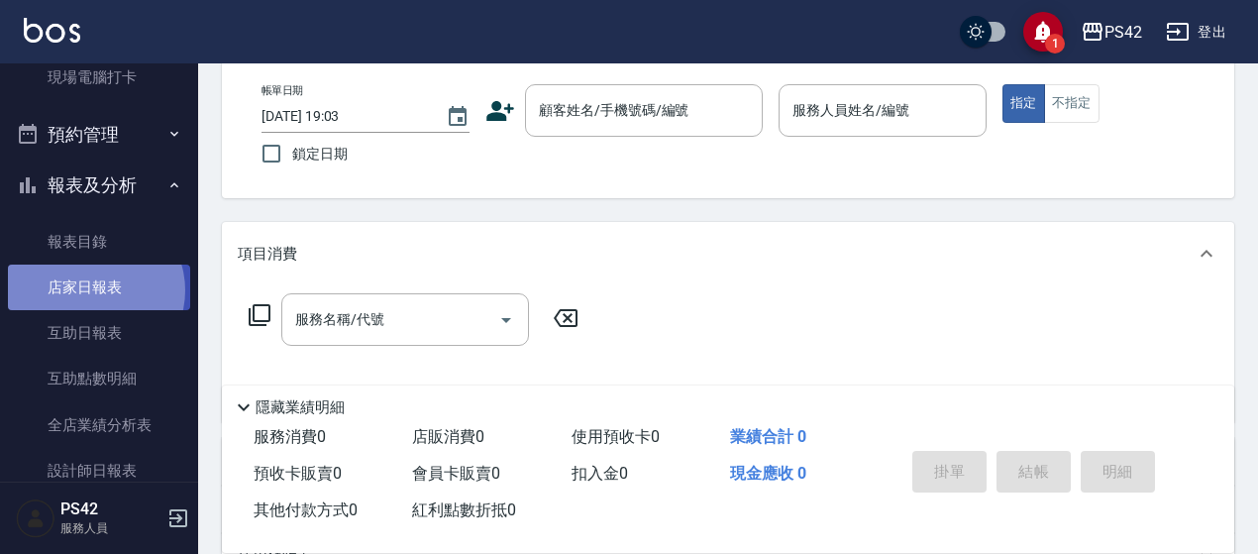
click at [93, 290] on link "店家日報表" at bounding box center [99, 288] width 182 height 46
